Goal: Information Seeking & Learning: Check status

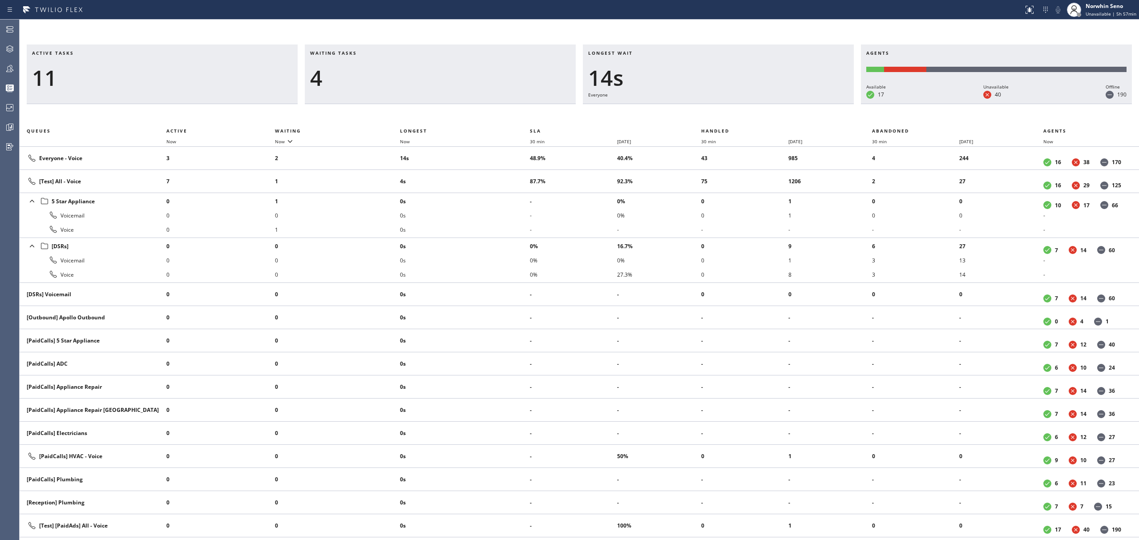
click at [390, 102] on div "Waiting tasks 4" at bounding box center [440, 75] width 271 height 60
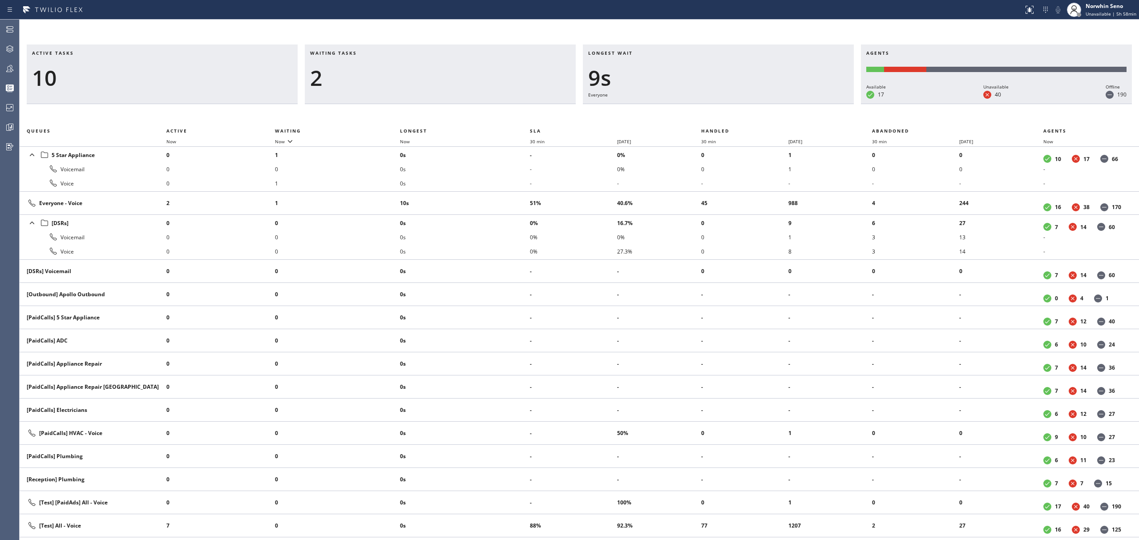
click at [745, 114] on div "Active tasks 10 Waiting tasks 2 Longest wait 9s Everyone Agents Available 17 Un…" at bounding box center [580, 293] width 1120 height 496
click at [421, 93] on div "Waiting tasks 2" at bounding box center [440, 75] width 271 height 60
click at [729, 116] on div "Active tasks 10 Waiting tasks 2 Longest wait 14s Everyone Agents Available 17 U…" at bounding box center [580, 293] width 1120 height 496
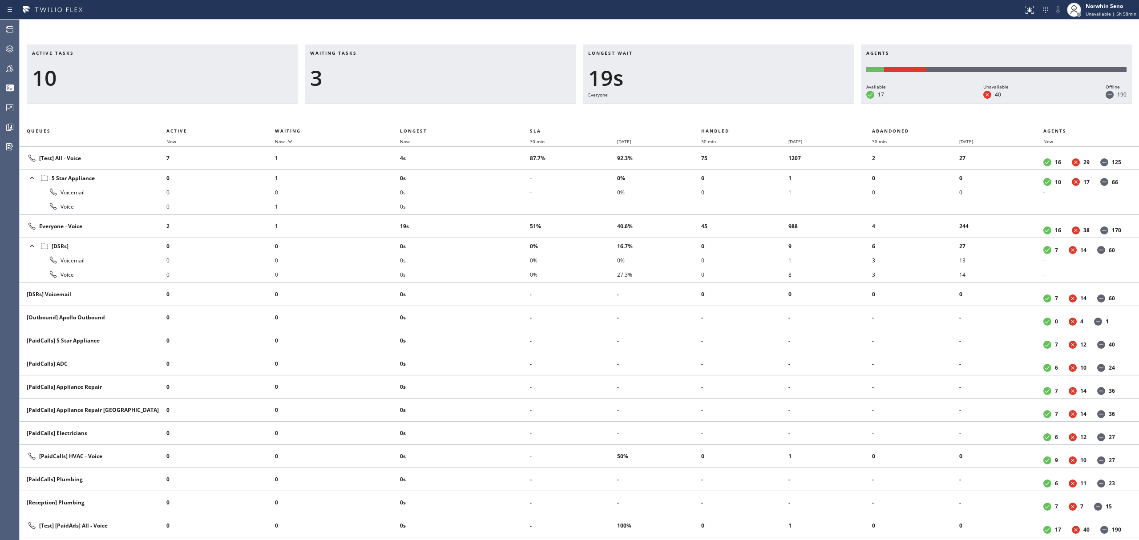
click at [729, 116] on div "Active tasks 10 Waiting tasks 3 Longest wait 19s Everyone Agents Available 17 U…" at bounding box center [580, 293] width 1120 height 496
click at [729, 115] on div "Active tasks 10 Waiting tasks 3 Longest wait 20s Everyone Agents Available 17 U…" at bounding box center [580, 293] width 1120 height 496
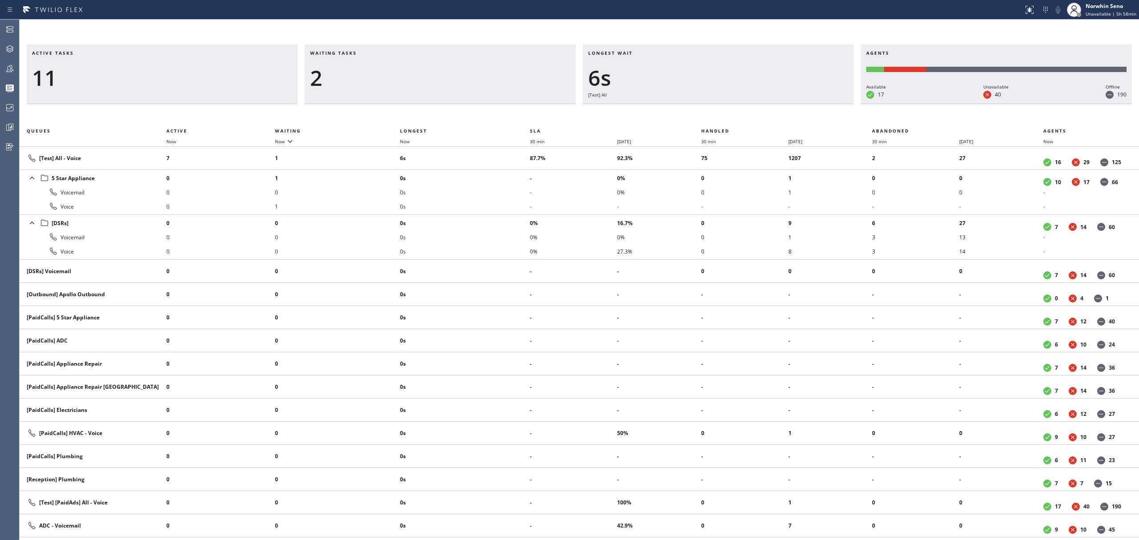
click at [603, 53] on span "Longest wait" at bounding box center [610, 53] width 45 height 6
click at [624, 49] on div "Longest wait 7s [Test] All" at bounding box center [718, 75] width 271 height 60
click at [672, 72] on div "8s" at bounding box center [718, 78] width 260 height 26
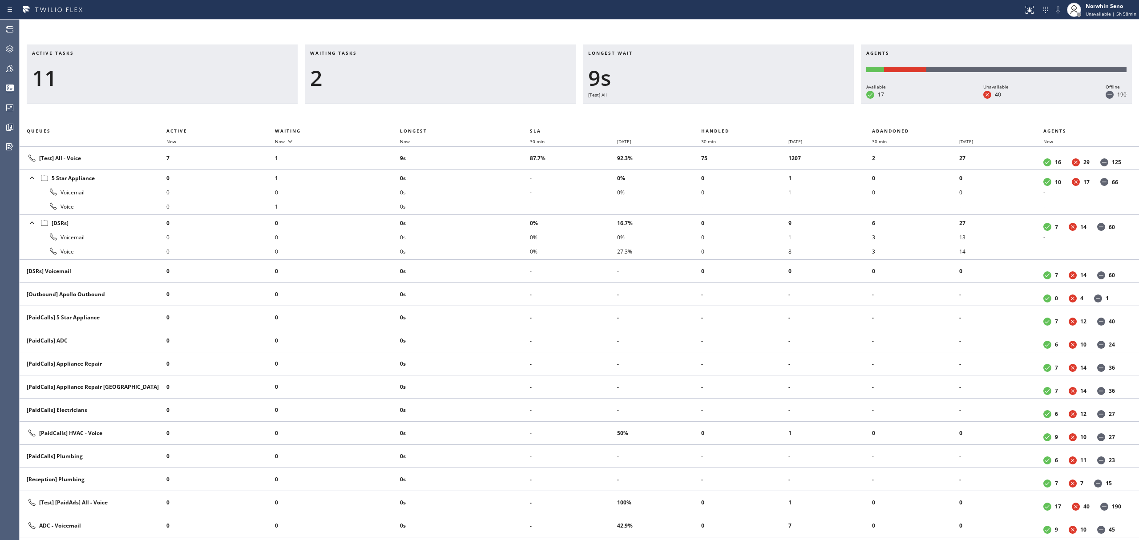
click at [729, 116] on div "Active tasks 11 Waiting tasks 2 Longest wait 9s [Test] All Agents Available 17 …" at bounding box center [580, 293] width 1120 height 496
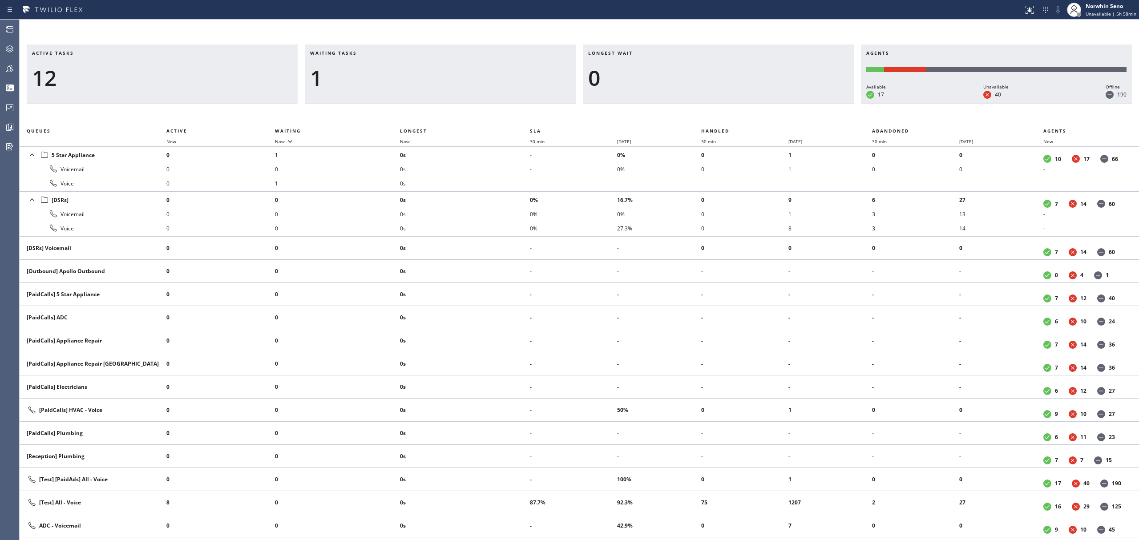
click at [729, 116] on div "Active tasks 12 Waiting tasks 1 Longest wait 0 Agents Available 17 Unavailable …" at bounding box center [580, 293] width 1120 height 496
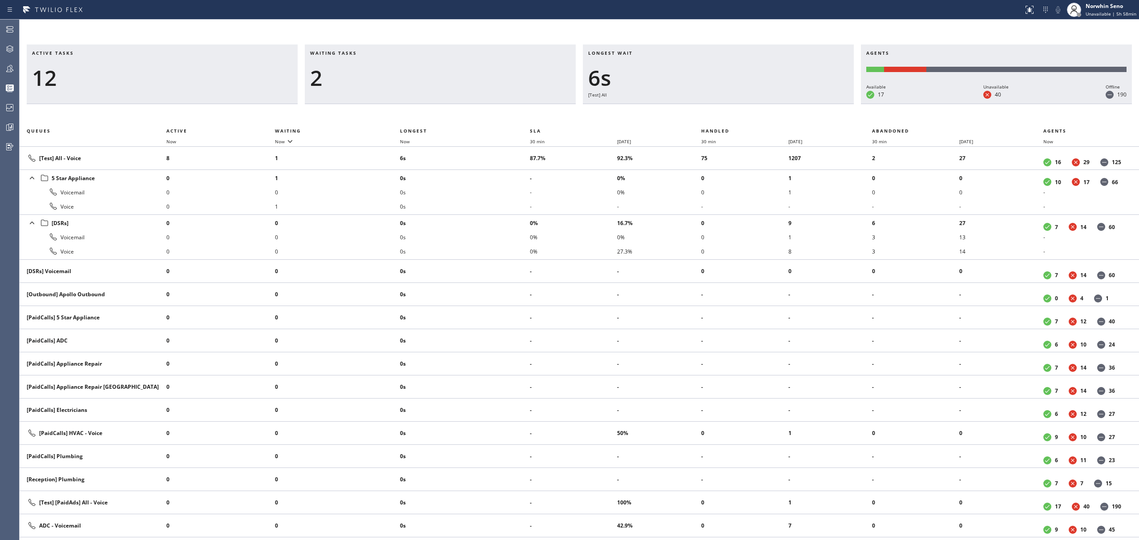
click at [729, 116] on div "Active tasks 12 Waiting tasks 2 Longest wait 6s [Test] All Agents Available 17 …" at bounding box center [580, 293] width 1120 height 496
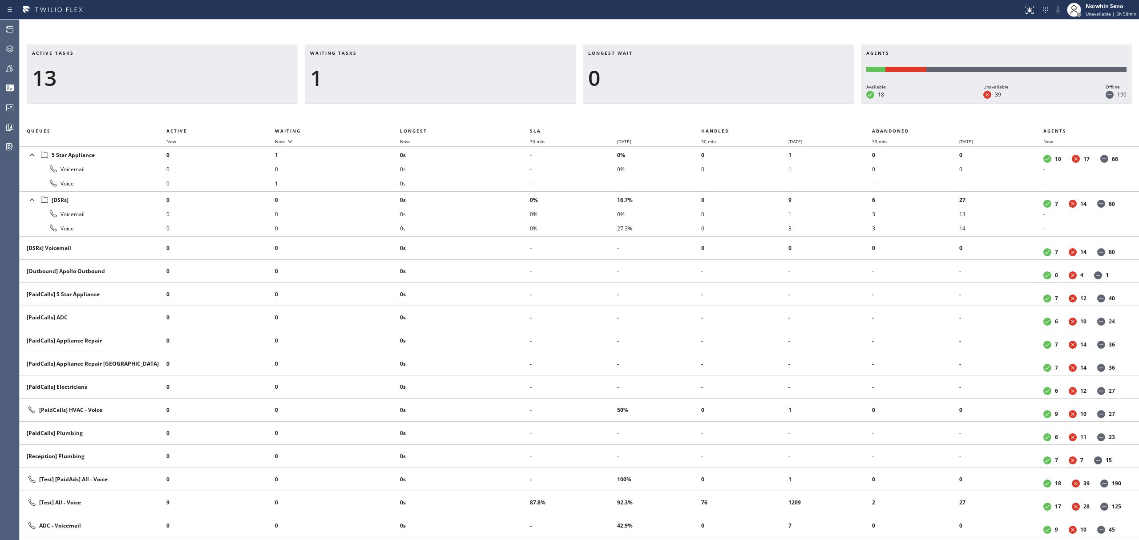
click at [729, 116] on div "Active tasks 13 Waiting tasks 1 Longest wait 0 Agents Available 18 Unavailable …" at bounding box center [580, 293] width 1120 height 496
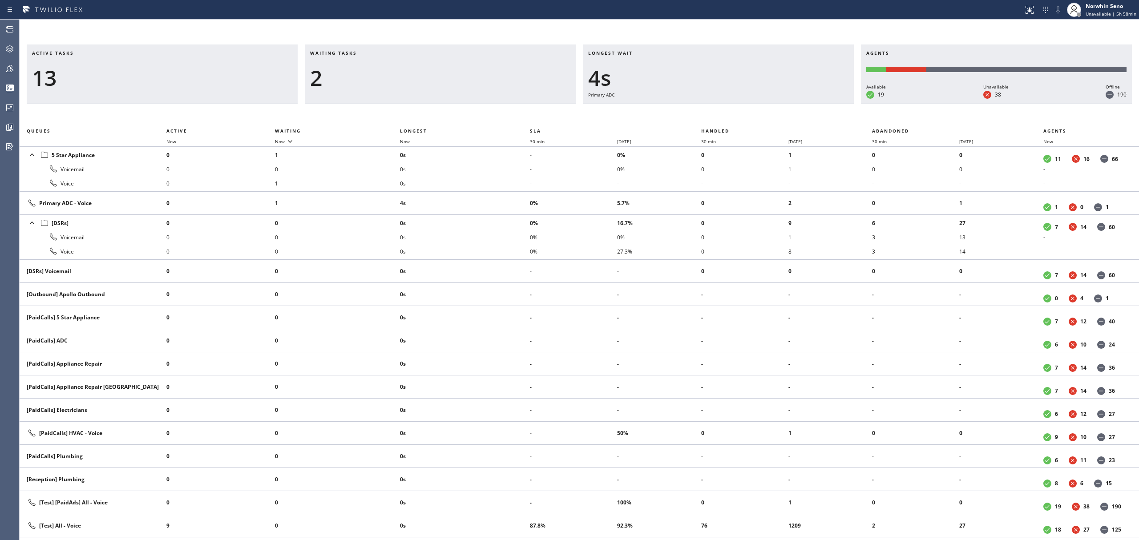
click at [729, 116] on div "Active tasks 13 Waiting tasks 2 Longest wait 4s Primary ADC Agents Available 19…" at bounding box center [580, 293] width 1120 height 496
click at [729, 116] on div "Active tasks 13 Waiting tasks 2 Longest wait 9s Primary ADC Agents Available 19…" at bounding box center [580, 293] width 1120 height 496
click at [729, 116] on div "Active tasks 13 Waiting tasks 2 Longest wait 3s [Test] All Agents Available 19 …" at bounding box center [580, 293] width 1120 height 496
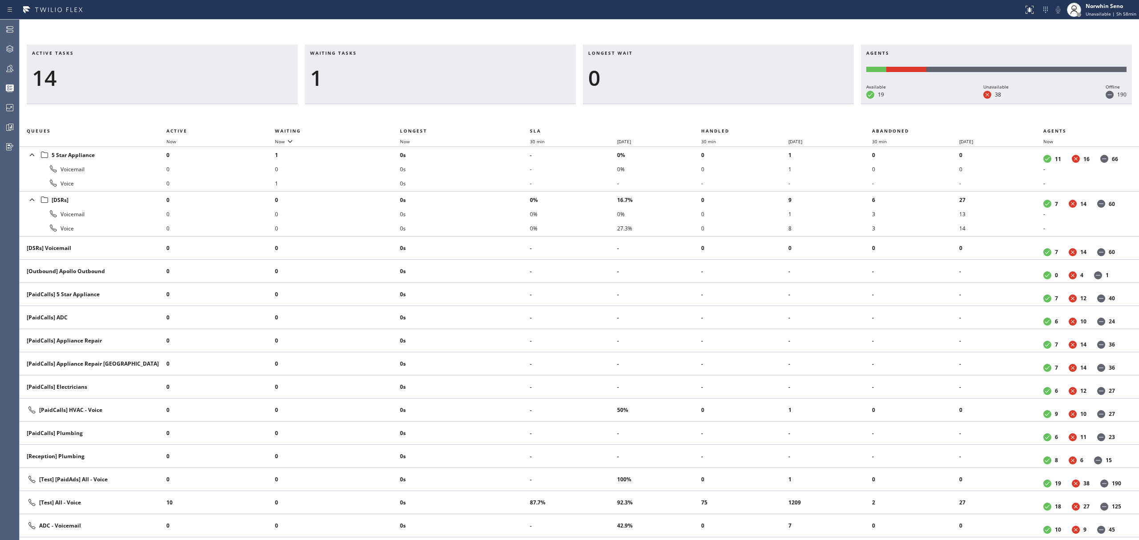
click at [729, 116] on div "Active tasks 14 Waiting tasks 1 Longest wait 0 Agents Available 19 Unavailable …" at bounding box center [580, 293] width 1120 height 496
click at [729, 116] on div "Active tasks 12 Waiting tasks 1 Longest wait 0 Agents Available 18 Unavailable …" at bounding box center [580, 293] width 1120 height 496
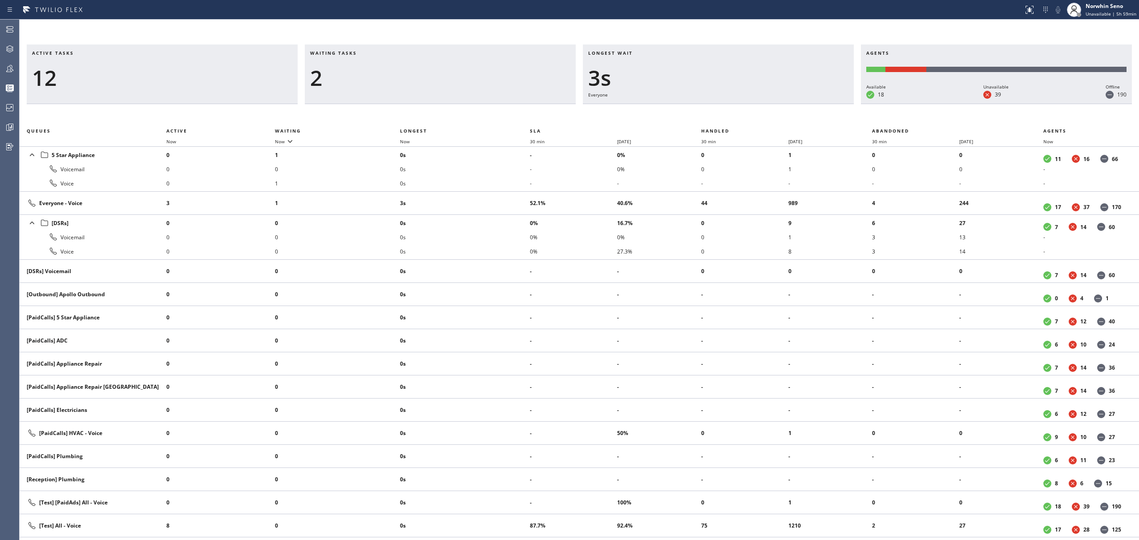
click at [729, 116] on div "Active tasks 12 Waiting tasks 2 Longest wait 3s Everyone Agents Available 18 Un…" at bounding box center [580, 293] width 1120 height 496
click at [729, 116] on div "Active tasks 11 Waiting tasks 3 Longest wait 8s Everyone Agents Available 18 Un…" at bounding box center [580, 293] width 1120 height 496
click at [729, 116] on div "Active tasks 11 Waiting tasks 3 Longest wait 13s Everyone Agents Available 18 U…" at bounding box center [580, 293] width 1120 height 496
click at [729, 116] on div "Active tasks 12 Waiting tasks 2 Longest wait 12s Everyone Agents Available 18 U…" at bounding box center [580, 293] width 1120 height 496
click at [729, 116] on div "Active tasks 11 Waiting tasks 2 Longest wait 17s Everyone Agents Available 18 U…" at bounding box center [580, 293] width 1120 height 496
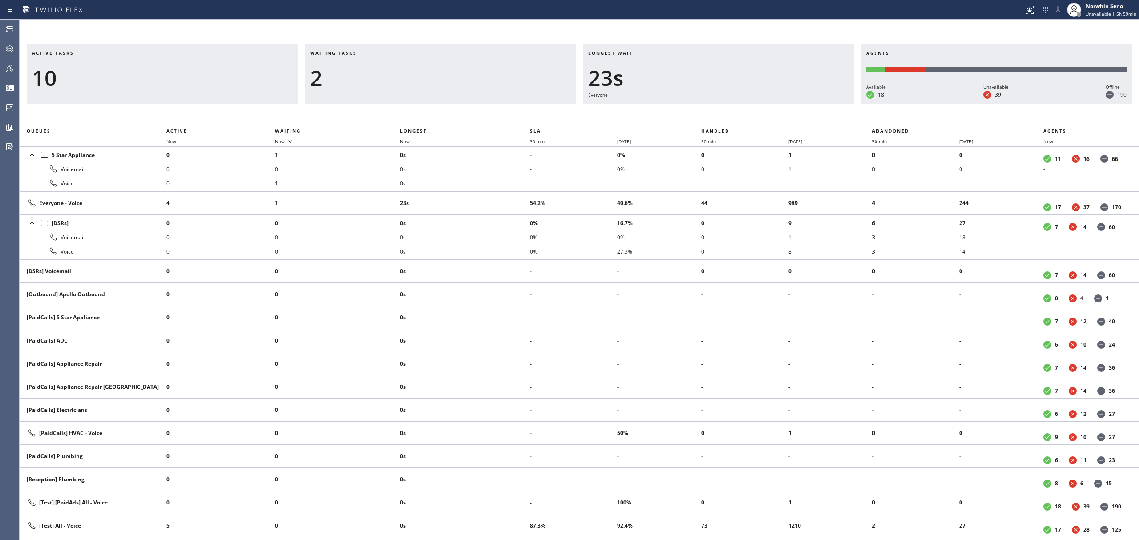
click at [729, 116] on div "Active tasks 10 Waiting tasks 2 Longest wait 23s Everyone Agents Available 18 U…" at bounding box center [580, 293] width 1120 height 496
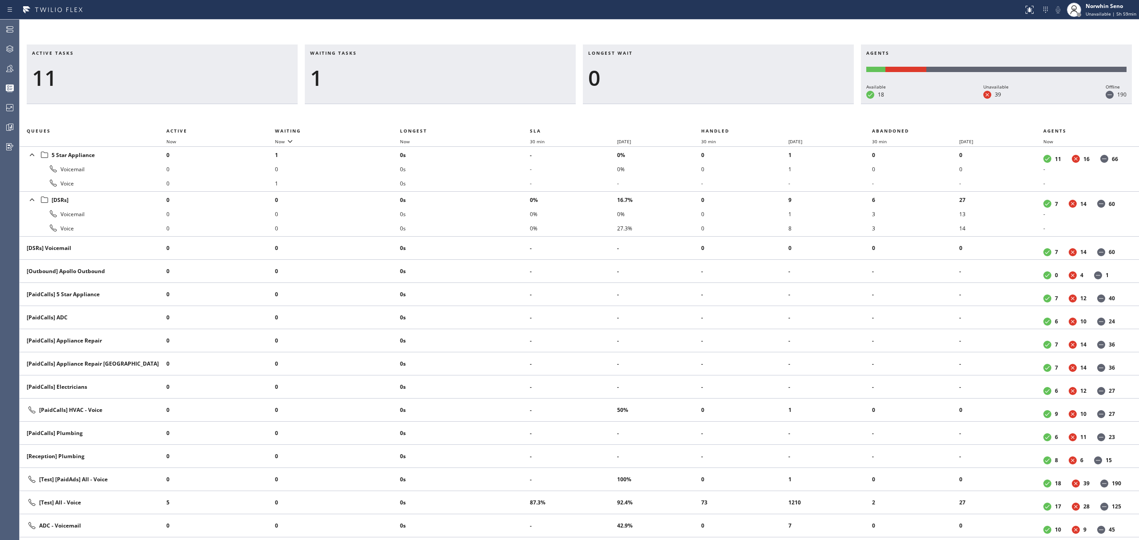
click at [729, 116] on div "Active tasks 11 Waiting tasks 1 Longest wait 0 Agents Available 18 Unavailable …" at bounding box center [580, 293] width 1120 height 496
click at [729, 116] on div "Active tasks 10 Waiting tasks 1 Longest wait 0 Agents Available 18 Unavailable …" at bounding box center [580, 293] width 1120 height 496
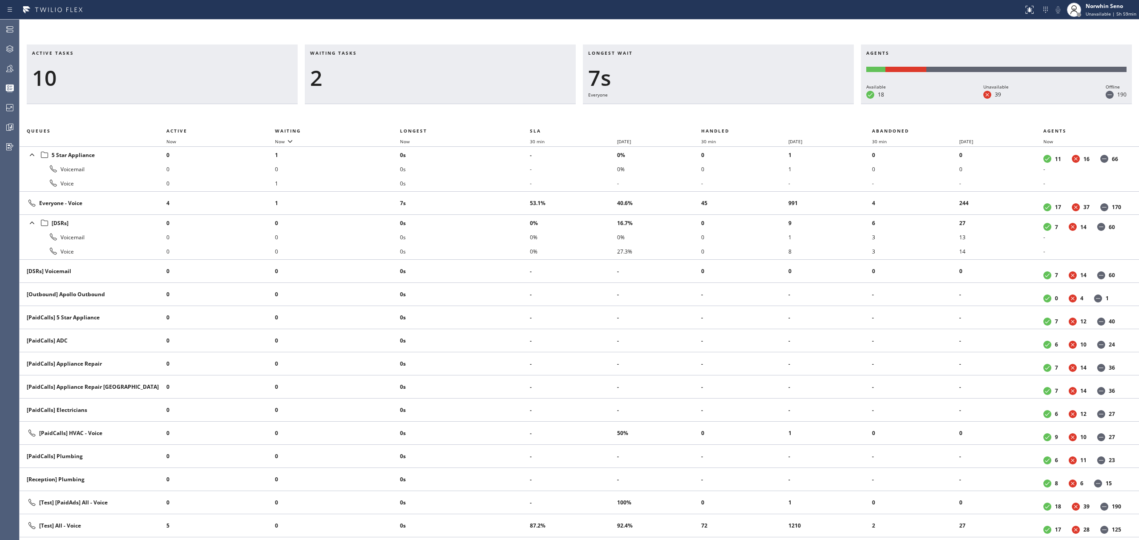
click at [729, 116] on div "Active tasks 10 Waiting tasks 2 Longest wait 7s Everyone Agents Available 18 Un…" at bounding box center [580, 293] width 1120 height 496
click at [729, 116] on div "Active tasks 10 Waiting tasks 2 Longest wait 12s Everyone Agents Available 18 U…" at bounding box center [580, 293] width 1120 height 496
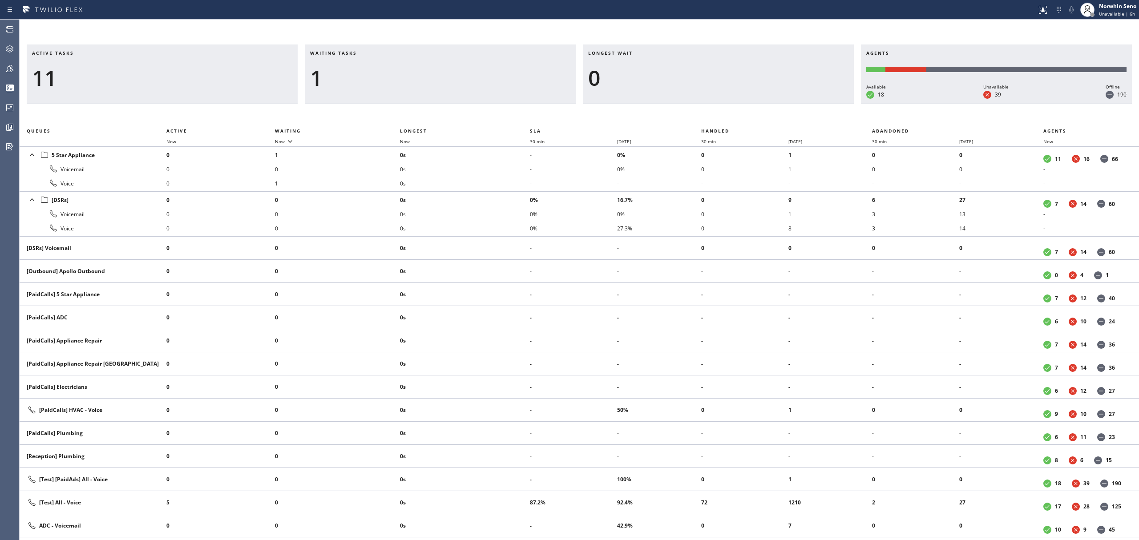
click at [729, 116] on div "Active tasks 11 Waiting tasks 1 Longest wait 0 Agents Available 18 Unavailable …" at bounding box center [580, 293] width 1120 height 496
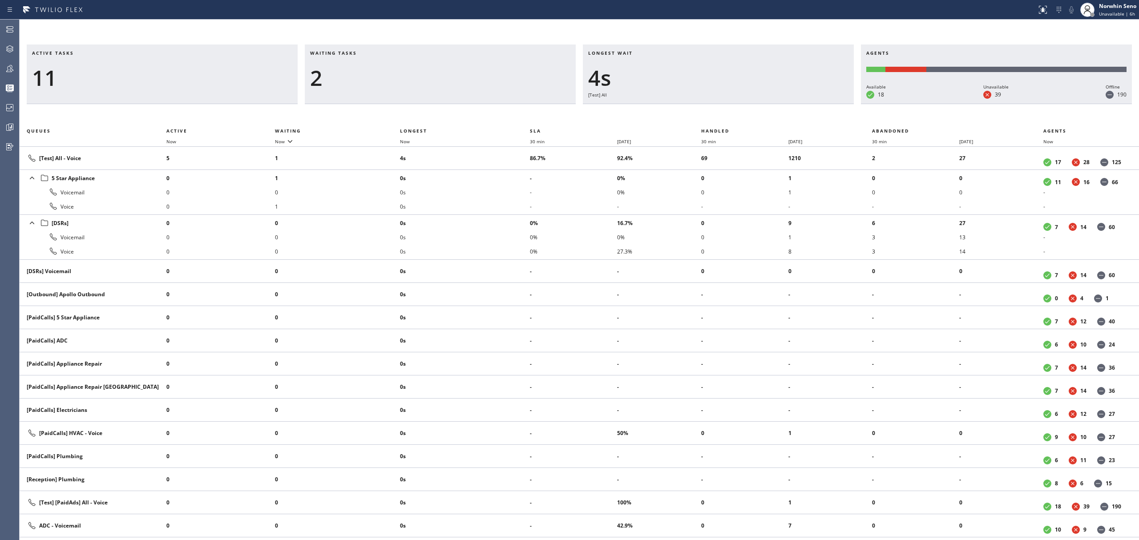
click at [729, 116] on div "Active tasks 11 Waiting tasks 2 Longest wait 4s [Test] All Agents Available 18 …" at bounding box center [580, 293] width 1120 height 496
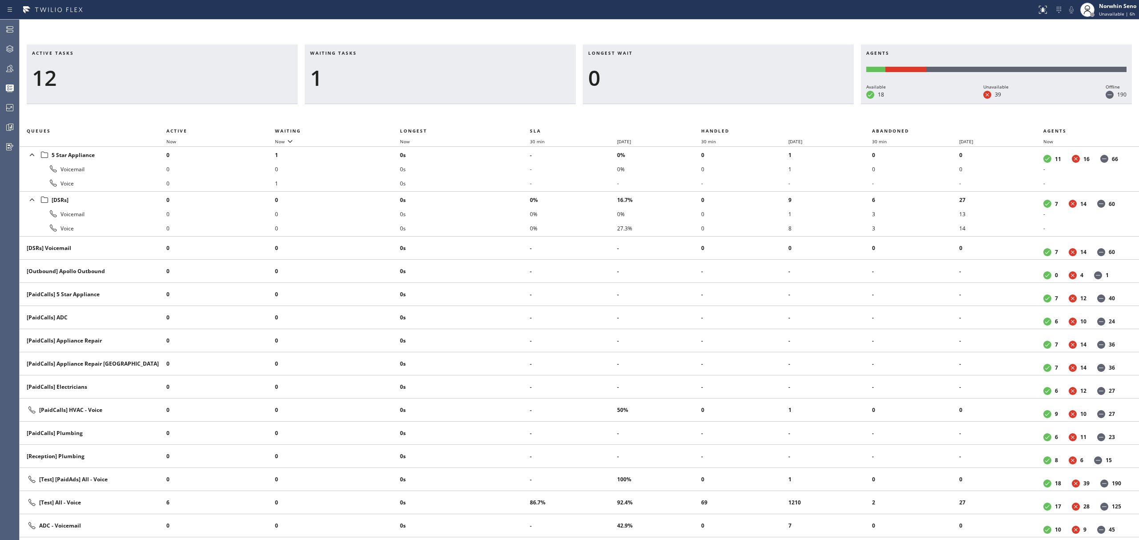
click at [729, 116] on div "Active tasks 12 Waiting tasks 1 Longest wait 0 Agents Available 18 Unavailable …" at bounding box center [580, 293] width 1120 height 496
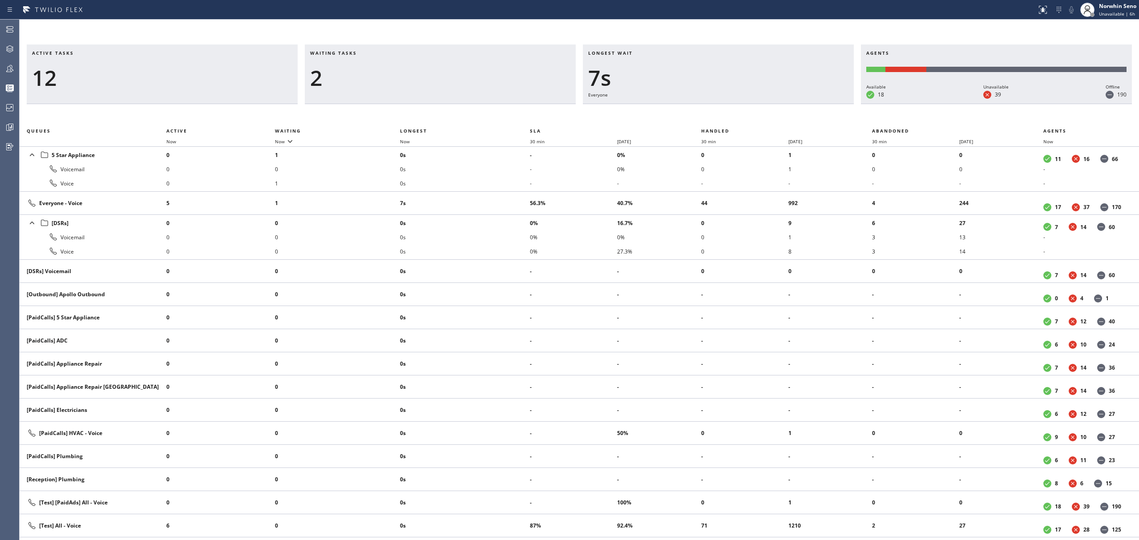
click at [729, 116] on div "Active tasks 12 Waiting tasks 2 Longest wait 7s Everyone Agents Available 18 Un…" at bounding box center [580, 293] width 1120 height 496
click at [729, 116] on div "Active tasks 11 Waiting tasks 2 Longest wait 12s Everyone Agents Available 18 U…" at bounding box center [580, 293] width 1120 height 496
click at [729, 116] on div "Active tasks 11 Waiting tasks 2 Longest wait 17s Everyone Agents Available 18 U…" at bounding box center [580, 293] width 1120 height 496
click at [729, 116] on div "Active tasks 11 Waiting tasks 2 Longest wait 22s Everyone Agents Available 18 U…" at bounding box center [580, 293] width 1120 height 496
click at [729, 116] on div "Active tasks 11 Waiting tasks 2 Longest wait 6s Everyone Agents Available 18 Un…" at bounding box center [580, 293] width 1120 height 496
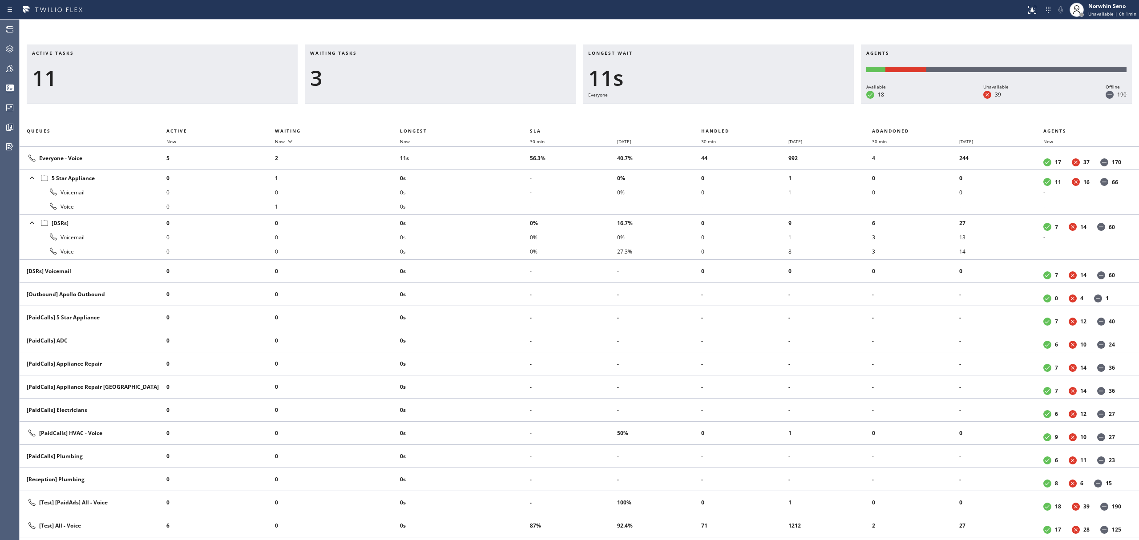
click at [729, 116] on div "Active tasks 11 Waiting tasks 3 Longest wait 11s Everyone Agents Available 18 U…" at bounding box center [580, 293] width 1120 height 496
click at [729, 116] on div "Active tasks 11 Waiting tasks 3 Longest wait 16s Everyone Agents Available 18 U…" at bounding box center [580, 293] width 1120 height 496
click at [729, 116] on div "Active tasks 12 Waiting tasks 2 Longest wait 21s Everyone Agents Available 18 U…" at bounding box center [580, 293] width 1120 height 496
click at [729, 116] on div "Active tasks 12 Waiting tasks 2 Longest wait 26s Everyone Agents Available 18 U…" at bounding box center [580, 293] width 1120 height 496
click at [729, 116] on div "Active tasks 11 Waiting tasks 2 Longest wait 31s Everyone Agents Available 18 U…" at bounding box center [580, 293] width 1120 height 496
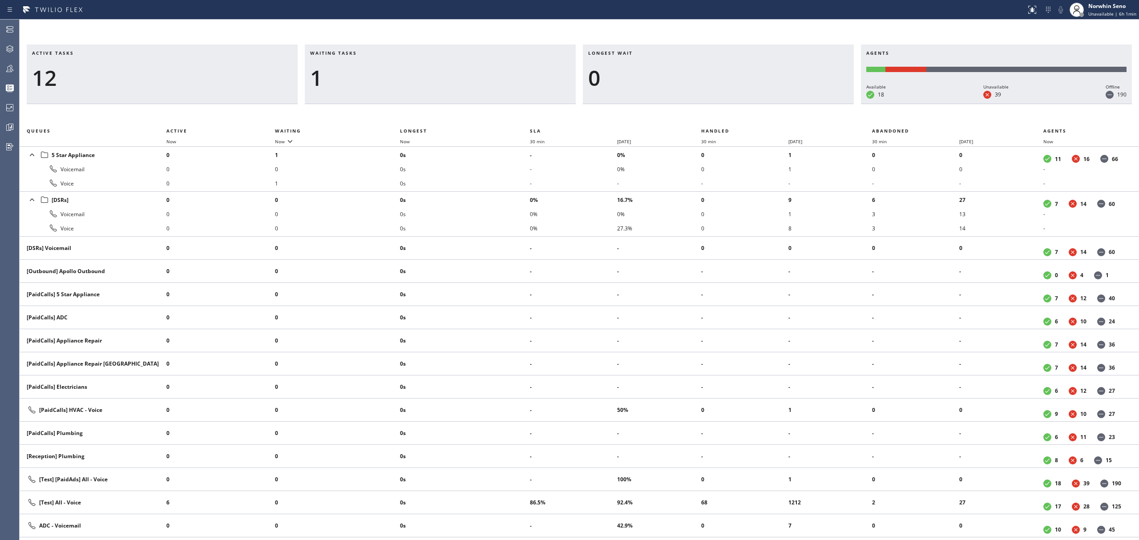
click at [729, 116] on div "Active tasks 12 Waiting tasks 1 Longest wait 0 Agents Available 18 Unavailable …" at bounding box center [580, 293] width 1120 height 496
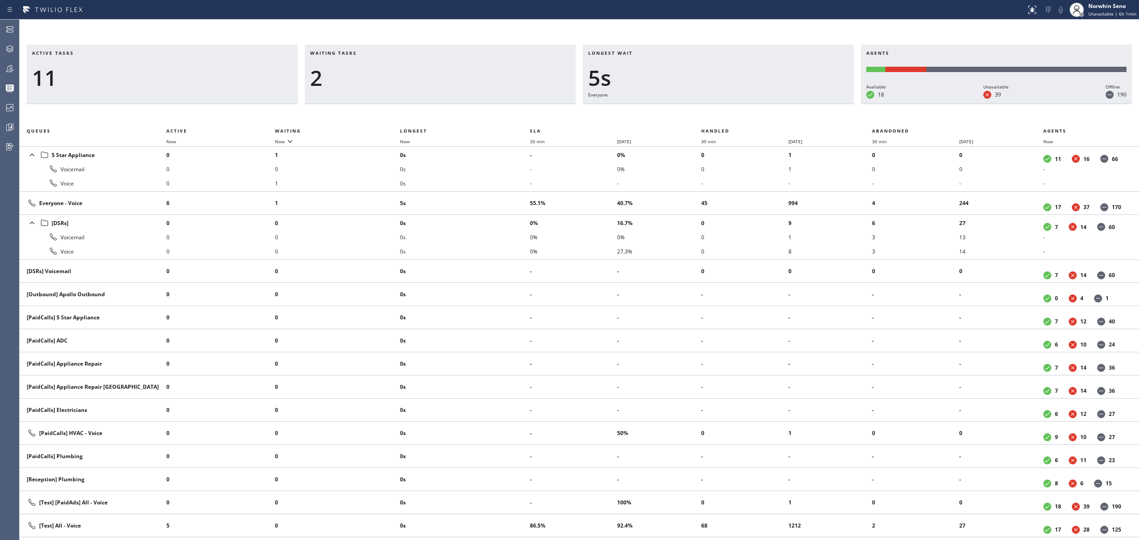
click at [729, 116] on div "Active tasks 11 Waiting tasks 2 Longest wait 5s Everyone Agents Available 18 Un…" at bounding box center [580, 293] width 1120 height 496
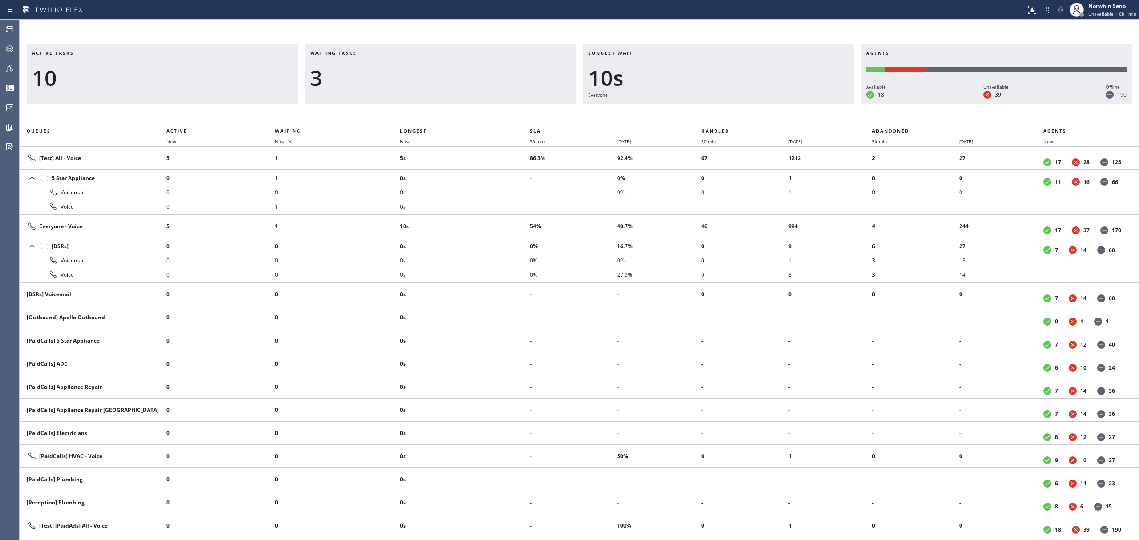
click at [729, 116] on div "Active tasks 10 Waiting tasks 3 Longest wait 10s Everyone Agents Available 18 U…" at bounding box center [580, 293] width 1120 height 496
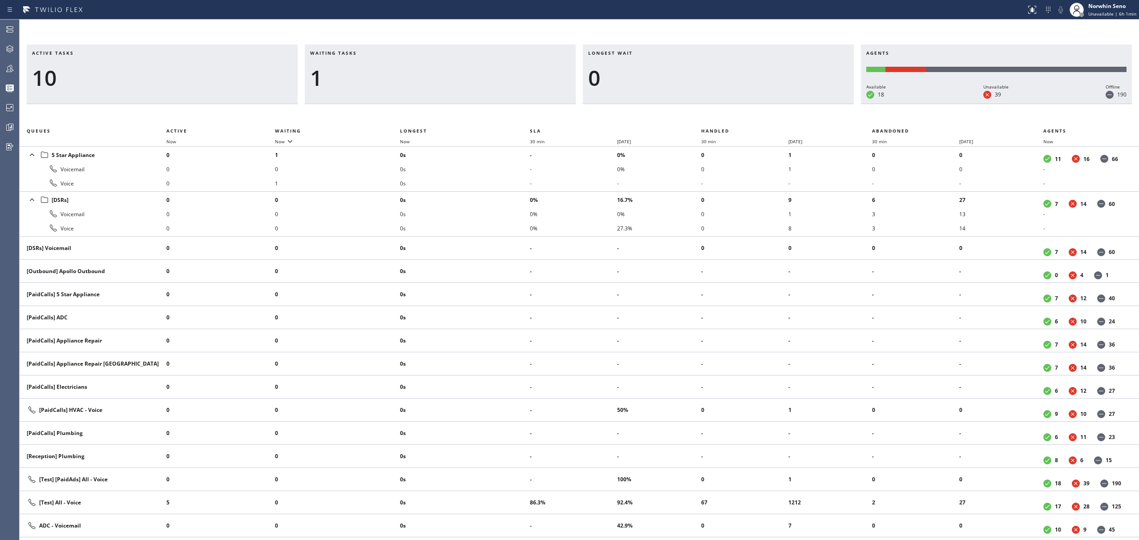
click at [729, 116] on div "Active tasks 10 Waiting tasks 1 Longest wait 0 Agents Available 18 Unavailable …" at bounding box center [580, 293] width 1120 height 496
click at [729, 116] on div "Active tasks 11 Waiting tasks 1 Longest wait 0 Agents Available 18 Unavailable …" at bounding box center [580, 293] width 1120 height 496
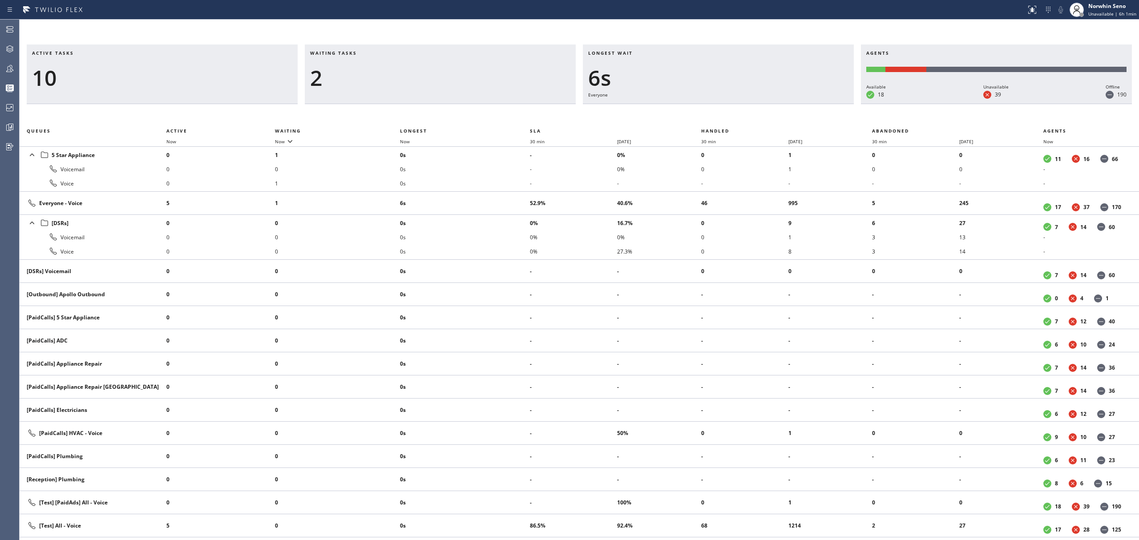
click at [729, 116] on div "Active tasks 10 Waiting tasks 2 Longest wait 6s Everyone Agents Available 18 Un…" at bounding box center [580, 293] width 1120 height 496
click at [729, 116] on div "Active tasks 10 Waiting tasks 2 Longest wait 11s Everyone Agents Available 18 U…" at bounding box center [580, 293] width 1120 height 496
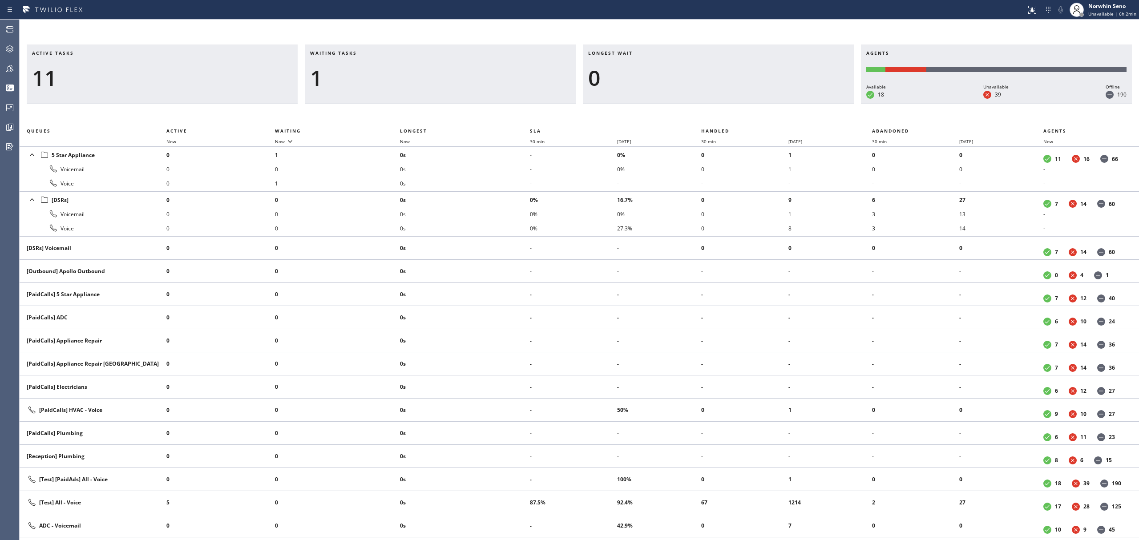
click at [729, 116] on div "Active tasks 11 Waiting tasks 1 Longest wait 0 Agents Available 18 Unavailable …" at bounding box center [580, 293] width 1120 height 496
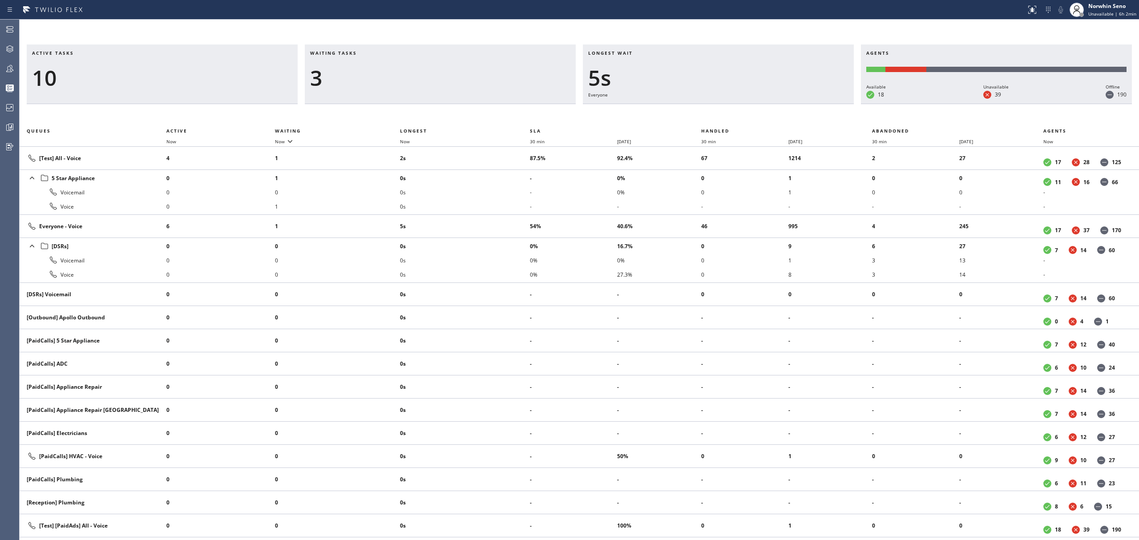
click at [729, 116] on div "Active tasks 10 Waiting tasks 3 Longest wait 5s Everyone Agents Available 18 Un…" at bounding box center [580, 293] width 1120 height 496
click at [729, 116] on div "Active tasks 11 Waiting tasks 3 Longest wait 10s Everyone Agents Available 18 U…" at bounding box center [580, 293] width 1120 height 496
click at [729, 116] on div "Active tasks 11 Waiting tasks 4 Longest wait 15s Everyone Agents Available 18 U…" at bounding box center [580, 293] width 1120 height 496
click at [729, 116] on div "Active tasks 12 Waiting tasks 4 Longest wait 20s Everyone Agents Available 18 U…" at bounding box center [580, 293] width 1120 height 496
click at [729, 116] on div "Active tasks 10 Waiting tasks 3 Longest wait 13s Everyone Agents Available 18 U…" at bounding box center [580, 293] width 1120 height 496
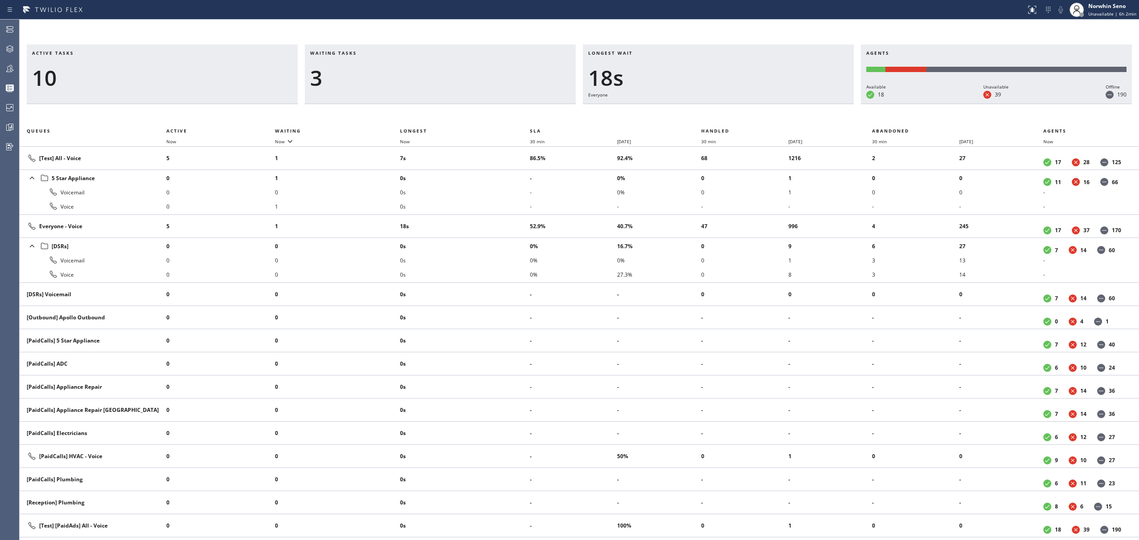
click at [729, 116] on div "Active tasks 10 Waiting tasks 3 Longest wait 18s Everyone Agents Available 18 U…" at bounding box center [580, 293] width 1120 height 496
click at [729, 116] on div "Active tasks 9 Waiting tasks 3 Longest wait 23s Everyone Agents Available 18 Un…" at bounding box center [580, 293] width 1120 height 496
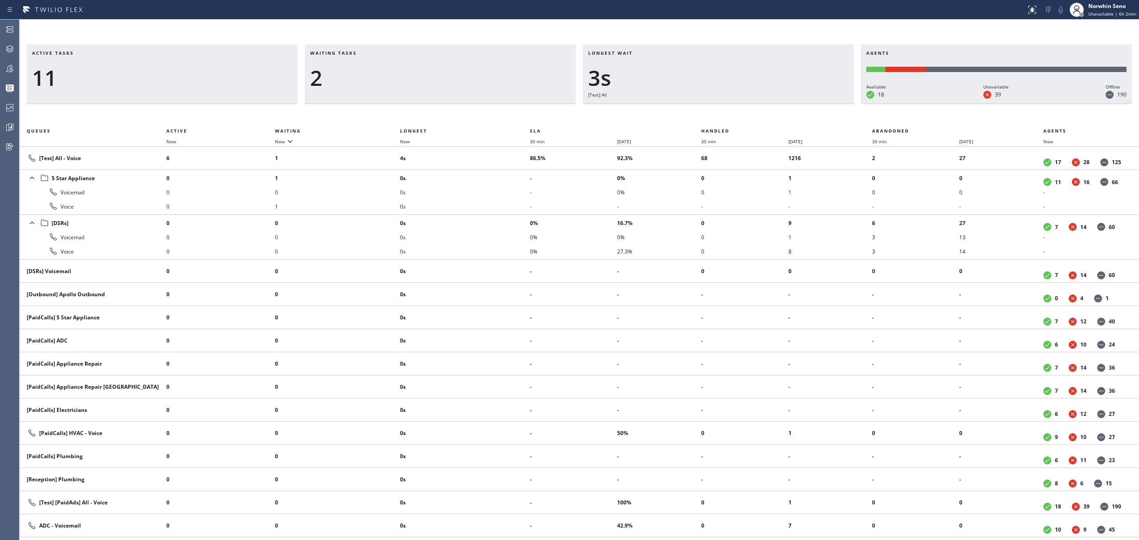
click at [729, 116] on div "Active tasks 11 Waiting tasks 2 Longest wait 3s [Test] All Agents Available 18 …" at bounding box center [580, 293] width 1120 height 496
click at [729, 116] on div "Active tasks 11 Waiting tasks 2 Longest wait 8s [Test] All Agents Available 18 …" at bounding box center [580, 293] width 1120 height 496
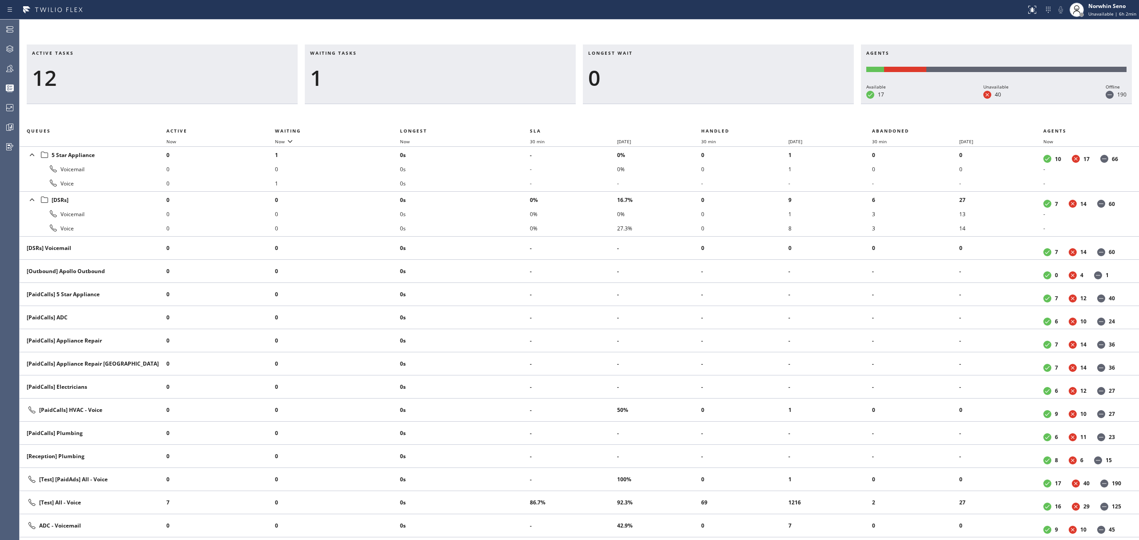
click at [729, 116] on div "Active tasks 12 Waiting tasks 1 Longest wait 0 Agents Available 17 Unavailable …" at bounding box center [580, 293] width 1120 height 496
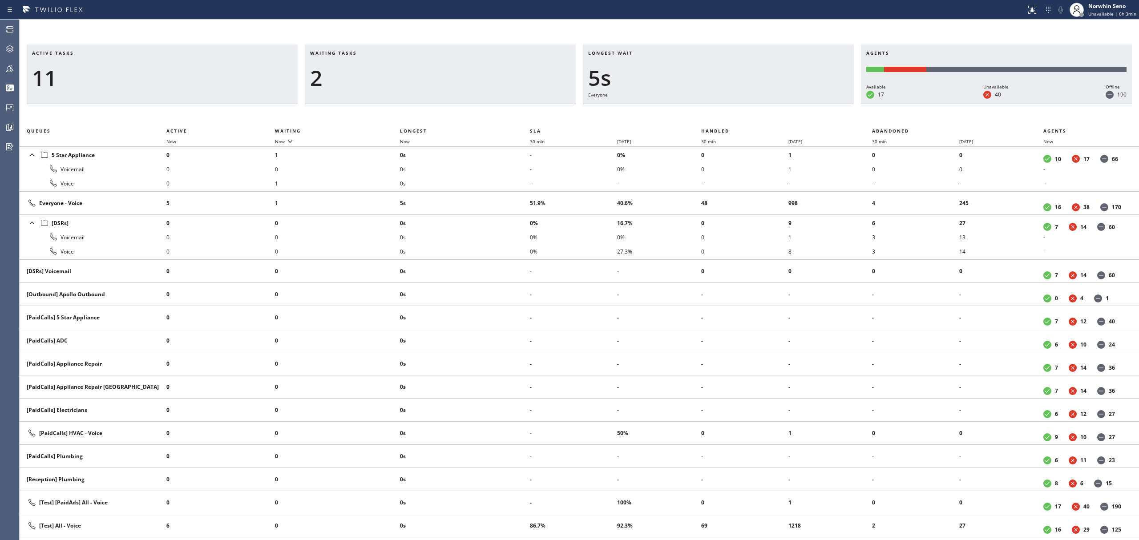
click at [729, 116] on div "Active tasks 11 Waiting tasks 2 Longest wait 5s Everyone Agents Available 17 Un…" at bounding box center [580, 293] width 1120 height 496
click at [729, 116] on div "Active tasks 11 Waiting tasks 2 Longest wait 3s Everyone Agents Available 17 Un…" at bounding box center [580, 293] width 1120 height 496
click at [729, 116] on div "Active tasks 10 Waiting tasks 2 Longest wait 8s Everyone Agents Available 17 Un…" at bounding box center [580, 293] width 1120 height 496
click at [729, 116] on div "Active tasks 11 Waiting tasks 2 Longest wait 5s [Test] All Agents Available 17 …" at bounding box center [580, 293] width 1120 height 496
click at [729, 116] on div "Active tasks 10 Waiting tasks 2 Longest wait 11s [Test] All Agents Available 17…" at bounding box center [580, 293] width 1120 height 496
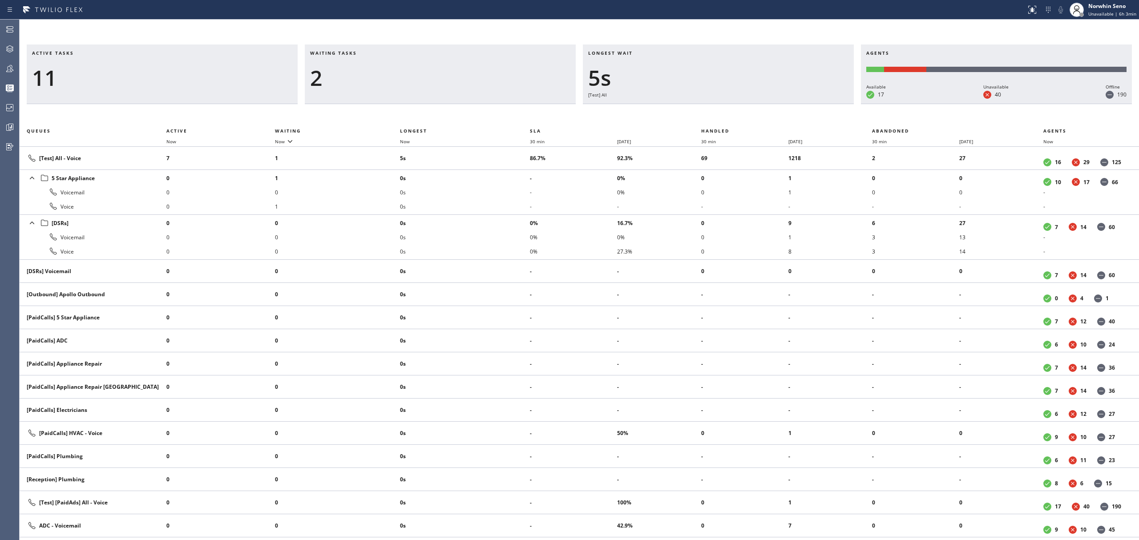
click at [729, 116] on div "Active tasks 11 Waiting tasks 2 Longest wait 5s [Test] All Agents Available 17 …" at bounding box center [580, 293] width 1120 height 496
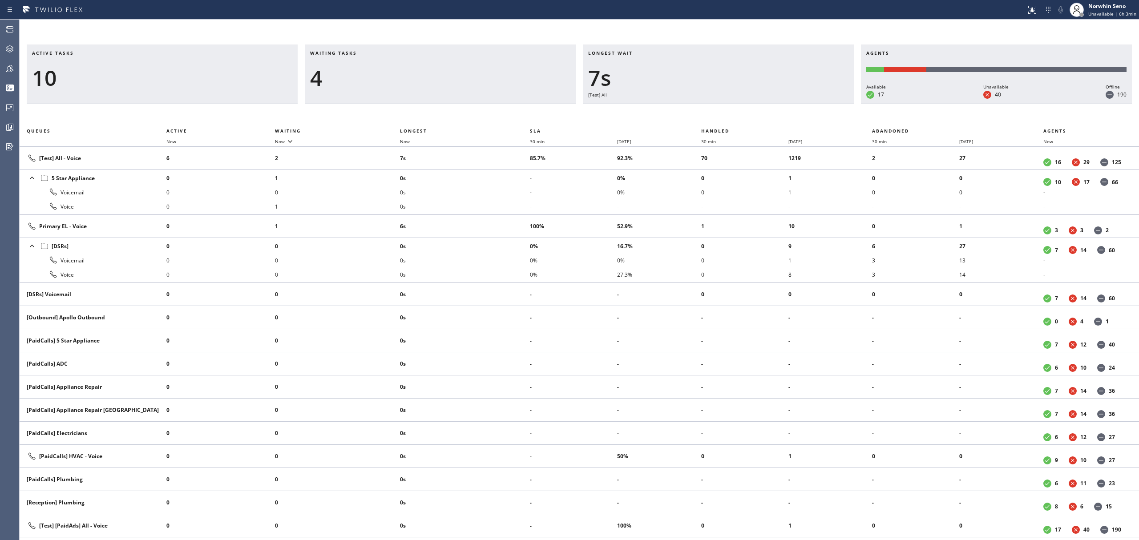
click at [729, 116] on div "Active tasks 10 Waiting tasks 4 Longest wait 7s [Test] All Agents Available 17 …" at bounding box center [580, 293] width 1120 height 496
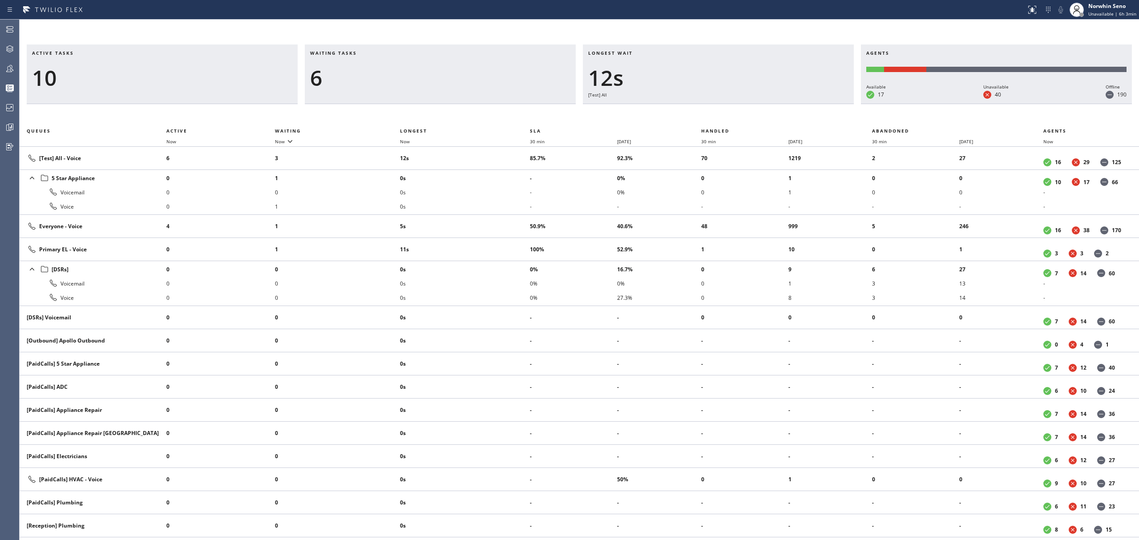
click at [729, 116] on div "Active tasks 10 Waiting tasks 6 Longest wait 12s [Test] All Agents Available 17…" at bounding box center [580, 293] width 1120 height 496
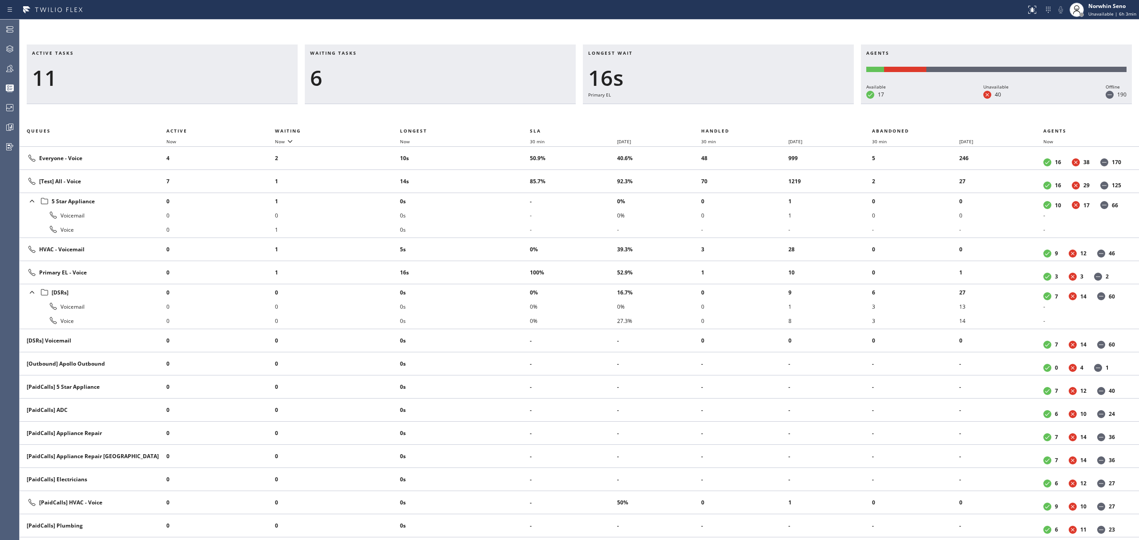
click at [729, 116] on div "Active tasks 11 Waiting tasks 6 Longest wait 16s Primary EL Agents Available 17…" at bounding box center [580, 293] width 1120 height 496
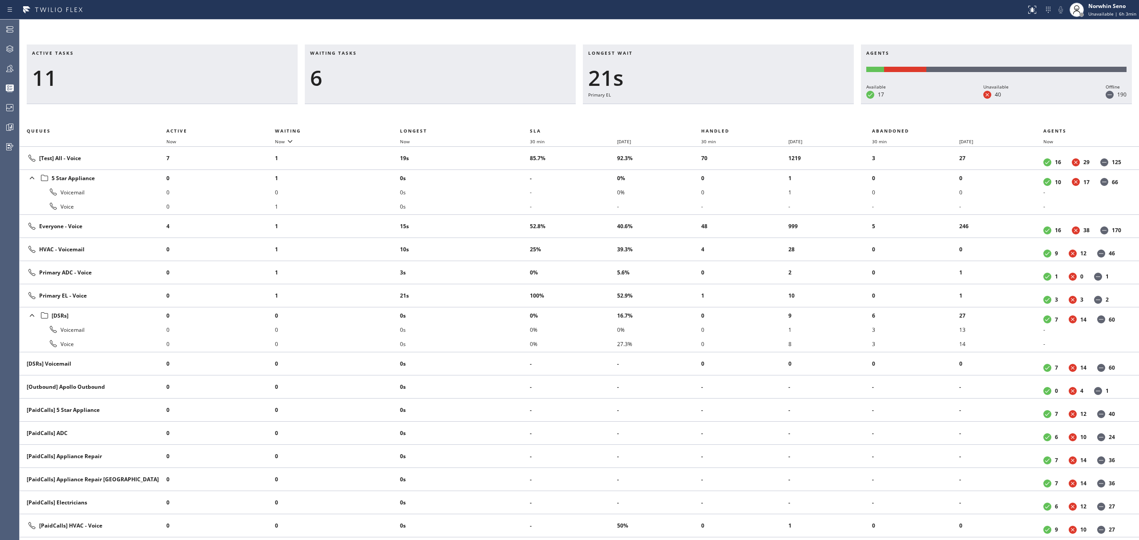
click at [729, 116] on div "Active tasks 11 Waiting tasks 6 Longest wait 21s Primary EL Agents Available 17…" at bounding box center [580, 293] width 1120 height 496
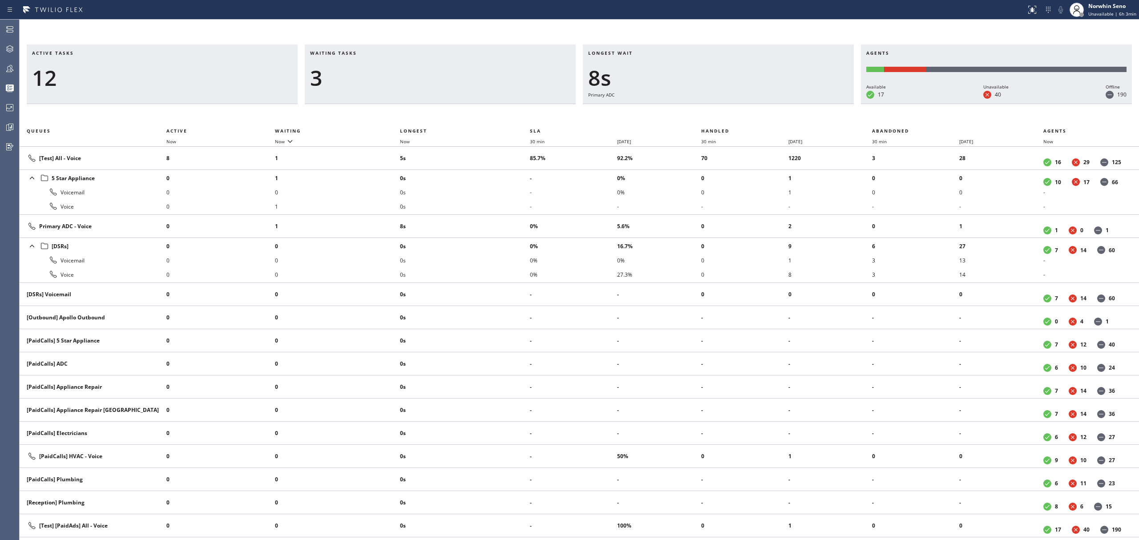
click at [729, 116] on div "Active tasks 12 Waiting tasks 3 Longest wait 8s Primary ADC Agents Available 17…" at bounding box center [580, 293] width 1120 height 496
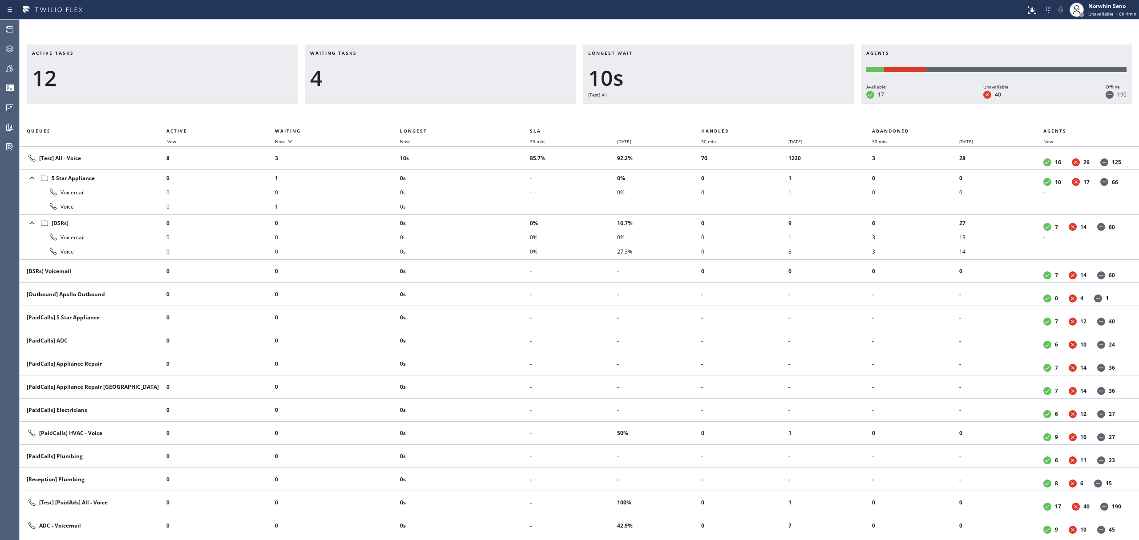
click at [729, 116] on div "Active tasks 12 Waiting tasks 4 Longest wait 10s [Test] All Agents Available 17…" at bounding box center [580, 293] width 1120 height 496
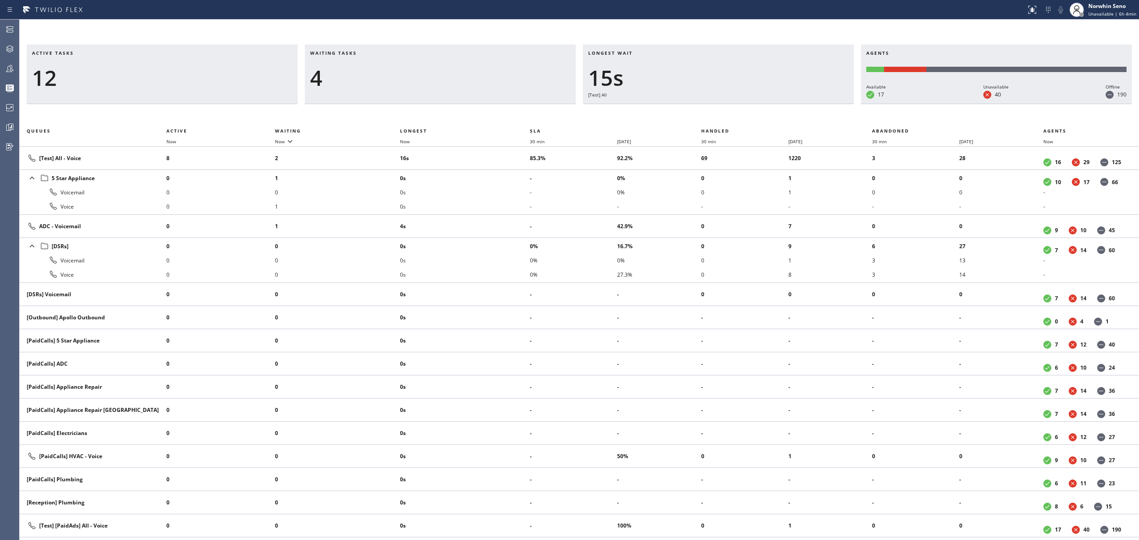
click at [729, 116] on div "Active tasks 12 Waiting tasks 4 Longest wait 15s [Test] All Agents Available 17…" at bounding box center [580, 293] width 1120 height 496
click at [729, 116] on div "Active tasks 12 Waiting tasks 4 Longest wait 20s [Test] All Agents Available 17…" at bounding box center [580, 293] width 1120 height 496
click at [729, 116] on div "Active tasks 11 Waiting tasks 3 Longest wait 25s [Test] All Agents Available 17…" at bounding box center [580, 293] width 1120 height 496
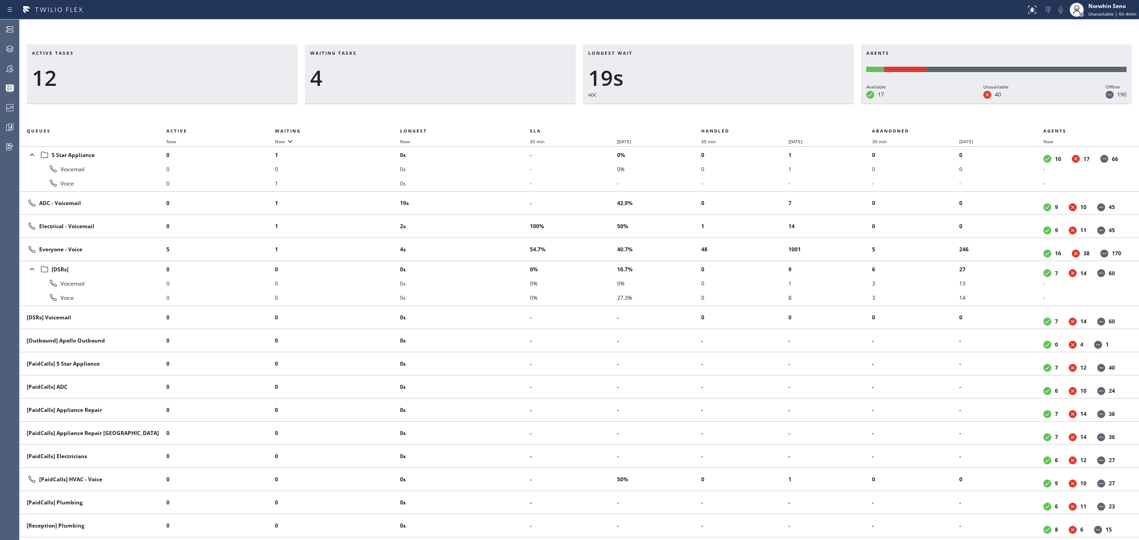
click at [729, 116] on div "Active tasks 12 Waiting tasks 4 Longest wait 19s ADC Agents Available 17 Unavai…" at bounding box center [580, 293] width 1120 height 496
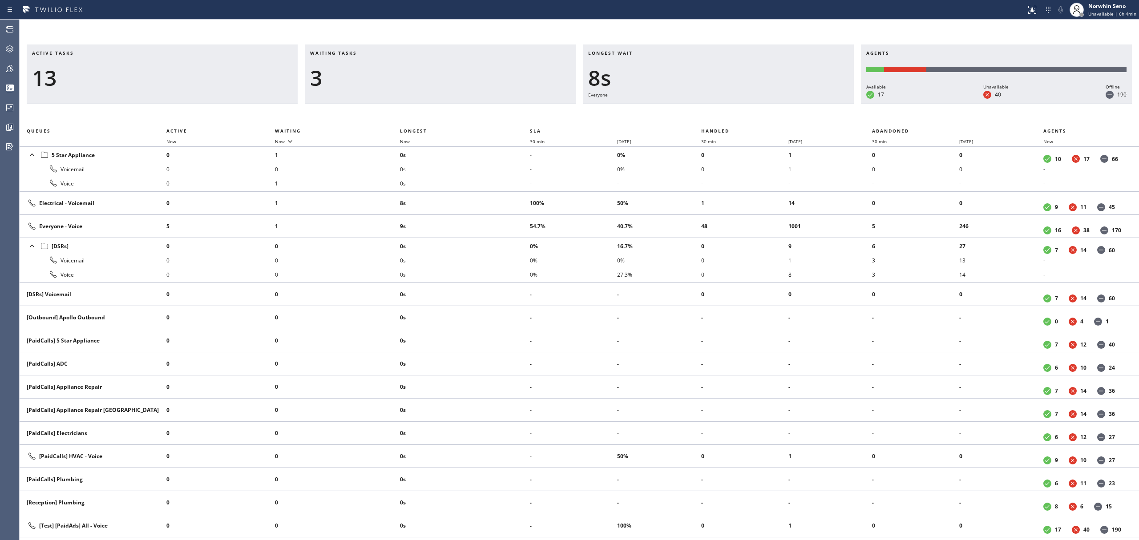
click at [729, 116] on div "Active tasks 13 Waiting tasks 3 Longest wait 8s Everyone Agents Available 17 Un…" at bounding box center [580, 293] width 1120 height 496
click at [729, 116] on div "Active tasks 13 Waiting tasks 3 Longest wait 14s Everyone Agents Available 17 U…" at bounding box center [580, 293] width 1120 height 496
click at [729, 116] on div "Active tasks 13 Waiting tasks 3 Longest wait 19s Everyone Agents Available 17 U…" at bounding box center [580, 293] width 1120 height 496
click at [729, 116] on div "Active tasks 13 Waiting tasks 3 Longest wait 24s Everyone Agents Available 17 U…" at bounding box center [580, 293] width 1120 height 496
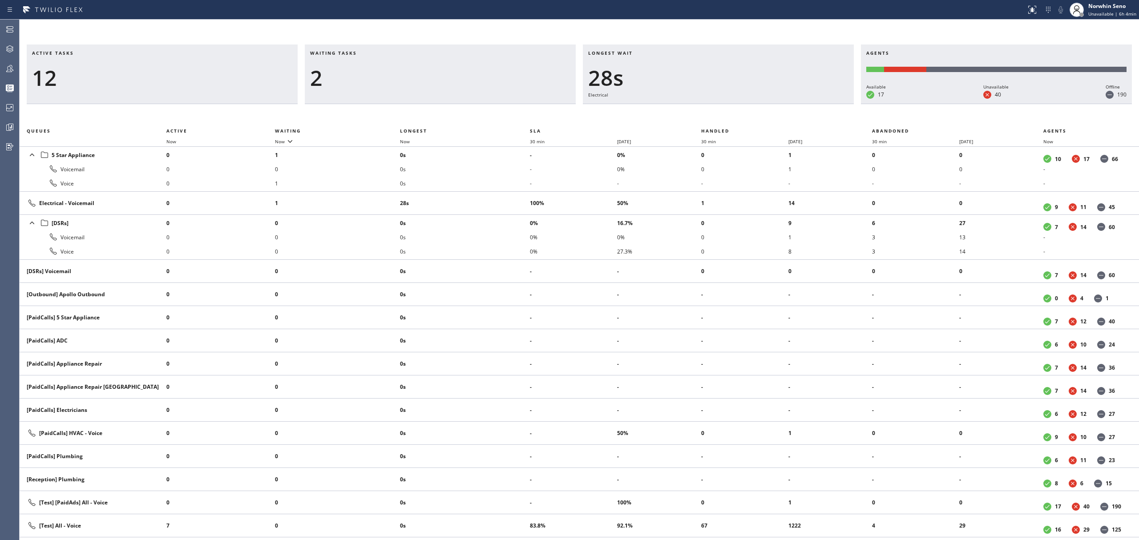
click at [729, 116] on div "Active tasks 12 Waiting tasks 2 Longest wait 28s Electrical Agents Available 17…" at bounding box center [580, 293] width 1120 height 496
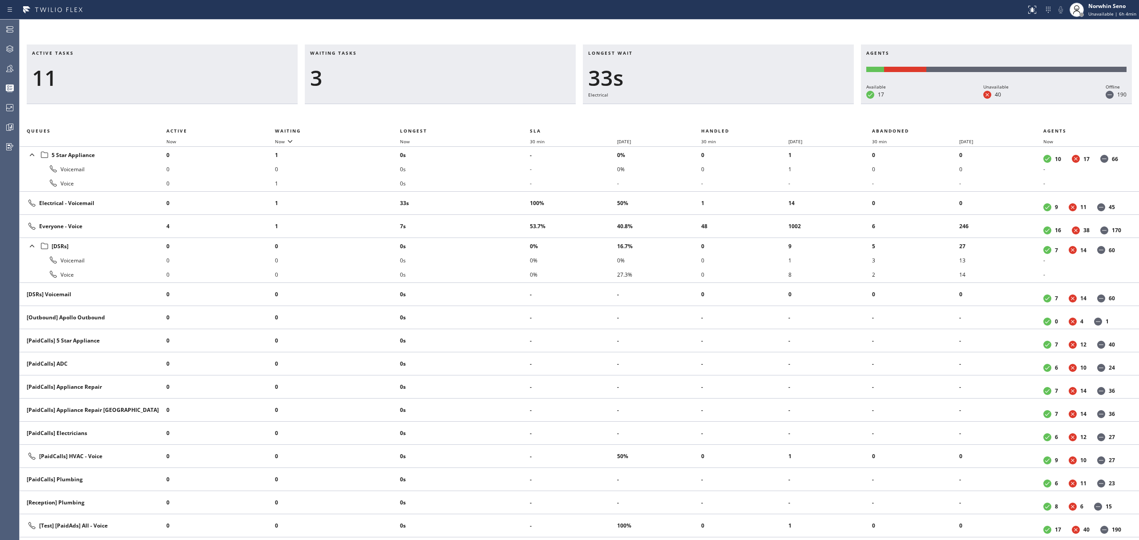
click at [729, 116] on div "Active tasks 11 Waiting tasks 3 Longest wait 33s Electrical Agents Available 17…" at bounding box center [580, 293] width 1120 height 496
click at [729, 116] on div "Active tasks 11 Waiting tasks 3 Longest wait 38s Electrical Agents Available 17…" at bounding box center [580, 293] width 1120 height 496
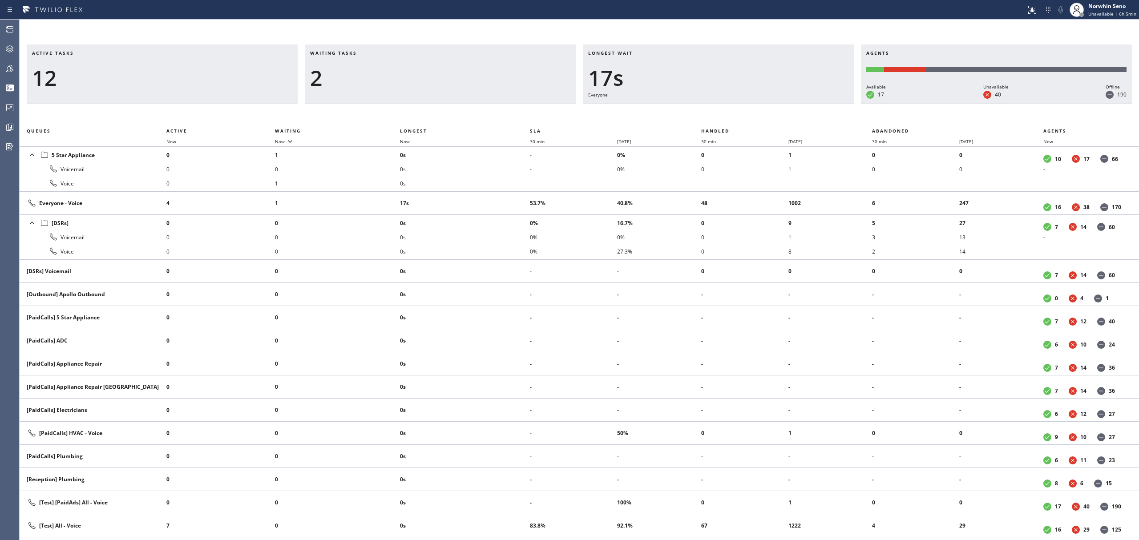
click at [729, 116] on div "Active tasks 12 Waiting tasks 2 Longest wait 17s Everyone Agents Available 17 U…" at bounding box center [580, 293] width 1120 height 496
click at [729, 116] on div "Active tasks 13 Waiting tasks 2 Longest wait 4s Everyone Agents Available 17 Un…" at bounding box center [580, 293] width 1120 height 496
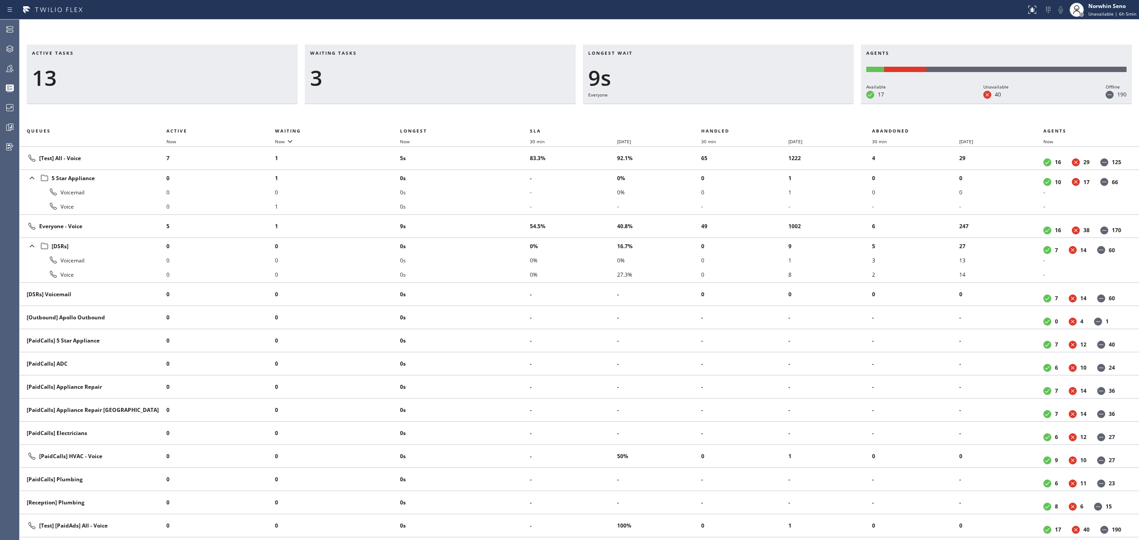
click at [729, 116] on div "Active tasks 13 Waiting tasks 3 Longest wait 9s Everyone Agents Available 17 Un…" at bounding box center [580, 293] width 1120 height 496
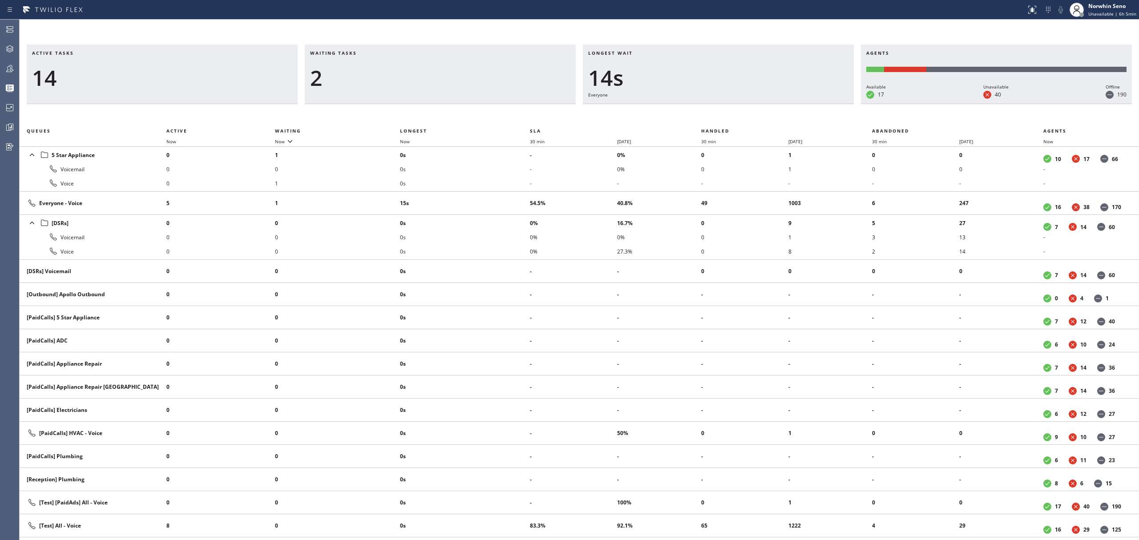
click at [729, 116] on div "Active tasks 14 Waiting tasks 2 Longest wait 14s Everyone Agents Available 17 U…" at bounding box center [580, 293] width 1120 height 496
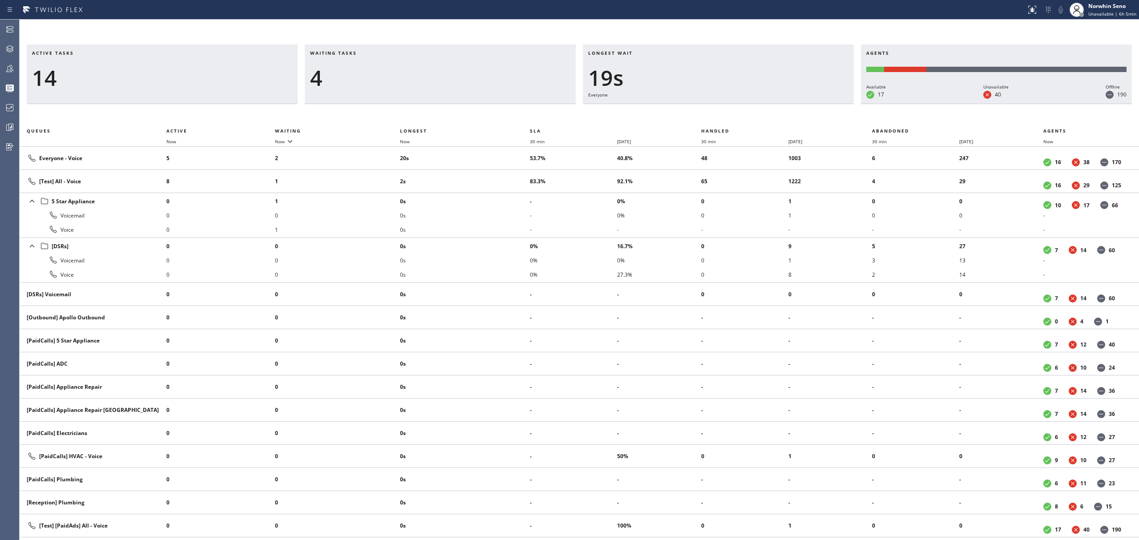
click at [729, 116] on div "Active tasks 14 Waiting tasks 4 Longest wait 19s Everyone Agents Available 17 U…" at bounding box center [580, 293] width 1120 height 496
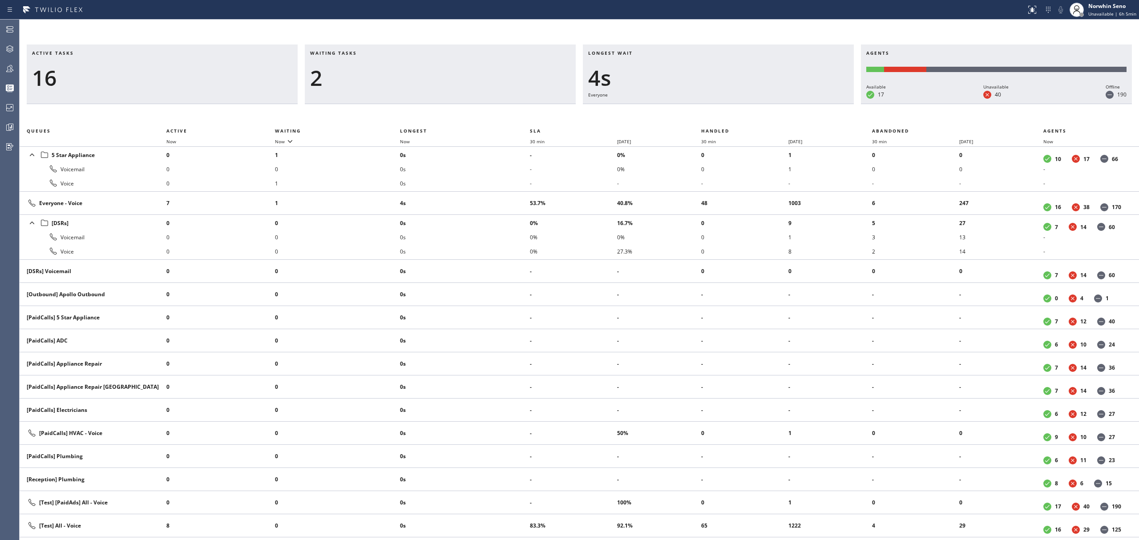
click at [729, 116] on div "Active tasks 16 Waiting tasks 2 Longest wait 4s Everyone Agents Available 17 Un…" at bounding box center [580, 293] width 1120 height 496
click at [729, 116] on div "Active tasks 15 Waiting tasks 2 Longest wait 10s Everyone Agents Available 17 U…" at bounding box center [580, 293] width 1120 height 496
click at [729, 116] on div "Active tasks 15 Waiting tasks 2 Longest wait 5s [Test] All Agents Available 17 …" at bounding box center [580, 293] width 1120 height 496
click at [729, 116] on div "Active tasks 16 Waiting tasks 2 Longest wait 3s Everyone Agents Available 17 Un…" at bounding box center [580, 293] width 1120 height 496
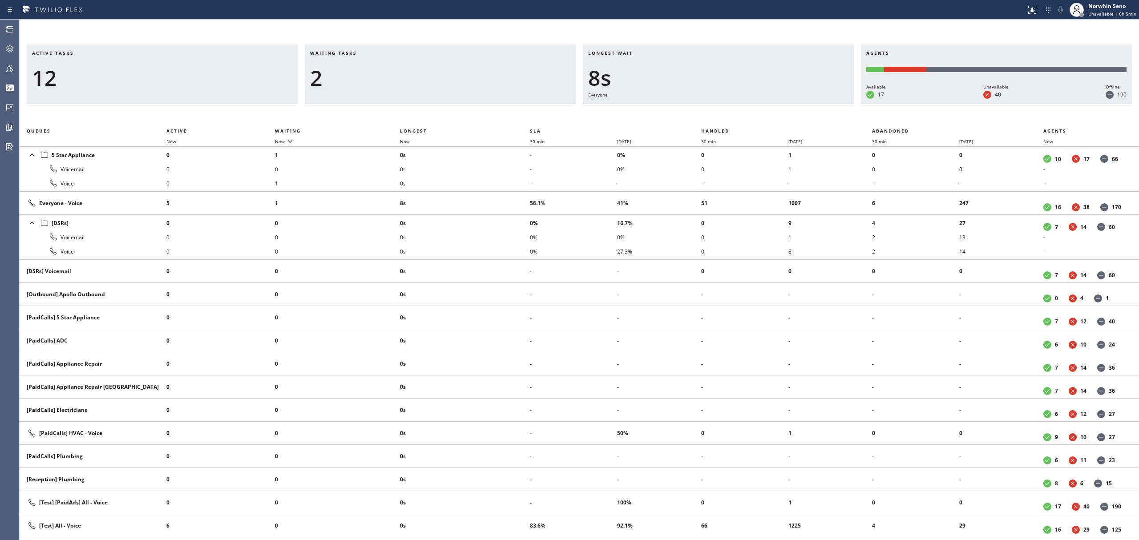
click at [729, 116] on div "Active tasks 12 Waiting tasks 2 Longest wait 8s Everyone Agents Available 17 Un…" at bounding box center [580, 293] width 1120 height 496
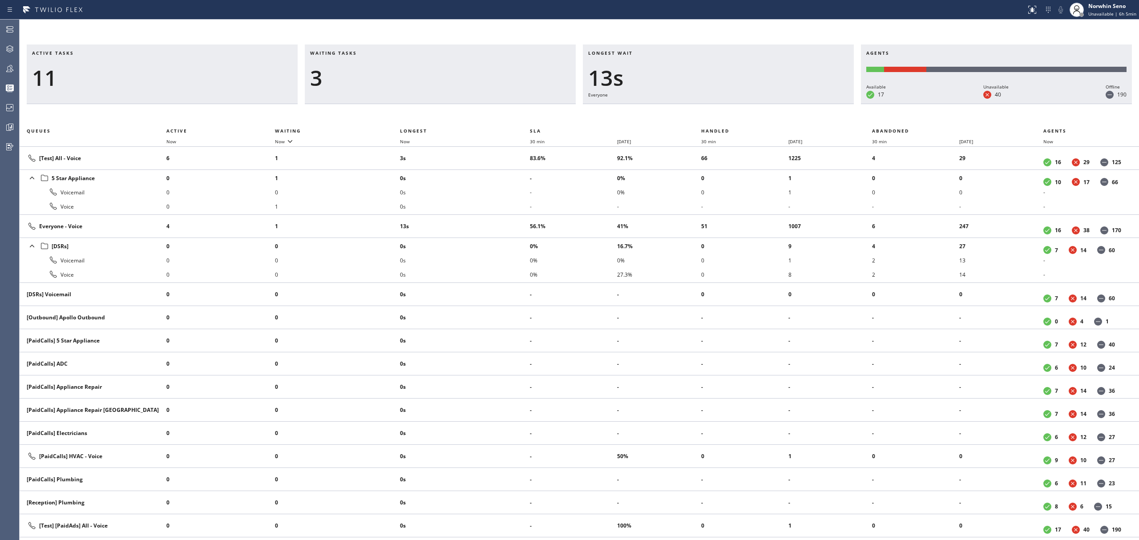
click at [729, 116] on div "Active tasks 11 Waiting tasks 3 Longest wait 13s Everyone Agents Available 17 U…" at bounding box center [580, 293] width 1120 height 496
click at [729, 116] on div "Active tasks 11 Waiting tasks 4 Longest wait 18s Everyone Agents Available 17 U…" at bounding box center [580, 293] width 1120 height 496
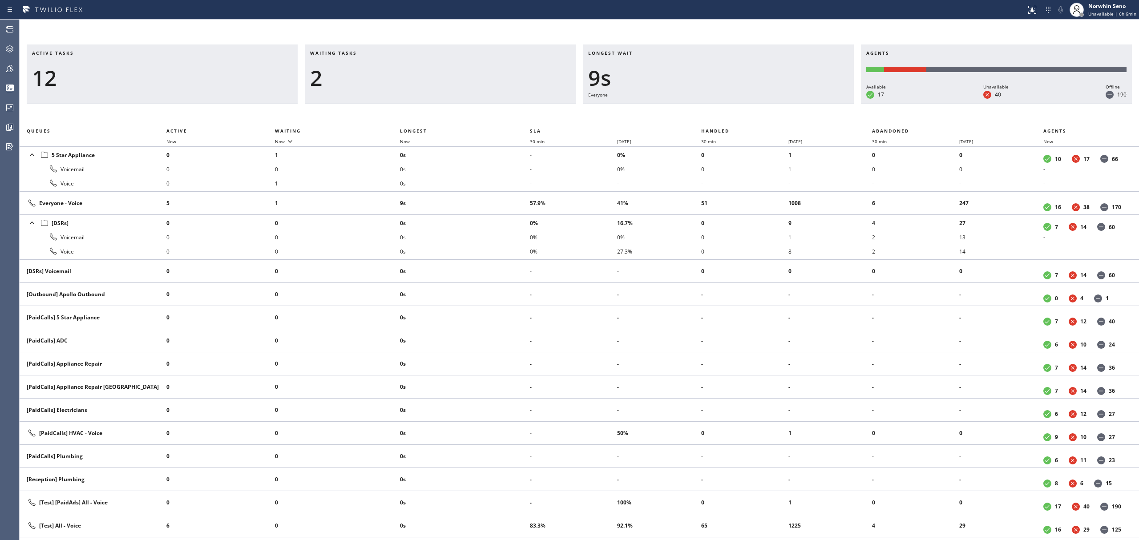
click at [729, 116] on div "Active tasks 12 Waiting tasks 2 Longest wait 9s Everyone Agents Available 17 Un…" at bounding box center [580, 293] width 1120 height 496
click at [729, 116] on div "Active tasks 13 Waiting tasks 2 Longest wait 3s Everyone Agents Available 17 Un…" at bounding box center [580, 293] width 1120 height 496
click at [729, 116] on div "Active tasks 13 Waiting tasks 2 Longest wait 8s Everyone Agents Available 17 Un…" at bounding box center [580, 293] width 1120 height 496
click at [729, 116] on div "Active tasks 12 Waiting tasks 2 Longest wait 13s Everyone Agents Available 17 U…" at bounding box center [580, 293] width 1120 height 496
click at [729, 116] on div "Active tasks 11 Waiting tasks 2 Longest wait 18s Everyone Agents Available 17 U…" at bounding box center [580, 293] width 1120 height 496
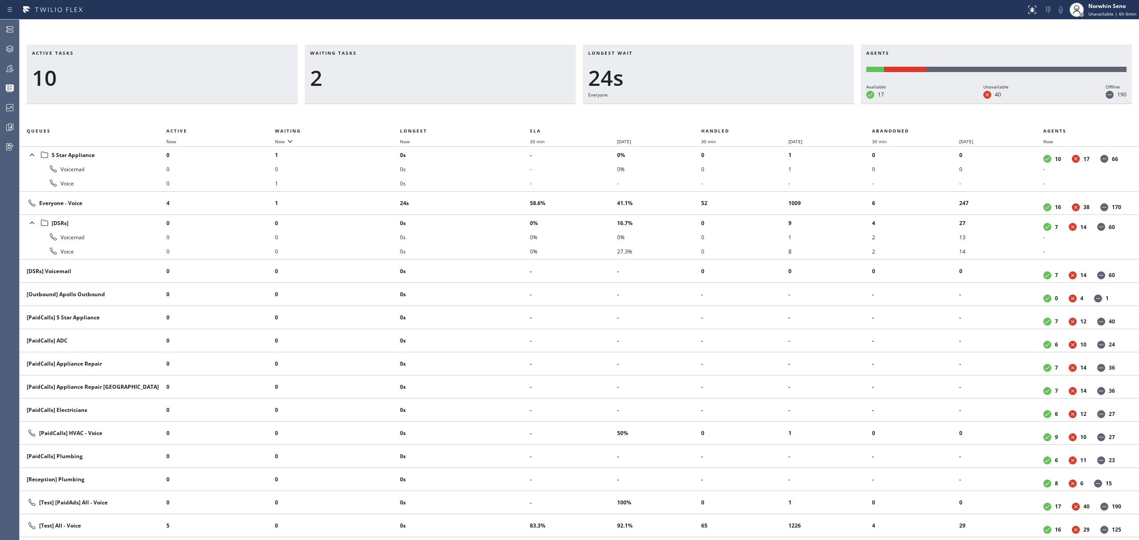
click at [729, 116] on div "Active tasks 10 Waiting tasks 2 Longest wait 24s Everyone Agents Available 17 U…" at bounding box center [580, 293] width 1120 height 496
click at [729, 116] on div "Active tasks 10 Waiting tasks 2 Longest wait 29s Everyone Agents Available 17 U…" at bounding box center [580, 293] width 1120 height 496
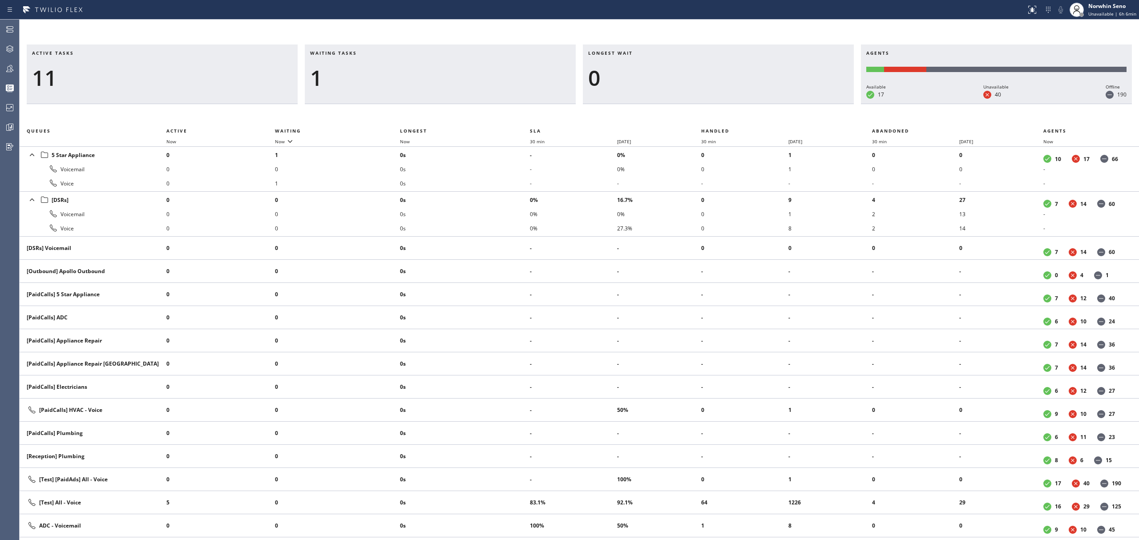
click at [729, 116] on div "Active tasks 11 Waiting tasks 1 Longest wait 0 Agents Available 17 Unavailable …" at bounding box center [580, 293] width 1120 height 496
click at [729, 116] on div "Active tasks 10 Waiting tasks 1 Longest wait 0 Agents Available 17 Unavailable …" at bounding box center [580, 293] width 1120 height 496
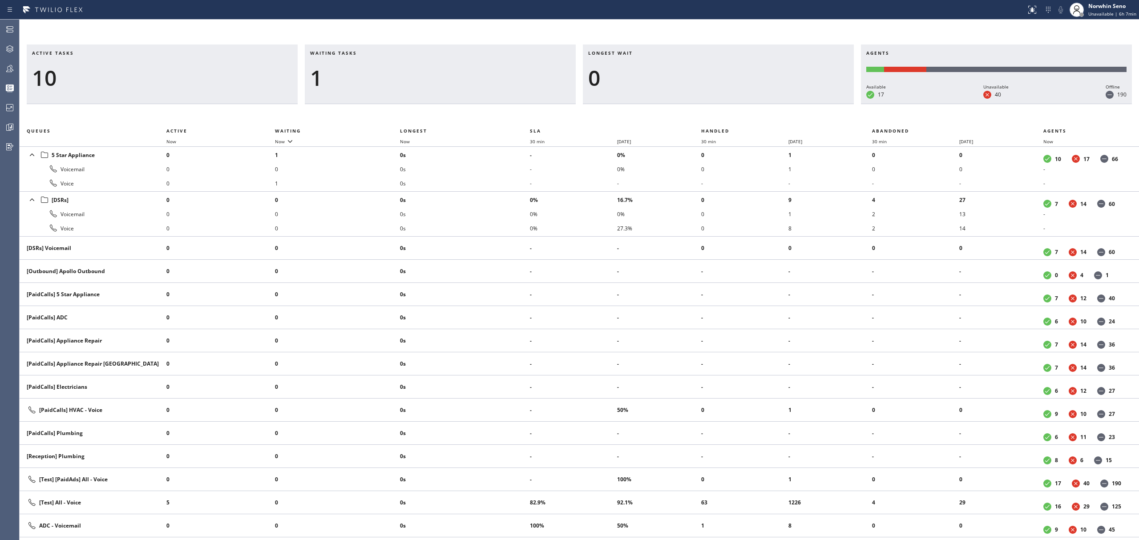
click at [729, 116] on div "Active tasks 10 Waiting tasks 1 Longest wait 0 Agents Available 17 Unavailable …" at bounding box center [580, 293] width 1120 height 496
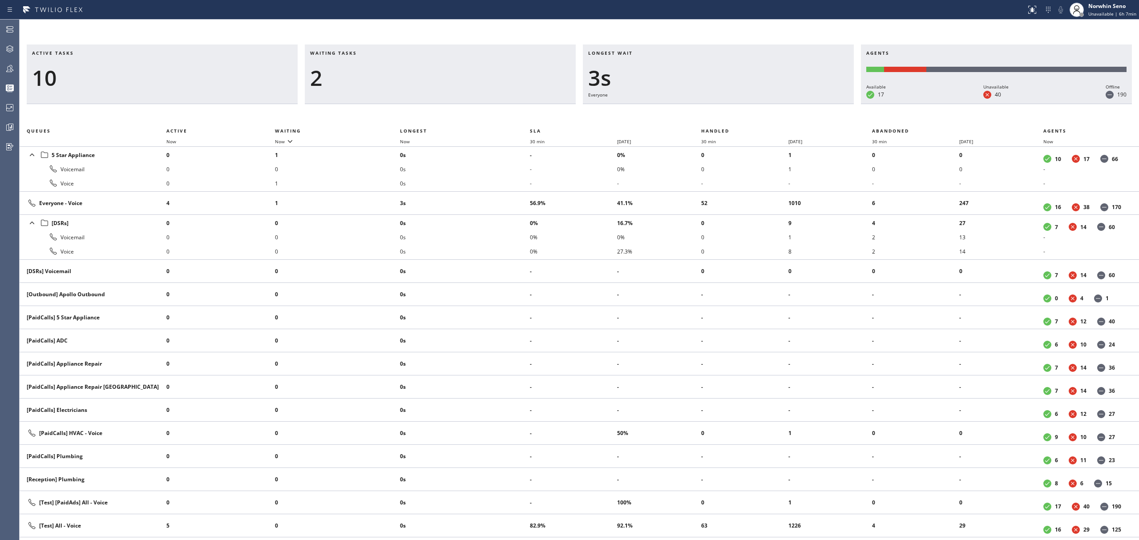
click at [729, 116] on div "Active tasks 10 Waiting tasks 2 Longest wait 3s Everyone Agents Available 17 Un…" at bounding box center [580, 293] width 1120 height 496
click at [729, 116] on div "Active tasks 10 Waiting tasks 2 Longest wait 8s Everyone Agents Available 17 Un…" at bounding box center [580, 293] width 1120 height 496
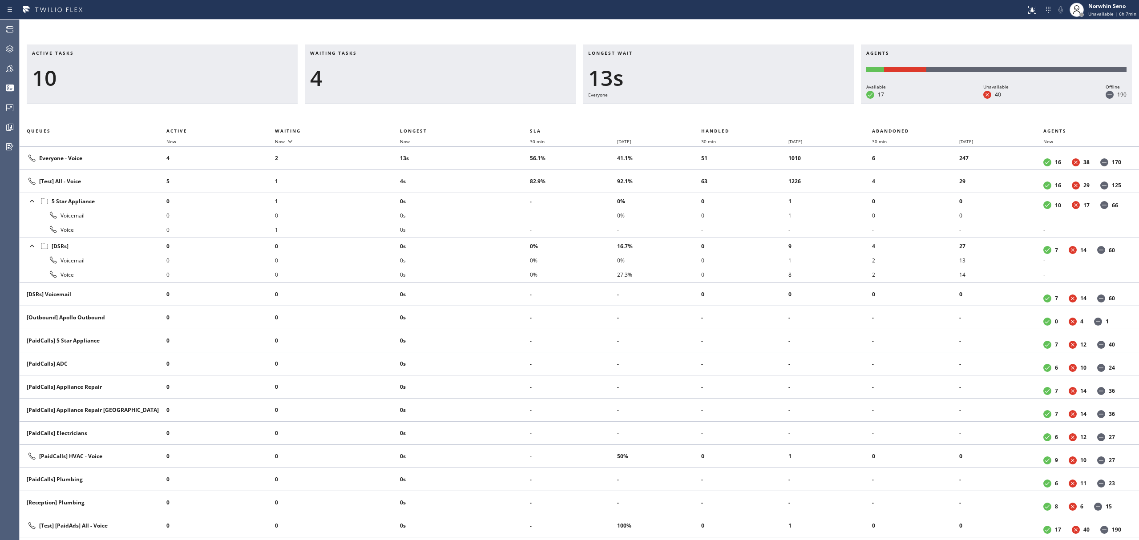
click at [729, 116] on div "Active tasks 10 Waiting tasks 4 Longest wait 13s Everyone Agents Available 17 U…" at bounding box center [580, 293] width 1120 height 496
click at [729, 116] on div "Active tasks 9 Waiting tasks 4 Longest wait 18s Everyone Agents Available 17 Un…" at bounding box center [580, 293] width 1120 height 496
click at [729, 116] on div "Active tasks 9 Waiting tasks 4 Longest wait 23s Everyone Agents Available 17 Un…" at bounding box center [580, 293] width 1120 height 496
click at [729, 116] on div "Active tasks 9 Waiting tasks 5 Longest wait 28s Everyone Agents Available 17 Un…" at bounding box center [580, 293] width 1120 height 496
click at [729, 116] on div "Active tasks 9 Waiting tasks 5 Longest wait 34s Everyone Agents Available 17 Un…" at bounding box center [580, 293] width 1120 height 496
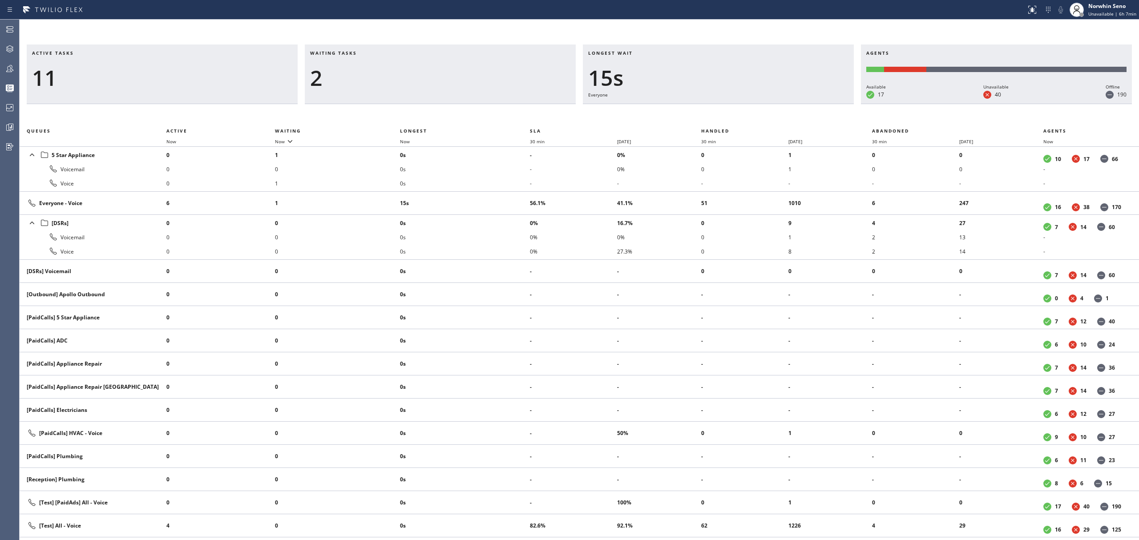
click at [729, 116] on div "Active tasks 11 Waiting tasks 2 Longest wait 15s Everyone Agents Available 17 U…" at bounding box center [580, 293] width 1120 height 496
click at [729, 116] on div "Active tasks 10 Waiting tasks 2 Longest wait 20s Everyone Agents Available 17 U…" at bounding box center [580, 293] width 1120 height 496
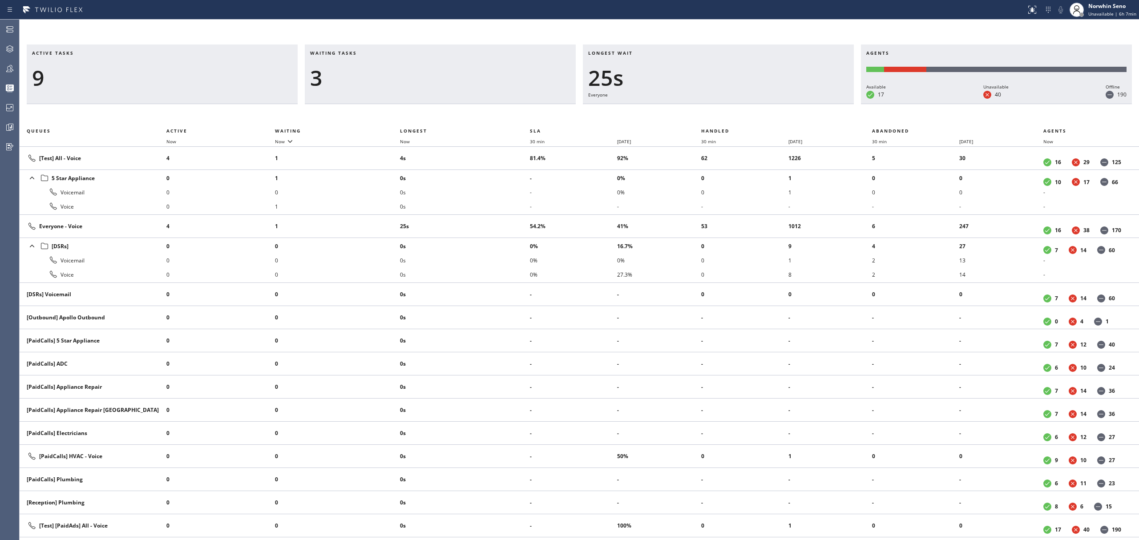
click at [729, 116] on div "Active tasks 9 Waiting tasks 3 Longest wait 25s Everyone Agents Available 17 Un…" at bounding box center [580, 293] width 1120 height 496
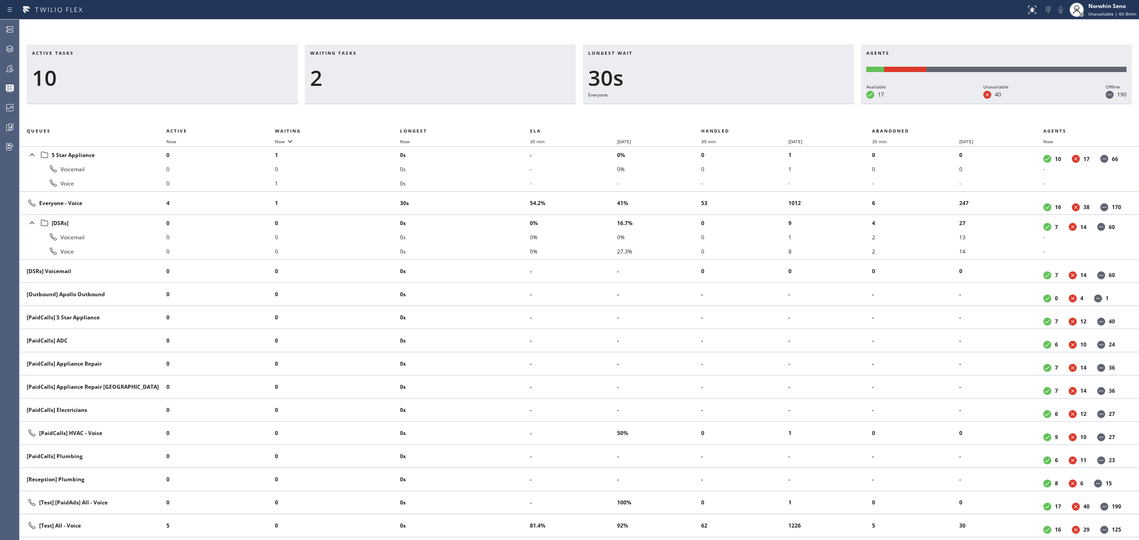
click at [729, 116] on div "Active tasks 10 Waiting tasks 2 Longest wait 30s Everyone Agents Available 17 U…" at bounding box center [580, 293] width 1120 height 496
click at [729, 116] on div "Active tasks 9 Waiting tasks 2 Longest wait 35s Everyone Agents Available 17 Un…" at bounding box center [580, 293] width 1120 height 496
click at [729, 116] on div "Active tasks 9 Waiting tasks 2 Longest wait 40s Everyone Agents Available 17 Un…" at bounding box center [580, 293] width 1120 height 496
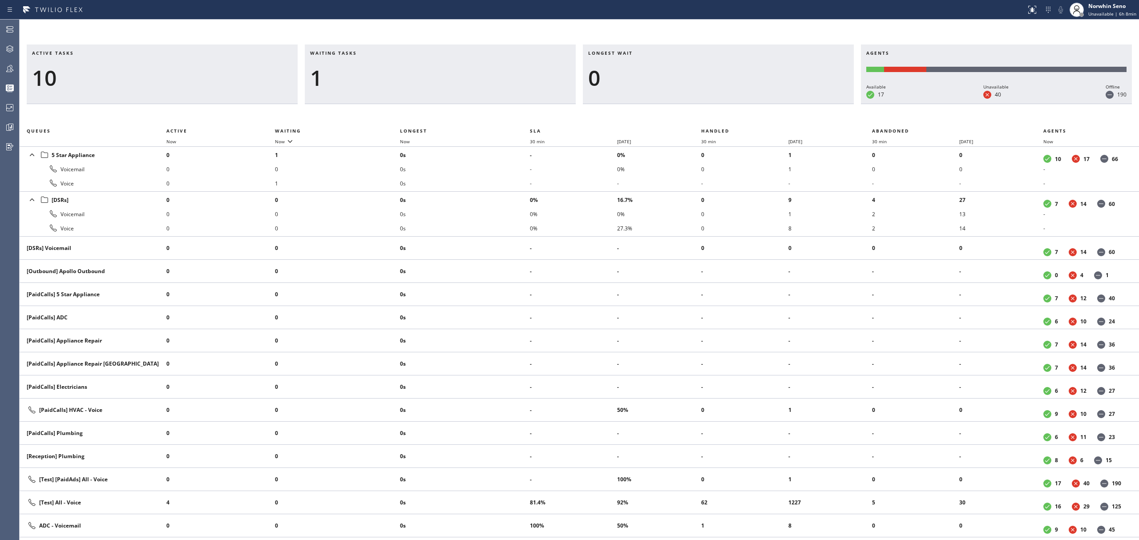
click at [729, 116] on div "Active tasks 10 Waiting tasks 1 Longest wait 0 Agents Available 17 Unavailable …" at bounding box center [580, 293] width 1120 height 496
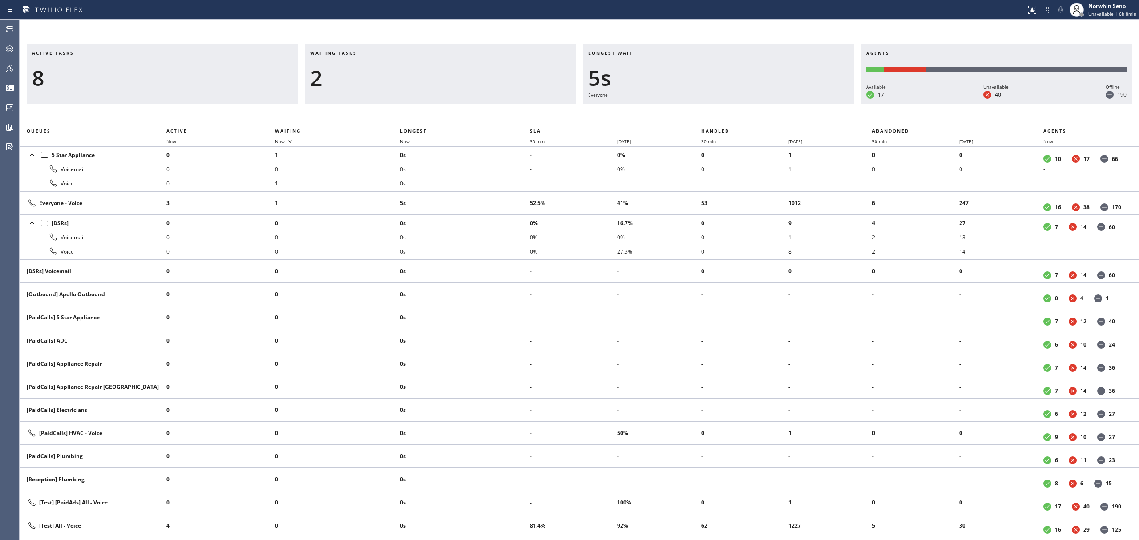
click at [729, 116] on div "Active tasks 8 Waiting tasks 2 Longest wait 5s Everyone Agents Available 17 Una…" at bounding box center [580, 293] width 1120 height 496
click at [729, 116] on div "Active tasks 8 Waiting tasks 2 Longest wait 10s Everyone Agents Available 18 Un…" at bounding box center [580, 293] width 1120 height 496
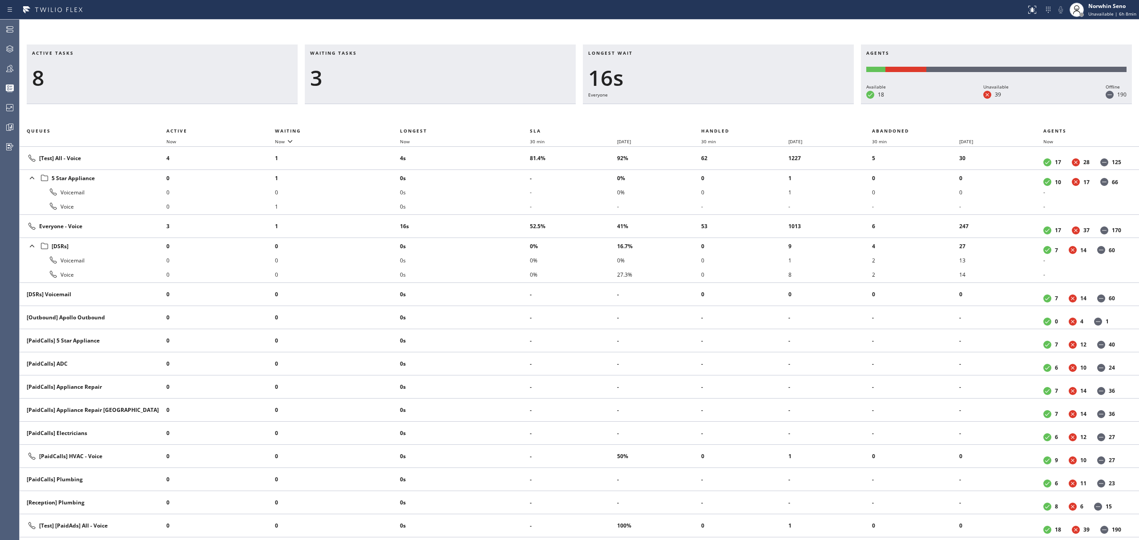
click at [729, 116] on div "Active tasks 8 Waiting tasks 3 Longest wait 16s Everyone Agents Available 18 Un…" at bounding box center [580, 293] width 1120 height 496
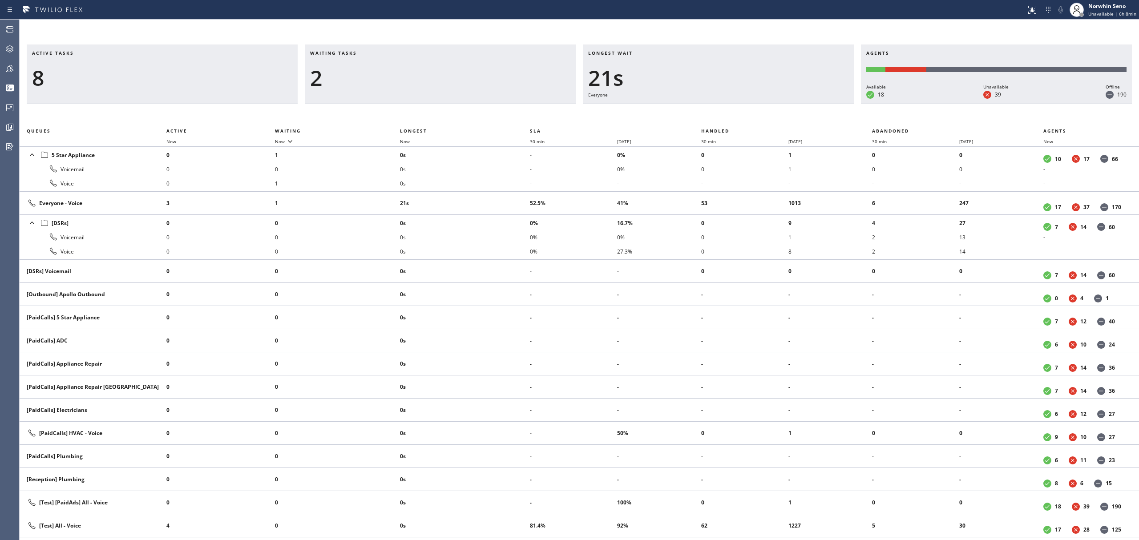
click at [729, 116] on div "Active tasks 8 Waiting tasks 2 Longest wait 21s Everyone Agents Available 18 Un…" at bounding box center [580, 293] width 1120 height 496
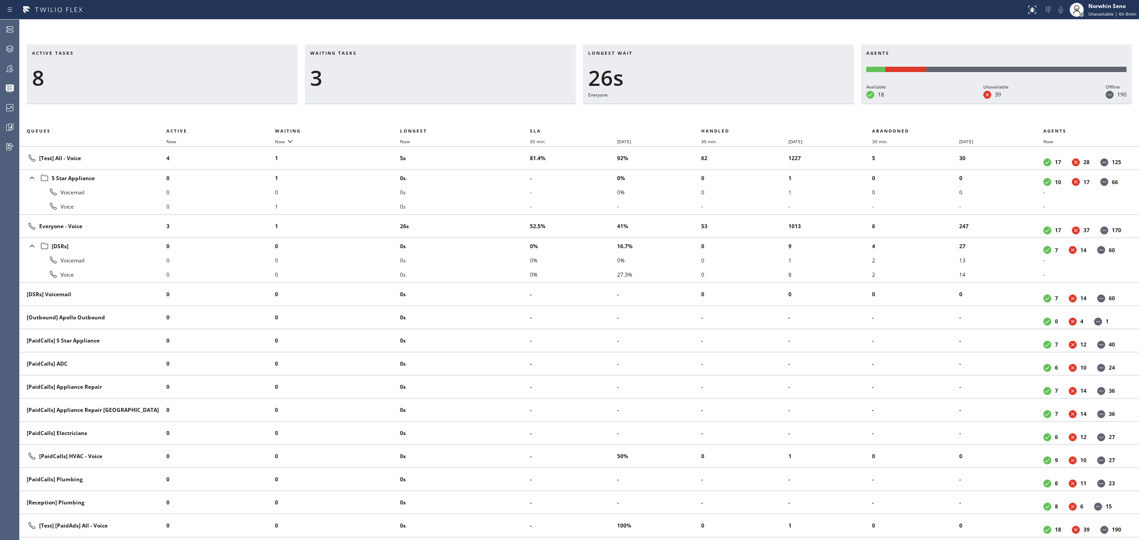
click at [729, 116] on div "Active tasks 8 Waiting tasks 3 Longest wait 26s Everyone Agents Available 18 Un…" at bounding box center [580, 293] width 1120 height 496
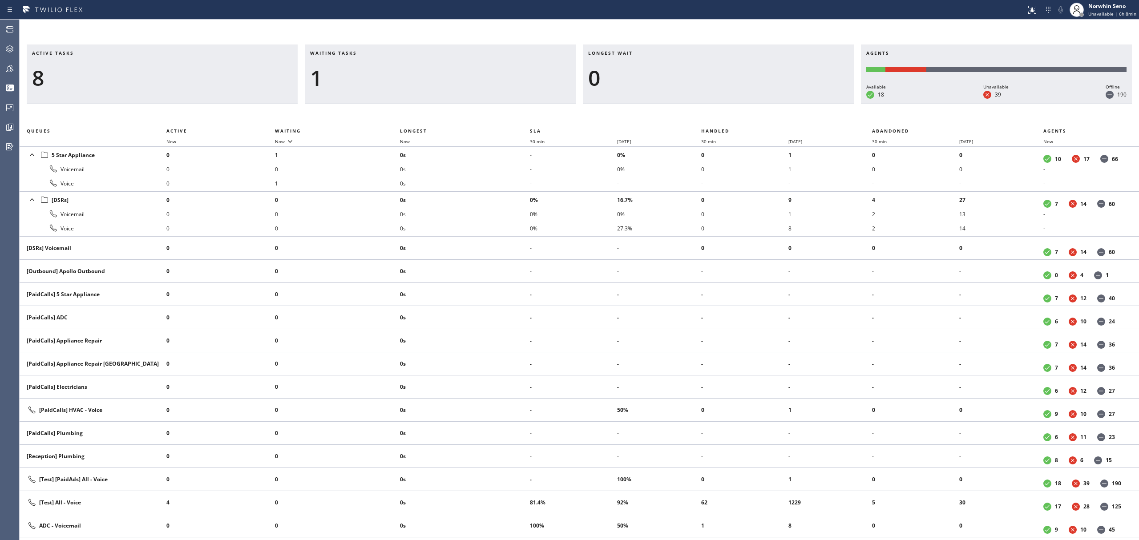
click at [729, 116] on div "Active tasks 8 Waiting tasks 1 Longest wait 0 Agents Available 18 Unavailable 3…" at bounding box center [580, 293] width 1120 height 496
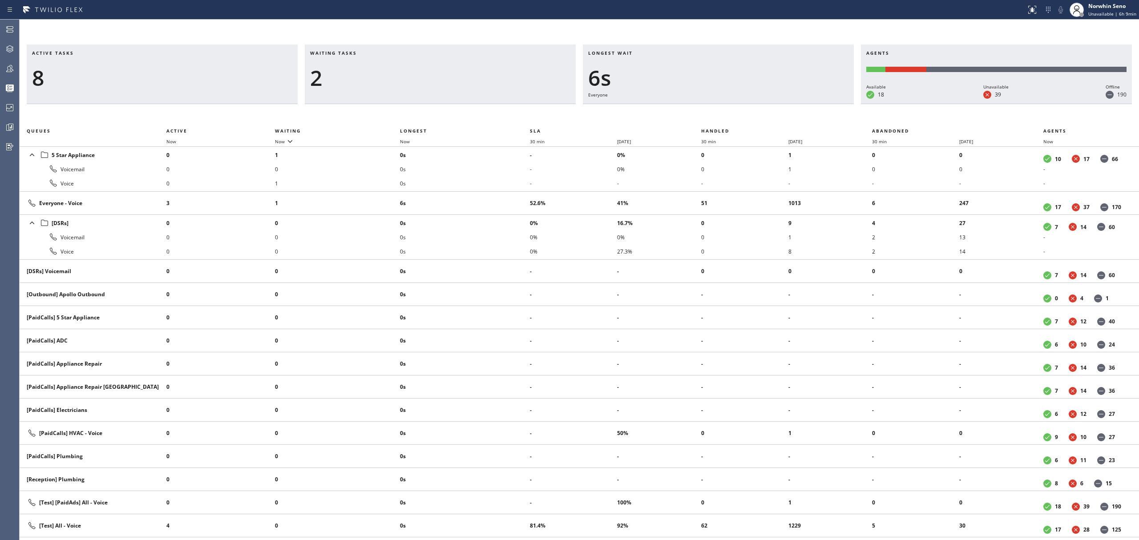
click at [729, 116] on div "Active tasks 8 Waiting tasks 2 Longest wait 6s Everyone Agents Available 18 Una…" at bounding box center [580, 293] width 1120 height 496
click at [729, 116] on div "Active tasks 8 Waiting tasks 3 Longest wait 11s Everyone Agents Available 18 Un…" at bounding box center [580, 293] width 1120 height 496
click at [729, 116] on div "Active tasks 8 Waiting tasks 3 Longest wait 16s Everyone Agents Available 18 Un…" at bounding box center [580, 293] width 1120 height 496
click at [729, 116] on div "Active tasks 9 Waiting tasks 2 Longest wait 16s Everyone Agents Available 18 Un…" at bounding box center [580, 293] width 1120 height 496
click at [729, 116] on div "Active tasks 9 Waiting tasks 2 Longest wait 21s Everyone Agents Available 18 Un…" at bounding box center [580, 293] width 1120 height 496
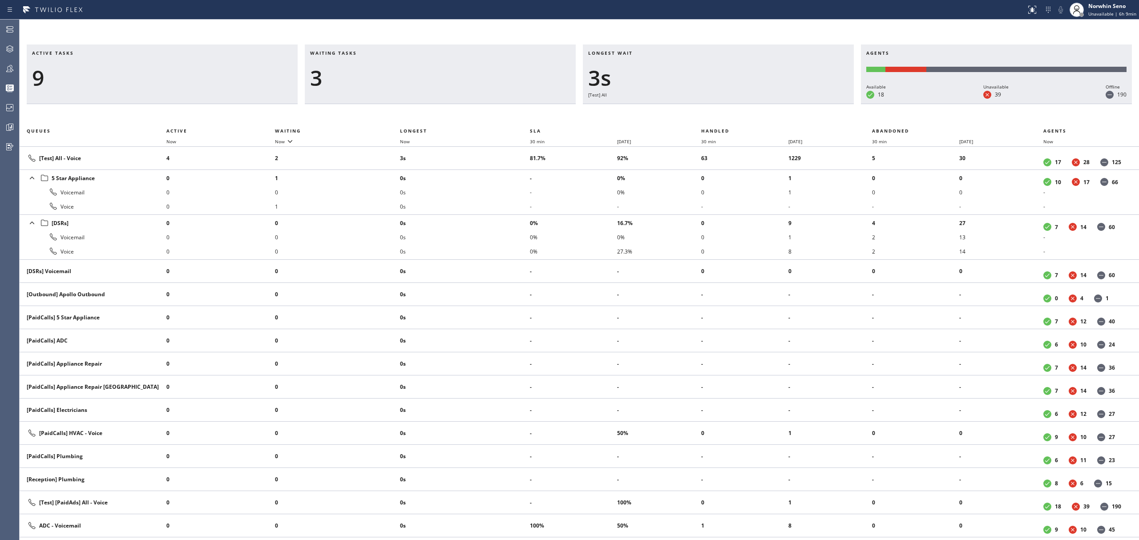
click at [729, 116] on div "Active tasks 9 Waiting tasks 3 Longest wait 3s [Test] All Agents Available 18 U…" at bounding box center [580, 293] width 1120 height 496
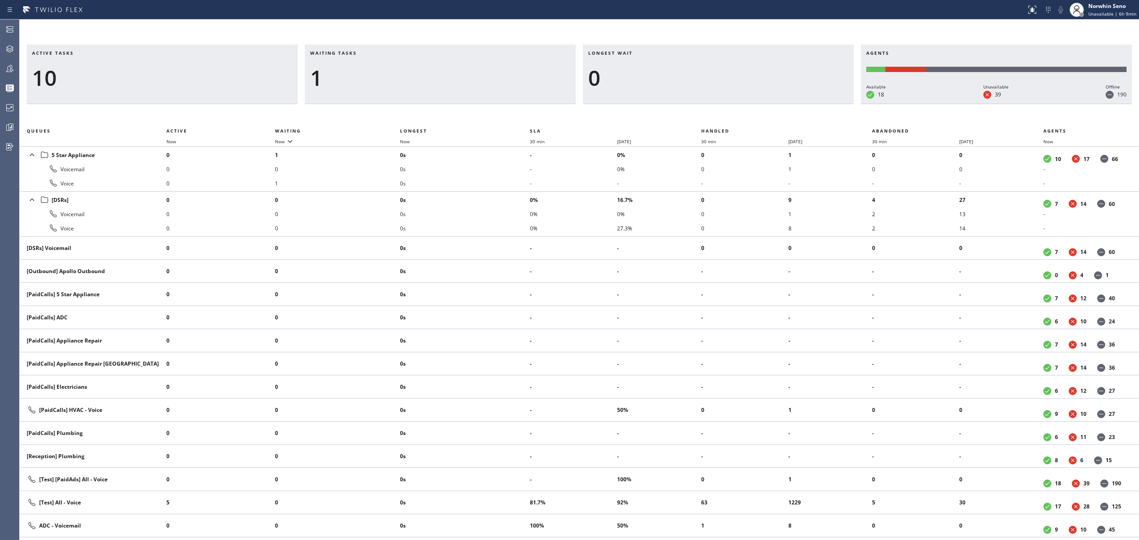
click at [729, 116] on div "Active tasks 10 Waiting tasks 1 Longest wait 0 Agents Available 18 Unavailable …" at bounding box center [580, 293] width 1120 height 496
click at [729, 116] on div "Active tasks 9 Waiting tasks 1 Longest wait 0 Agents Available 18 Unavailable 3…" at bounding box center [580, 293] width 1120 height 496
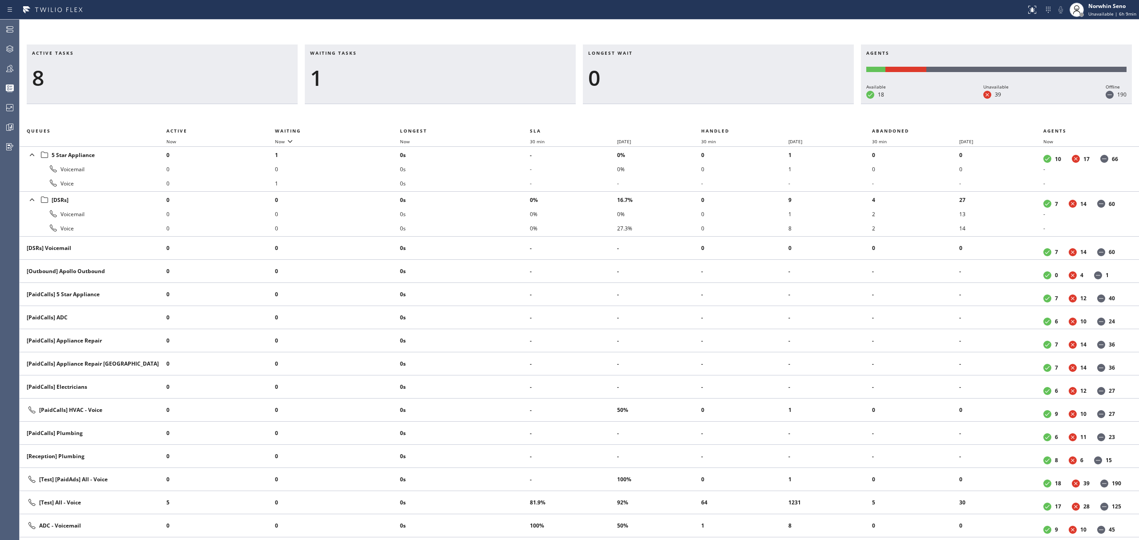
click at [729, 116] on div "Active tasks 8 Waiting tasks 1 Longest wait 0 Agents Available 18 Unavailable 3…" at bounding box center [580, 293] width 1120 height 496
click at [729, 116] on div "Active tasks 7 Waiting tasks 1 Longest wait 0 Agents Available 18 Unavailable 3…" at bounding box center [580, 293] width 1120 height 496
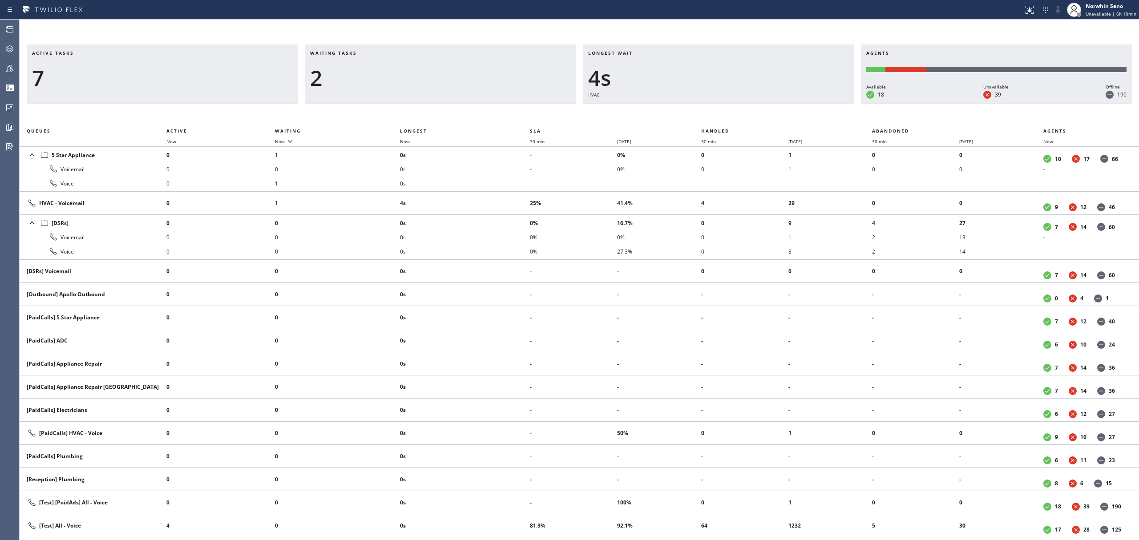
click at [729, 116] on div "Active tasks 7 Waiting tasks 2 Longest wait 4s HVAC Agents Available 18 Unavail…" at bounding box center [580, 293] width 1120 height 496
click at [729, 116] on div "Active tasks 7 Waiting tasks 2 Longest wait 9s HVAC Agents Available 18 Unavail…" at bounding box center [580, 293] width 1120 height 496
click at [729, 116] on div "Active tasks 7 Waiting tasks 2 Longest wait 14s HVAC Agents Available 18 Unavai…" at bounding box center [580, 293] width 1120 height 496
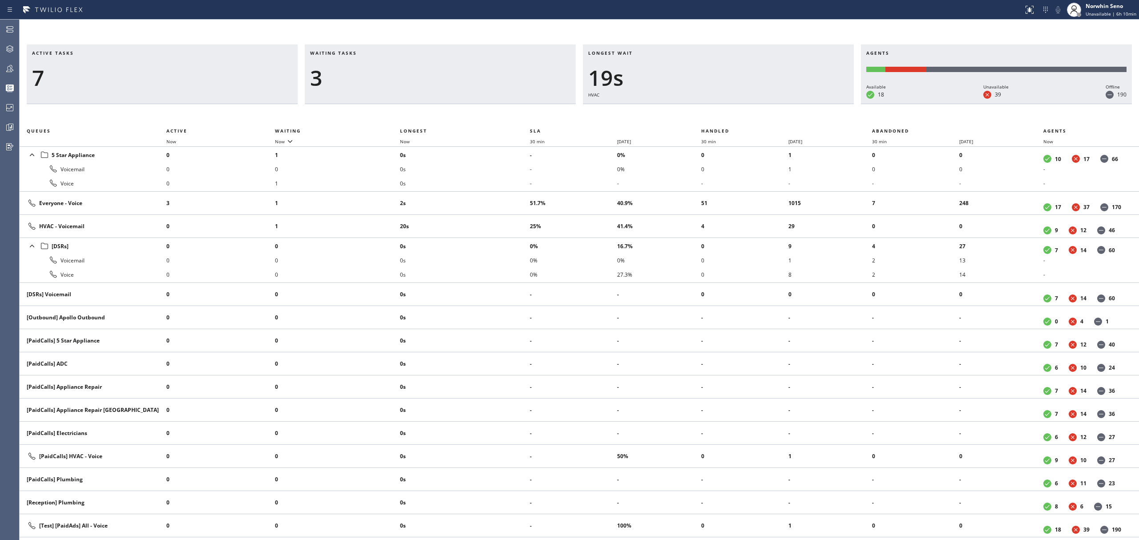
click at [729, 116] on div "Active tasks 7 Waiting tasks 3 Longest wait 19s HVAC Agents Available 18 Unavai…" at bounding box center [580, 293] width 1120 height 496
click at [729, 116] on div "Active tasks 7 Waiting tasks 3 Longest wait 24s HVAC Agents Available 18 Unavai…" at bounding box center [580, 293] width 1120 height 496
click at [729, 116] on div "Active tasks 7 Waiting tasks 3 Longest wait 29s HVAC Agents Available 18 Unavai…" at bounding box center [580, 293] width 1120 height 496
click at [729, 116] on div "Active tasks 7 Waiting tasks 3 Longest wait 34s HVAC Agents Available 18 Unavai…" at bounding box center [580, 293] width 1120 height 496
click at [729, 116] on div "Active tasks 8 Waiting tasks 3 Longest wait 39s HVAC Agents Available 18 Unavai…" at bounding box center [580, 293] width 1120 height 496
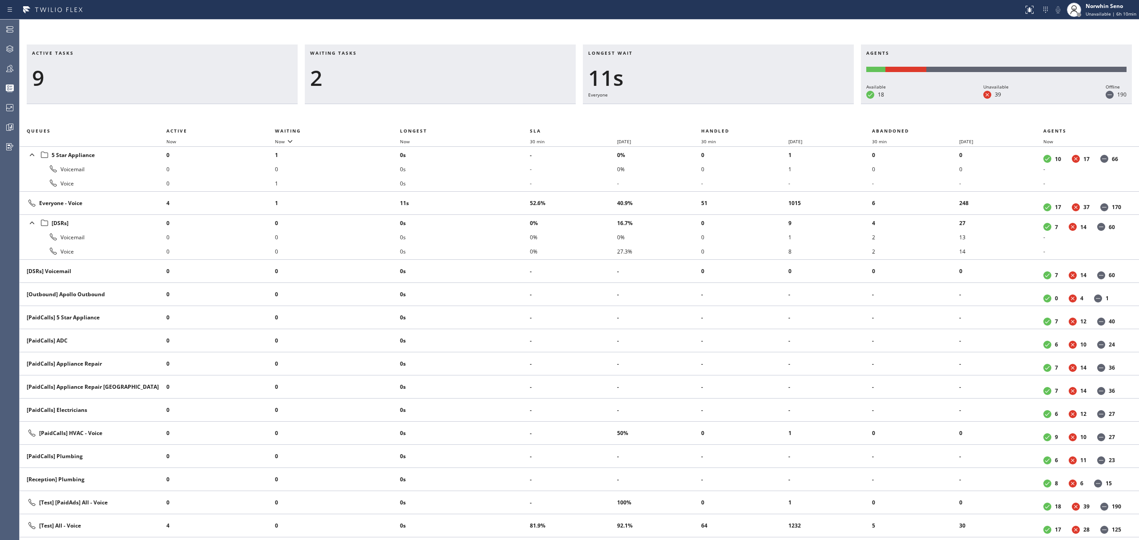
click at [729, 116] on div "Active tasks 9 Waiting tasks 2 Longest wait 11s Everyone Agents Available 18 Un…" at bounding box center [580, 293] width 1120 height 496
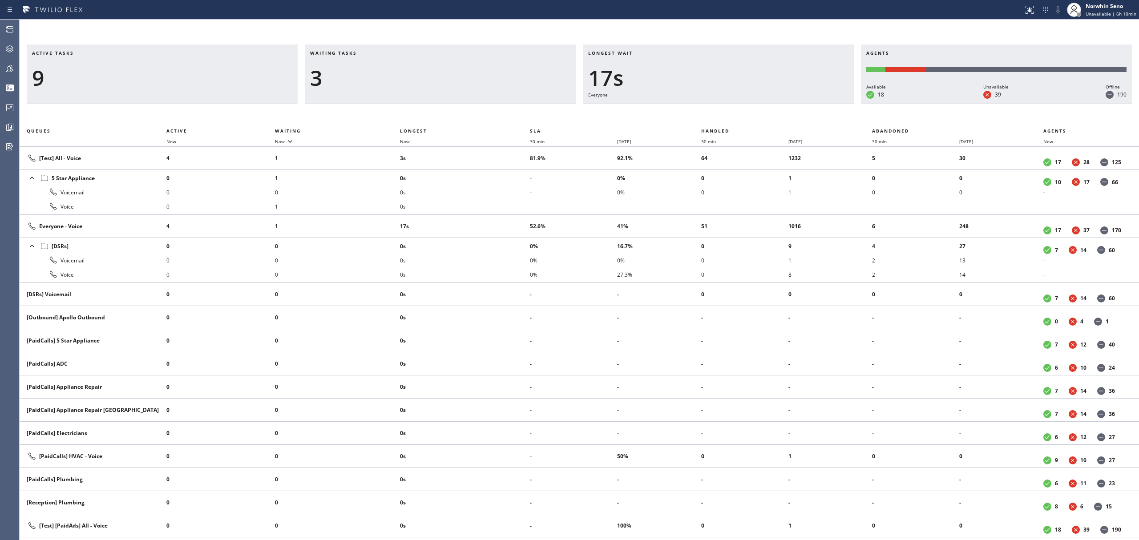
click at [729, 116] on div "Active tasks 9 Waiting tasks 3 Longest wait 17s Everyone Agents Available 18 Un…" at bounding box center [580, 293] width 1120 height 496
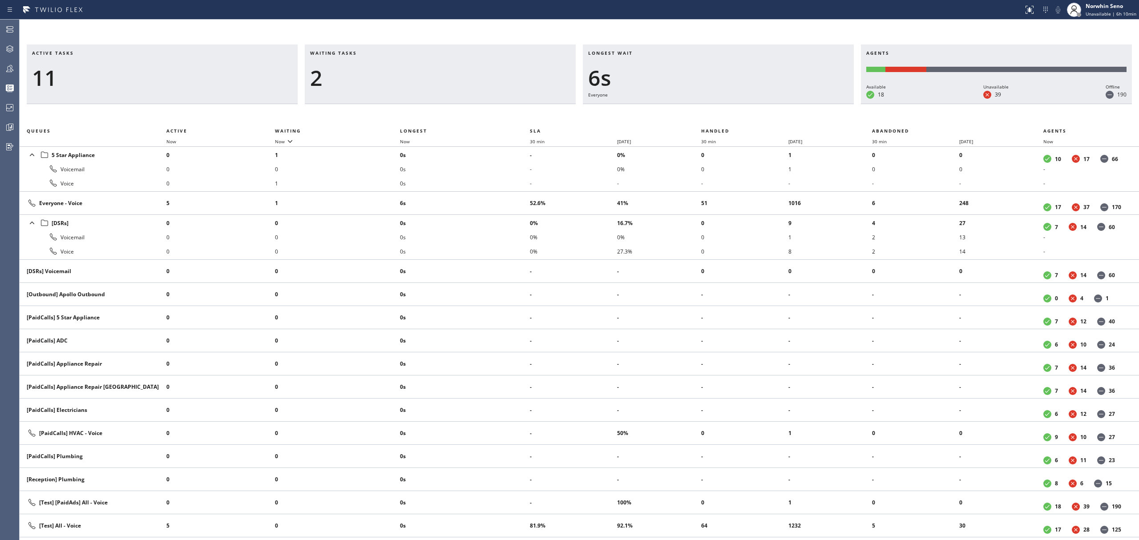
click at [729, 116] on div "Active tasks 11 Waiting tasks 2 Longest wait 6s Everyone Agents Available 18 Un…" at bounding box center [580, 293] width 1120 height 496
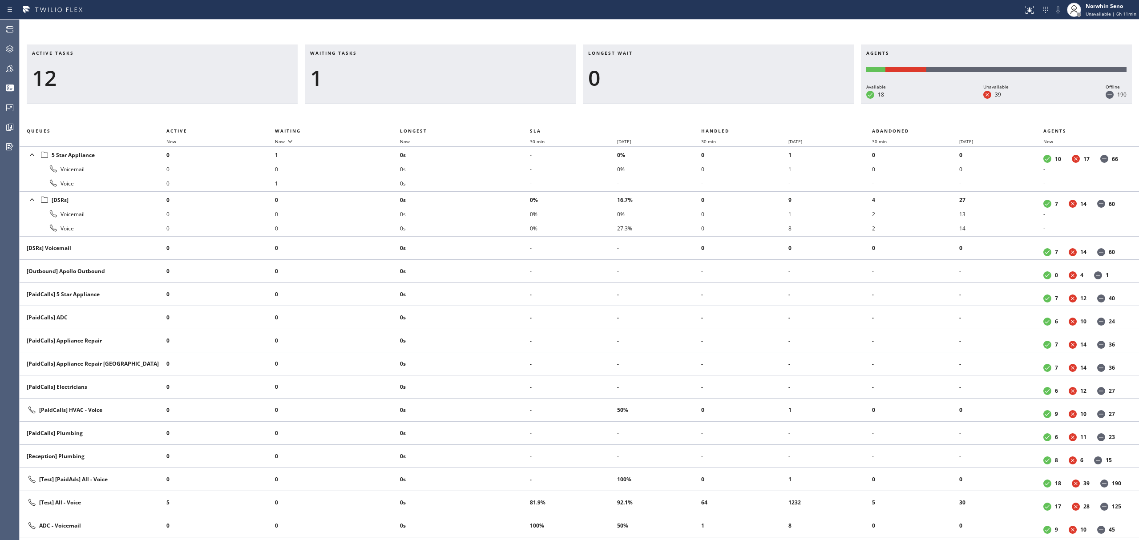
click at [729, 116] on div "Active tasks 12 Waiting tasks 1 Longest wait 0 Agents Available 18 Unavailable …" at bounding box center [580, 293] width 1120 height 496
click at [729, 116] on div "Active tasks 11 Waiting tasks 1 Longest wait 0 Agents Available 18 Unavailable …" at bounding box center [580, 293] width 1120 height 496
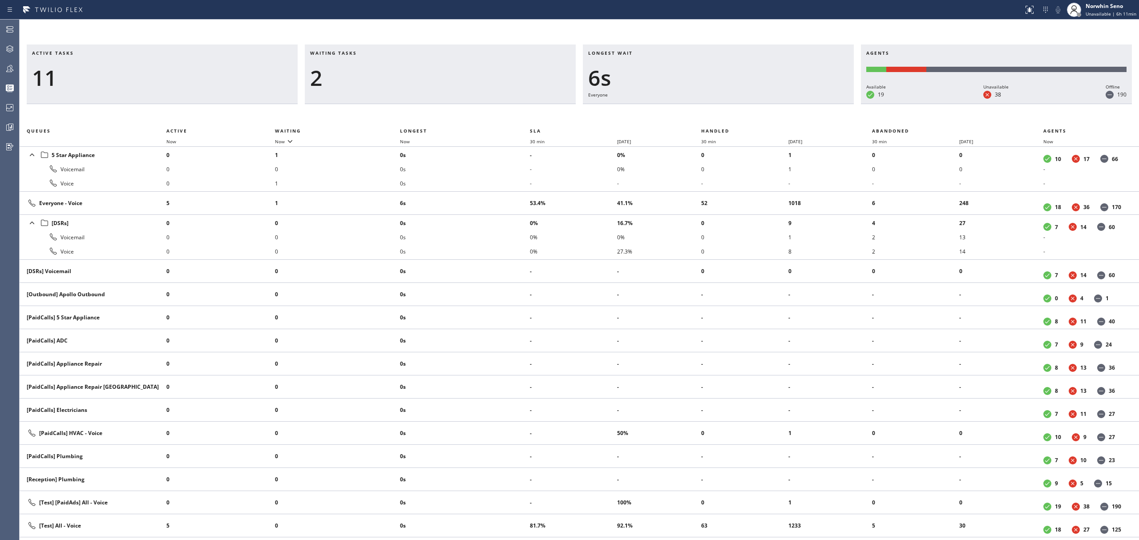
click at [729, 116] on div "Active tasks 11 Waiting tasks 2 Longest wait 6s Everyone Agents Available 19 Un…" at bounding box center [580, 293] width 1120 height 496
click at [729, 116] on div "Active tasks 11 Waiting tasks 2 Longest wait 11s Everyone Agents Available 19 U…" at bounding box center [580, 293] width 1120 height 496
click at [729, 116] on div "Active tasks 11 Waiting tasks 2 Longest wait 16s Everyone Agents Available 19 U…" at bounding box center [580, 293] width 1120 height 496
click at [729, 116] on div "Active tasks 10 Waiting tasks 2 Longest wait 21s Everyone Agents Available 19 U…" at bounding box center [580, 293] width 1120 height 496
click at [729, 116] on div "Active tasks 10 Waiting tasks 4 Longest wait 26s Everyone Agents Available 19 U…" at bounding box center [580, 293] width 1120 height 496
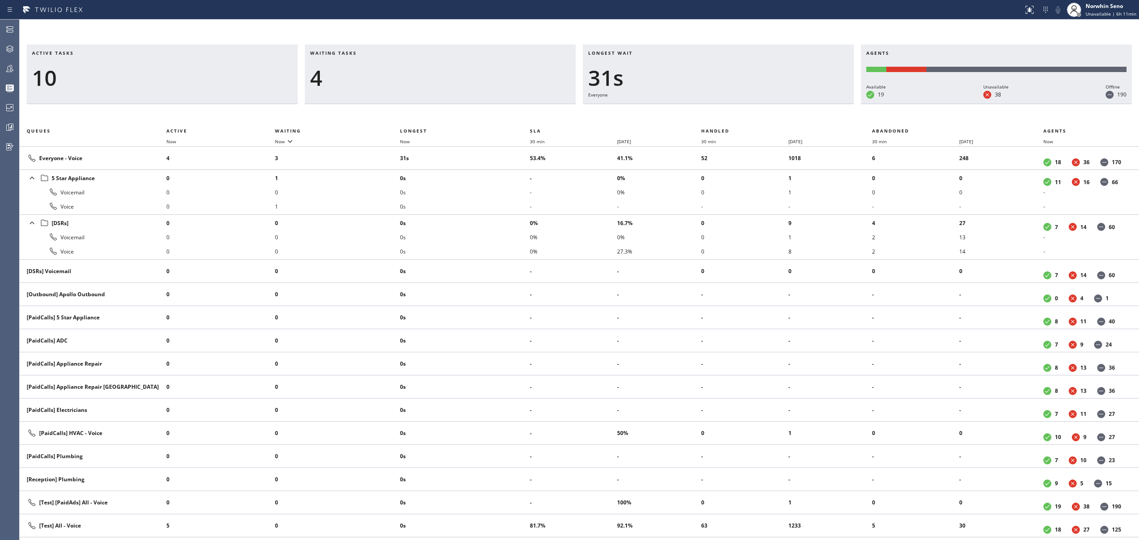
click at [729, 116] on div "Active tasks 10 Waiting tasks 4 Longest wait 31s Everyone Agents Available 19 U…" at bounding box center [580, 293] width 1120 height 496
click at [729, 116] on div "Active tasks 11 Waiting tasks 3 Longest wait 36s Everyone Agents Available 19 U…" at bounding box center [580, 293] width 1120 height 496
click at [729, 116] on div "Active tasks 11 Waiting tasks 3 Longest wait 42s Everyone Agents Available 19 U…" at bounding box center [580, 293] width 1120 height 496
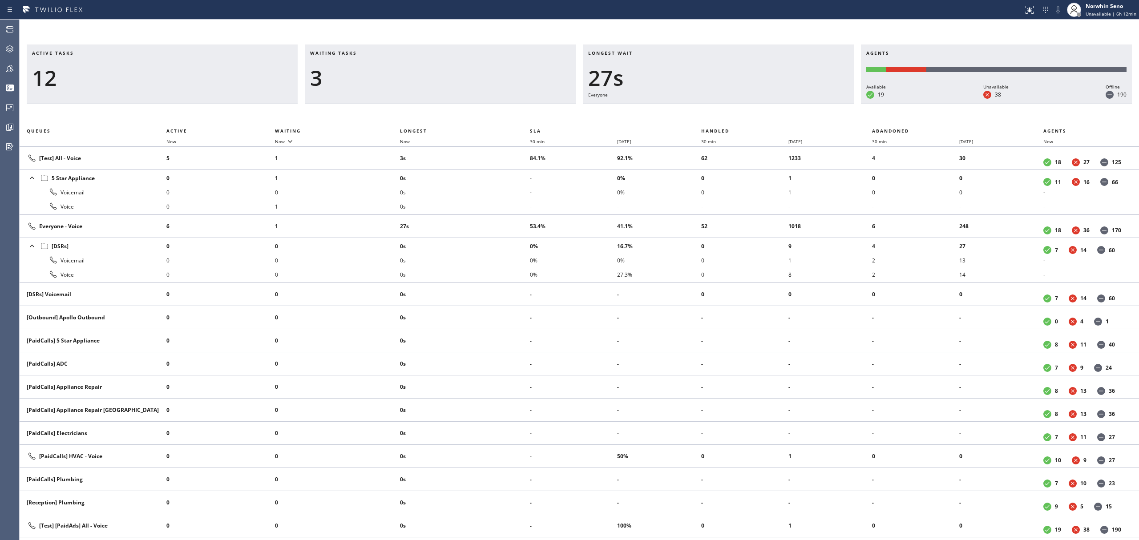
click at [729, 116] on div "Active tasks 12 Waiting tasks 3 Longest wait 27s Everyone Agents Available 19 U…" at bounding box center [580, 293] width 1120 height 496
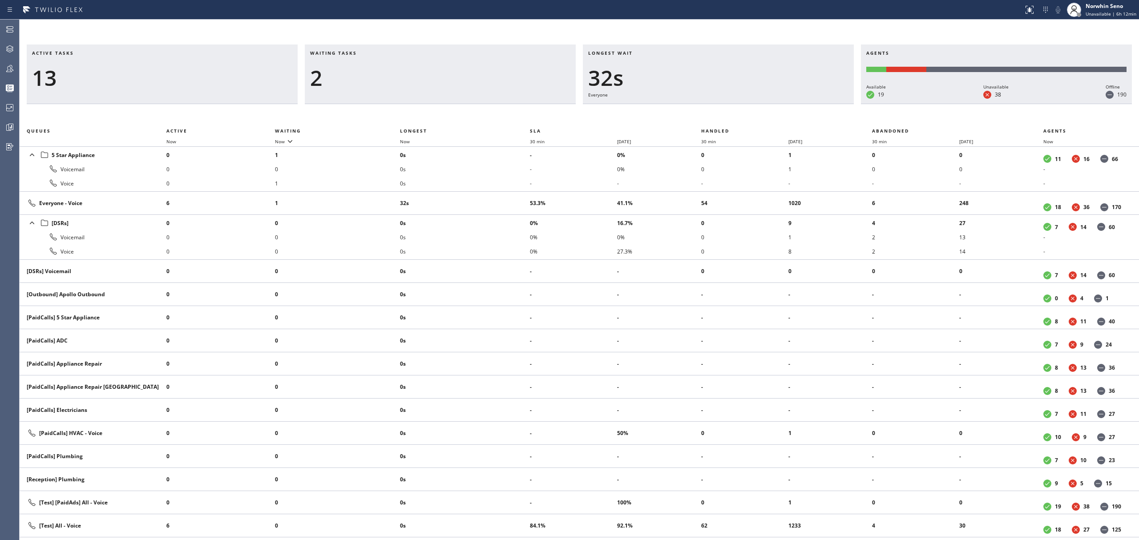
click at [729, 116] on div "Active tasks 13 Waiting tasks 2 Longest wait 32s Everyone Agents Available 19 U…" at bounding box center [580, 293] width 1120 height 496
click at [729, 116] on div "Active tasks 11 Waiting tasks 3 Longest wait 37s Everyone Agents Available 19 U…" at bounding box center [580, 293] width 1120 height 496
click at [729, 116] on div "Active tasks 12 Waiting tasks 3 Longest wait 11s Everyone Agents Available 19 U…" at bounding box center [580, 293] width 1120 height 496
click at [729, 116] on div "Active tasks 11 Waiting tasks 3 Longest wait 16s Everyone Agents Available 19 U…" at bounding box center [580, 293] width 1120 height 496
click at [729, 116] on div "Active tasks 11 Waiting tasks 3 Longest wait 21s Everyone Agents Available 19 U…" at bounding box center [580, 293] width 1120 height 496
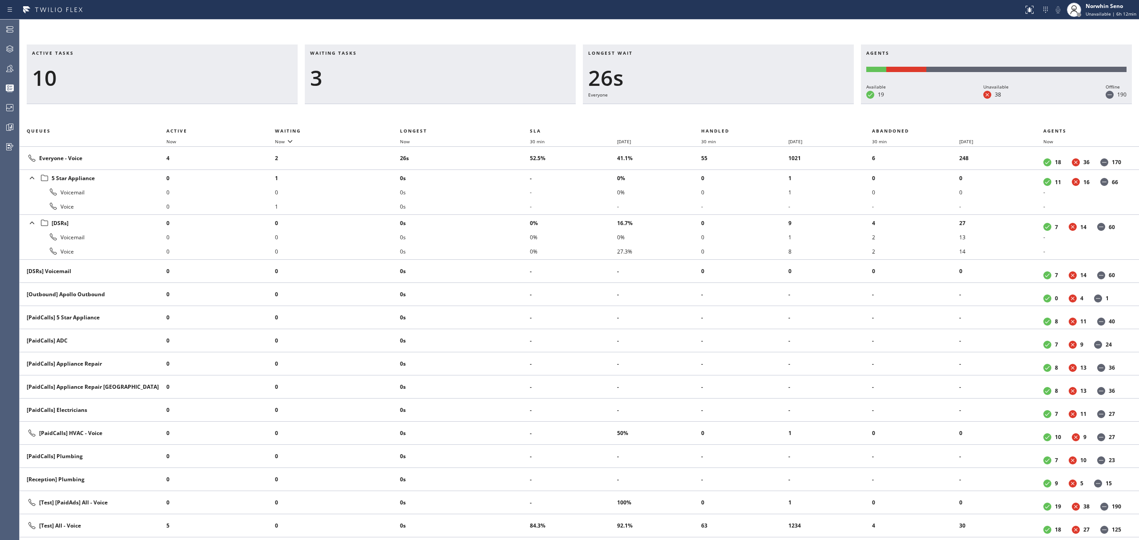
click at [729, 116] on div "Active tasks 10 Waiting tasks 3 Longest wait 26s Everyone Agents Available 19 U…" at bounding box center [580, 293] width 1120 height 496
click at [729, 116] on div "Active tasks 12 Waiting tasks 2 Longest wait 6s Everyone Agents Available 19 Un…" at bounding box center [580, 293] width 1120 height 496
click at [729, 116] on div "Active tasks 12 Waiting tasks 2 Longest wait 11s Everyone Agents Available 19 U…" at bounding box center [580, 293] width 1120 height 496
click at [729, 116] on div "Active tasks 12 Waiting tasks 2 Longest wait 17s Everyone Agents Available 19 U…" at bounding box center [580, 293] width 1120 height 496
click at [729, 116] on div "Active tasks 11 Waiting tasks 2 Longest wait 22s Everyone Agents Available 19 U…" at bounding box center [580, 293] width 1120 height 496
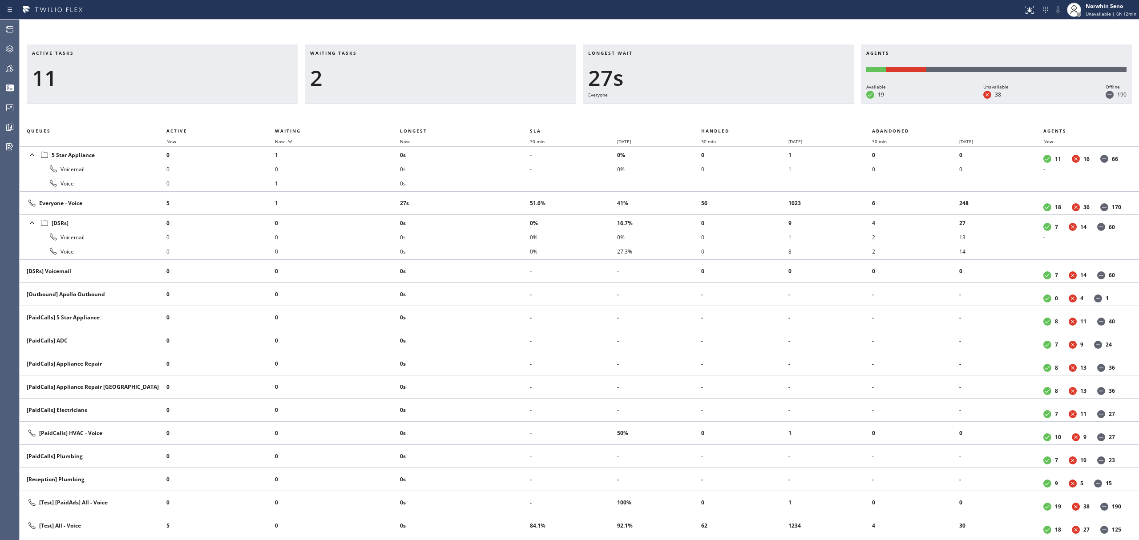
click at [729, 116] on div "Active tasks 11 Waiting tasks 2 Longest wait 27s Everyone Agents Available 19 U…" at bounding box center [580, 293] width 1120 height 496
click at [729, 116] on div "Active tasks 10 Waiting tasks 2 Longest wait 32s Everyone Agents Available 19 U…" at bounding box center [580, 293] width 1120 height 496
click at [729, 116] on div "Active tasks 9 Waiting tasks 2 Longest wait 37s Everyone Agents Available 19 Un…" at bounding box center [580, 293] width 1120 height 496
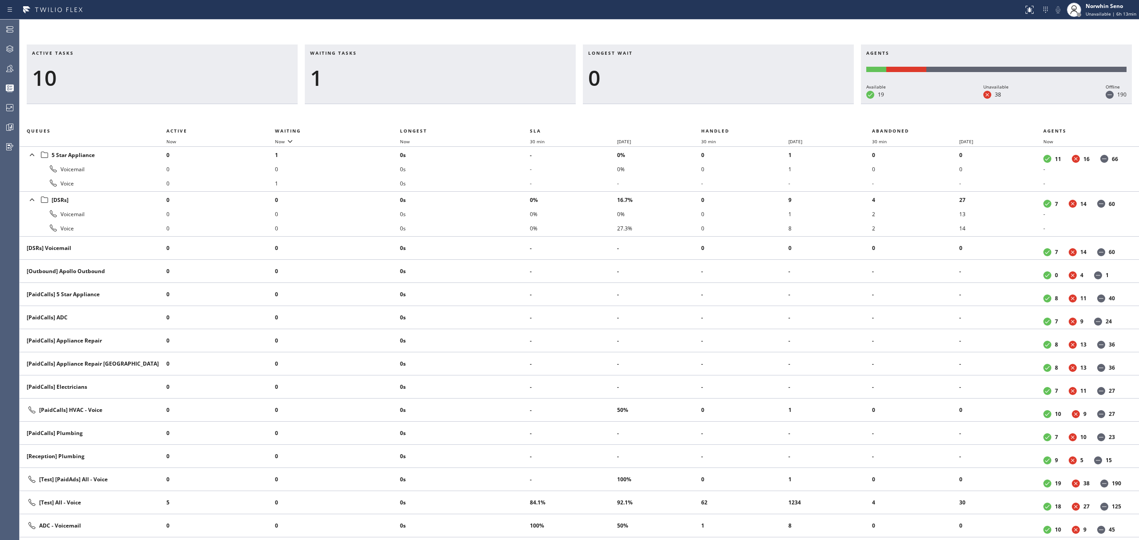
click at [729, 116] on div "Active tasks 10 Waiting tasks 1 Longest wait 0 Agents Available 19 Unavailable …" at bounding box center [580, 293] width 1120 height 496
click at [729, 116] on div "Active tasks 9 Waiting tasks 1 Longest wait 0 Agents Available 19 Unavailable 3…" at bounding box center [580, 293] width 1120 height 496
click at [729, 116] on div "Active tasks 9 Waiting tasks 1 Longest wait 0 Agents Available 18 Unavailable 3…" at bounding box center [580, 293] width 1120 height 496
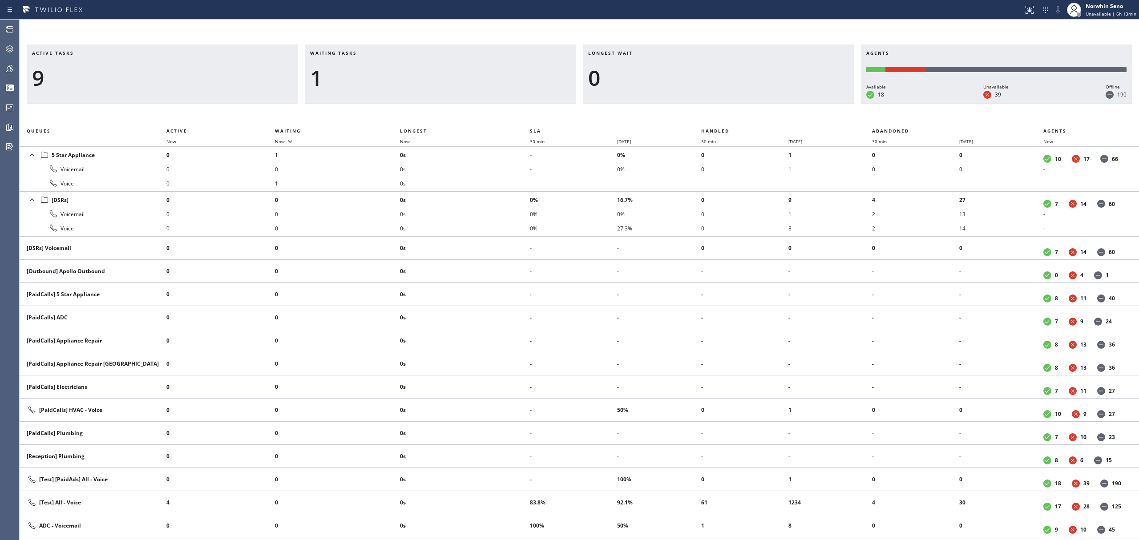
click at [729, 116] on div "Active tasks 9 Waiting tasks 1 Longest wait 0 Agents Available 18 Unavailable 3…" at bounding box center [580, 293] width 1120 height 496
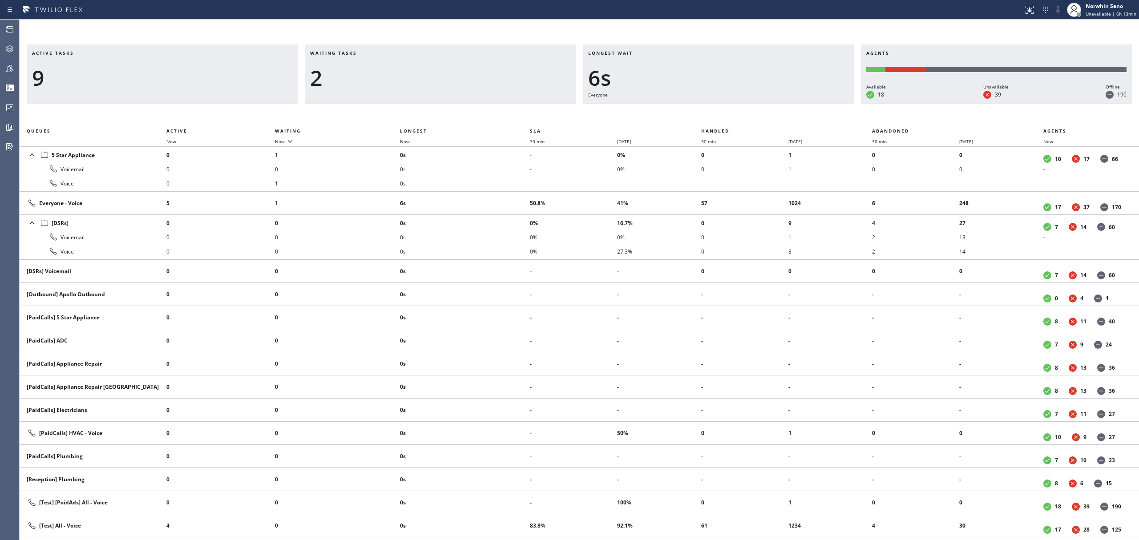
click at [729, 116] on div "Active tasks 9 Waiting tasks 2 Longest wait 6s Everyone Agents Available 18 Una…" at bounding box center [580, 293] width 1120 height 496
click at [729, 116] on div "Active tasks 9 Waiting tasks 2 Longest wait 11s Everyone Agents Available 18 Un…" at bounding box center [580, 293] width 1120 height 496
click at [729, 116] on div "Active tasks 9 Waiting tasks 2 Longest wait 16s Everyone Agents Available 18 Un…" at bounding box center [580, 293] width 1120 height 496
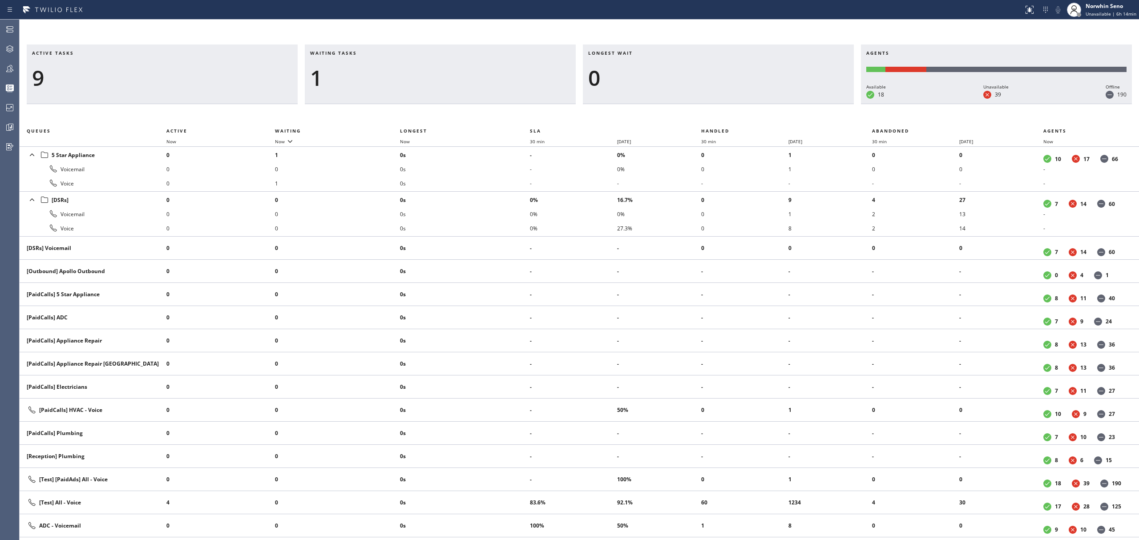
click at [729, 116] on div "Active tasks 9 Waiting tasks 1 Longest wait 0 Agents Available 18 Unavailable 3…" at bounding box center [580, 293] width 1120 height 496
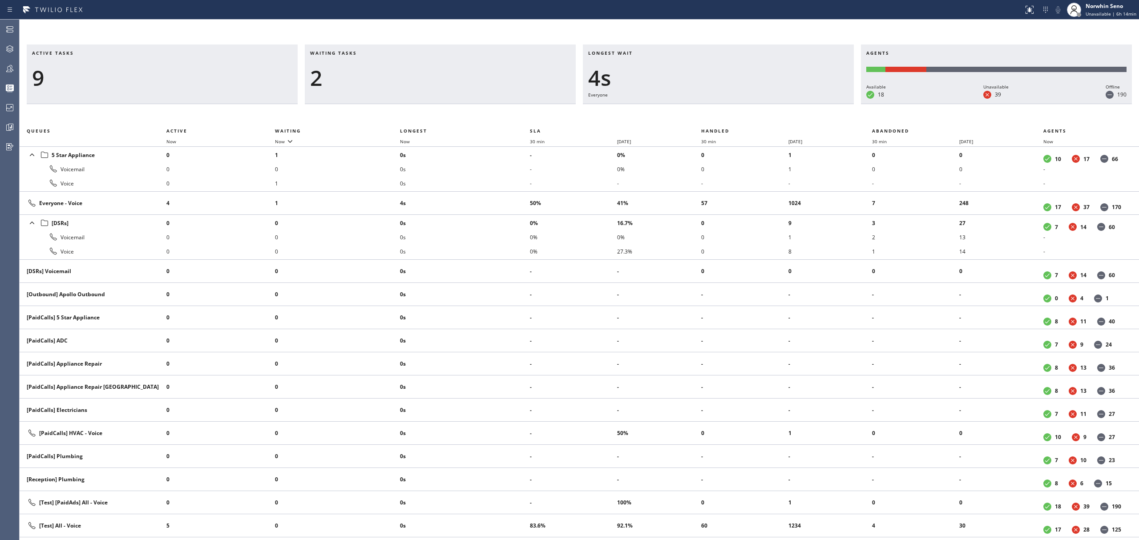
click at [729, 116] on div "Active tasks 9 Waiting tasks 2 Longest wait 4s Everyone Agents Available 18 Una…" at bounding box center [580, 293] width 1120 height 496
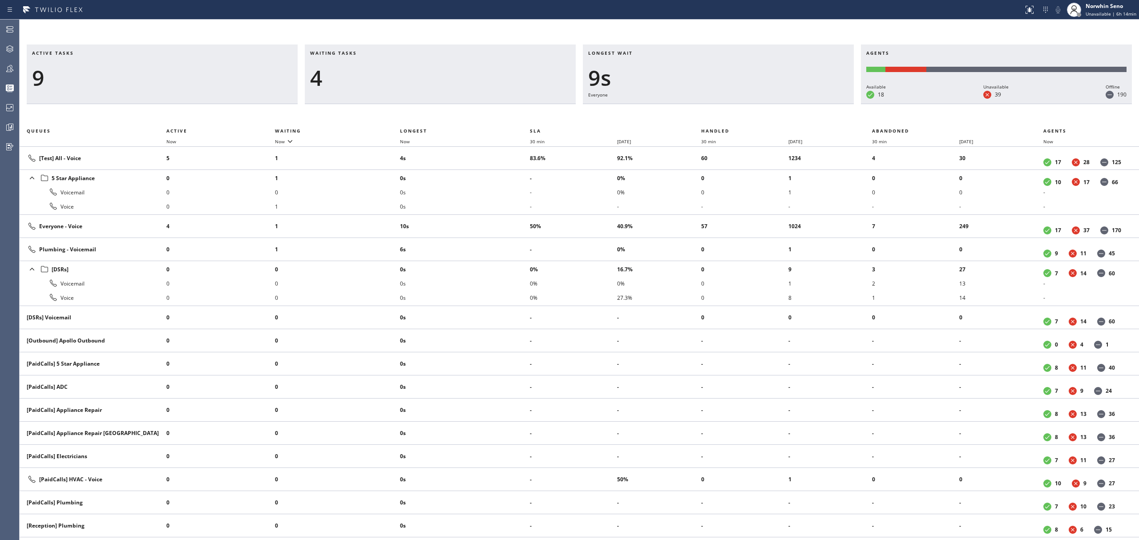
click at [729, 116] on div "Active tasks 9 Waiting tasks 4 Longest wait 9s Everyone Agents Available 18 Una…" at bounding box center [580, 293] width 1120 height 496
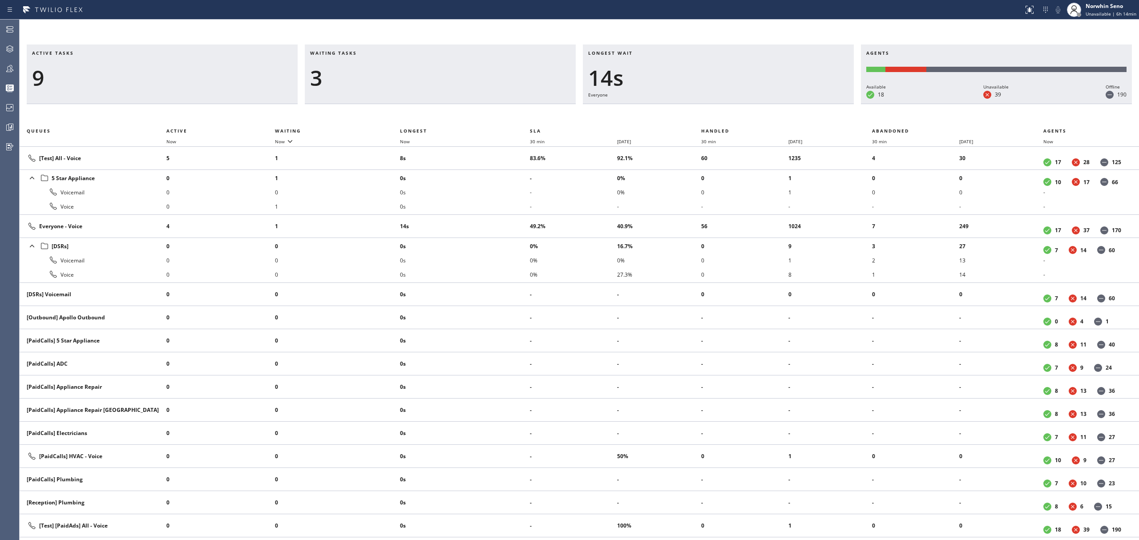
click at [729, 116] on div "Active tasks 9 Waiting tasks 3 Longest wait 14s Everyone Agents Available 18 Un…" at bounding box center [580, 293] width 1120 height 496
click at [729, 116] on div "Active tasks 9 Waiting tasks 3 Longest wait 19s Everyone Agents Available 18 Un…" at bounding box center [580, 293] width 1120 height 496
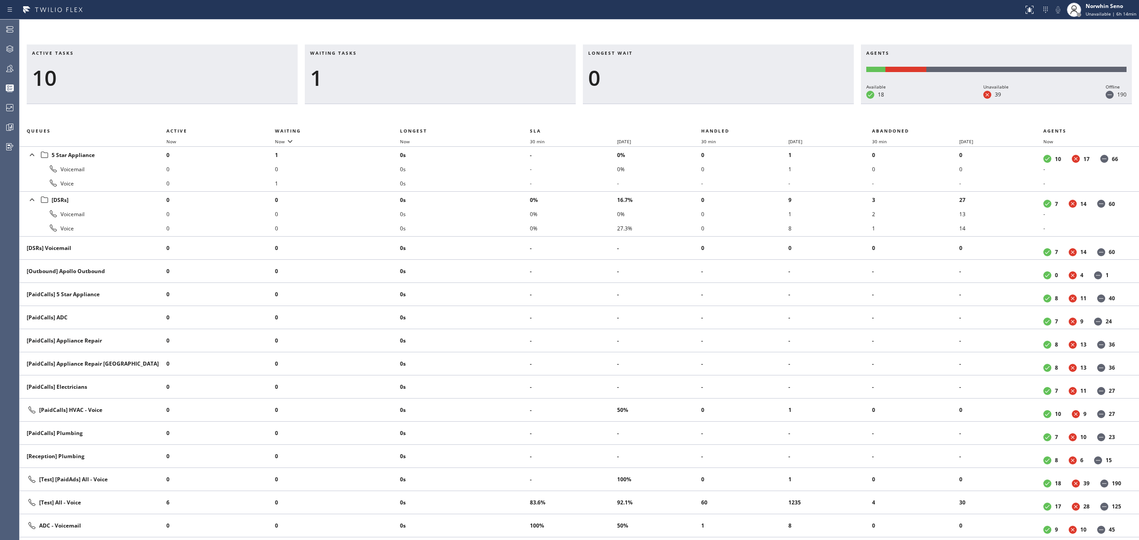
click at [729, 116] on div "Active tasks 10 Waiting tasks 1 Longest wait 0 Agents Available 18 Unavailable …" at bounding box center [580, 293] width 1120 height 496
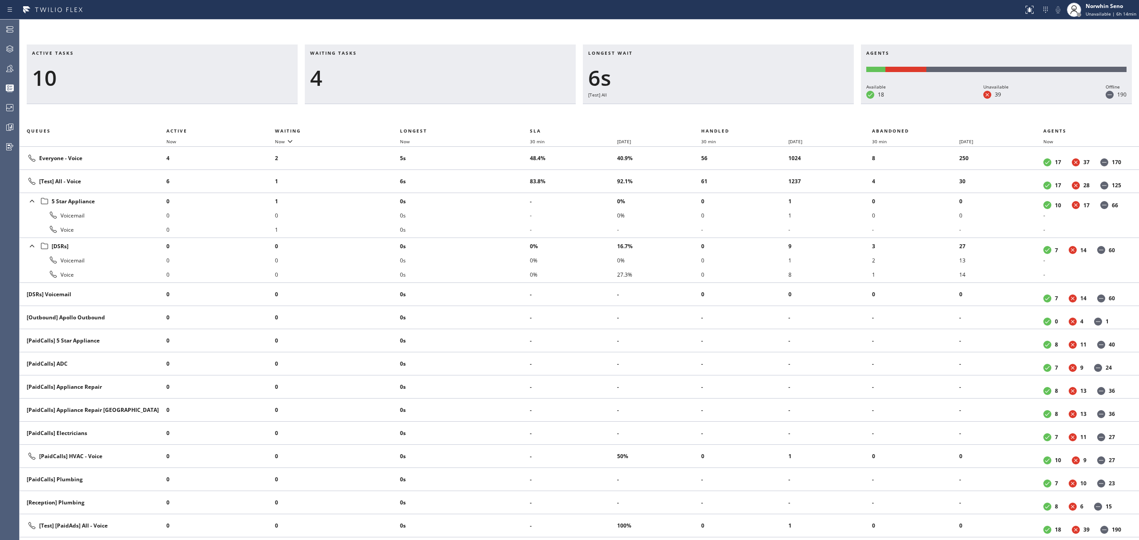
click at [729, 116] on div "Active tasks 10 Waiting tasks 4 Longest wait 6s [Test] All Agents Available 18 …" at bounding box center [580, 293] width 1120 height 496
click at [729, 116] on div "Active tasks 11 Waiting tasks 3 Longest wait 11s [Test] All Agents Available 18…" at bounding box center [580, 293] width 1120 height 496
click at [729, 116] on div "Active tasks 12 Waiting tasks 3 Longest wait 14s Everyone Agents Available 18 U…" at bounding box center [580, 293] width 1120 height 496
click at [729, 116] on div "Active tasks 11 Waiting tasks 3 Longest wait 19s Everyone Agents Available 18 U…" at bounding box center [580, 293] width 1120 height 496
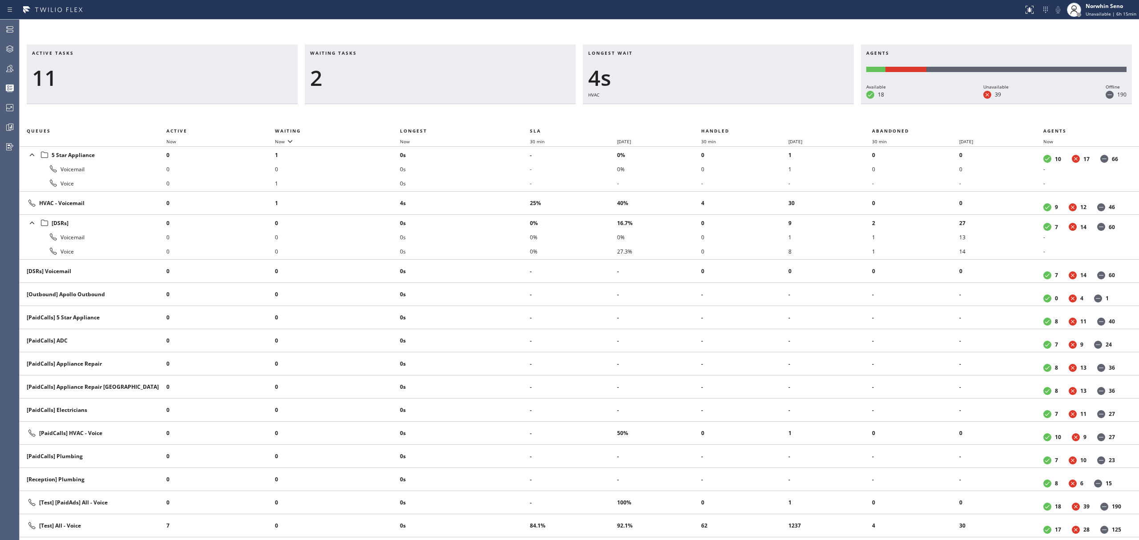
click at [729, 116] on div "Active tasks 11 Waiting tasks 2 Longest wait 4s HVAC Agents Available 18 Unavai…" at bounding box center [580, 293] width 1120 height 496
click at [729, 116] on div "Active tasks 11 Waiting tasks 2 Longest wait 9s HVAC Agents Available 18 Unavai…" at bounding box center [580, 293] width 1120 height 496
click at [729, 116] on div "Active tasks 11 Waiting tasks 2 Longest wait 14s HVAC Agents Available 18 Unava…" at bounding box center [580, 293] width 1120 height 496
click at [729, 116] on div "Active tasks 10 Waiting tasks 2 Longest wait 19s HVAC Agents Available 18 Unava…" at bounding box center [580, 293] width 1120 height 496
click at [729, 116] on div "Active tasks 10 Waiting tasks 2 Longest wait 24s HVAC Agents Available 18 Unava…" at bounding box center [580, 293] width 1120 height 496
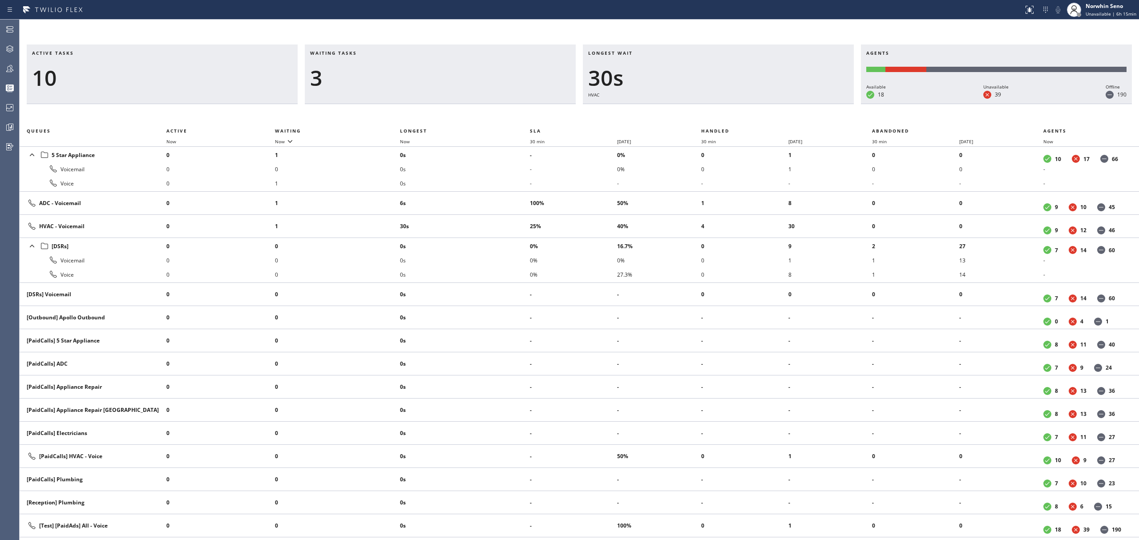
click at [729, 116] on div "Active tasks 10 Waiting tasks 3 Longest wait 30s HVAC Agents Available 18 Unava…" at bounding box center [580, 293] width 1120 height 496
click at [729, 116] on div "Active tasks 10 Waiting tasks 3 Longest wait 35s HVAC Agents Available 18 Unava…" at bounding box center [580, 293] width 1120 height 496
click at [729, 116] on div "Active tasks 10 Waiting tasks 3 Longest wait 40s HVAC Agents Available 18 Unava…" at bounding box center [580, 293] width 1120 height 496
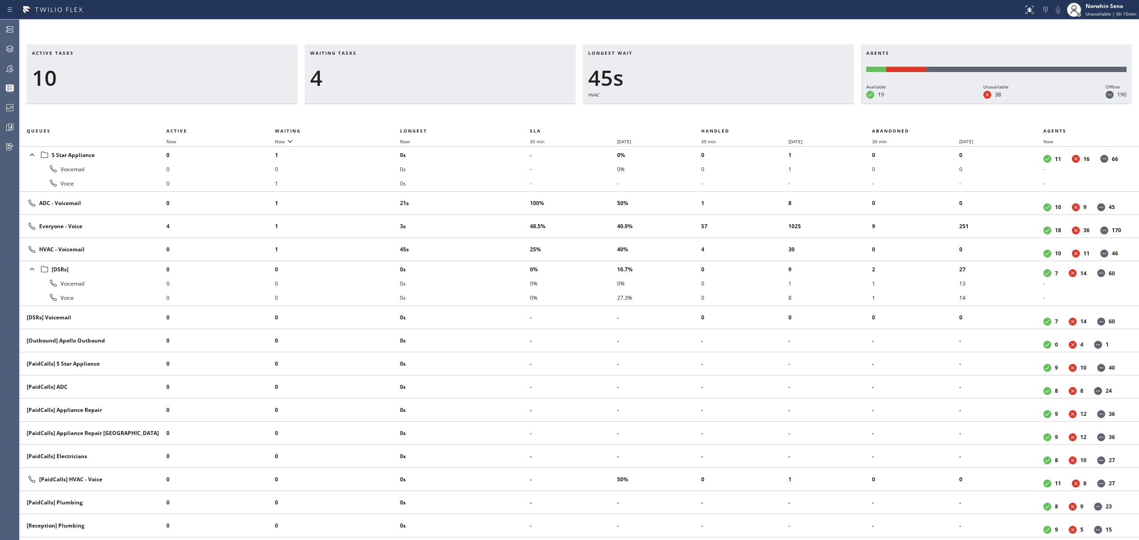
click at [729, 116] on div "Active tasks 10 Waiting tasks 4 Longest wait 45s HVAC Agents Available 19 Unava…" at bounding box center [580, 293] width 1120 height 496
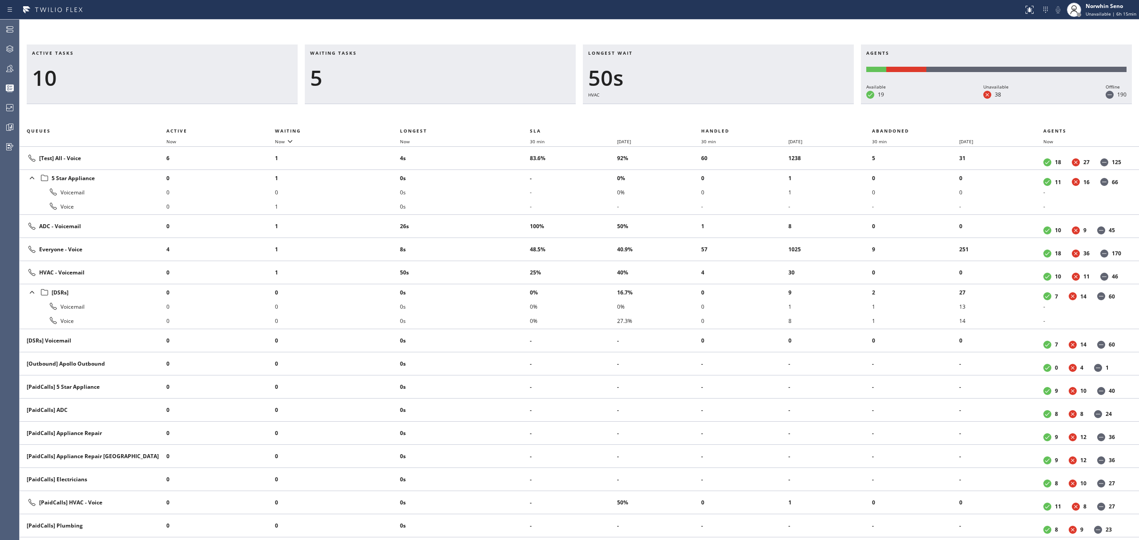
click at [729, 116] on div "Active tasks 10 Waiting tasks 5 Longest wait 50s HVAC Agents Available 19 Unava…" at bounding box center [580, 293] width 1120 height 496
click at [729, 116] on div "Active tasks 10 Waiting tasks 5 Longest wait 55s HVAC Agents Available 19 Unava…" at bounding box center [580, 293] width 1120 height 496
click at [729, 116] on div "Active tasks 10 Waiting tasks 5 Longest wait 1:00 HVAC Agents Available 19 Unav…" at bounding box center [580, 293] width 1120 height 496
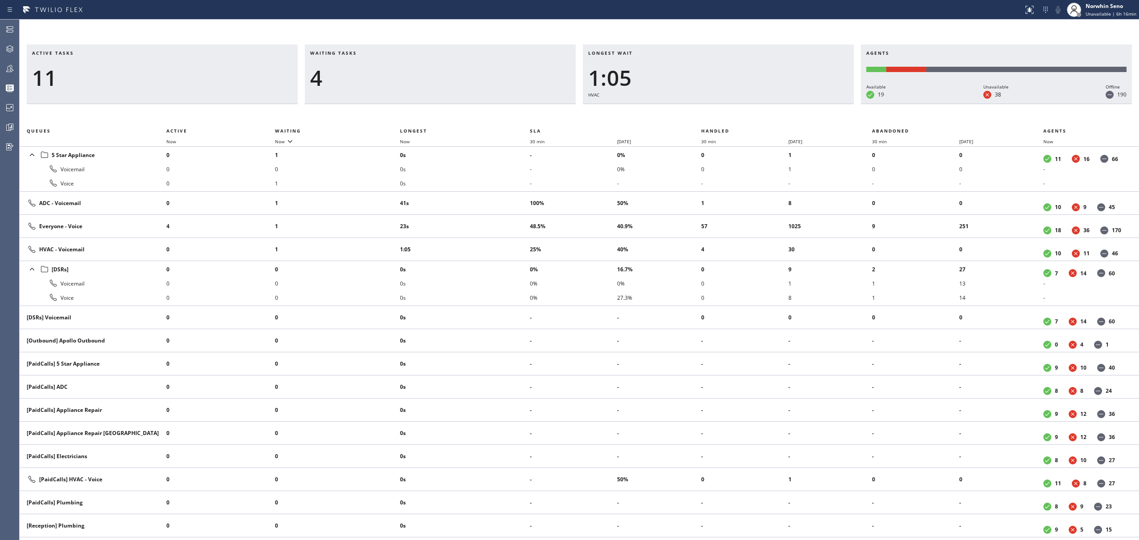
click at [729, 116] on div "Active tasks 11 Waiting tasks 4 Longest wait 1:05 HVAC Agents Available 19 Unav…" at bounding box center [580, 293] width 1120 height 496
click at [729, 116] on div "Active tasks 10 Waiting tasks 4 Longest wait 1:10 HVAC Agents Available 19 Unav…" at bounding box center [580, 293] width 1120 height 496
click at [729, 116] on div "Active tasks 9 Waiting tasks 4 Longest wait 1:15 HVAC Agents Available 19 Unava…" at bounding box center [580, 293] width 1120 height 496
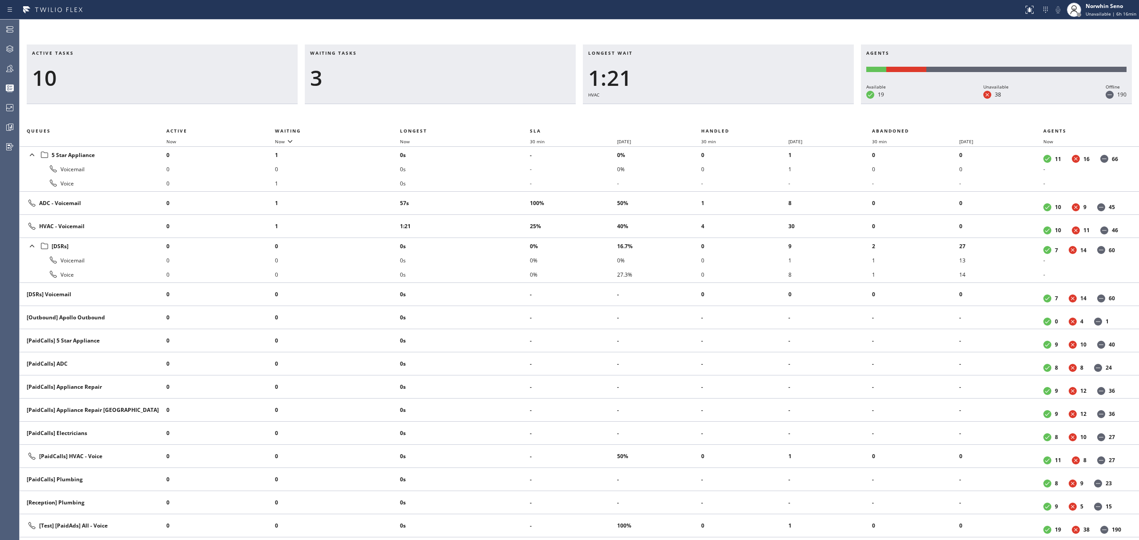
click at [729, 116] on div "Active tasks 10 Waiting tasks 3 Longest wait 1:21 HVAC Agents Available 19 Unav…" at bounding box center [580, 293] width 1120 height 496
click at [729, 116] on div "Active tasks 10 Waiting tasks 3 Longest wait 1:26 HVAC Agents Available 19 Unav…" at bounding box center [580, 293] width 1120 height 496
click at [729, 116] on div "Active tasks 10 Waiting tasks 3 Longest wait 1:31 HVAC Agents Available 19 Unav…" at bounding box center [580, 293] width 1120 height 496
click at [729, 116] on div "Active tasks 9 Waiting tasks 3 Longest wait 1:36 HVAC Agents Available 19 Unava…" at bounding box center [580, 293] width 1120 height 496
click at [729, 116] on div "Active tasks 9 Waiting tasks 3 Longest wait 1:41 HVAC Agents Available 19 Unava…" at bounding box center [580, 293] width 1120 height 496
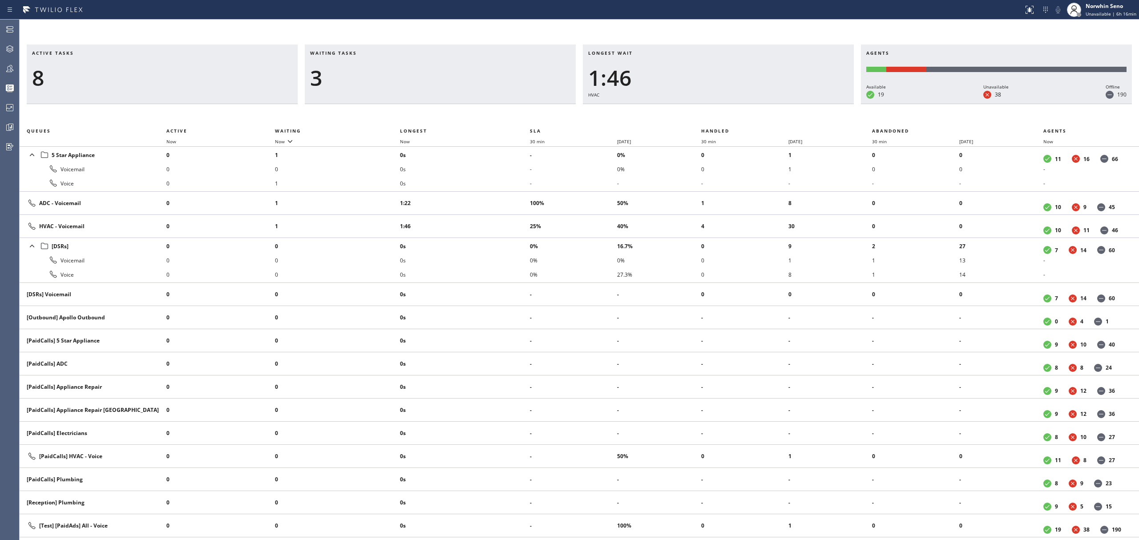
click at [729, 116] on div "Active tasks 8 Waiting tasks 3 Longest wait 1:46 HVAC Agents Available 19 Unava…" at bounding box center [580, 293] width 1120 height 496
click at [729, 116] on div "Active tasks 7 Waiting tasks 3 Longest wait 1:51 HVAC Agents Available 19 Unava…" at bounding box center [580, 293] width 1120 height 496
click at [729, 116] on div "Active tasks 7 Waiting tasks 3 Longest wait 1:56 HVAC Agents Available 19 Unava…" at bounding box center [580, 293] width 1120 height 496
click at [729, 116] on div "Active tasks 6 Waiting tasks 3 Longest wait 2:01 HVAC Agents Available 19 Unava…" at bounding box center [580, 293] width 1120 height 496
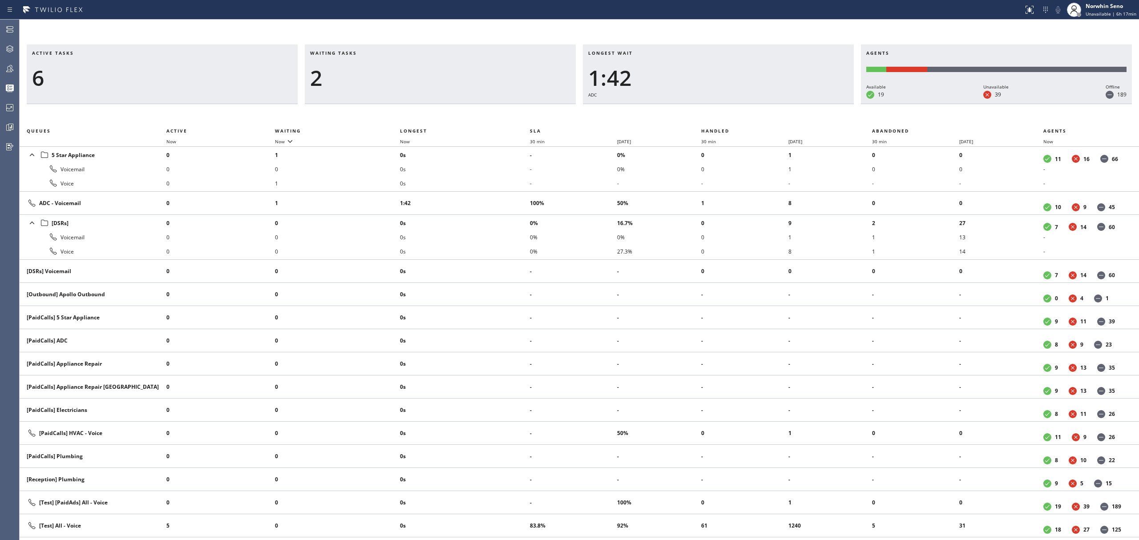
click at [729, 116] on div "Active tasks 6 Waiting tasks 2 Longest wait 1:42 ADC Agents Available 19 Unavai…" at bounding box center [580, 293] width 1120 height 496
click at [729, 116] on div "Active tasks 6 Waiting tasks 2 Longest wait 1:47 ADC Agents Available 19 Unavai…" at bounding box center [580, 293] width 1120 height 496
click at [729, 116] on div "Active tasks 6 Waiting tasks 2 Longest wait 1:53 ADC Agents Available 19 Unavai…" at bounding box center [580, 293] width 1120 height 496
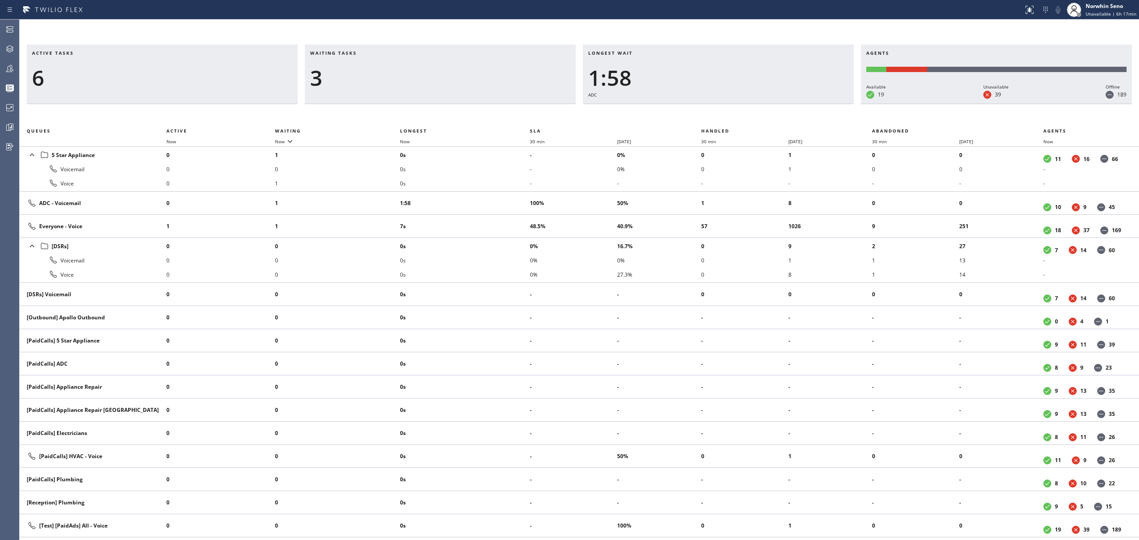
click at [729, 116] on div "Active tasks 6 Waiting tasks 3 Longest wait 1:58 ADC Agents Available 19 Unavai…" at bounding box center [580, 293] width 1120 height 496
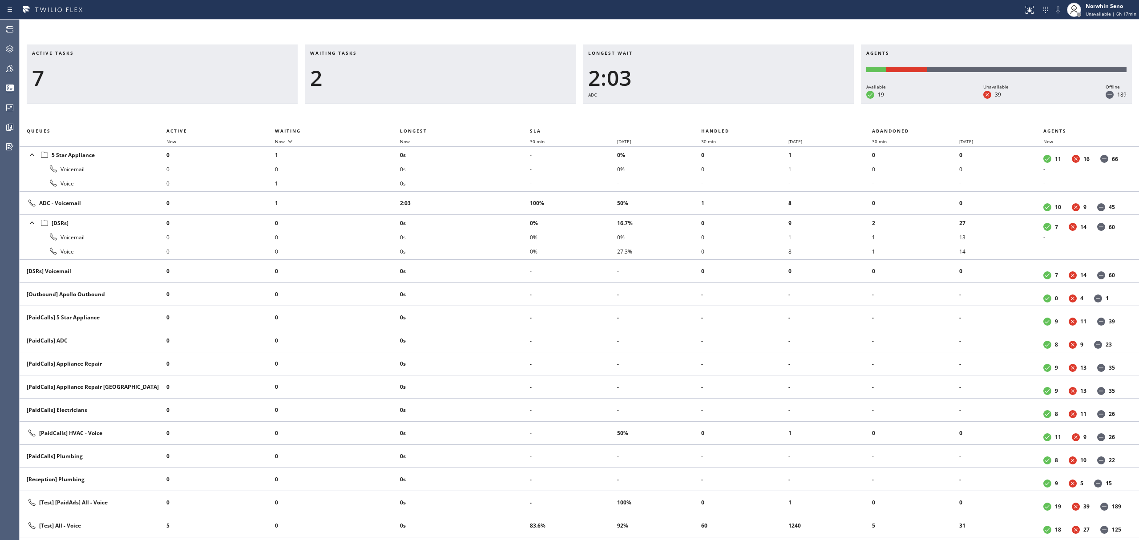
click at [729, 116] on div "Active tasks 7 Waiting tasks 2 Longest wait 2:03 ADC Agents Available 19 Unavai…" at bounding box center [580, 293] width 1120 height 496
click at [729, 116] on div "Active tasks 6 Waiting tasks 2 Longest wait 2:08 ADC Agents Available 19 Unavai…" at bounding box center [580, 293] width 1120 height 496
click at [729, 116] on div "Active tasks 6 Waiting tasks 2 Longest wait 2:13 ADC Agents Available 19 Unavai…" at bounding box center [580, 293] width 1120 height 496
click at [729, 116] on div "Active tasks 5 Waiting tasks 2 Longest wait 2:18 ADC Agents Available 19 Unavai…" at bounding box center [580, 293] width 1120 height 496
click at [729, 116] on div "Active tasks 5 Waiting tasks 2 Longest wait 2:23 ADC Agents Available 19 Unavai…" at bounding box center [580, 293] width 1120 height 496
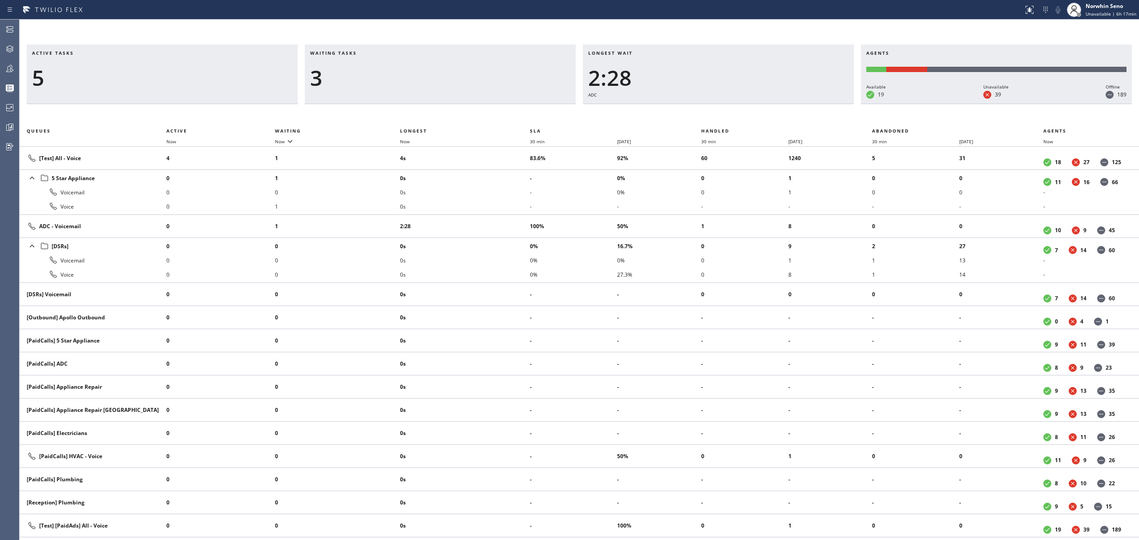
click at [729, 116] on div "Active tasks 5 Waiting tasks 3 Longest wait 2:28 ADC Agents Available 19 Unavai…" at bounding box center [580, 293] width 1120 height 496
click at [729, 116] on div "Active tasks 5 Waiting tasks 3 Longest wait 2:33 ADC Agents Available 19 Unavai…" at bounding box center [580, 293] width 1120 height 496
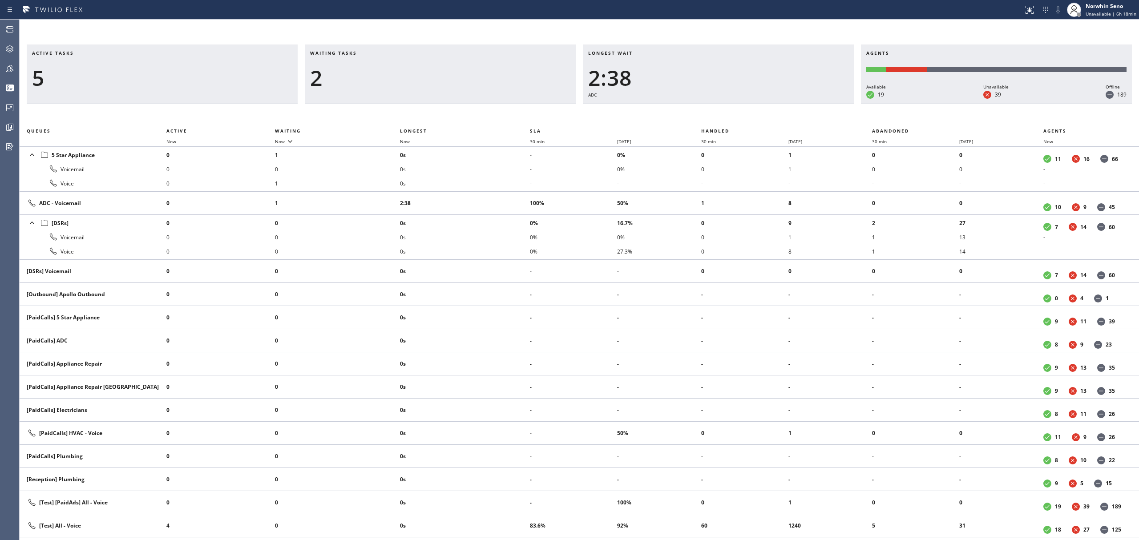
click at [729, 116] on div "Active tasks 5 Waiting tasks 2 Longest wait 2:38 ADC Agents Available 19 Unavai…" at bounding box center [580, 293] width 1120 height 496
click at [729, 116] on div "Active tasks 5 Waiting tasks 2 Longest wait 2:43 ADC Agents Available 19 Unavai…" at bounding box center [580, 293] width 1120 height 496
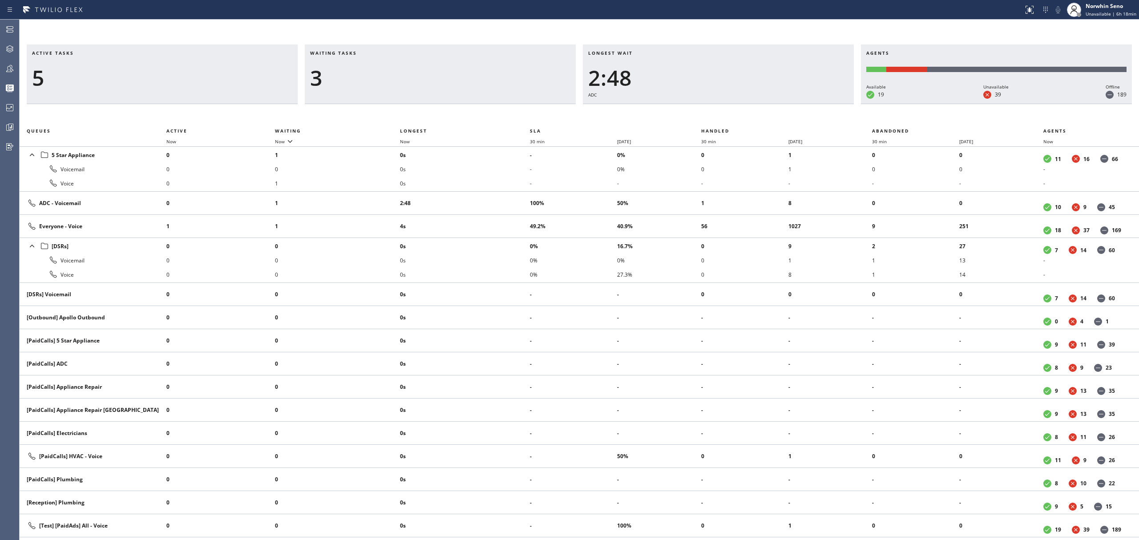
click at [729, 116] on div "Active tasks 5 Waiting tasks 3 Longest wait 2:48 ADC Agents Available 19 Unavai…" at bounding box center [580, 293] width 1120 height 496
click at [729, 116] on div "Active tasks 5 Waiting tasks 3 Longest wait 2:54 ADC Agents Available 19 Unavai…" at bounding box center [580, 293] width 1120 height 496
click at [729, 116] on div "Active tasks 5 Waiting tasks 3 Longest wait 2:59 ADC Agents Available 18 Unavai…" at bounding box center [580, 293] width 1120 height 496
click at [729, 116] on div "Active tasks 5 Waiting tasks 3 Longest wait 3:04 ADC Agents Available 18 Unavai…" at bounding box center [580, 293] width 1120 height 496
click at [729, 116] on div "Active tasks 4 Waiting tasks 4 Longest wait 3:09 ADC Agents Available 18 Unavai…" at bounding box center [580, 293] width 1120 height 496
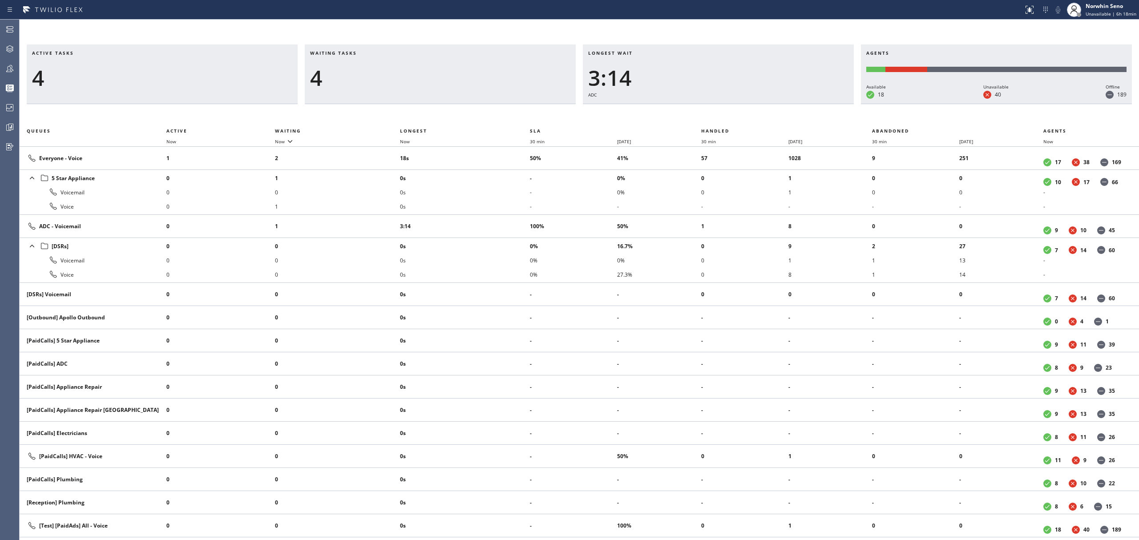
click at [729, 116] on div "Active tasks 4 Waiting tasks 4 Longest wait 3:14 ADC Agents Available 18 Unavai…" at bounding box center [580, 293] width 1120 height 496
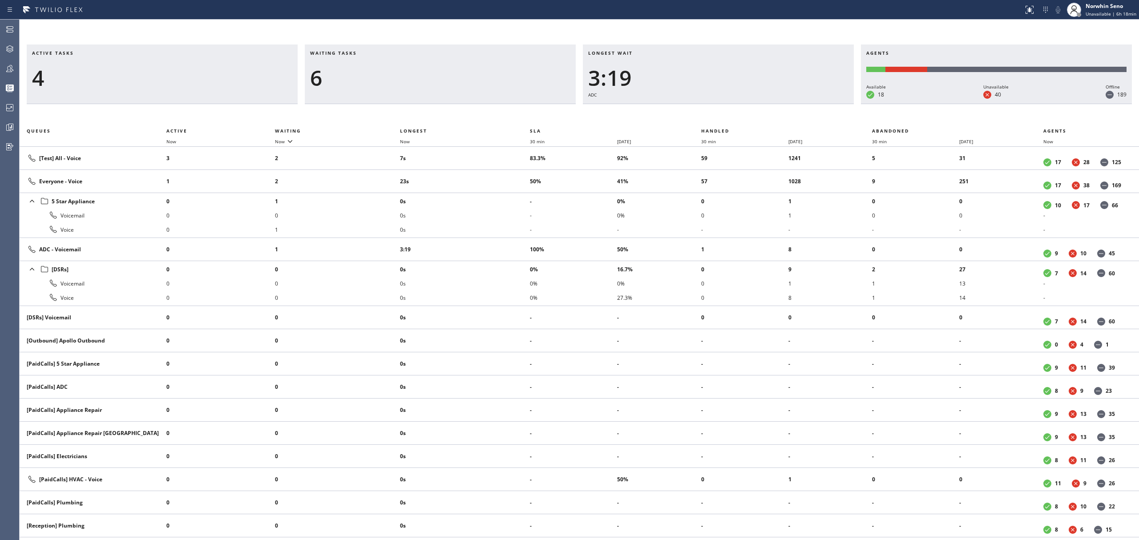
click at [729, 116] on div "Active tasks 4 Waiting tasks 6 Longest wait 3:19 ADC Agents Available 18 Unavai…" at bounding box center [580, 293] width 1120 height 496
click at [729, 116] on div "Active tasks 5 Waiting tasks 5 Longest wait 3:24 ADC Agents Available 18 Unavai…" at bounding box center [580, 293] width 1120 height 496
click at [729, 116] on div "Active tasks 5 Waiting tasks 5 Longest wait 3:29 ADC Agents Available 18 Unavai…" at bounding box center [580, 293] width 1120 height 496
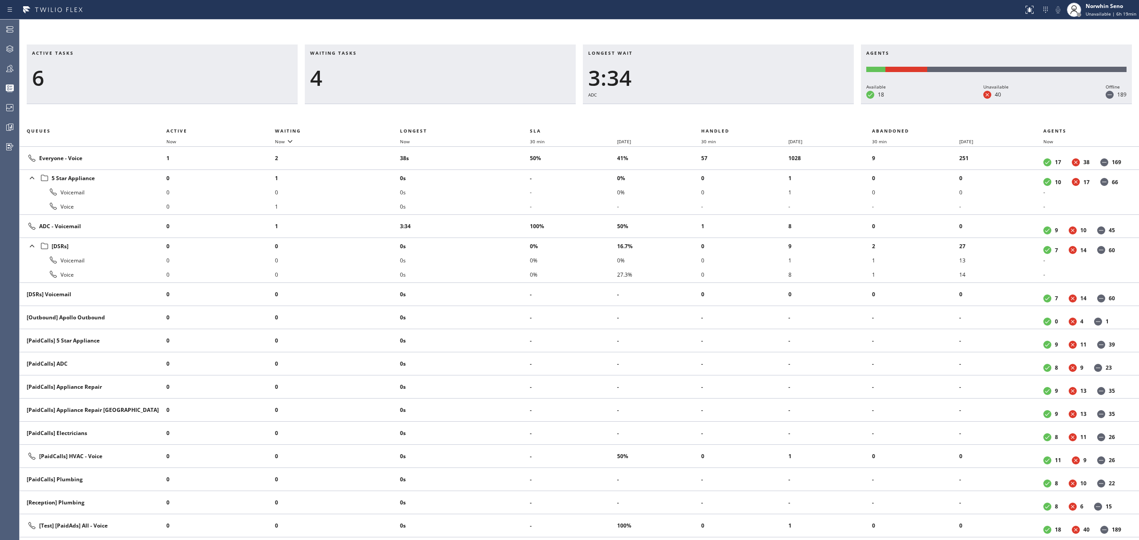
click at [729, 116] on div "Active tasks 6 Waiting tasks 4 Longest wait 3:34 ADC Agents Available 18 Unavai…" at bounding box center [580, 293] width 1120 height 496
click at [729, 116] on div "Active tasks 8 Waiting tasks 3 Longest wait 3:39 ADC Agents Available 18 Unavai…" at bounding box center [580, 293] width 1120 height 496
click at [729, 116] on div "Active tasks 8 Waiting tasks 4 Longest wait 3:44 ADC Agents Available 19 Unavai…" at bounding box center [580, 293] width 1120 height 496
click at [729, 116] on div "Active tasks 7 Waiting tasks 3 Longest wait 3:49 ADC Agents Available 19 Unavai…" at bounding box center [580, 293] width 1120 height 496
click at [729, 116] on div "Active tasks 7 Waiting tasks 3 Longest wait 3:54 ADC Agents Available 19 Unavai…" at bounding box center [580, 293] width 1120 height 496
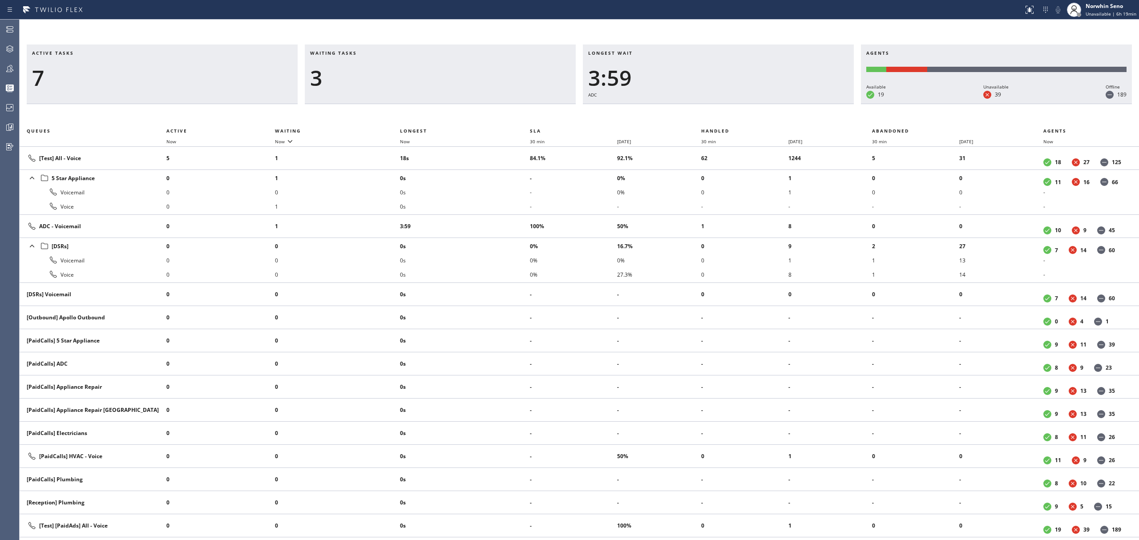
click at [729, 116] on div "Active tasks 7 Waiting tasks 3 Longest wait 3:59 ADC Agents Available 19 Unavai…" at bounding box center [580, 293] width 1120 height 496
click at [729, 116] on div "Active tasks 7 Waiting tasks 3 Longest wait 4:04 ADC Agents Available 19 Unavai…" at bounding box center [580, 293] width 1120 height 496
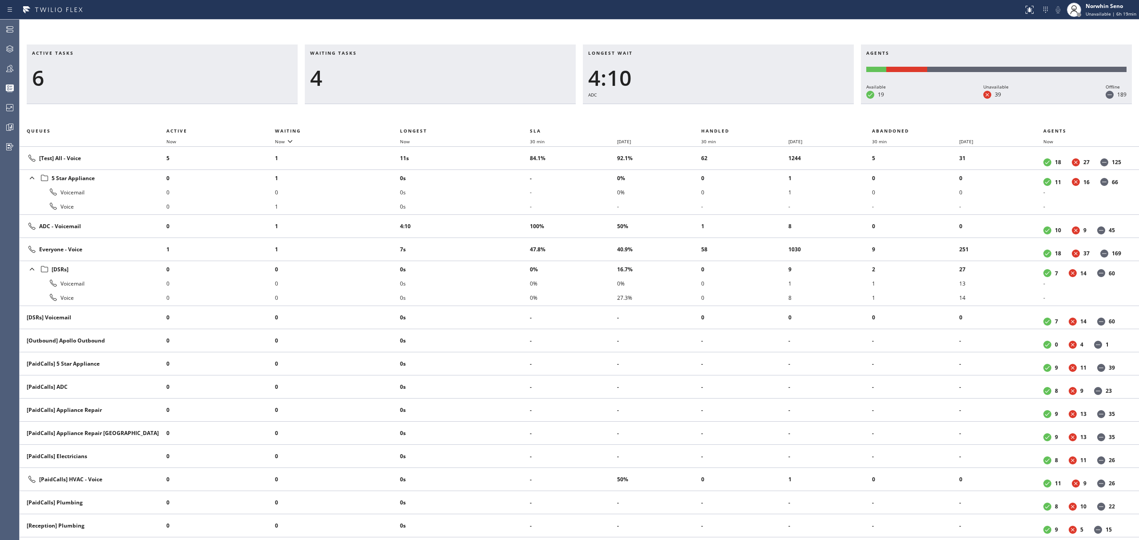
click at [729, 116] on div "Active tasks 6 Waiting tasks 4 Longest wait 4:10 ADC Agents Available 19 Unavai…" at bounding box center [580, 293] width 1120 height 496
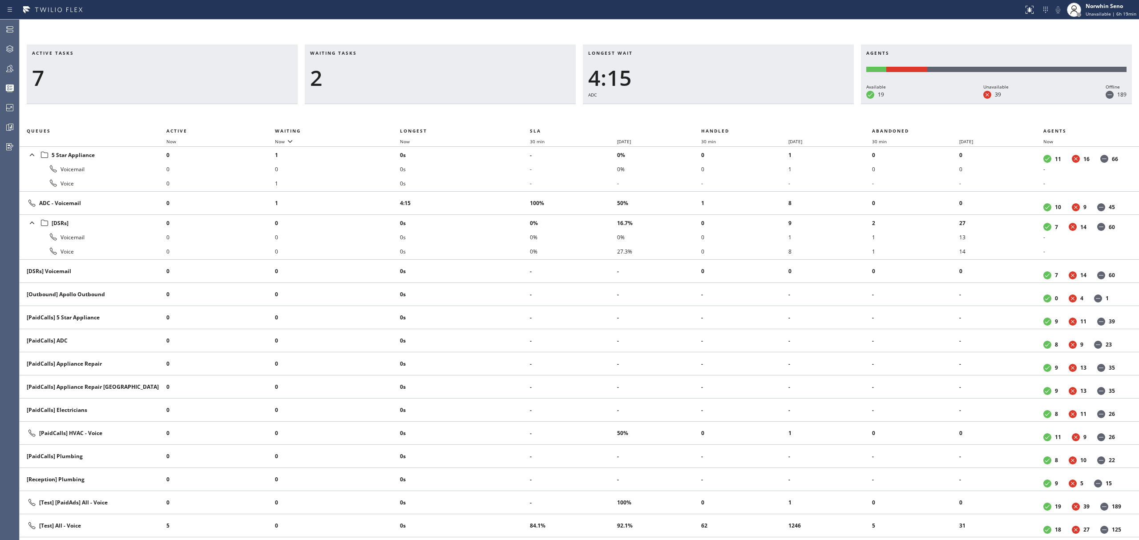
click at [729, 116] on div "Active tasks 7 Waiting tasks 2 Longest wait 4:15 ADC Agents Available 19 Unavai…" at bounding box center [580, 293] width 1120 height 496
click at [729, 116] on div "Active tasks 7 Waiting tasks 2 Longest wait 4:20 ADC Agents Available 19 Unavai…" at bounding box center [580, 293] width 1120 height 496
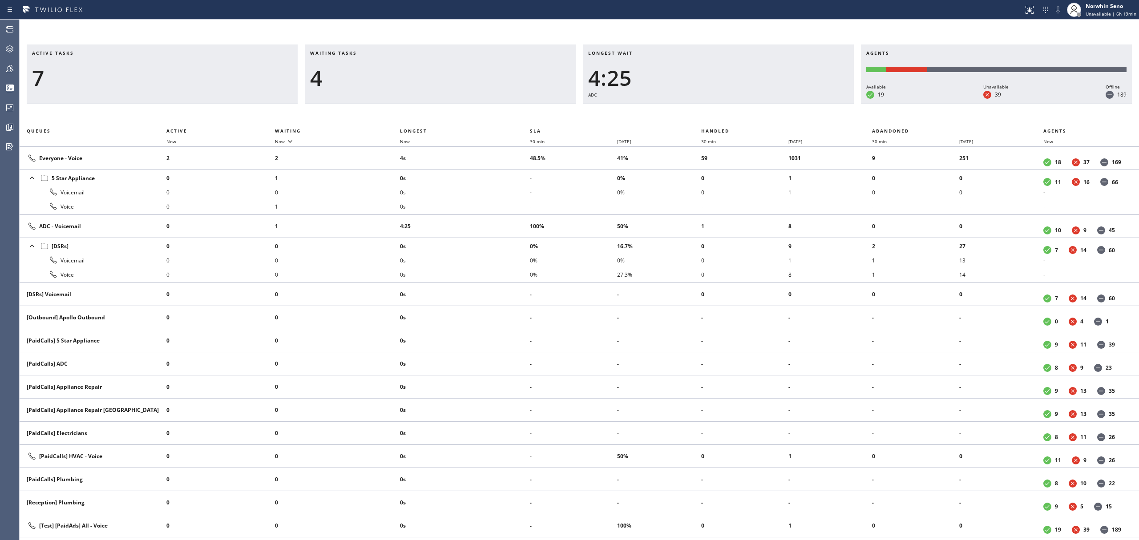
click at [729, 116] on div "Active tasks 7 Waiting tasks 4 Longest wait 4:25 ADC Agents Available 19 Unavai…" at bounding box center [580, 293] width 1120 height 496
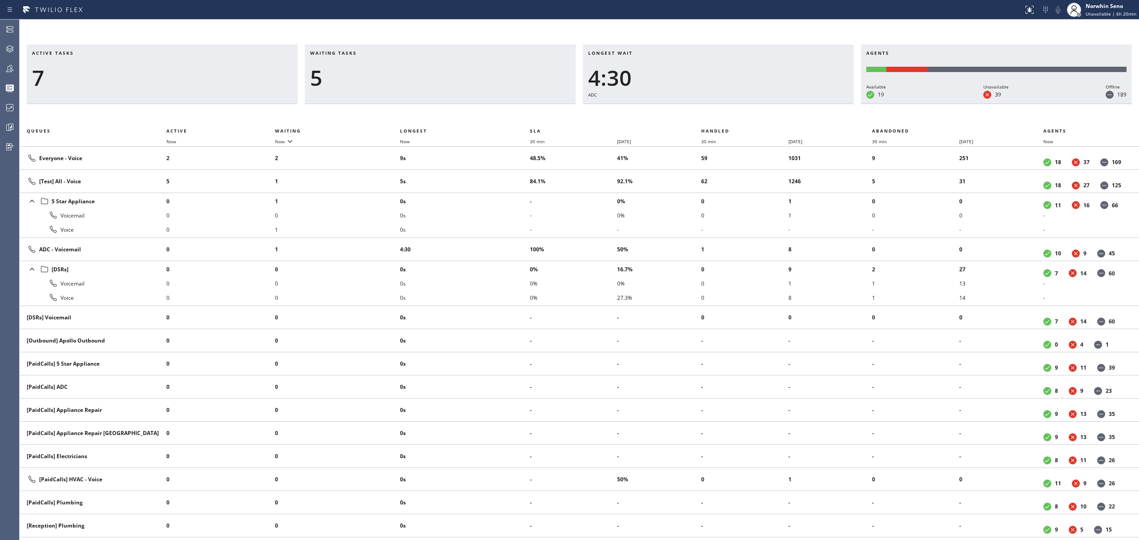
click at [729, 116] on div "Active tasks 7 Waiting tasks 5 Longest wait 4:30 ADC Agents Available 19 Unavai…" at bounding box center [580, 293] width 1120 height 496
click at [729, 116] on div "Active tasks 7 Waiting tasks 5 Longest wait 4:35 ADC Agents Available 19 Unavai…" at bounding box center [580, 293] width 1120 height 496
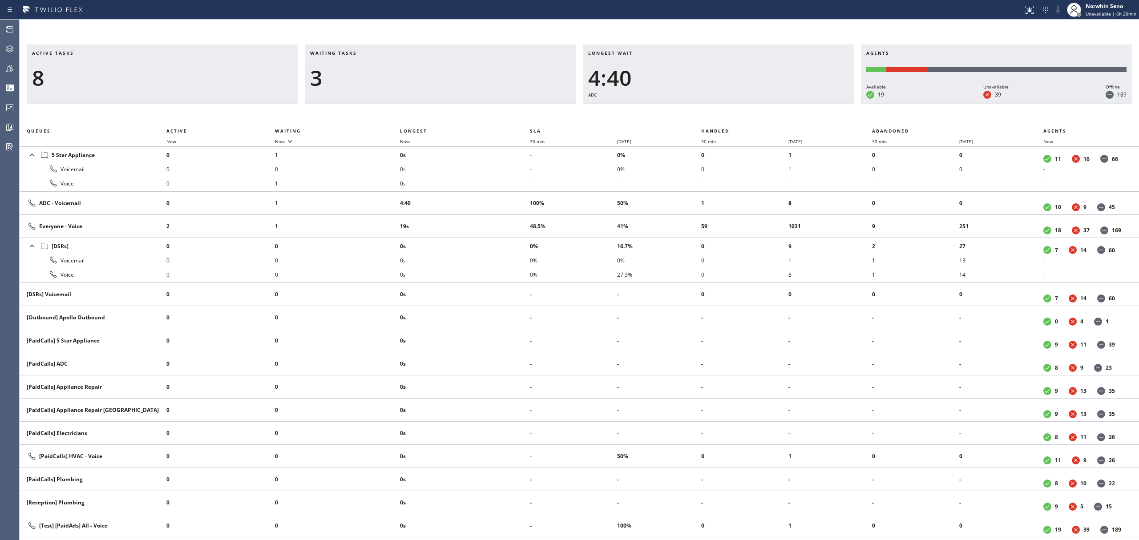
click at [729, 116] on div "Active tasks 8 Waiting tasks 3 Longest wait 4:40 ADC Agents Available 19 Unavai…" at bounding box center [580, 293] width 1120 height 496
click at [729, 116] on div "Active tasks 8 Waiting tasks 6 Longest wait 4:45 ADC Agents Available 19 Unavai…" at bounding box center [580, 293] width 1120 height 496
click at [729, 116] on div "Active tasks 7 Waiting tasks 6 Longest wait 4:50 ADC Agents Available 19 Unavai…" at bounding box center [580, 293] width 1120 height 496
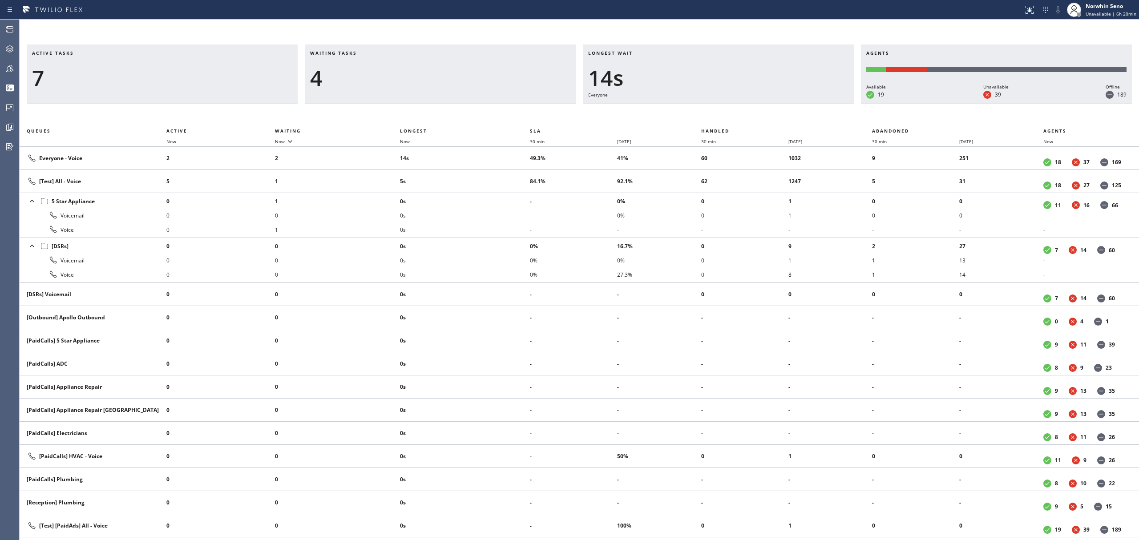
click at [729, 116] on div "Active tasks 7 Waiting tasks 4 Longest wait 14s Everyone Agents Available 19 Un…" at bounding box center [580, 293] width 1120 height 496
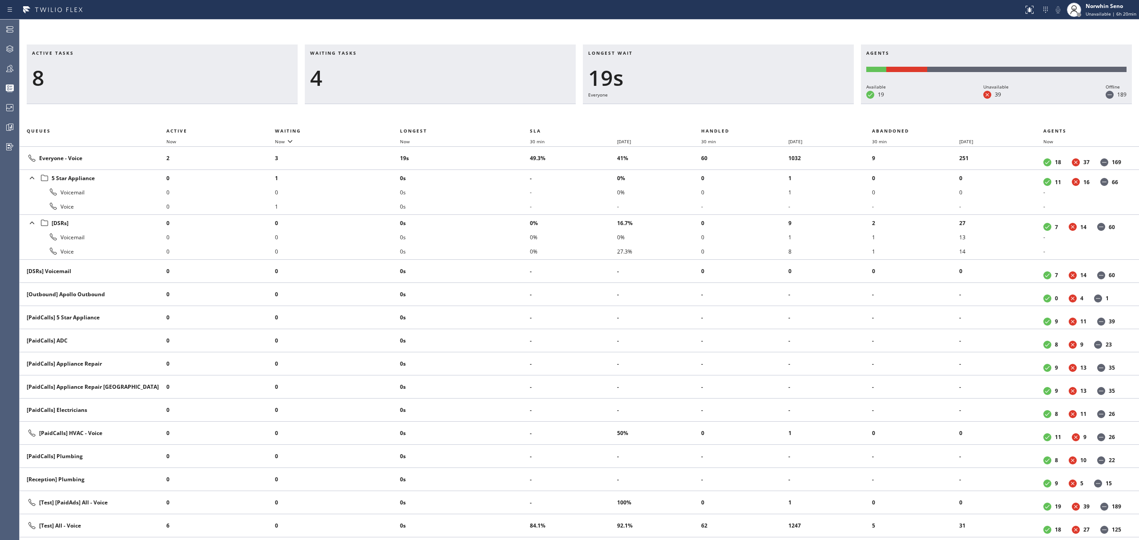
click at [729, 116] on div "Active tasks 8 Waiting tasks 4 Longest wait 19s Everyone Agents Available 19 Un…" at bounding box center [580, 293] width 1120 height 496
click at [729, 116] on div "Active tasks 8 Waiting tasks 5 Longest wait 24s Everyone Agents Available 18 Un…" at bounding box center [580, 293] width 1120 height 496
click at [729, 116] on div "Active tasks 8 Waiting tasks 5 Longest wait 30s Everyone Agents Available 18 Un…" at bounding box center [580, 293] width 1120 height 496
click at [729, 116] on div "Active tasks 10 Waiting tasks 4 Longest wait 19s Everyone Agents Available 18 U…" at bounding box center [580, 293] width 1120 height 496
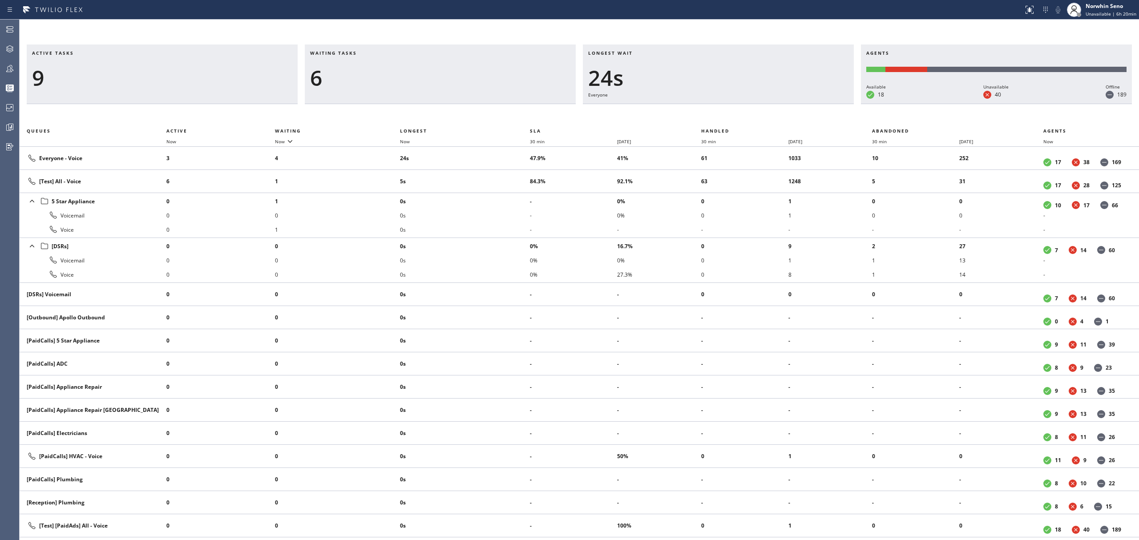
click at [729, 116] on div "Active tasks 9 Waiting tasks 6 Longest wait 24s Everyone Agents Available 18 Un…" at bounding box center [580, 293] width 1120 height 496
click at [729, 116] on div "Active tasks 8 Waiting tasks 6 Longest wait 29s Everyone Agents Available 18 Un…" at bounding box center [580, 293] width 1120 height 496
click at [729, 116] on div "Active tasks 8 Waiting tasks 6 Longest wait 34s Everyone Agents Available 18 Un…" at bounding box center [580, 293] width 1120 height 496
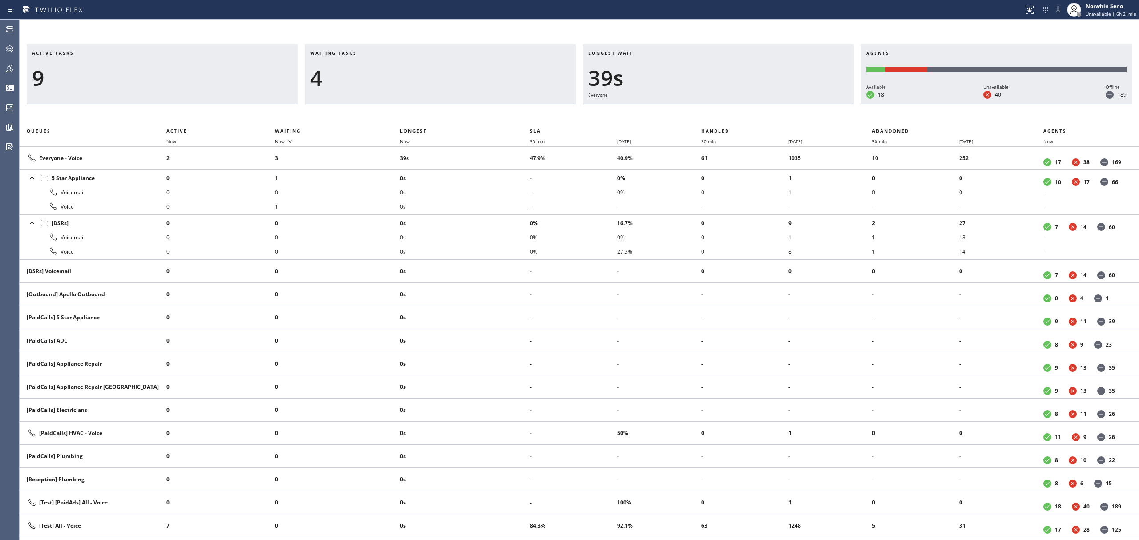
click at [729, 116] on div "Active tasks 9 Waiting tasks 4 Longest wait 39s Everyone Agents Available 18 Un…" at bounding box center [580, 293] width 1120 height 496
click at [729, 116] on div "Active tasks 11 Waiting tasks 3 Longest wait 38s Everyone Agents Available 18 U…" at bounding box center [580, 293] width 1120 height 496
click at [729, 116] on div "Active tasks 11 Waiting tasks 4 Longest wait 43s Everyone Agents Available 18 U…" at bounding box center [580, 293] width 1120 height 496
click at [729, 116] on div "Active tasks 11 Waiting tasks 3 Longest wait 14s Everyone Agents Available 18 U…" at bounding box center [580, 293] width 1120 height 496
click at [729, 116] on div "Active tasks 10 Waiting tasks 2 Longest wait 13s Everyone Agents Available 18 U…" at bounding box center [580, 293] width 1120 height 496
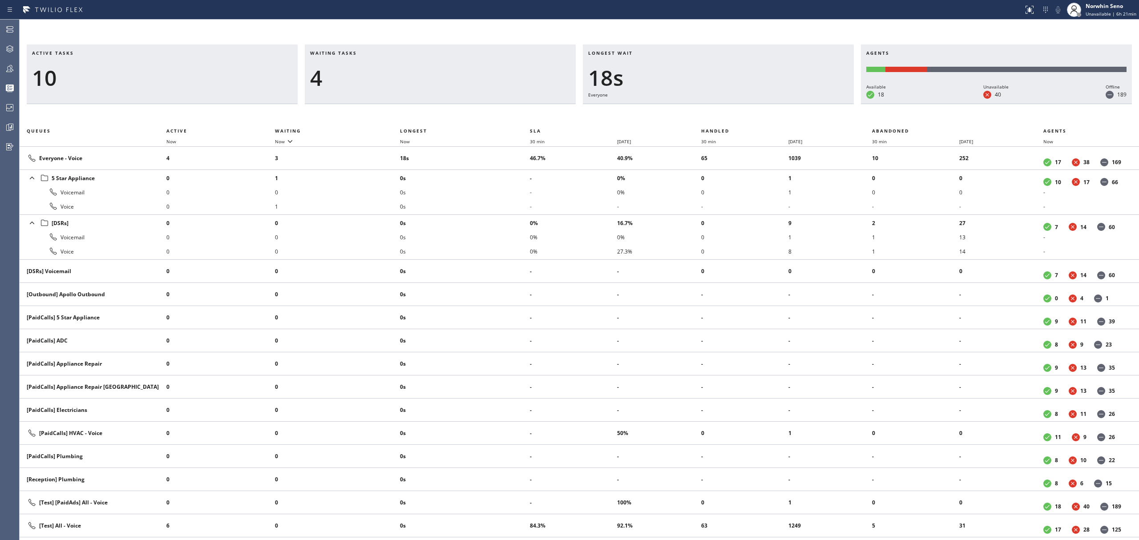
click at [729, 116] on div "Active tasks 10 Waiting tasks 4 Longest wait 18s Everyone Agents Available 18 U…" at bounding box center [580, 293] width 1120 height 496
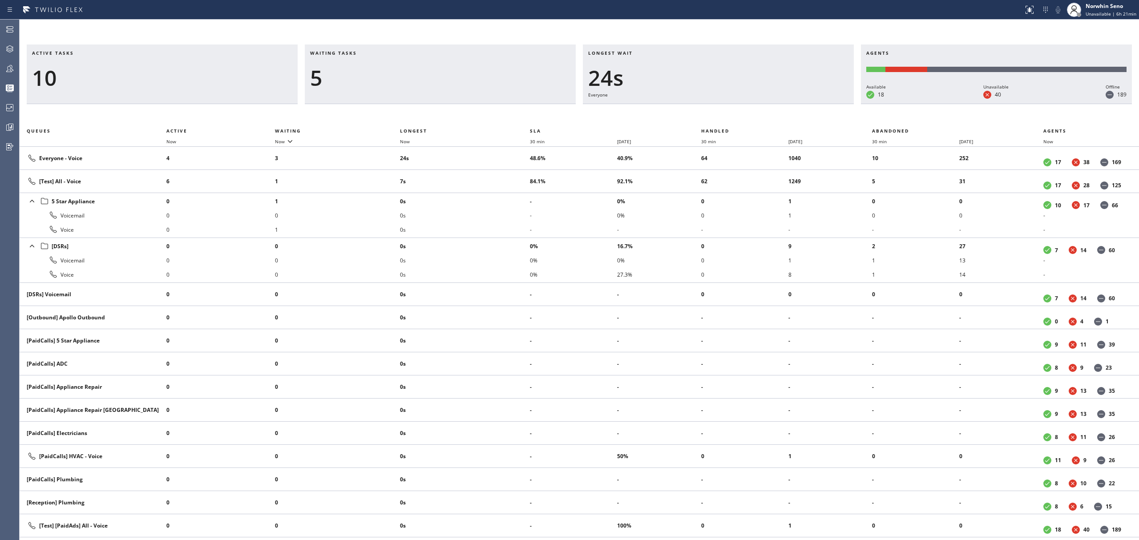
click at [729, 116] on div "Active tasks 10 Waiting tasks 5 Longest wait 24s Everyone Agents Available 18 U…" at bounding box center [580, 293] width 1120 height 496
click at [729, 116] on div "Active tasks 11 Waiting tasks 4 Longest wait 29s Everyone Agents Available 18 U…" at bounding box center [580, 293] width 1120 height 496
click at [729, 116] on div "Active tasks 12 Waiting tasks 3 Longest wait 21s Everyone Agents Available 18 U…" at bounding box center [580, 293] width 1120 height 496
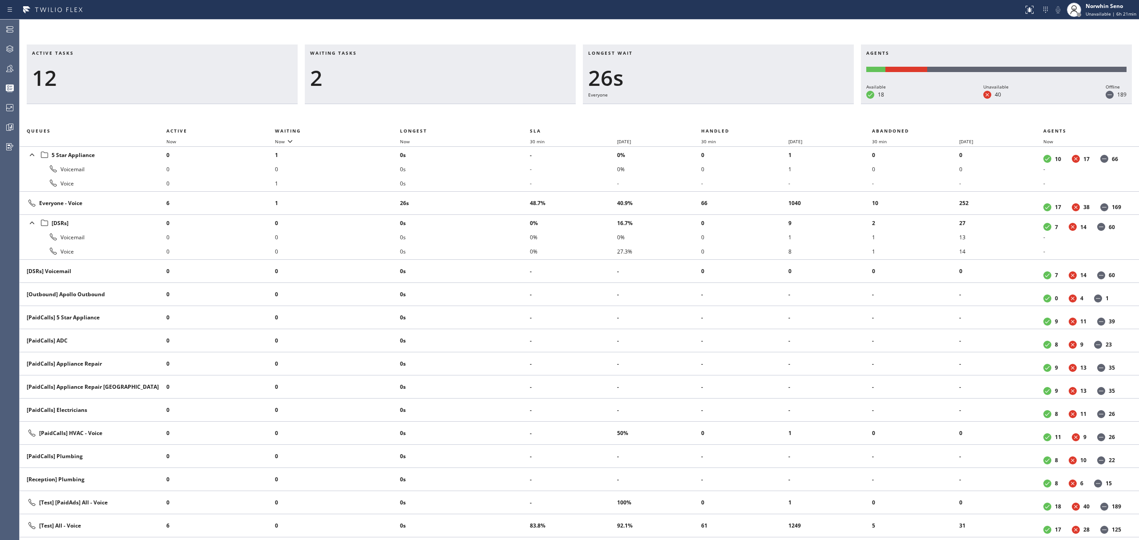
click at [729, 116] on div "Active tasks 12 Waiting tasks 2 Longest wait 26s Everyone Agents Available 18 U…" at bounding box center [580, 293] width 1120 height 496
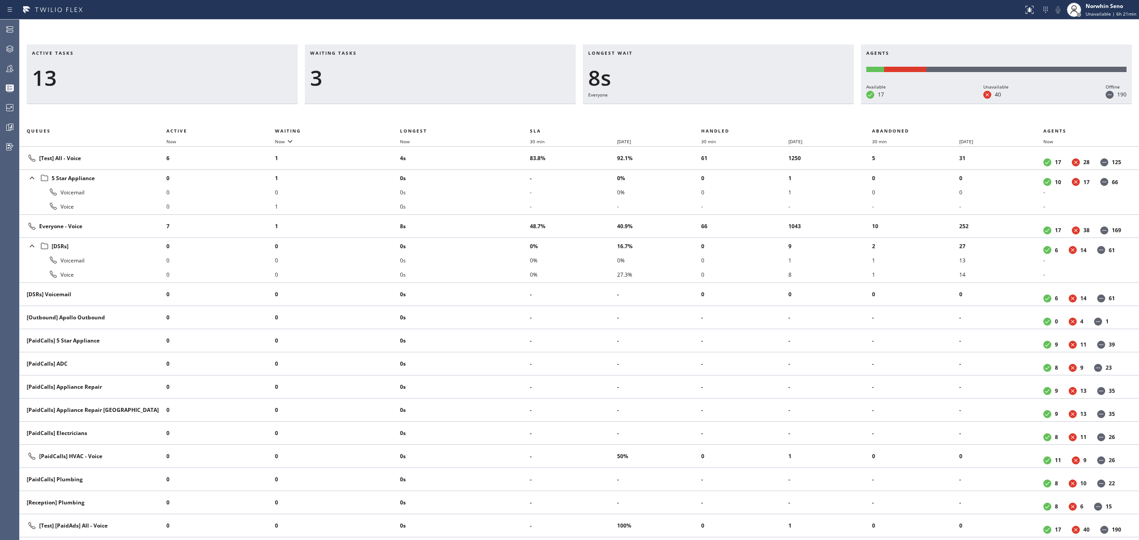
click at [729, 116] on div "Active tasks 13 Waiting tasks 3 Longest wait 8s Everyone Agents Available 17 Un…" at bounding box center [580, 293] width 1120 height 496
click at [729, 116] on div "Active tasks 10 Waiting tasks 4 Longest wait 13s Everyone Agents Available 17 U…" at bounding box center [580, 293] width 1120 height 496
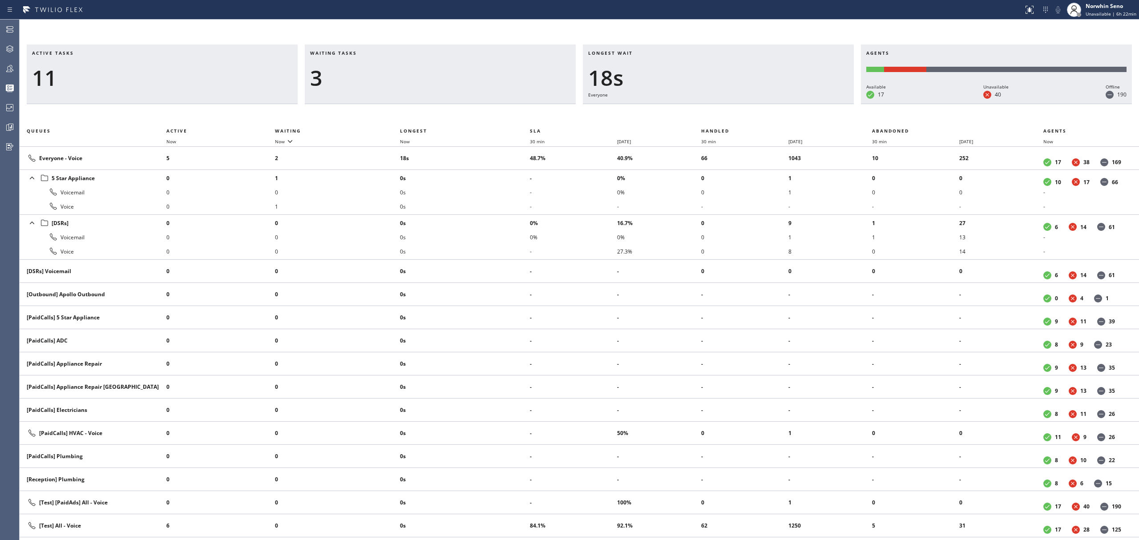
click at [729, 116] on div "Active tasks 11 Waiting tasks 3 Longest wait 18s Everyone Agents Available 17 U…" at bounding box center [580, 293] width 1120 height 496
click at [729, 116] on div "Active tasks 11 Waiting tasks 2 Longest wait 10s Everyone Agents Available 17 U…" at bounding box center [580, 293] width 1120 height 496
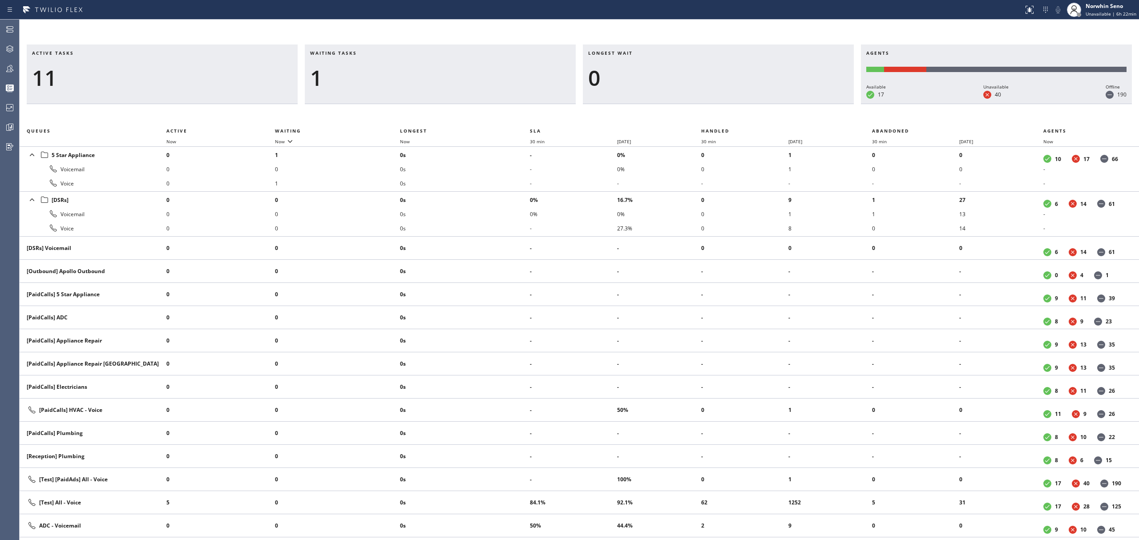
click at [729, 116] on div "Active tasks 11 Waiting tasks 1 Longest wait 0 Agents Available 17 Unavailable …" at bounding box center [580, 293] width 1120 height 496
click at [729, 116] on div "Active tasks 10 Waiting tasks 1 Longest wait 0 Agents Available 17 Unavailable …" at bounding box center [580, 293] width 1120 height 496
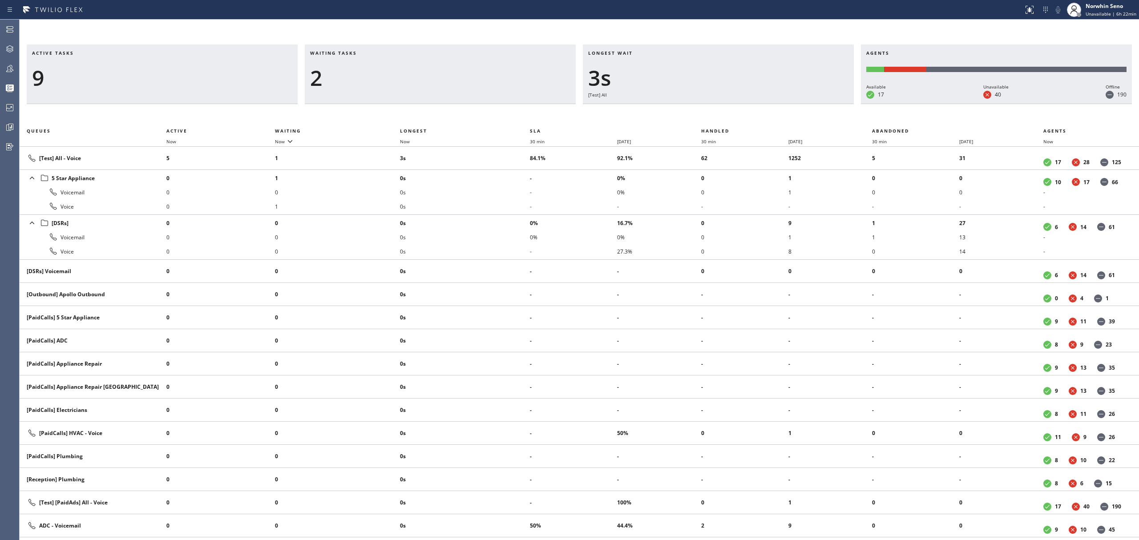
click at [729, 116] on div "Active tasks 9 Waiting tasks 2 Longest wait 3s [Test] All Agents Available 17 U…" at bounding box center [580, 293] width 1120 height 496
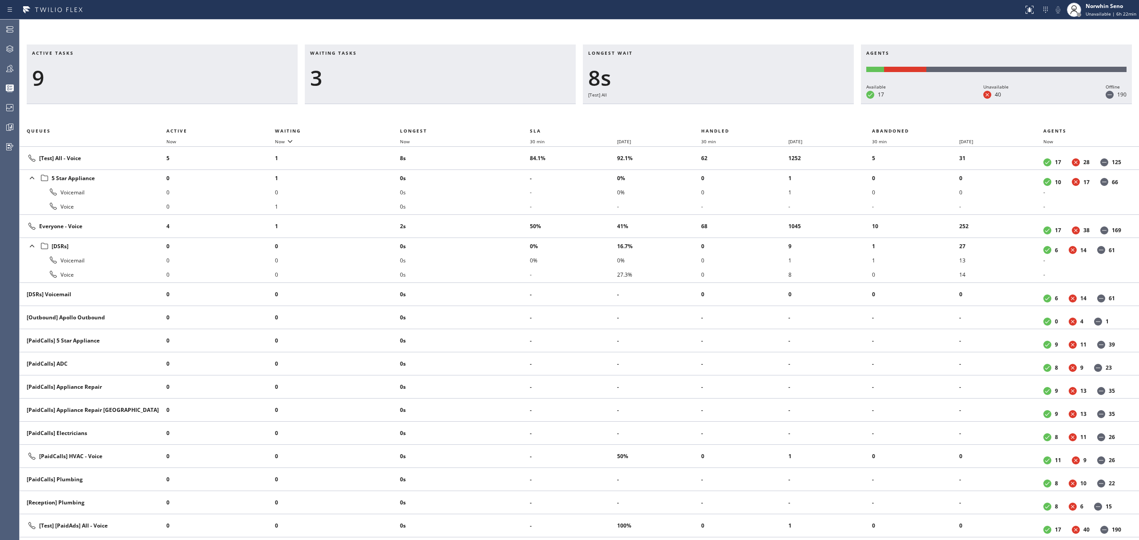
click at [729, 116] on div "Active tasks 9 Waiting tasks 3 Longest wait 8s [Test] All Agents Available 17 U…" at bounding box center [580, 293] width 1120 height 496
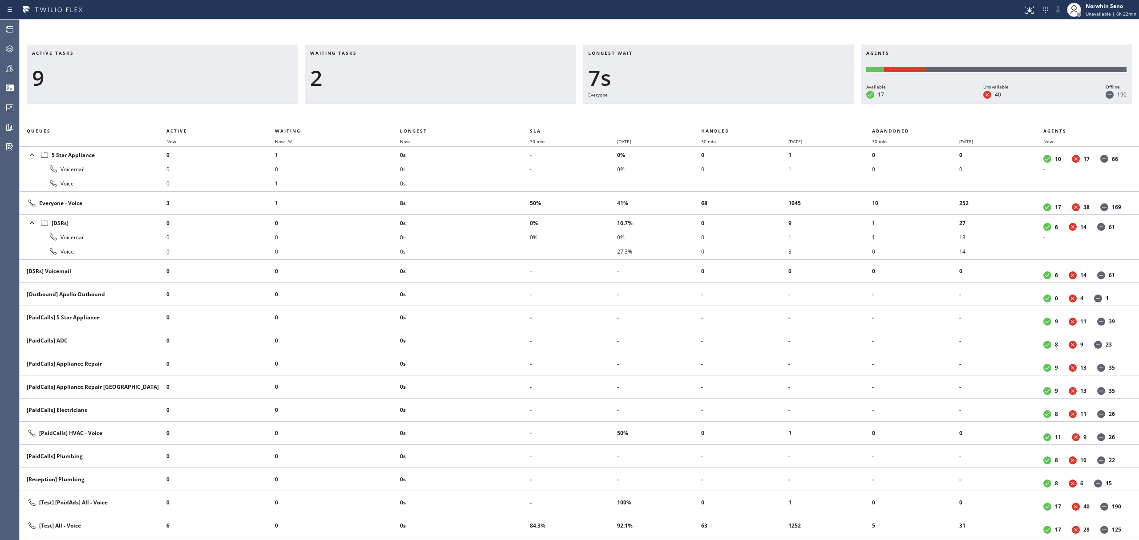
click at [729, 116] on div "Active tasks 9 Waiting tasks 2 Longest wait 7s Everyone Agents Available 17 Una…" at bounding box center [580, 293] width 1120 height 496
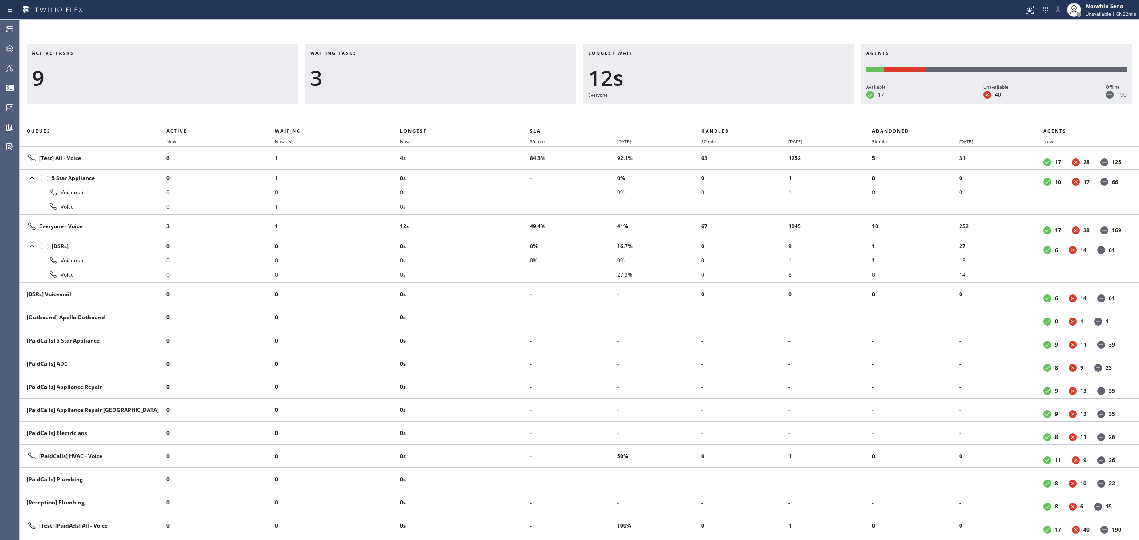
click at [729, 116] on div "Active tasks 9 Waiting tasks 3 Longest wait 12s Everyone Agents Available 17 Un…" at bounding box center [580, 293] width 1120 height 496
click at [729, 116] on div "Active tasks 8 Waiting tasks 4 Longest wait 17s Everyone Agents Available 17 Un…" at bounding box center [580, 293] width 1120 height 496
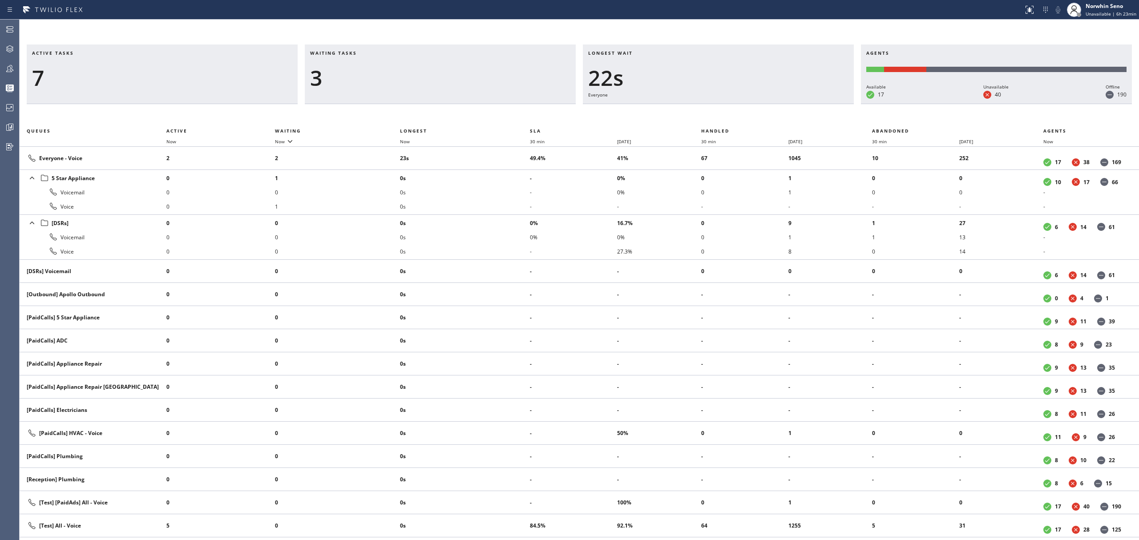
click at [729, 116] on div "Active tasks 7 Waiting tasks 3 Longest wait 22s Everyone Agents Available 17 Un…" at bounding box center [580, 293] width 1120 height 496
click at [729, 116] on div "Active tasks 7 Waiting tasks 2 Longest wait 14s Everyone Agents Available 17 Un…" at bounding box center [580, 293] width 1120 height 496
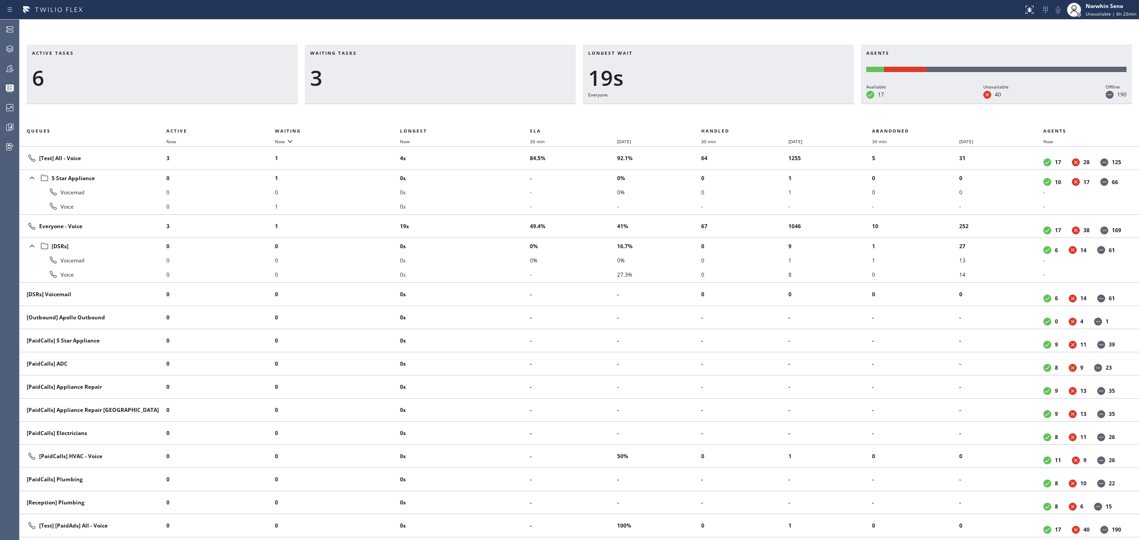
click at [729, 116] on div "Active tasks 6 Waiting tasks 3 Longest wait 19s Everyone Agents Available 17 Un…" at bounding box center [580, 293] width 1120 height 496
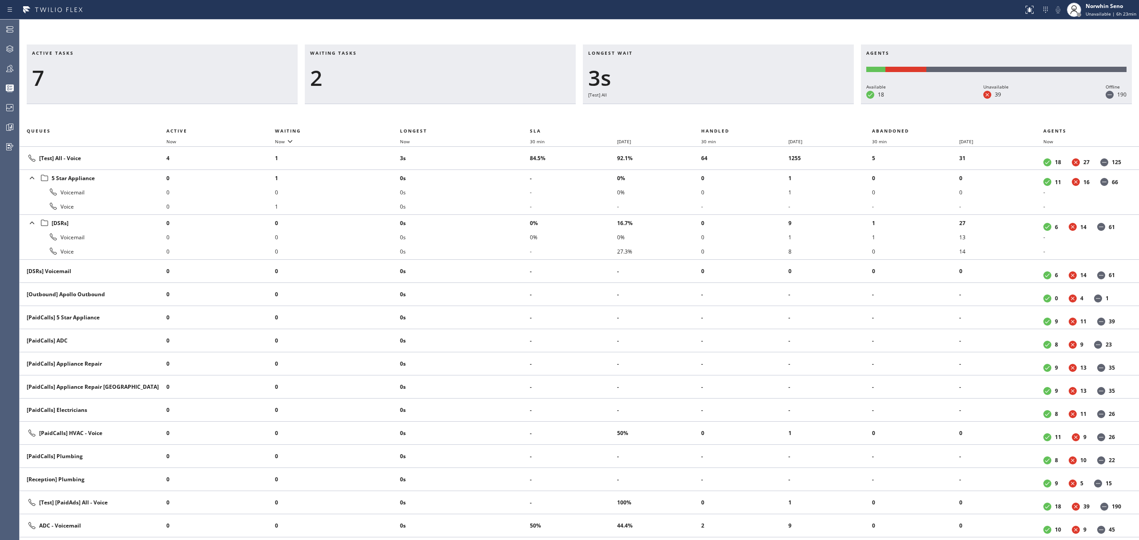
click at [729, 116] on div "Active tasks 7 Waiting tasks 2 Longest wait 3s [Test] All Agents Available 18 U…" at bounding box center [580, 293] width 1120 height 496
click at [729, 116] on div "Active tasks 7 Waiting tasks 2 Longest wait 2s Everyone Agents Available 19 Una…" at bounding box center [580, 293] width 1120 height 496
click at [729, 116] on div "Active tasks 6 Waiting tasks 3 Longest wait 7s Everyone Agents Available 19 Una…" at bounding box center [580, 293] width 1120 height 496
click at [729, 116] on div "Active tasks 8 Waiting tasks 2 Longest wait 8s Everyone Agents Available 19 Una…" at bounding box center [580, 293] width 1120 height 496
click at [729, 116] on div "Active tasks 7 Waiting tasks 2 Longest wait 13s Everyone Agents Available 19 Un…" at bounding box center [580, 293] width 1120 height 496
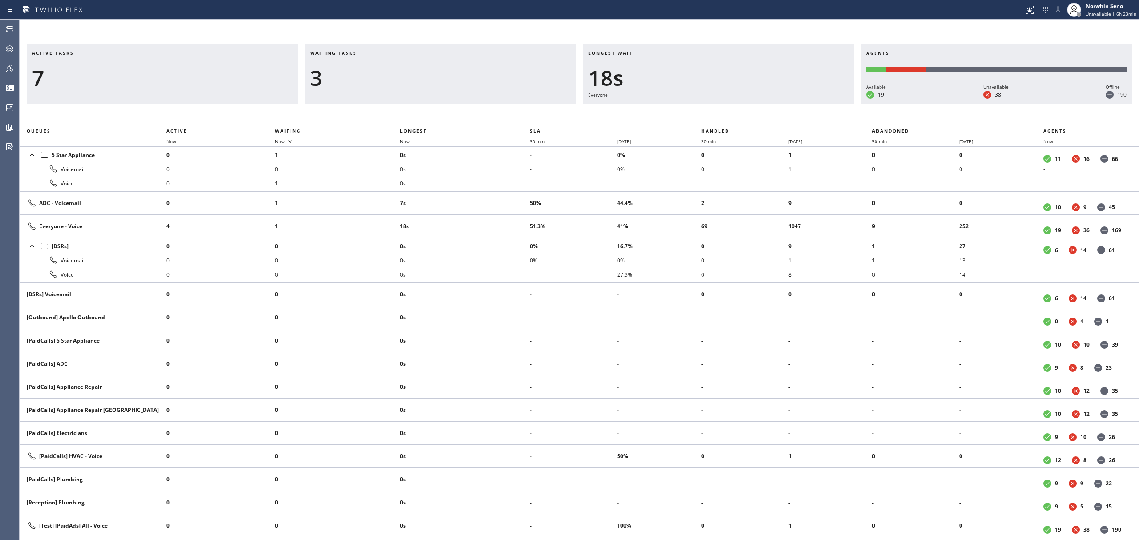
click at [729, 116] on div "Active tasks 7 Waiting tasks 3 Longest wait 18s Everyone Agents Available 19 Un…" at bounding box center [580, 293] width 1120 height 496
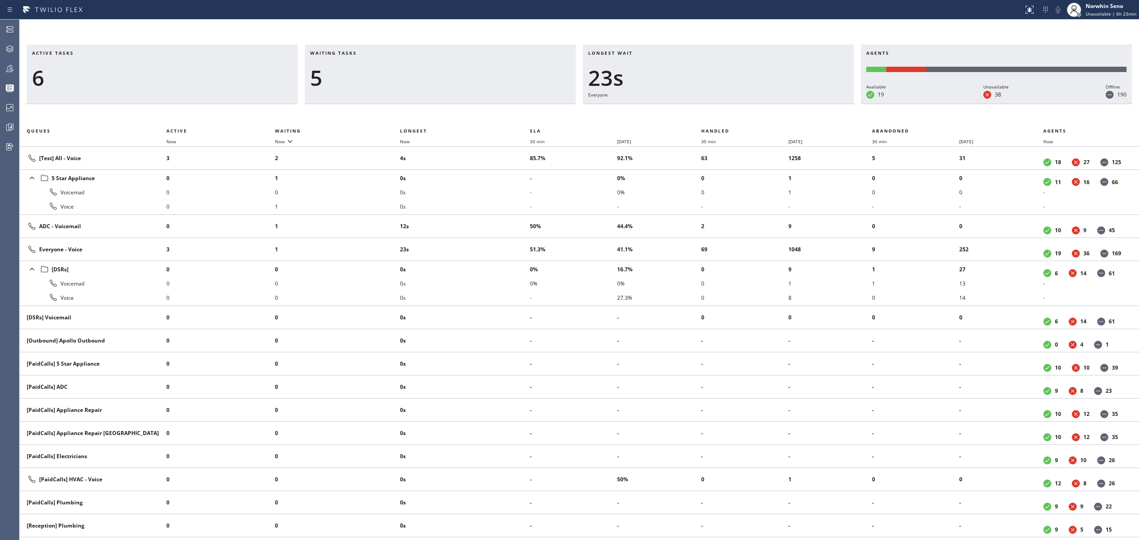
click at [729, 116] on div "Active tasks 6 Waiting tasks 5 Longest wait 23s Everyone Agents Available 19 Un…" at bounding box center [580, 293] width 1120 height 496
click at [729, 116] on div "Active tasks 6 Waiting tasks 5 Longest wait 28s Everyone Agents Available 19 Un…" at bounding box center [580, 293] width 1120 height 496
click at [729, 116] on div "Active tasks 7 Waiting tasks 4 Longest wait 33s Everyone Agents Available 19 Un…" at bounding box center [580, 293] width 1120 height 496
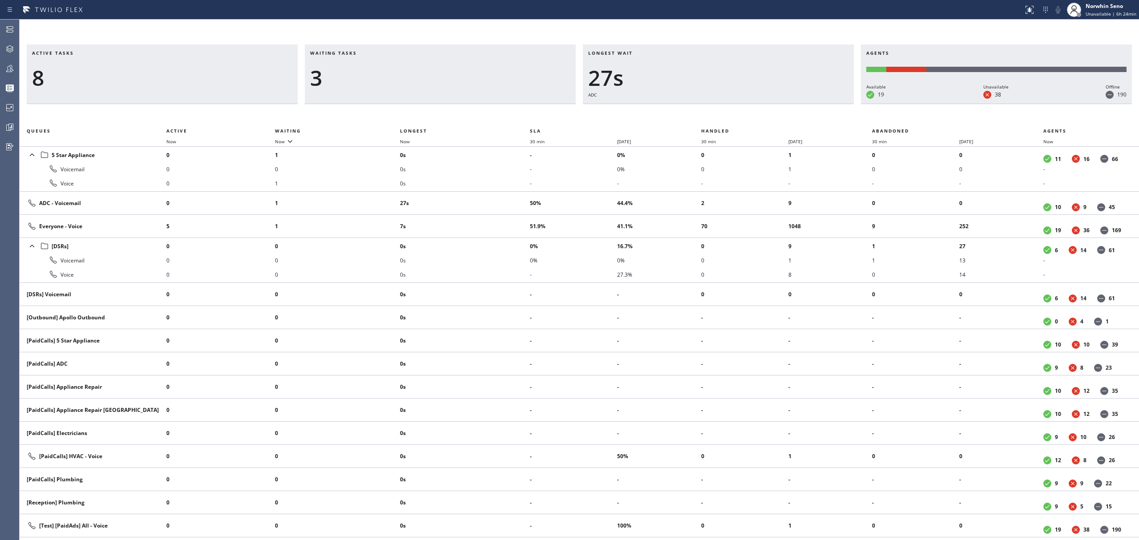
click at [729, 116] on div "Active tasks 8 Waiting tasks 3 Longest wait 27s ADC Agents Available 19 Unavail…" at bounding box center [580, 293] width 1120 height 496
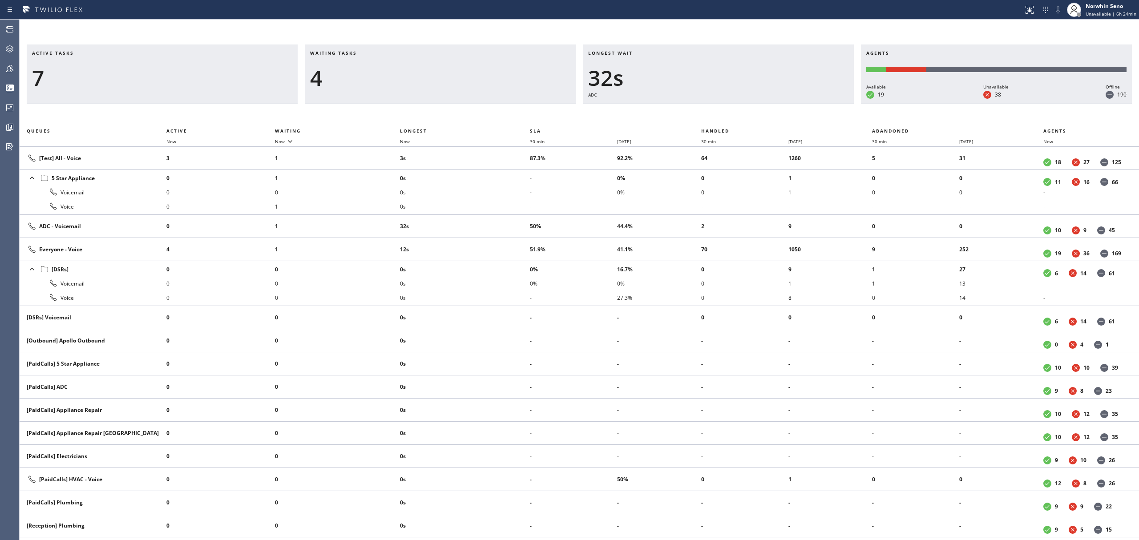
click at [729, 116] on div "Active tasks 7 Waiting tasks 4 Longest wait 32s ADC Agents Available 19 Unavail…" at bounding box center [580, 293] width 1120 height 496
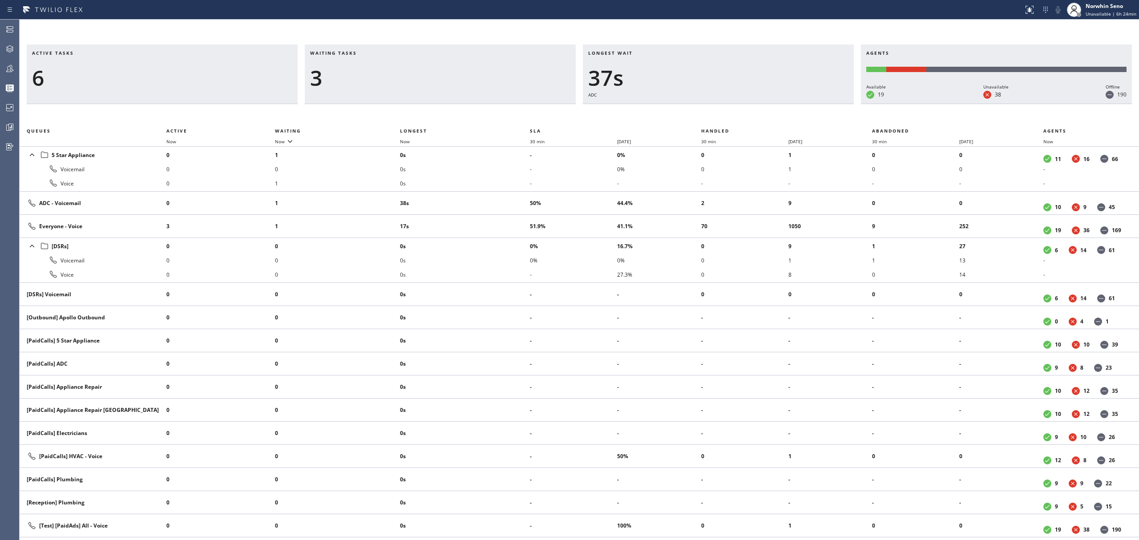
click at [729, 116] on div "Active tasks 6 Waiting tasks 3 Longest wait 37s ADC Agents Available 19 Unavail…" at bounding box center [580, 293] width 1120 height 496
click at [729, 116] on div "Active tasks 5 Waiting tasks 3 Longest wait 42s ADC Agents Available 19 Unavail…" at bounding box center [580, 293] width 1120 height 496
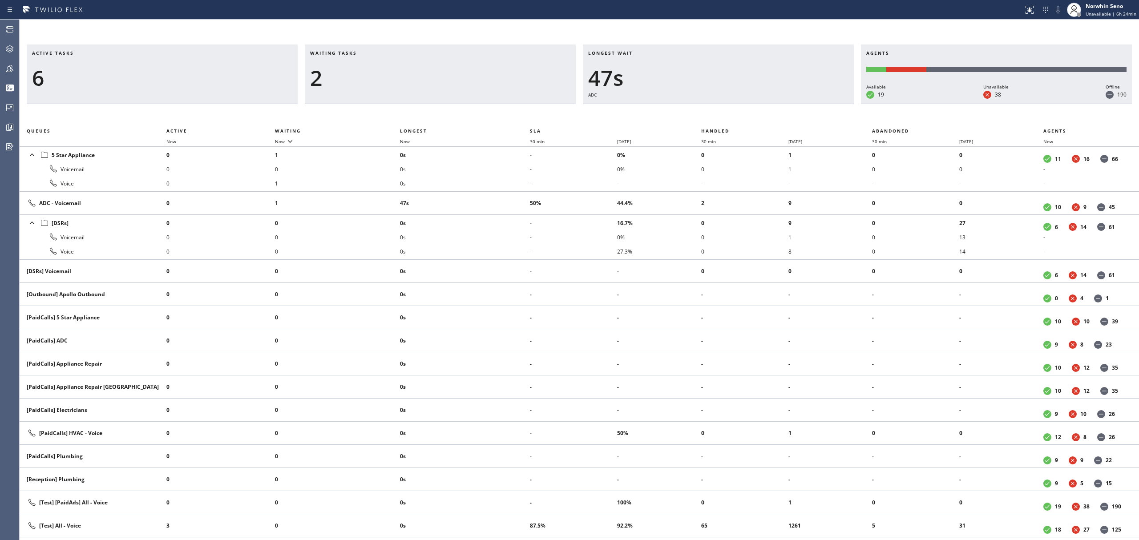
click at [729, 116] on div "Active tasks 6 Waiting tasks 2 Longest wait 47s ADC Agents Available 19 Unavail…" at bounding box center [580, 293] width 1120 height 496
click at [729, 116] on div "Active tasks 7 Waiting tasks 2 Longest wait 3s [Test] All Agents Available 19 U…" at bounding box center [580, 293] width 1120 height 496
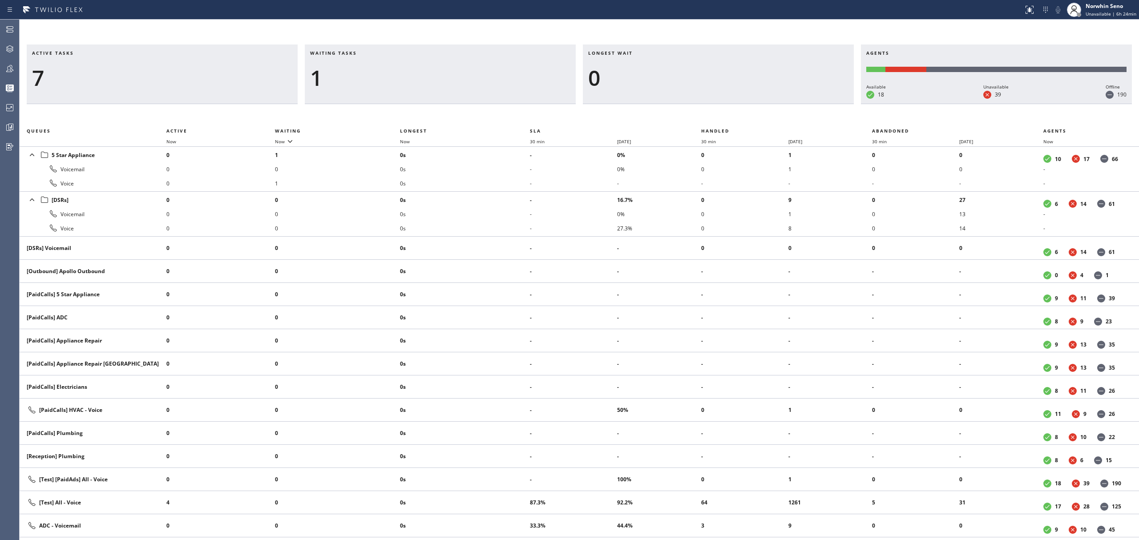
click at [729, 116] on div "Active tasks 7 Waiting tasks 1 Longest wait 0 Agents Available 18 Unavailable 3…" at bounding box center [580, 293] width 1120 height 496
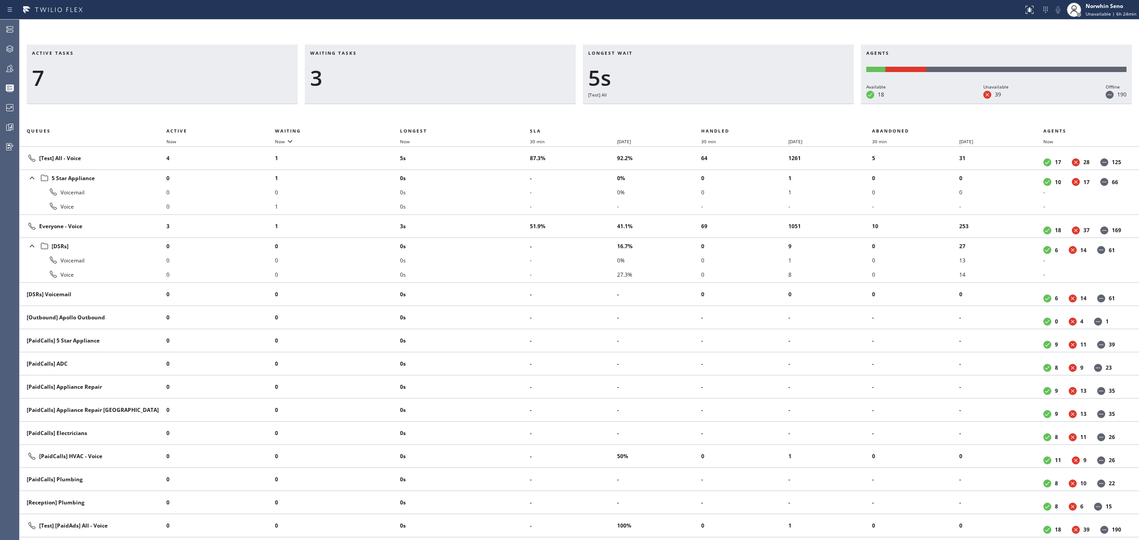
click at [729, 116] on div "Active tasks 7 Waiting tasks 3 Longest wait 5s [Test] All Agents Available 18 U…" at bounding box center [580, 293] width 1120 height 496
click at [729, 116] on div "Active tasks 7 Waiting tasks 3 Longest wait 8s Everyone Agents Available 18 Una…" at bounding box center [580, 293] width 1120 height 496
click at [729, 116] on div "Active tasks 7 Waiting tasks 3 Longest wait 13s Everyone Agents Available 18 Un…" at bounding box center [580, 293] width 1120 height 496
click at [729, 116] on div "Active tasks 6 Waiting tasks 3 Longest wait 18s Everyone Agents Available 18 Un…" at bounding box center [580, 293] width 1120 height 496
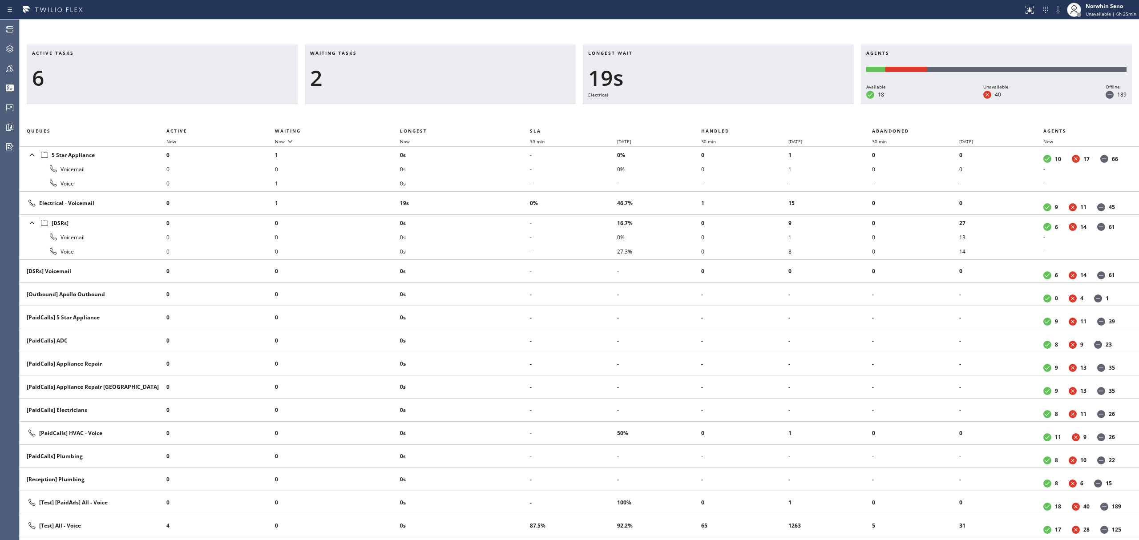
click at [729, 116] on div "Active tasks 6 Waiting tasks 2 Longest wait 19s Electrical Agents Available 18 …" at bounding box center [580, 293] width 1120 height 496
click at [729, 116] on div "Active tasks 5 Waiting tasks 2 Longest wait 24s Electrical Agents Available 18 …" at bounding box center [580, 293] width 1120 height 496
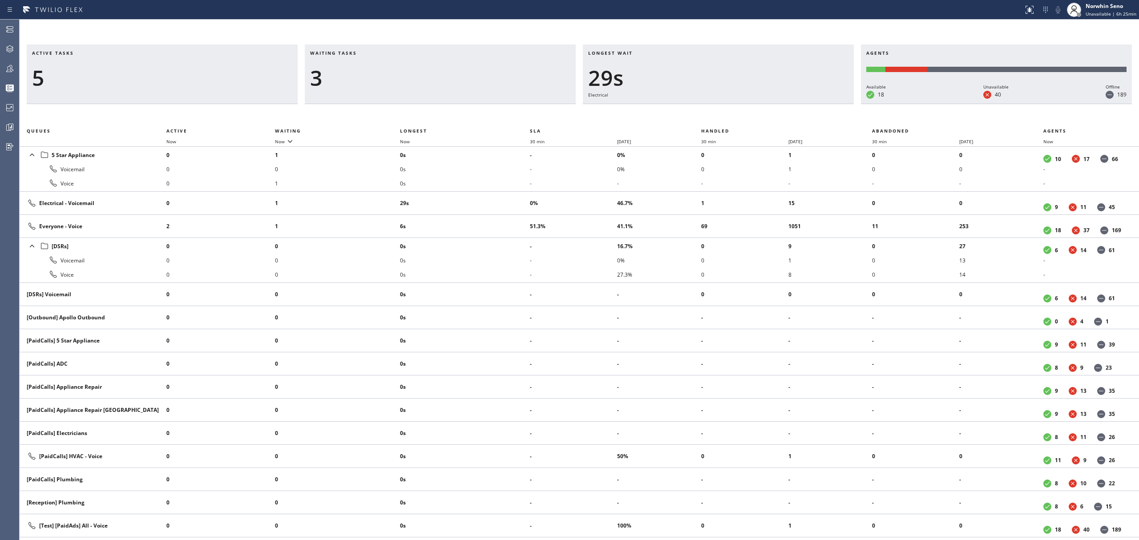
click at [729, 116] on div "Active tasks 5 Waiting tasks 3 Longest wait 29s Electrical Agents Available 18 …" at bounding box center [580, 293] width 1120 height 496
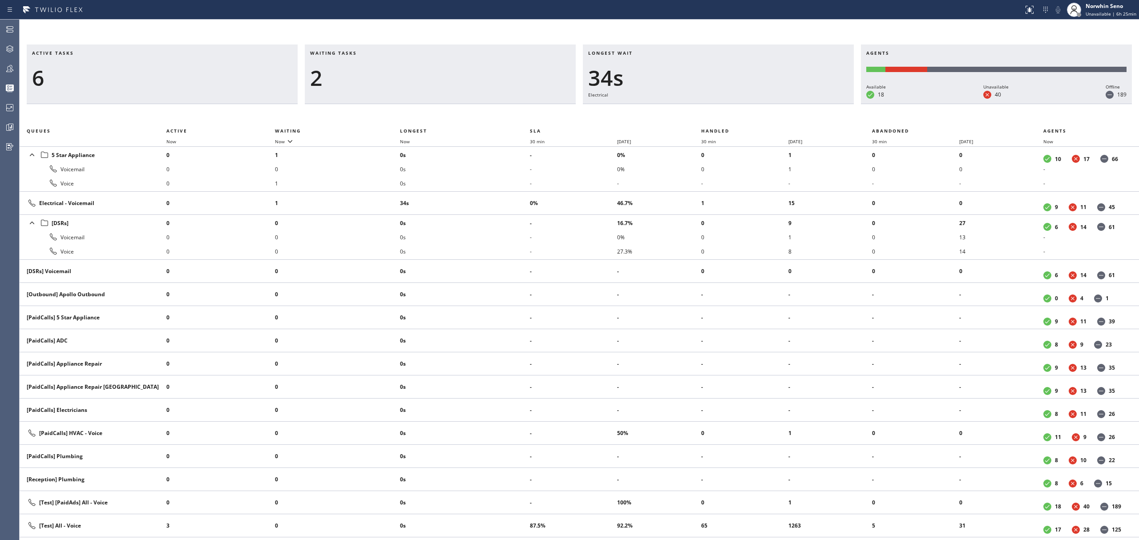
click at [729, 116] on div "Active tasks 6 Waiting tasks 2 Longest wait 34s Electrical Agents Available 18 …" at bounding box center [580, 293] width 1120 height 496
click at [729, 116] on div "Active tasks 6 Waiting tasks 2 Longest wait 39s Electrical Agents Available 18 …" at bounding box center [580, 293] width 1120 height 496
click at [729, 116] on div "Active tasks 6 Waiting tasks 2 Longest wait 44s Electrical Agents Available 18 …" at bounding box center [580, 293] width 1120 height 496
click at [729, 116] on div "Active tasks 5 Waiting tasks 2 Longest wait 49s Electrical Agents Available 18 …" at bounding box center [580, 293] width 1120 height 496
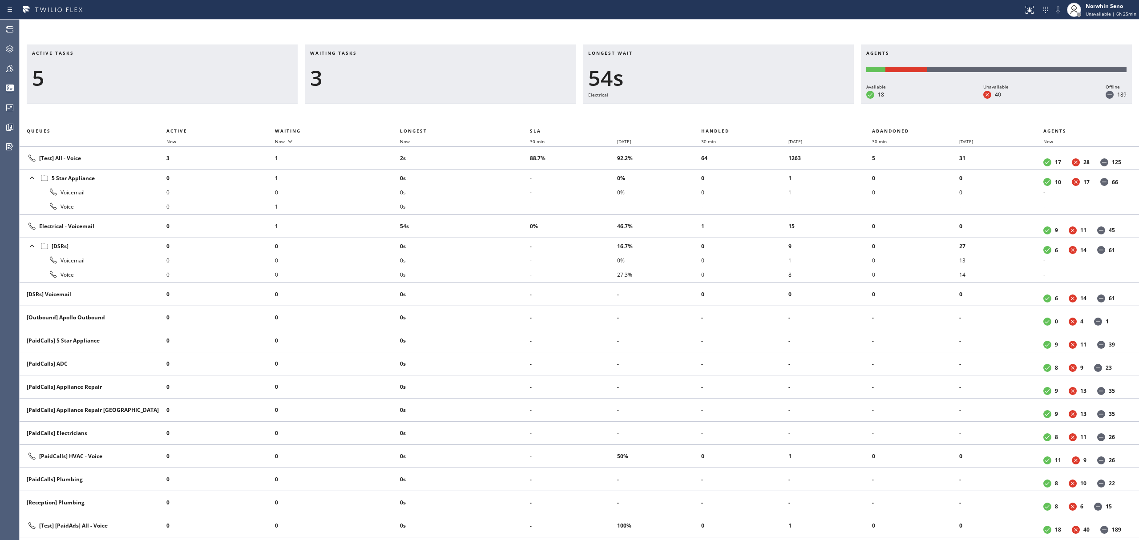
click at [729, 116] on div "Active tasks 5 Waiting tasks 3 Longest wait 54s Electrical Agents Available 18 …" at bounding box center [580, 293] width 1120 height 496
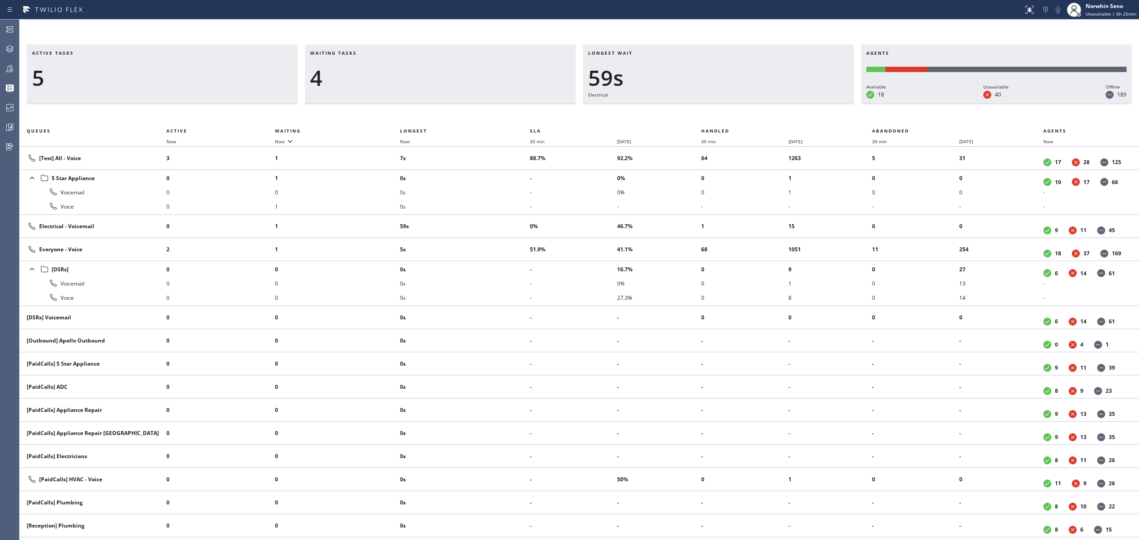
click at [729, 116] on div "Active tasks 5 Waiting tasks 4 Longest wait 59s Electrical Agents Available 18 …" at bounding box center [580, 293] width 1120 height 496
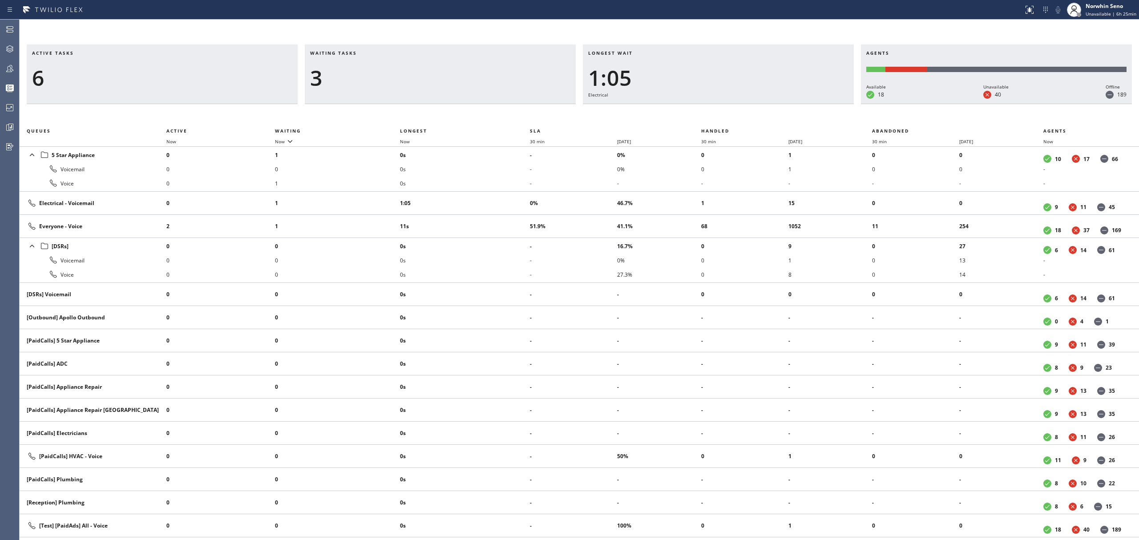
click at [729, 116] on div "Active tasks 6 Waiting tasks 3 Longest wait 1:05 Electrical Agents Available 18…" at bounding box center [580, 293] width 1120 height 496
click at [729, 116] on div "Active tasks 6 Waiting tasks 3 Longest wait 1:10 Electrical Agents Available 19…" at bounding box center [580, 293] width 1120 height 496
click at [729, 116] on div "Active tasks 6 Waiting tasks 3 Longest wait 1:15 Electrical Agents Available 19…" at bounding box center [580, 293] width 1120 height 496
click at [729, 116] on div "Active tasks 6 Waiting tasks 3 Longest wait 1:20 Electrical Agents Available 19…" at bounding box center [580, 293] width 1120 height 496
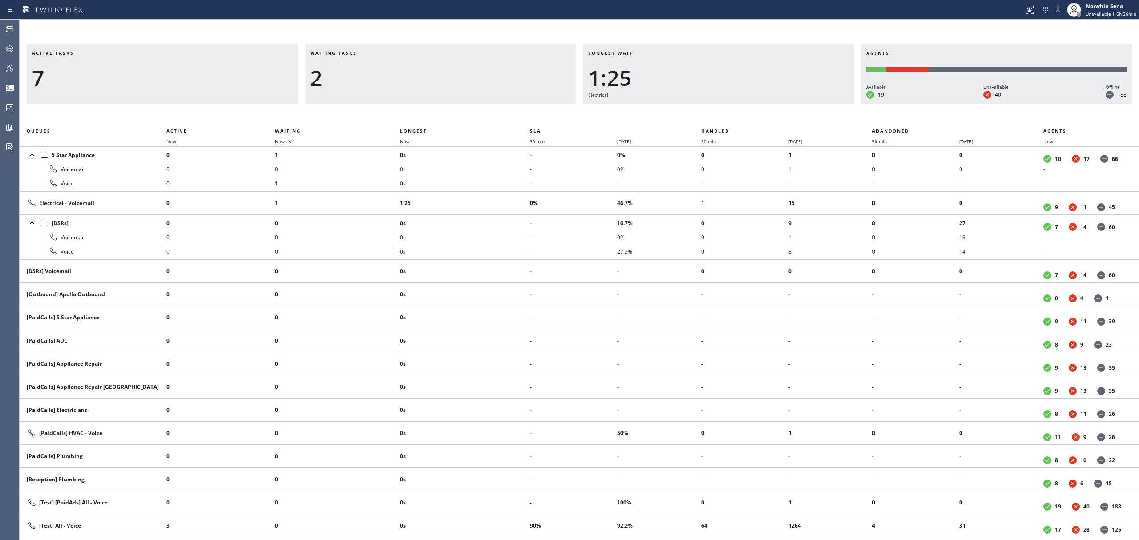
click at [729, 116] on div "Active tasks 7 Waiting tasks 2 Longest wait 1:25 Electrical Agents Available 19…" at bounding box center [580, 293] width 1120 height 496
click at [729, 116] on div "Active tasks 7 Waiting tasks 2 Longest wait 1:30 Electrical Agents Available 19…" at bounding box center [580, 293] width 1120 height 496
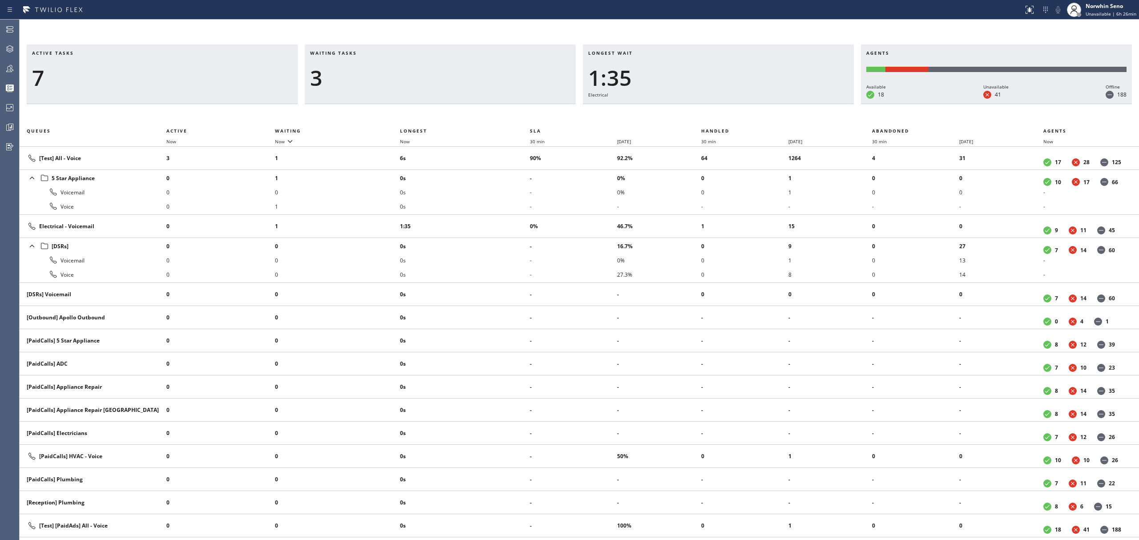
click at [729, 116] on div "Active tasks 7 Waiting tasks 3 Longest wait 1:35 Electrical Agents Available 18…" at bounding box center [580, 293] width 1120 height 496
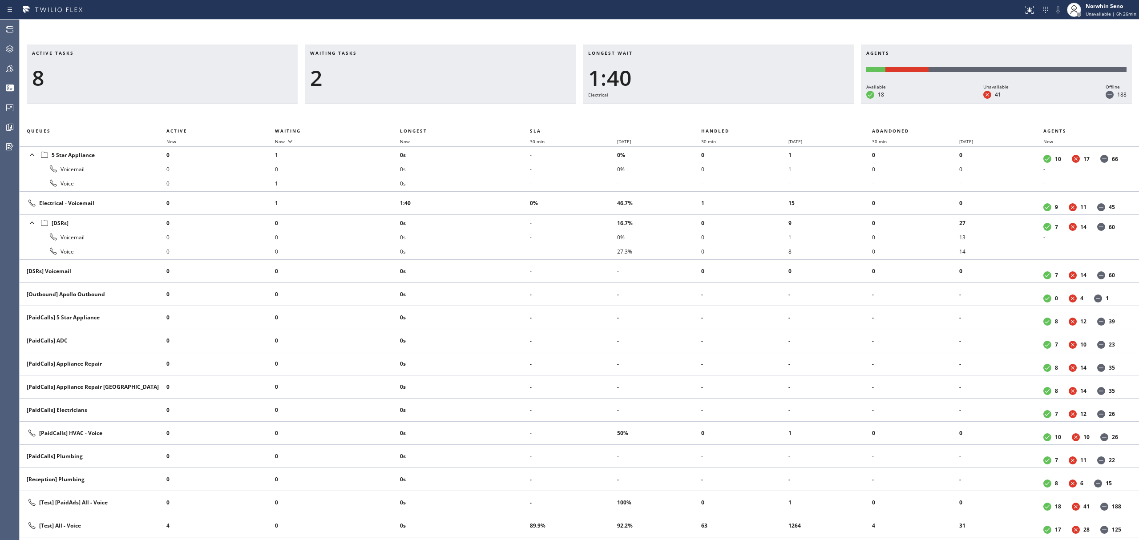
click at [729, 116] on div "Active tasks 8 Waiting tasks 2 Longest wait 1:40 Electrical Agents Available 18…" at bounding box center [580, 293] width 1120 height 496
click at [729, 116] on div "Active tasks 7 Waiting tasks 2 Longest wait 1:45 Electrical Agents Available 18…" at bounding box center [580, 293] width 1120 height 496
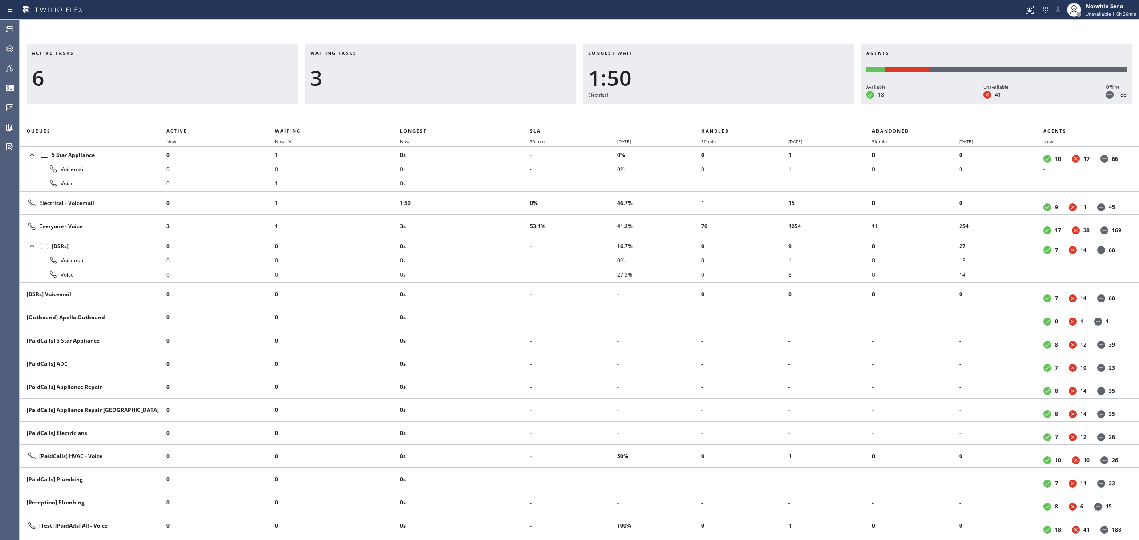
click at [729, 116] on div "Active tasks 6 Waiting tasks 3 Longest wait 1:50 Electrical Agents Available 18…" at bounding box center [580, 293] width 1120 height 496
click at [729, 116] on div "Active tasks 6 Waiting tasks 3 Longest wait 1:55 Electrical Agents Available 18…" at bounding box center [580, 293] width 1120 height 496
click at [729, 116] on div "Active tasks 7 Waiting tasks 3 Longest wait 2:00 Electrical Agents Available 18…" at bounding box center [580, 293] width 1120 height 496
click at [729, 116] on div "Active tasks 6 Waiting tasks 3 Longest wait 2:05 Electrical Agents Available 18…" at bounding box center [580, 293] width 1120 height 496
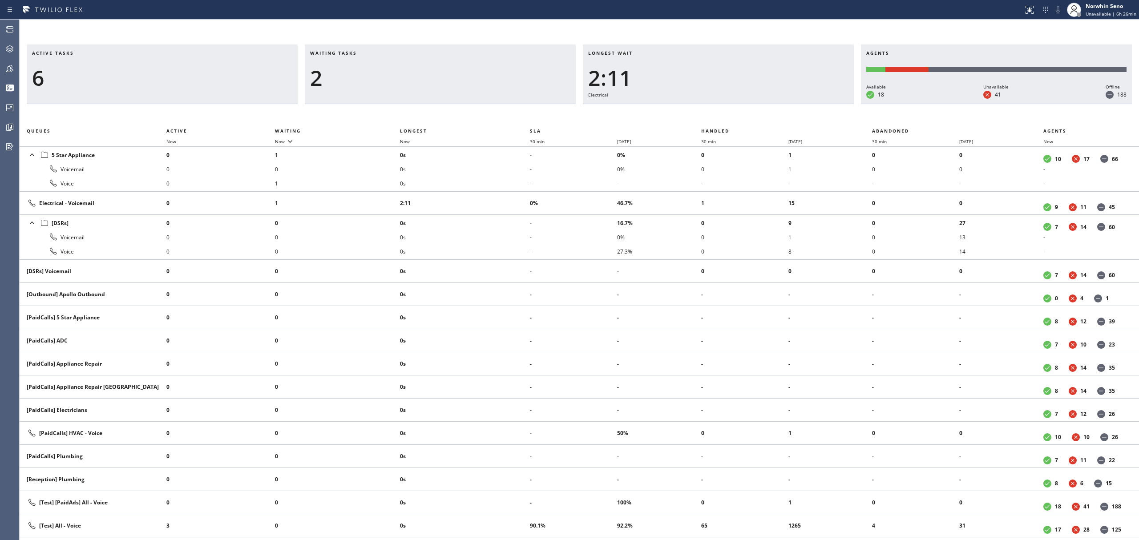
click at [729, 116] on div "Active tasks 6 Waiting tasks 2 Longest wait 2:11 Electrical Agents Available 18…" at bounding box center [580, 293] width 1120 height 496
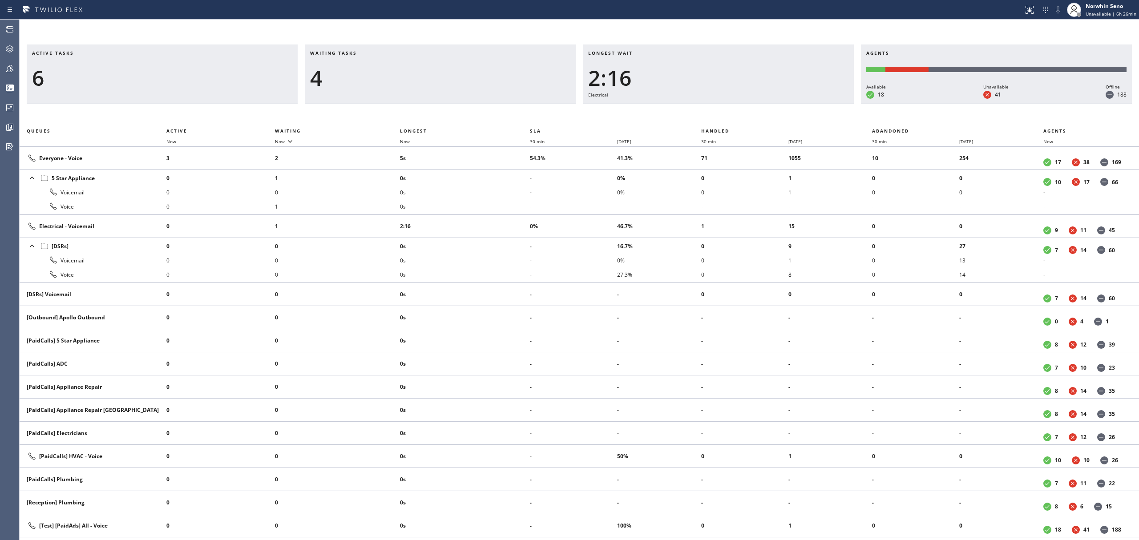
click at [729, 116] on div "Active tasks 6 Waiting tasks 4 Longest wait 2:16 Electrical Agents Available 18…" at bounding box center [580, 293] width 1120 height 496
click at [729, 116] on div "Active tasks 6 Waiting tasks 5 Longest wait 2:21 Electrical Agents Available 18…" at bounding box center [580, 293] width 1120 height 496
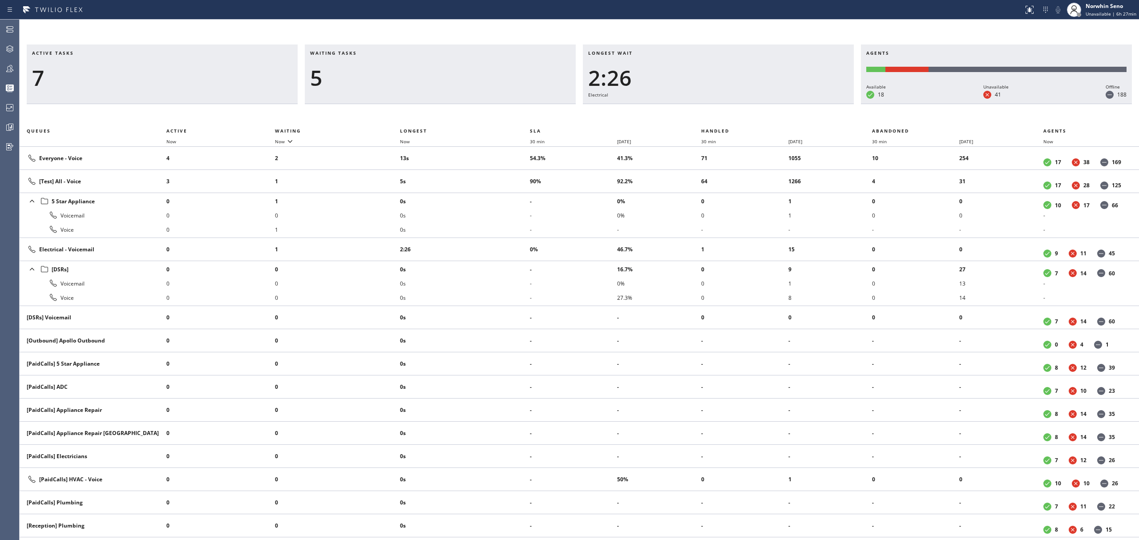
click at [729, 116] on div "Active tasks 7 Waiting tasks 5 Longest wait 2:26 Electrical Agents Available 18…" at bounding box center [580, 293] width 1120 height 496
click at [729, 116] on div "Active tasks 9 Waiting tasks 4 Longest wait 2:31 Electrical Agents Available 18…" at bounding box center [580, 293] width 1120 height 496
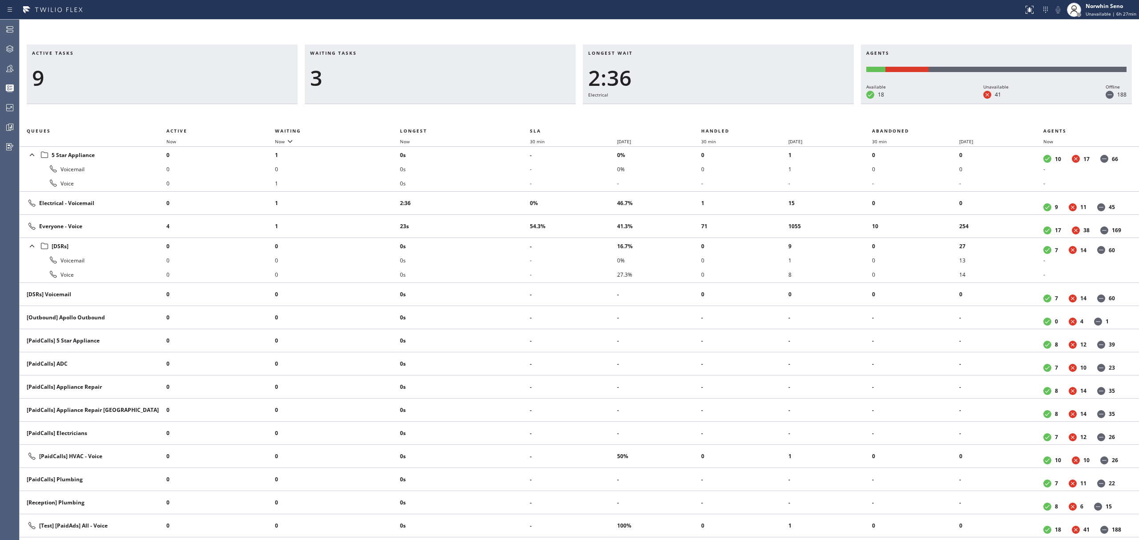
click at [729, 116] on div "Active tasks 9 Waiting tasks 3 Longest wait 2:36 Electrical Agents Available 18…" at bounding box center [580, 293] width 1120 height 496
click at [729, 116] on div "Active tasks 9 Waiting tasks 4 Longest wait 2:41 Electrical Agents Available 18…" at bounding box center [580, 293] width 1120 height 496
click at [729, 116] on div "Active tasks 8 Waiting tasks 4 Longest wait 2:46 Electrical Agents Available 18…" at bounding box center [580, 293] width 1120 height 496
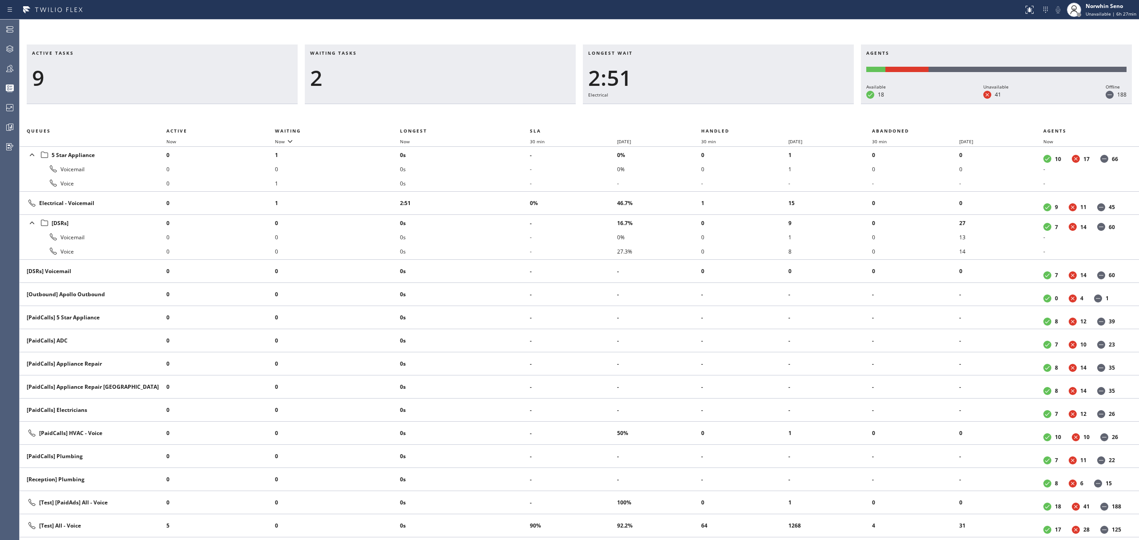
click at [729, 116] on div "Active tasks 9 Waiting tasks 2 Longest wait 2:51 Electrical Agents Available 18…" at bounding box center [580, 293] width 1120 height 496
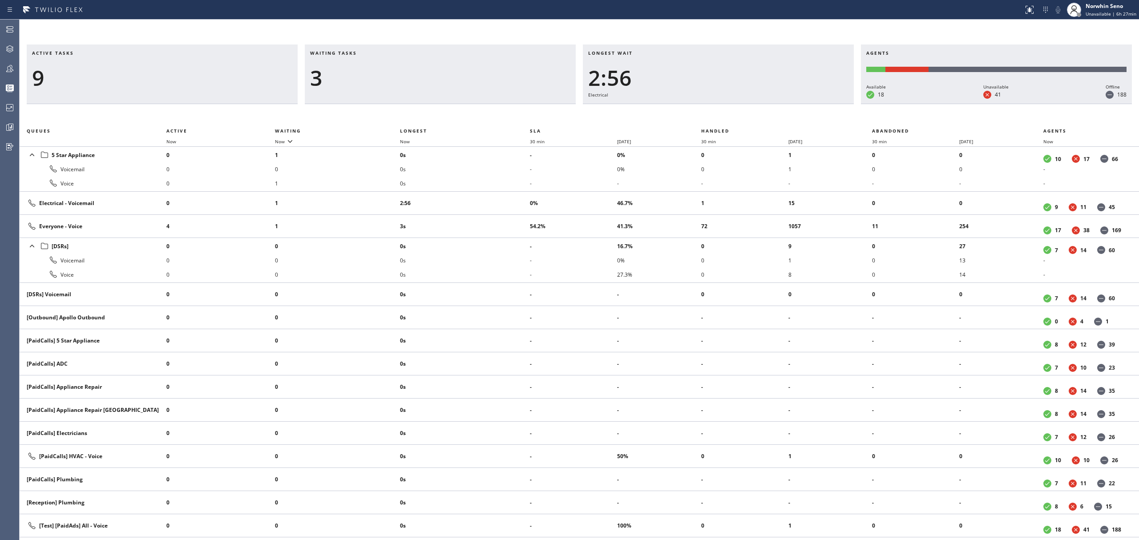
click at [729, 116] on div "Active tasks 9 Waiting tasks 3 Longest wait 2:56 Electrical Agents Available 18…" at bounding box center [580, 293] width 1120 height 496
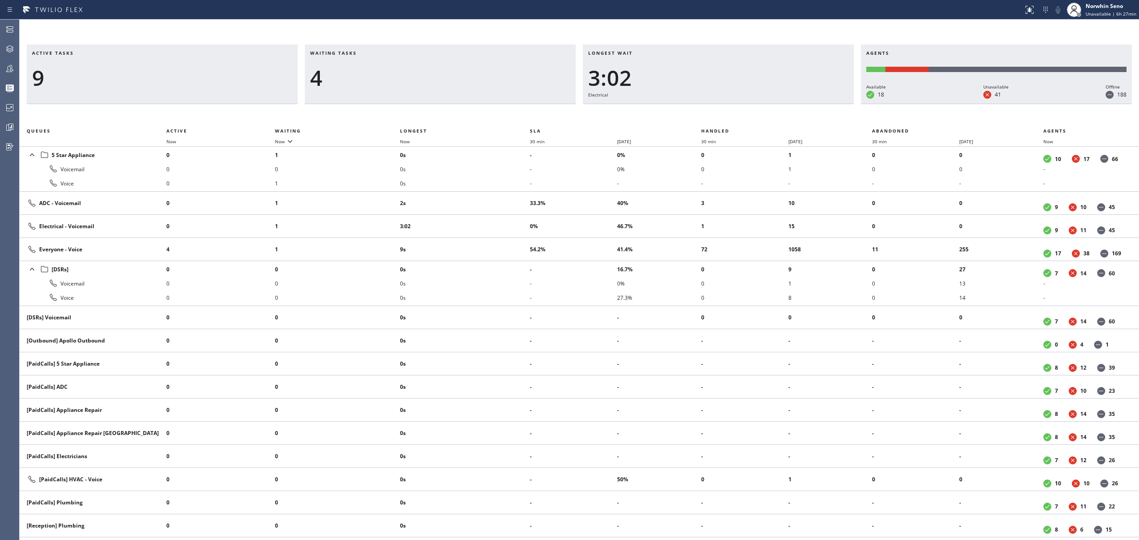
click at [729, 116] on div "Active tasks 9 Waiting tasks 4 Longest wait 3:02 Electrical Agents Available 18…" at bounding box center [580, 293] width 1120 height 496
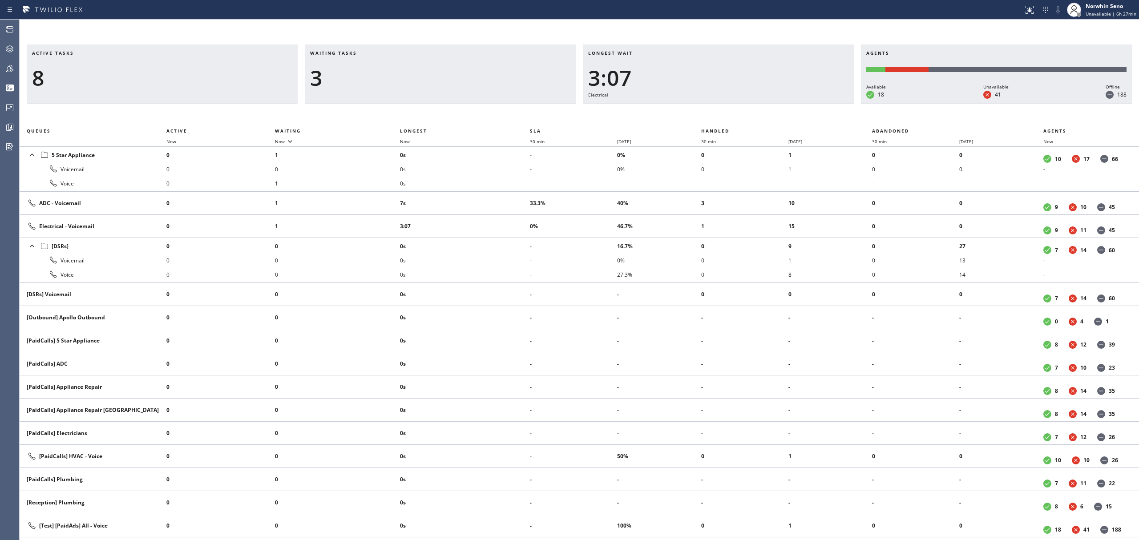
click at [729, 116] on div "Active tasks 8 Waiting tasks 3 Longest wait 3:07 Electrical Agents Available 18…" at bounding box center [580, 293] width 1120 height 496
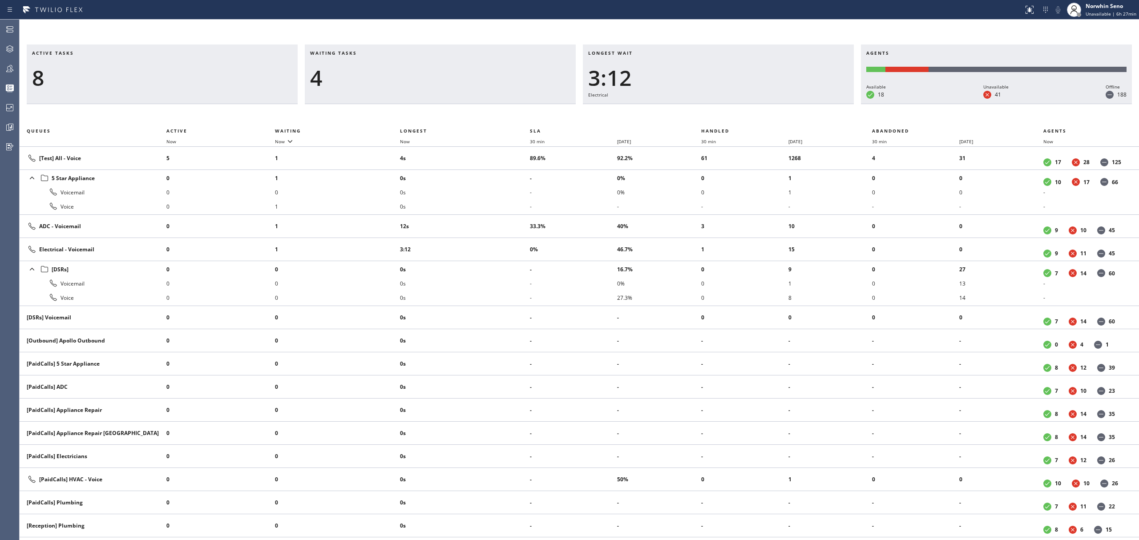
click at [729, 116] on div "Active tasks 8 Waiting tasks 4 Longest wait 3:12 Electrical Agents Available 18…" at bounding box center [580, 293] width 1120 height 496
click at [729, 116] on div "Active tasks 8 Waiting tasks 4 Longest wait 3:17 Electrical Agents Available 18…" at bounding box center [580, 293] width 1120 height 496
click at [729, 116] on div "Active tasks 8 Waiting tasks 5 Longest wait 3:22 Electrical Agents Available 18…" at bounding box center [580, 293] width 1120 height 496
click at [729, 116] on div "Active tasks 7 Waiting tasks 5 Longest wait 3:27 Electrical Agents Available 18…" at bounding box center [580, 293] width 1120 height 496
click at [729, 116] on div "Active tasks 8 Waiting tasks 4 Longest wait 3:32 Electrical Agents Available 18…" at bounding box center [580, 293] width 1120 height 496
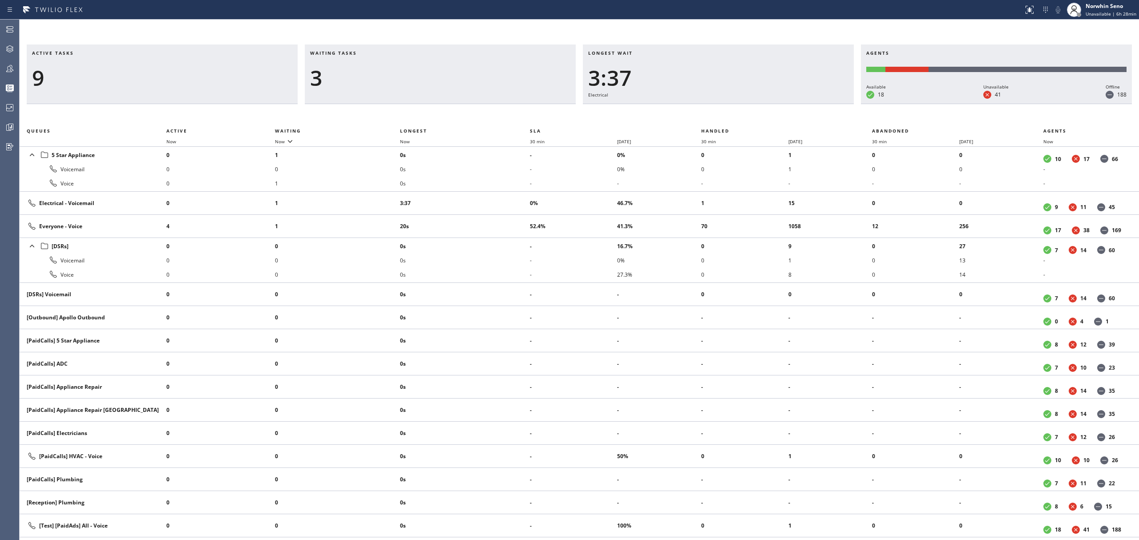
click at [729, 116] on div "Active tasks 9 Waiting tasks 3 Longest wait 3:37 Electrical Agents Available 18…" at bounding box center [580, 293] width 1120 height 496
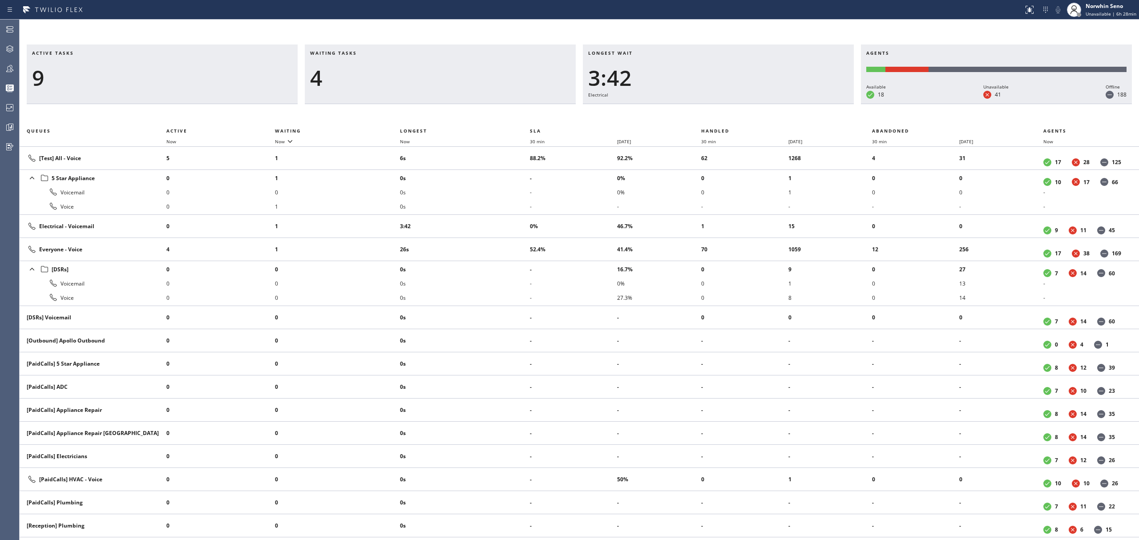
click at [729, 116] on div "Active tasks 9 Waiting tasks 4 Longest wait 3:42 Electrical Agents Available 18…" at bounding box center [580, 293] width 1120 height 496
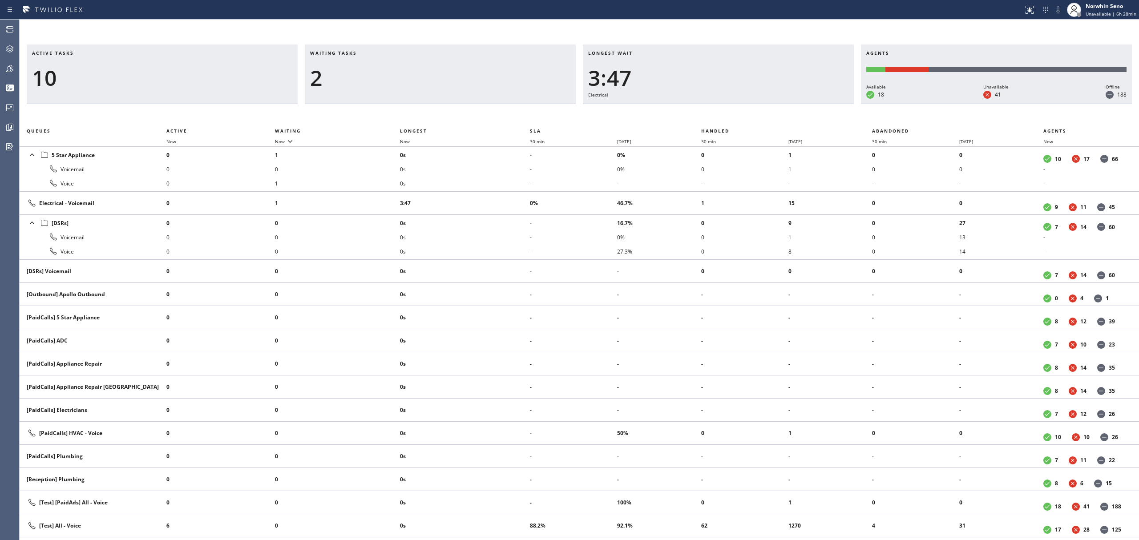
click at [729, 116] on div "Active tasks 10 Waiting tasks 2 Longest wait 3:47 Electrical Agents Available 1…" at bounding box center [580, 293] width 1120 height 496
click at [729, 116] on div "Active tasks 9 Waiting tasks 2 Longest wait 3:52 Electrical Agents Available 18…" at bounding box center [580, 293] width 1120 height 496
click at [729, 116] on div "Active tasks 9 Waiting tasks 2 Longest wait 3:57 Electrical Agents Available 18…" at bounding box center [580, 293] width 1120 height 496
click at [729, 116] on div "Active tasks 9 Waiting tasks 2 Longest wait 4:02 Electrical Agents Available 18…" at bounding box center [580, 293] width 1120 height 496
click at [729, 116] on div "Active tasks 8 Waiting tasks 2 Longest wait 4:07 Electrical Agents Available 18…" at bounding box center [580, 293] width 1120 height 496
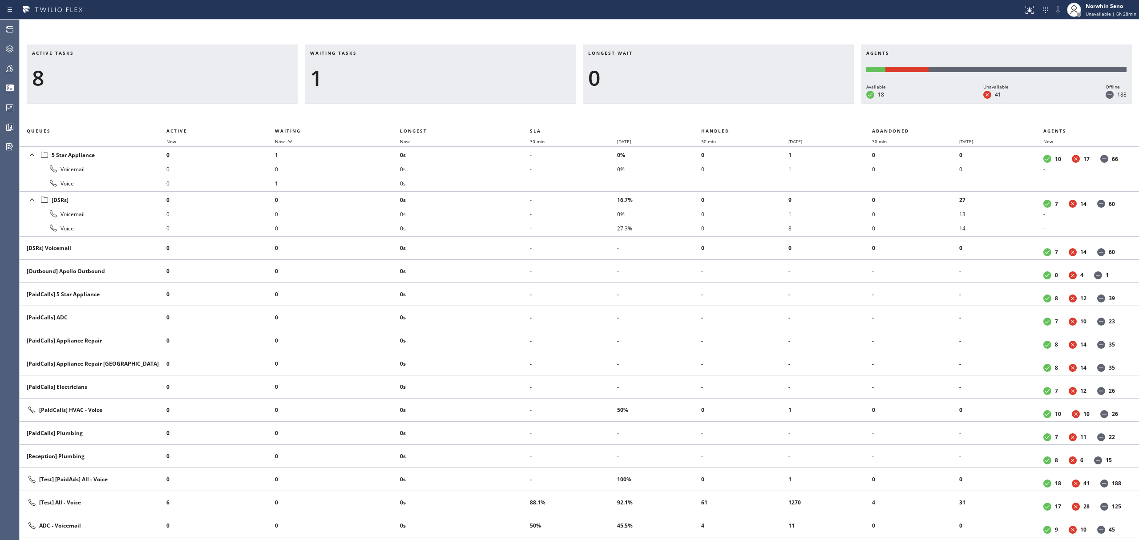
click at [729, 116] on div "Active tasks 8 Waiting tasks 1 Longest wait 0 Agents Available 18 Unavailable 4…" at bounding box center [580, 293] width 1120 height 496
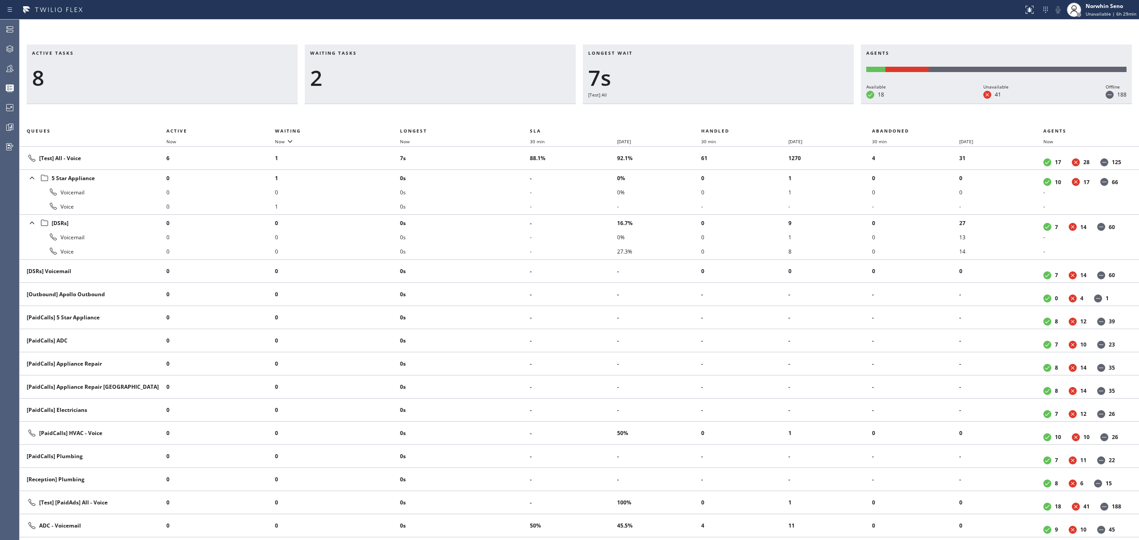
click at [729, 116] on div "Active tasks 8 Waiting tasks 2 Longest wait 7s [Test] All Agents Available 18 U…" at bounding box center [580, 293] width 1120 height 496
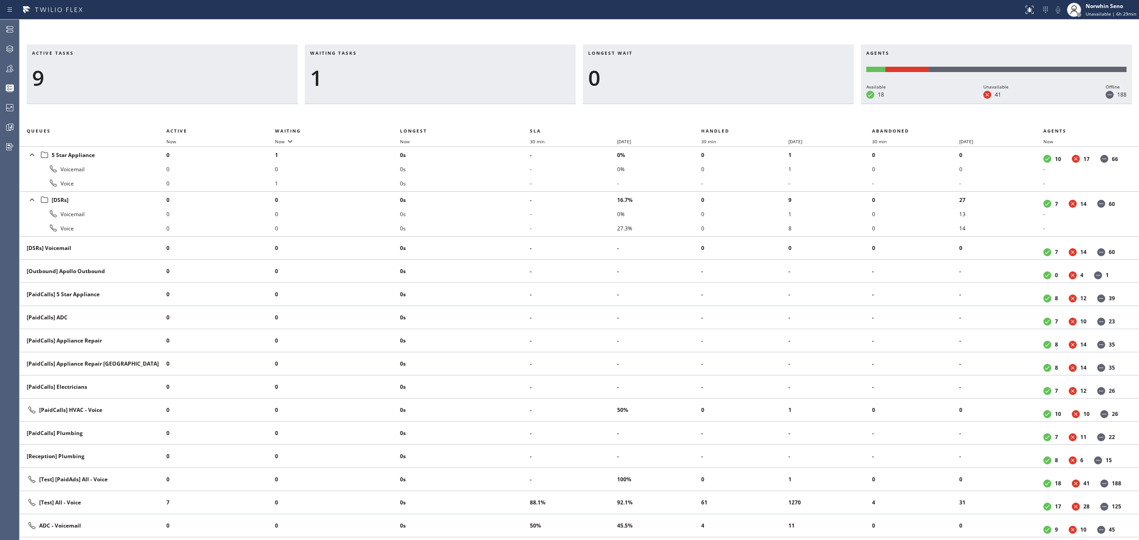
click at [729, 116] on div "Active tasks 9 Waiting tasks 1 Longest wait 0 Agents Available 18 Unavailable 4…" at bounding box center [580, 293] width 1120 height 496
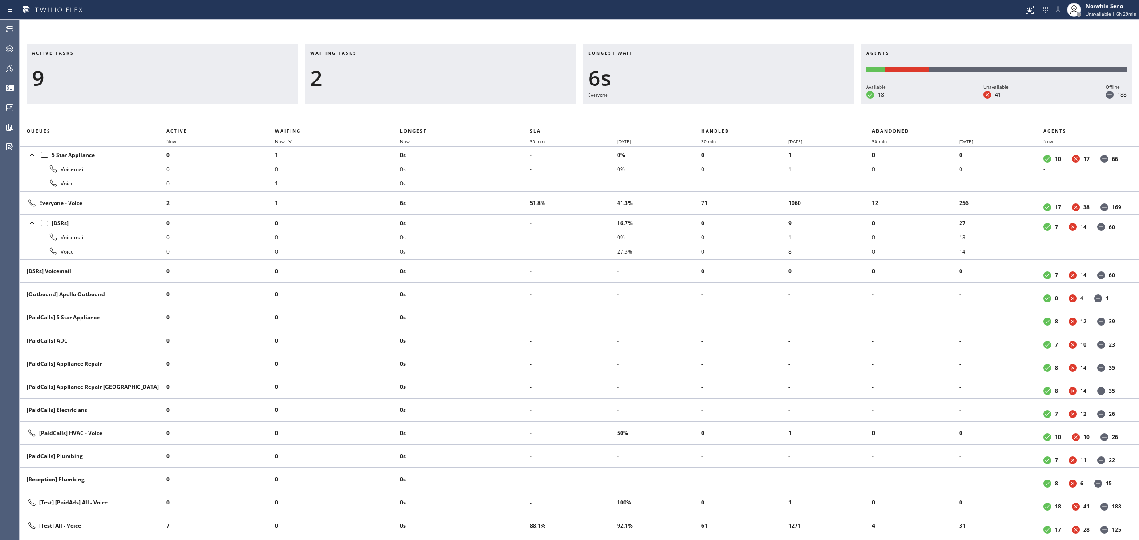
click at [729, 116] on div "Active tasks 9 Waiting tasks 2 Longest wait 6s Everyone Agents Available 18 Una…" at bounding box center [580, 293] width 1120 height 496
click at [729, 116] on div "Active tasks 10 Waiting tasks 2 Longest wait 6s [Test] All Agents Available 18 …" at bounding box center [580, 293] width 1120 height 496
click at [729, 116] on div "Active tasks 10 Waiting tasks 2 Longest wait 11s [Test] All Agents Available 18…" at bounding box center [580, 293] width 1120 height 496
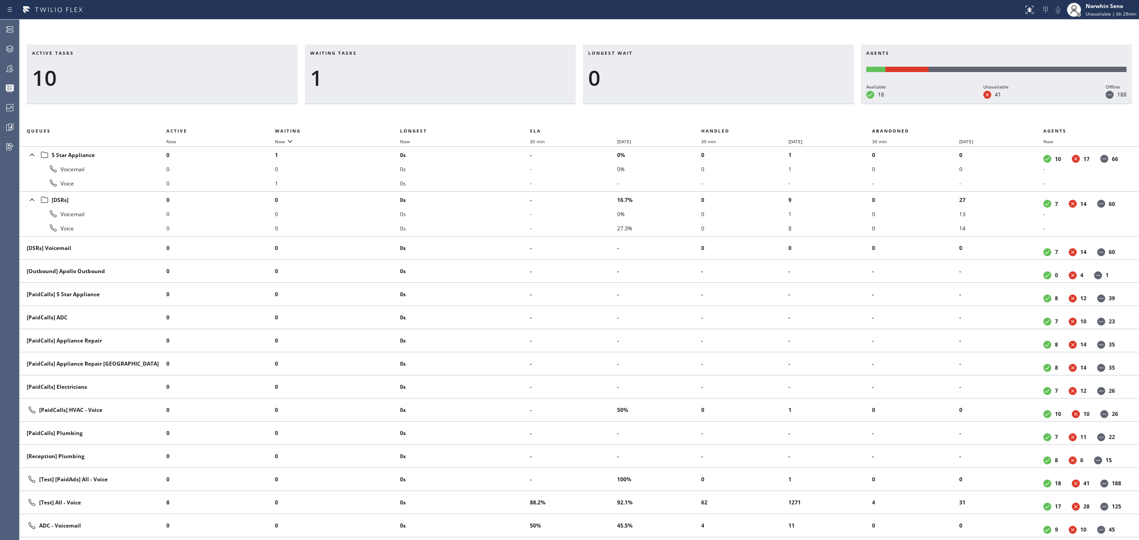
click at [729, 116] on div "Active tasks 10 Waiting tasks 1 Longest wait 0 Agents Available 18 Unavailable …" at bounding box center [580, 293] width 1120 height 496
click at [729, 116] on div "Active tasks 9 Waiting tasks 2 Longest wait 3s [DSRs] Agents Available 18 Unava…" at bounding box center [580, 293] width 1120 height 496
click at [729, 116] on div "Active tasks 9 Waiting tasks 2 Longest wait 8s [DSRs] Agents Available 18 Unava…" at bounding box center [580, 293] width 1120 height 496
click at [729, 116] on div "Active tasks 9 Waiting tasks 2 Longest wait 13s [DSRs] Agents Available 18 Unav…" at bounding box center [580, 293] width 1120 height 496
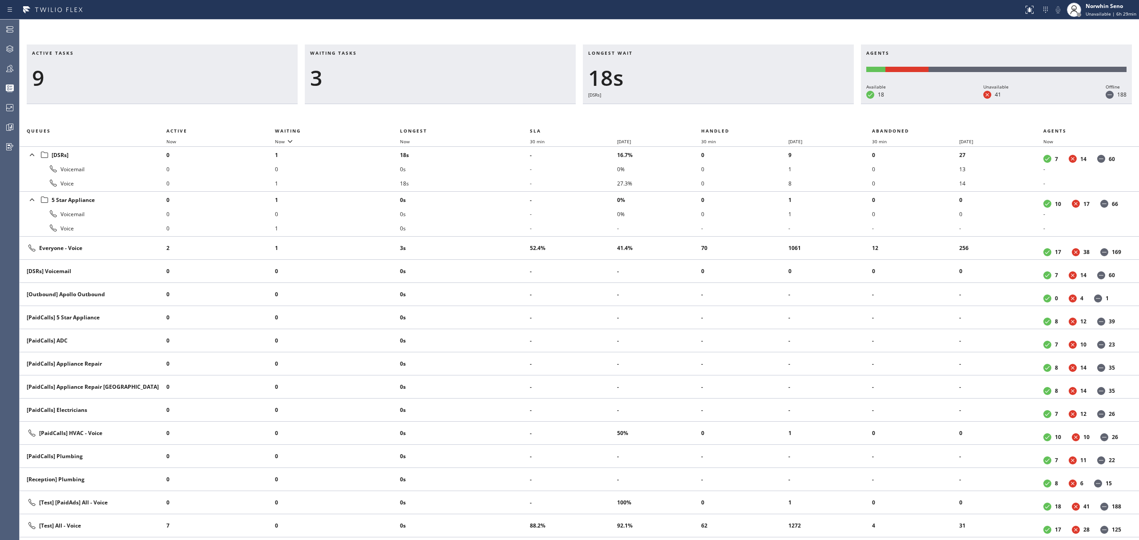
click at [729, 116] on div "Active tasks 9 Waiting tasks 3 Longest wait 18s [DSRs] Agents Available 18 Unav…" at bounding box center [580, 293] width 1120 height 496
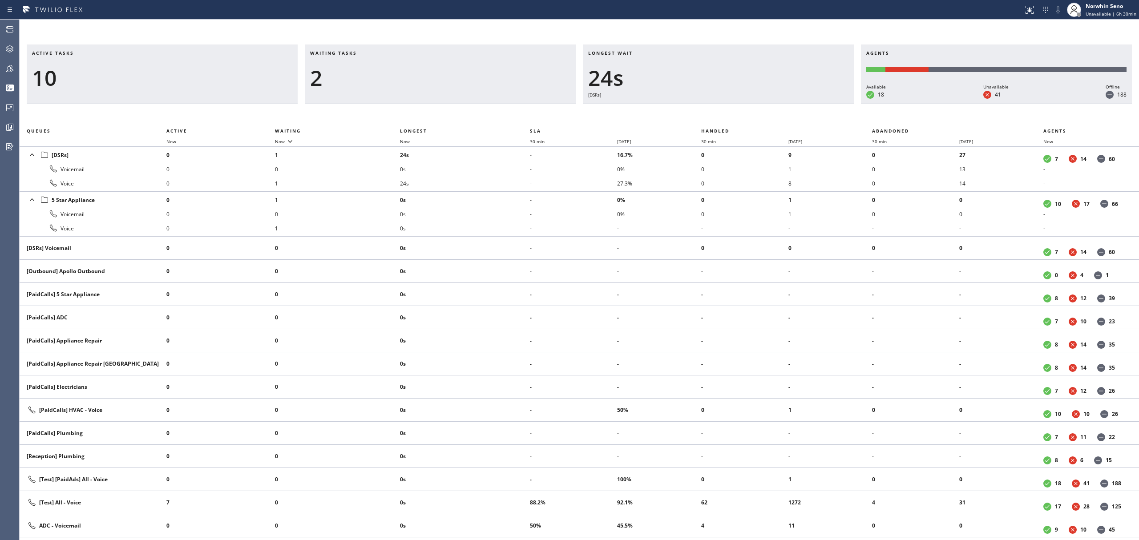
click at [729, 116] on div "Active tasks 10 Waiting tasks 2 Longest wait 24s [DSRs] Agents Available 18 Una…" at bounding box center [580, 293] width 1120 height 496
click at [729, 116] on div "Active tasks 10 Waiting tasks 2 Longest wait 29s [DSRs] Agents Available 18 Una…" at bounding box center [580, 293] width 1120 height 496
click at [729, 116] on div "Active tasks 10 Waiting tasks 2 Longest wait 34s [DSRs] Agents Available 18 Una…" at bounding box center [580, 293] width 1120 height 496
click at [729, 116] on div "Active tasks 9 Waiting tasks 2 Longest wait 39s [DSRs] Agents Available 19 Unav…" at bounding box center [580, 293] width 1120 height 496
click at [729, 116] on div "Active tasks 9 Waiting tasks 2 Longest wait 44s [DSRs] Agents Available 19 Unav…" at bounding box center [580, 293] width 1120 height 496
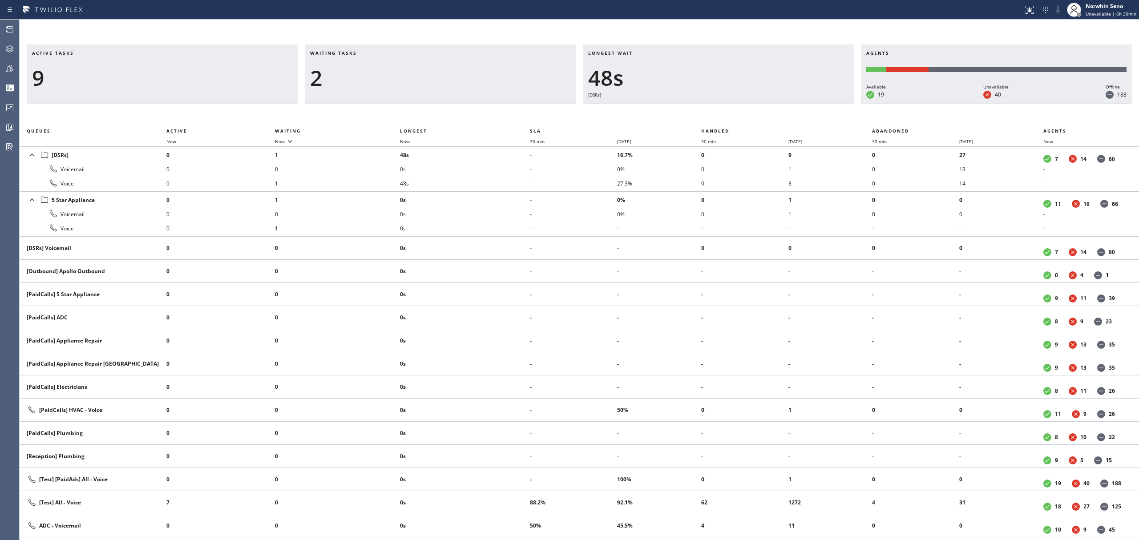
click at [729, 116] on div "Active tasks 9 Waiting tasks 2 Longest wait 48s [DSRs] Agents Available 19 Unav…" at bounding box center [580, 293] width 1120 height 496
click at [729, 116] on div "Active tasks 9 Waiting tasks 2 Longest wait 54s [DSRs] Agents Available 19 Unav…" at bounding box center [580, 293] width 1120 height 496
click at [729, 116] on div "Active tasks 9 Waiting tasks 2 Longest wait 59s [DSRs] Agents Available 19 Unav…" at bounding box center [580, 293] width 1120 height 496
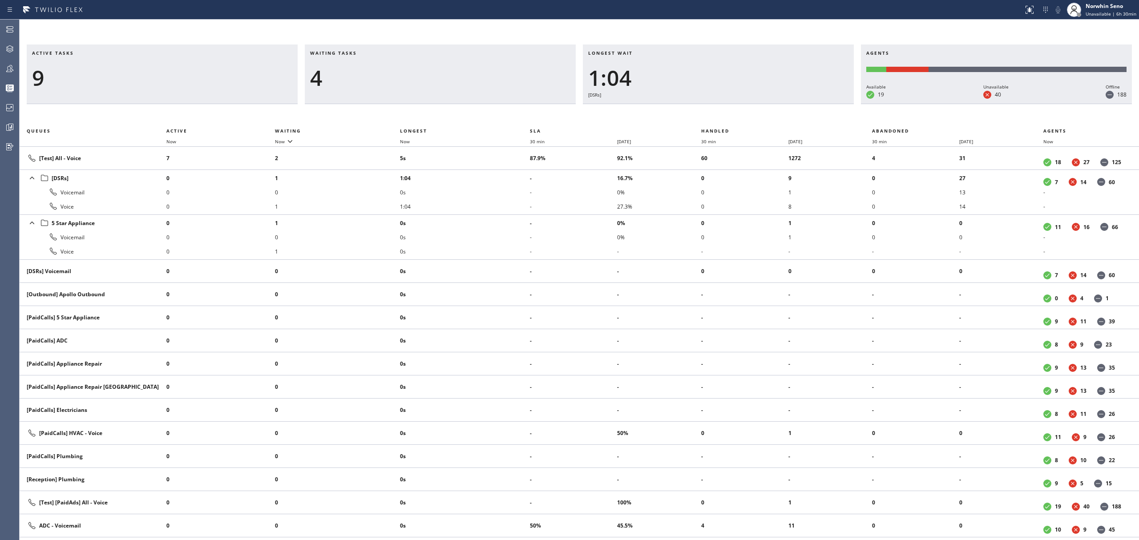
click at [729, 116] on div "Active tasks 9 Waiting tasks 4 Longest wait 1:04 [DSRs] Agents Available 19 Una…" at bounding box center [580, 293] width 1120 height 496
click at [729, 116] on div "Active tasks 9 Waiting tasks 4 Longest wait 1:09 [DSRs] Agents Available 19 Una…" at bounding box center [580, 293] width 1120 height 496
click at [729, 116] on div "Active tasks 10 Waiting tasks 3 Longest wait 1:14 [DSRs] Agents Available 19 Un…" at bounding box center [580, 293] width 1120 height 496
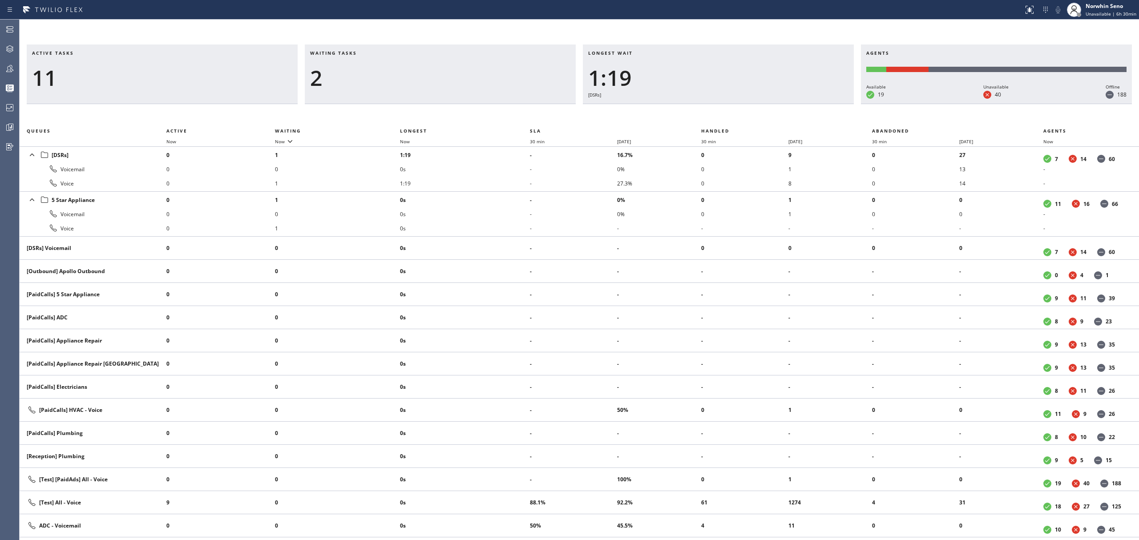
click at [729, 116] on div "Active tasks 11 Waiting tasks 2 Longest wait 1:19 [DSRs] Agents Available 19 Un…" at bounding box center [580, 293] width 1120 height 496
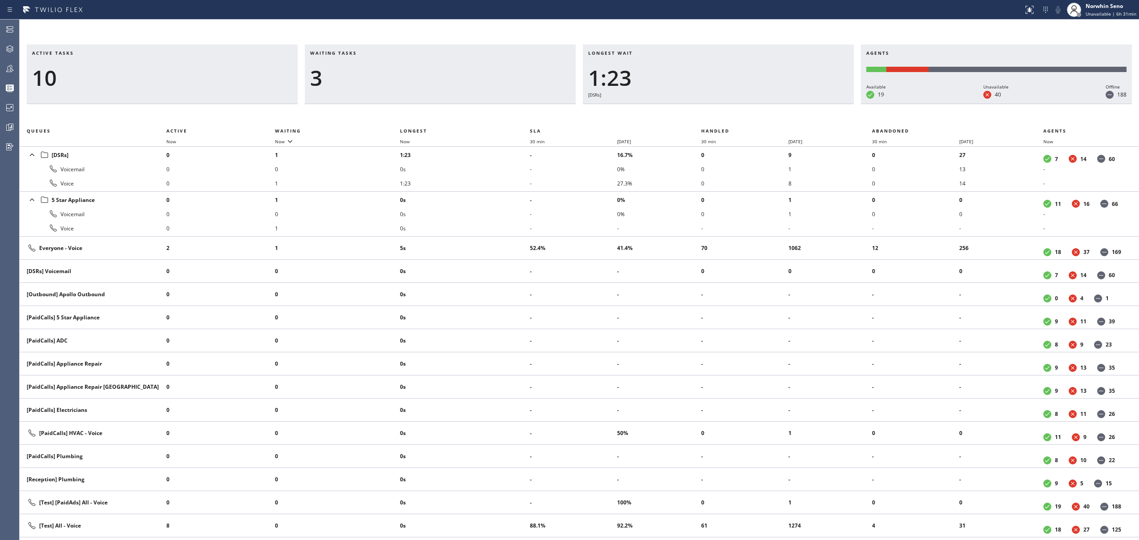
click at [729, 116] on div "Active tasks 10 Waiting tasks 3 Longest wait 1:23 [DSRs] Agents Available 19 Un…" at bounding box center [580, 293] width 1120 height 496
click at [729, 116] on div "Active tasks 11 Waiting tasks 3 Longest wait 1:30 [DSRs] Agents Available 19 Un…" at bounding box center [580, 293] width 1120 height 496
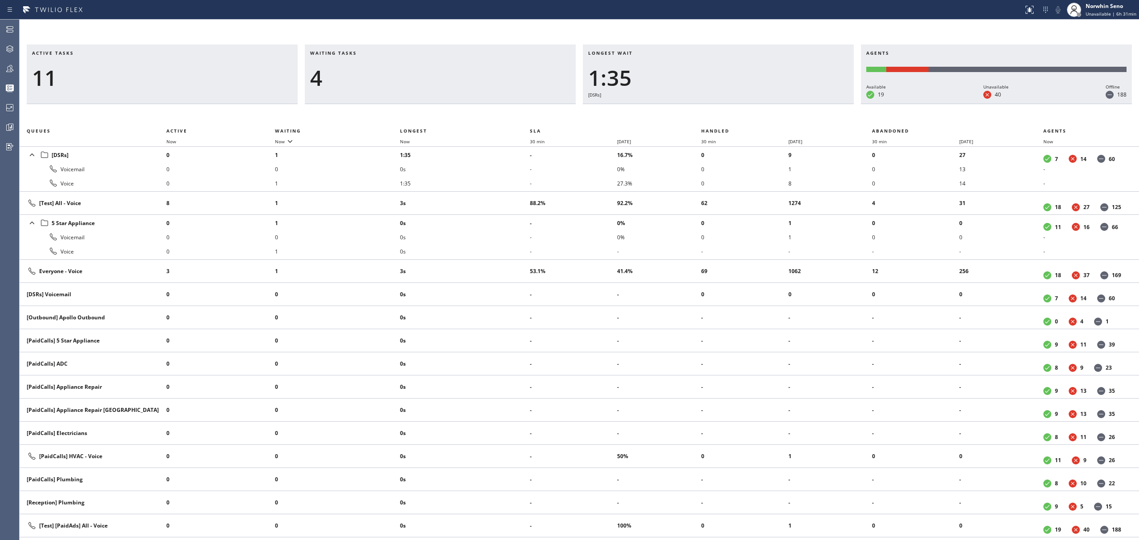
click at [729, 116] on div "Active tasks 11 Waiting tasks 4 Longest wait 1:35 [DSRs] Agents Available 19 Un…" at bounding box center [580, 293] width 1120 height 496
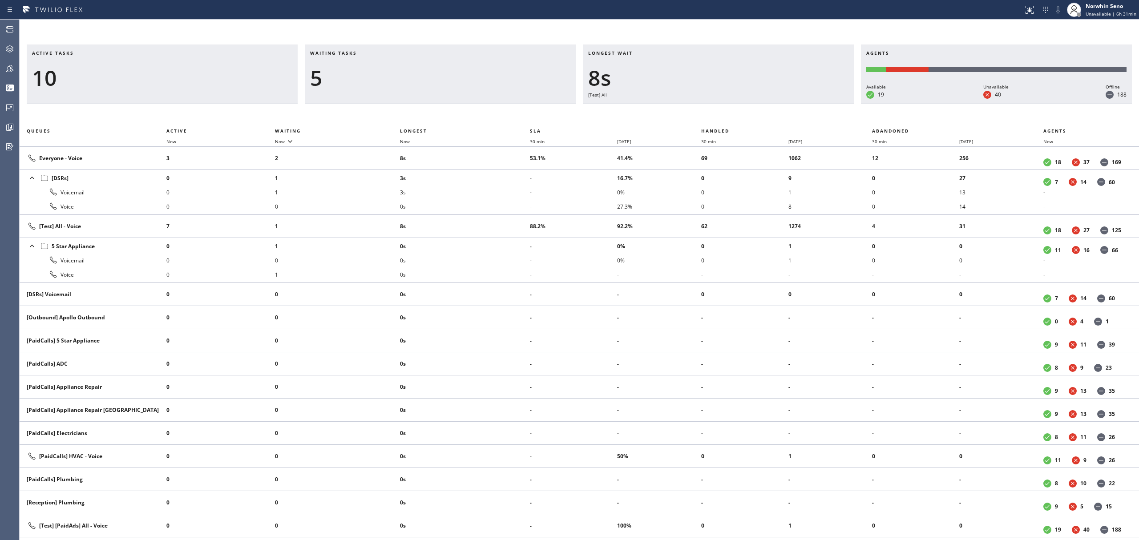
click at [729, 116] on div "Active tasks 10 Waiting tasks 5 Longest wait 8s [Test] All Agents Available 19 …" at bounding box center [580, 293] width 1120 height 496
click at [729, 116] on div "Active tasks 11 Waiting tasks 5 Longest wait 13s [Test] All Agents Available 19…" at bounding box center [580, 293] width 1120 height 496
click at [729, 116] on div "Active tasks 11 Waiting tasks 5 Longest wait 18s [Test] All Agents Available 19…" at bounding box center [580, 293] width 1120 height 496
click at [729, 116] on div "Active tasks 12 Waiting tasks 6 Longest wait 23s Everyone Agents Available 19 U…" at bounding box center [580, 293] width 1120 height 496
click at [729, 116] on div "Active tasks 12 Waiting tasks 7 Longest wait 28s Everyone Agents Available 19 U…" at bounding box center [580, 293] width 1120 height 496
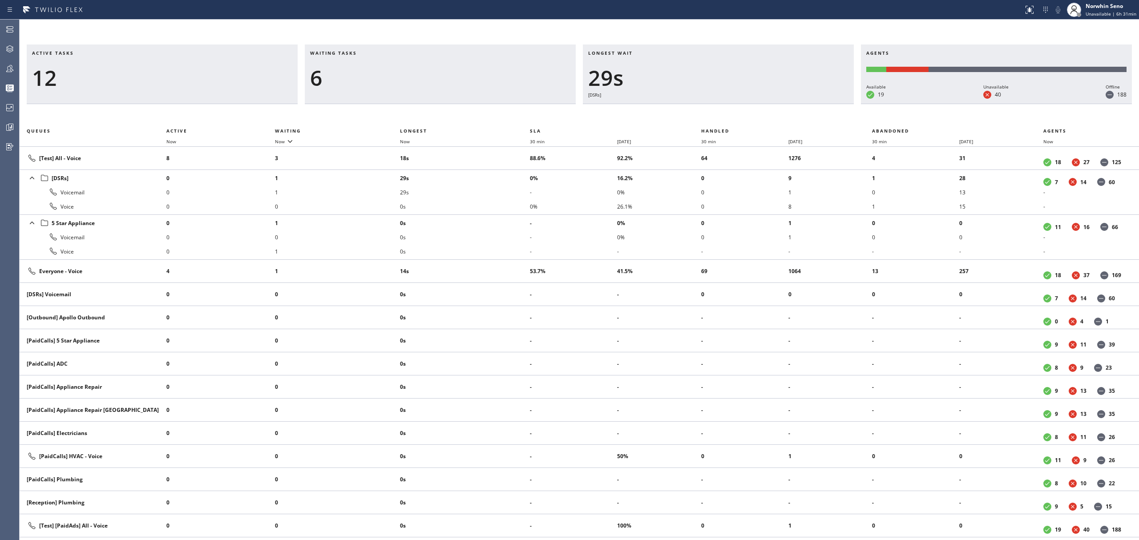
click at [729, 116] on div "Active tasks 12 Waiting tasks 6 Longest wait 29s [DSRs] Agents Available 19 Una…" at bounding box center [580, 293] width 1120 height 496
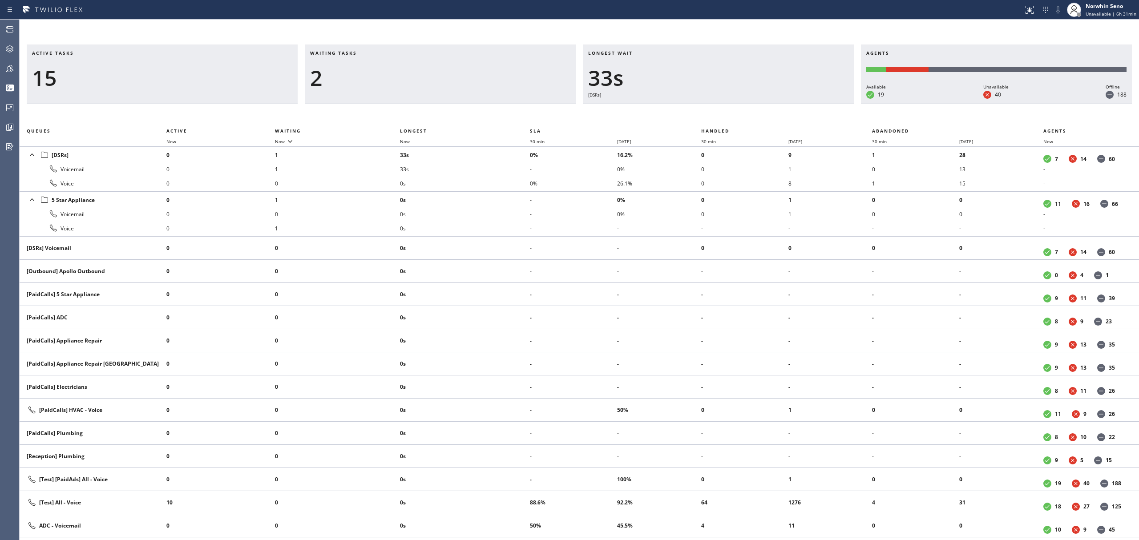
click at [729, 116] on div "Active tasks 15 Waiting tasks 2 Longest wait 33s [DSRs] Agents Available 19 Una…" at bounding box center [580, 293] width 1120 height 496
click at [729, 116] on div "Active tasks 13 Waiting tasks 2 Longest wait 38s [DSRs] Agents Available 19 Una…" at bounding box center [580, 293] width 1120 height 496
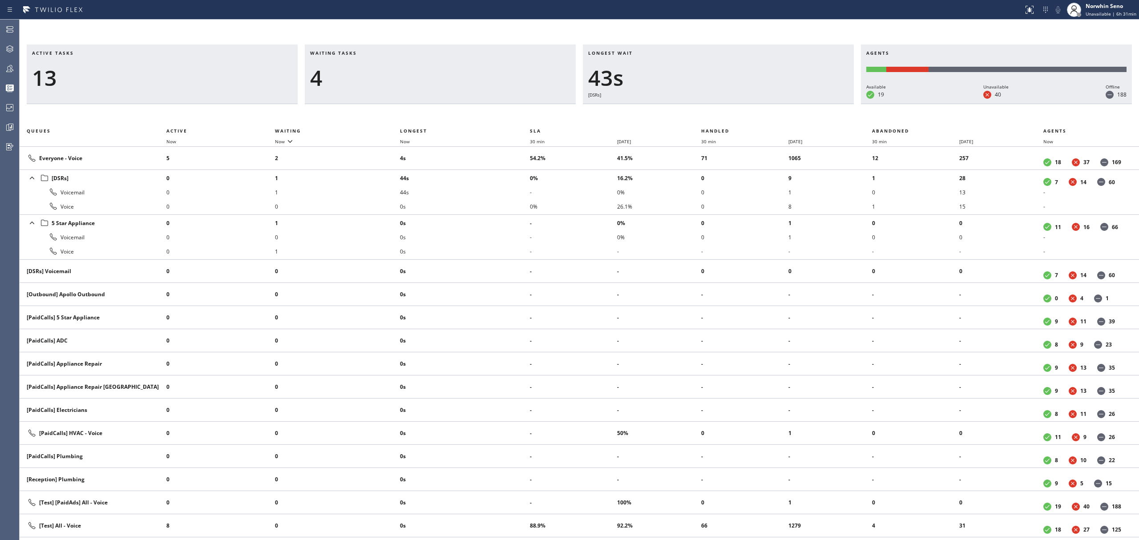
click at [729, 116] on div "Active tasks 13 Waiting tasks 4 Longest wait 43s [DSRs] Agents Available 19 Una…" at bounding box center [580, 293] width 1120 height 496
click at [729, 116] on div "Active tasks 11 Waiting tasks 4 Longest wait 48s [DSRs] Agents Available 19 Una…" at bounding box center [580, 293] width 1120 height 496
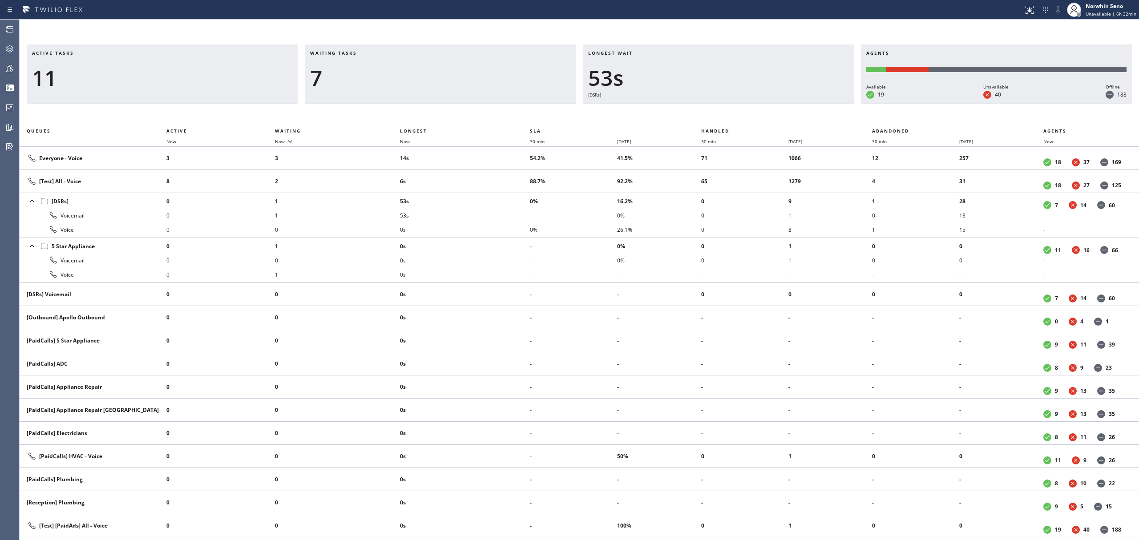
click at [729, 116] on div "Active tasks 11 Waiting tasks 7 Longest wait 53s [DSRs] Agents Available 19 Una…" at bounding box center [580, 293] width 1120 height 496
click at [729, 116] on div "Active tasks 11 Waiting tasks 7 Longest wait 59s [DSRs] Agents Available 19 Una…" at bounding box center [580, 293] width 1120 height 496
click at [729, 116] on div "Active tasks 11 Waiting tasks 7 Longest wait 25s Everyone Agents Available 19 U…" at bounding box center [580, 293] width 1120 height 496
click at [729, 116] on div "Active tasks 12 Waiting tasks 5 Longest wait 30s Everyone Agents Available 20 U…" at bounding box center [580, 293] width 1120 height 496
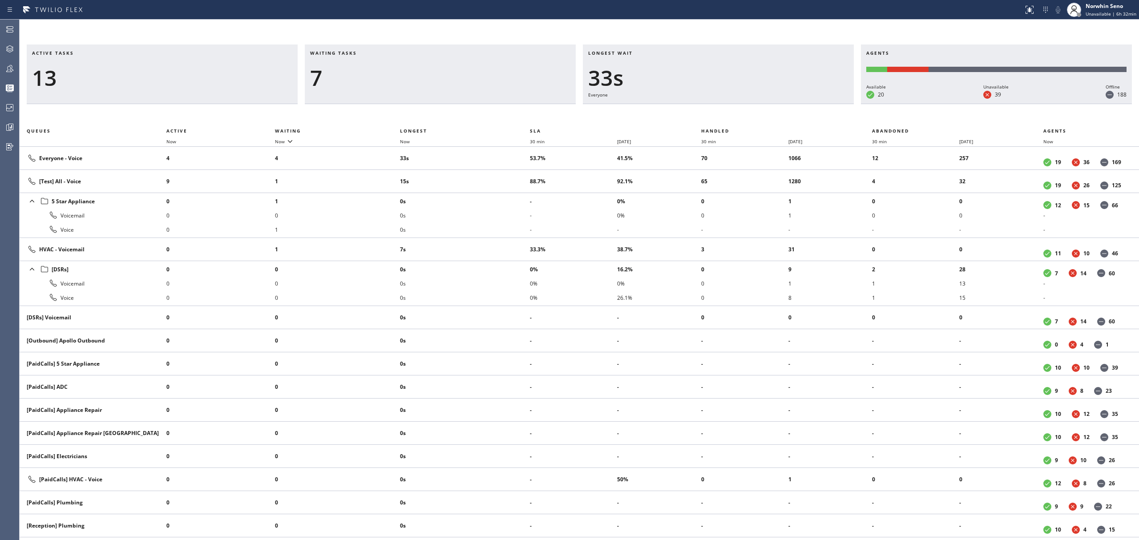
click at [729, 116] on div "Active tasks 13 Waiting tasks 7 Longest wait 33s Everyone Agents Available 20 U…" at bounding box center [580, 293] width 1120 height 496
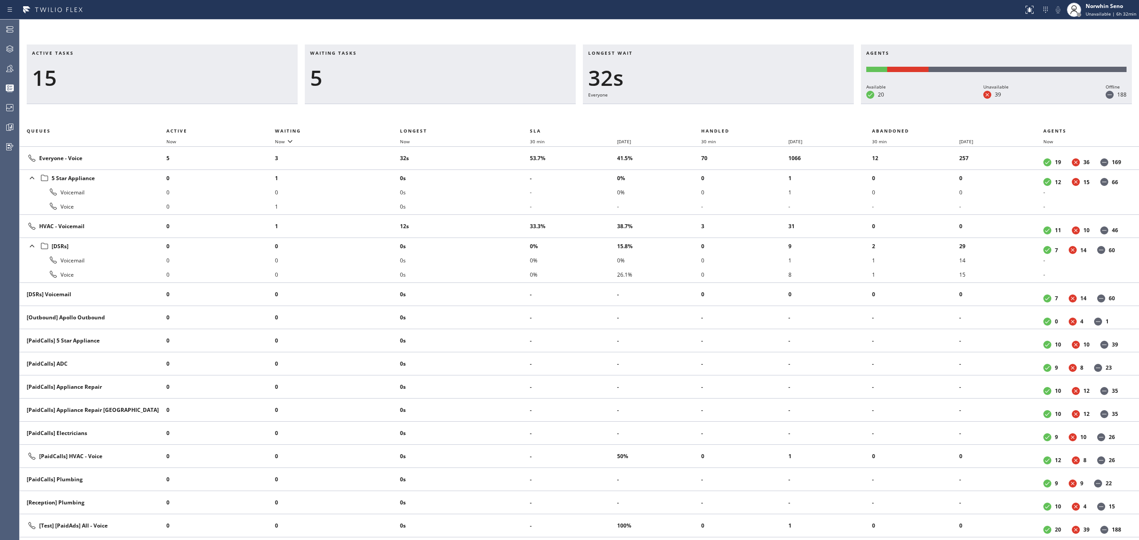
click at [729, 116] on div "Active tasks 15 Waiting tasks 5 Longest wait 32s Everyone Agents Available 20 U…" at bounding box center [580, 293] width 1120 height 496
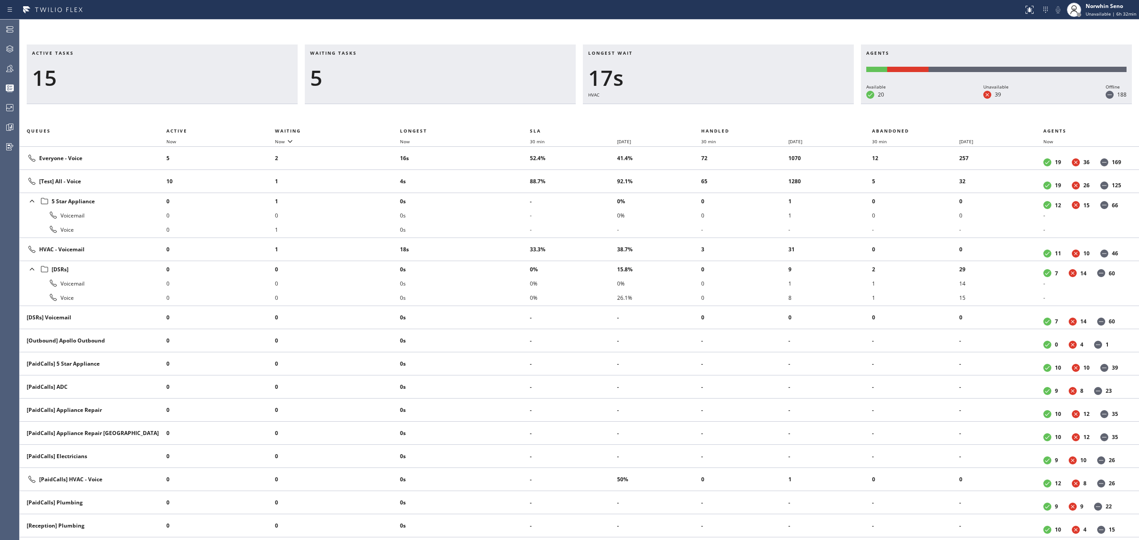
click at [729, 116] on div "Active tasks 15 Waiting tasks 5 Longest wait 17s HVAC Agents Available 20 Unava…" at bounding box center [580, 293] width 1120 height 496
click at [729, 116] on div "Active tasks 16 Waiting tasks 5 Longest wait 22s HVAC Agents Available 20 Unava…" at bounding box center [580, 293] width 1120 height 496
click at [729, 116] on div "Active tasks 13 Waiting tasks 5 Longest wait 27s HVAC Agents Available 20 Unava…" at bounding box center [580, 293] width 1120 height 496
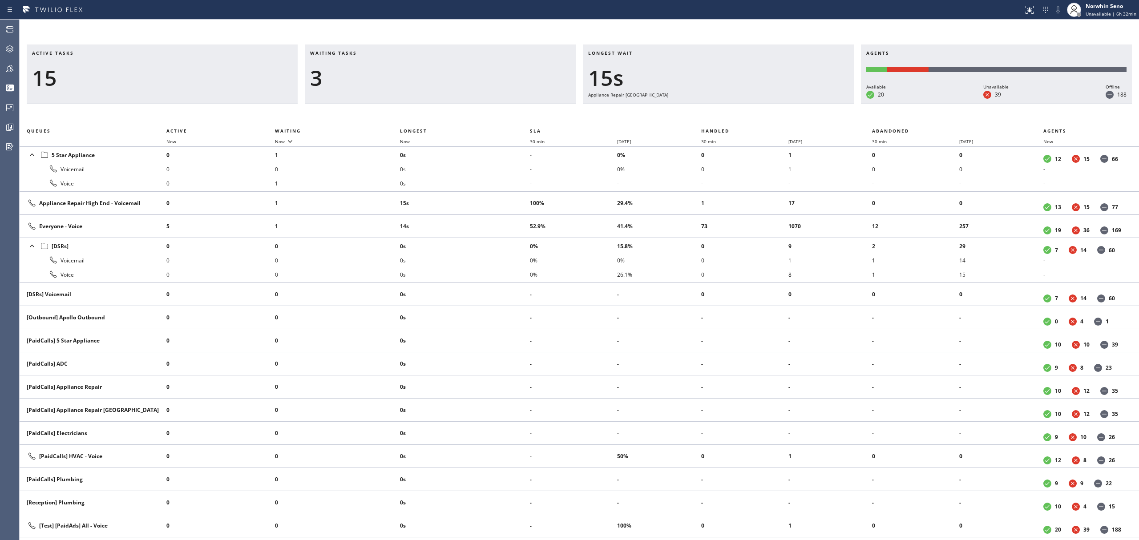
click at [729, 116] on div "Active tasks 15 Waiting tasks 3 Longest wait 15s Appliance Repair High End Agen…" at bounding box center [580, 293] width 1120 height 496
click at [729, 116] on div "Active tasks 14 Waiting tasks 3 Longest wait 20s Appliance Repair High End Agen…" at bounding box center [580, 293] width 1120 height 496
click at [729, 116] on div "Active tasks 15 Waiting tasks 3 Longest wait 25s Appliance Repair High End Agen…" at bounding box center [580, 293] width 1120 height 496
click at [729, 116] on div "Active tasks 15 Waiting tasks 3 Longest wait 30s Appliance Repair High End Agen…" at bounding box center [580, 293] width 1120 height 496
click at [729, 116] on div "Active tasks 15 Waiting tasks 3 Longest wait 36s Appliance Repair High End Agen…" at bounding box center [580, 293] width 1120 height 496
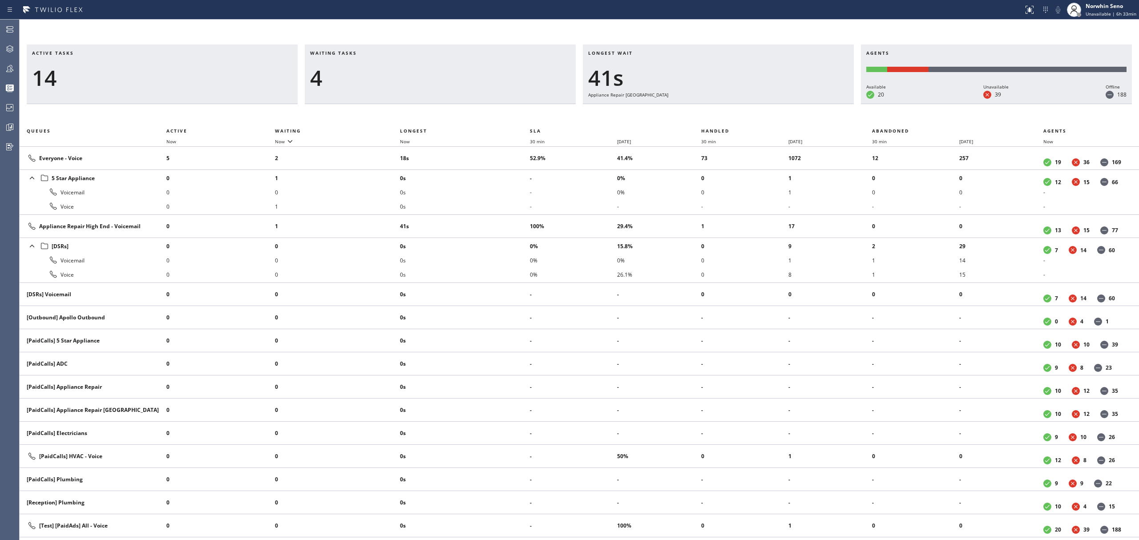
click at [729, 116] on div "Active tasks 14 Waiting tasks 4 Longest wait 41s Appliance Repair High End Agen…" at bounding box center [580, 293] width 1120 height 496
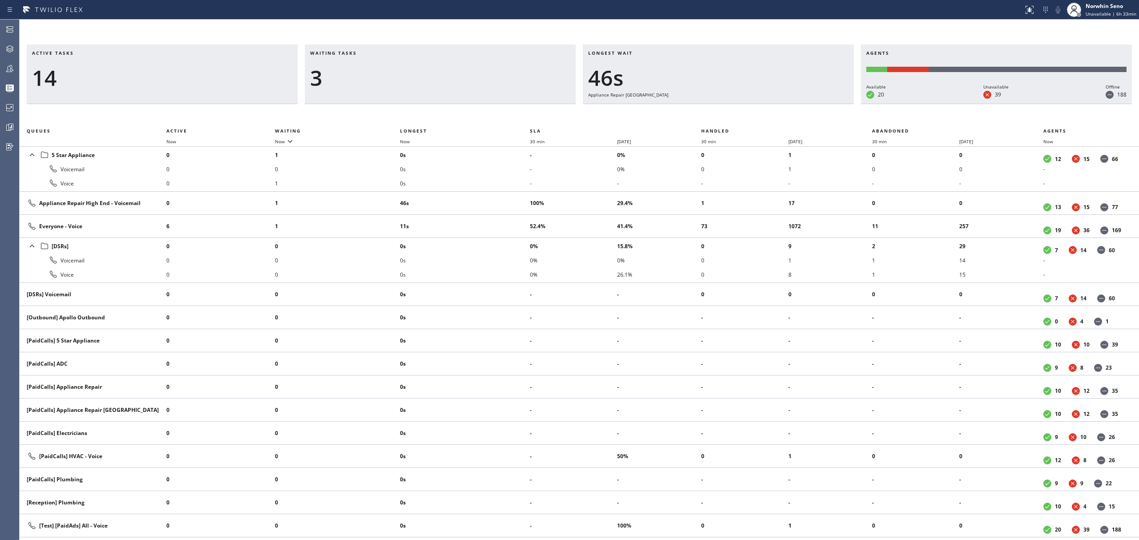
click at [729, 116] on div "Active tasks 14 Waiting tasks 3 Longest wait 46s Appliance Repair High End Agen…" at bounding box center [580, 293] width 1120 height 496
click at [729, 116] on div "Active tasks 14 Waiting tasks 3 Longest wait 51s Appliance Repair High End Agen…" at bounding box center [580, 293] width 1120 height 496
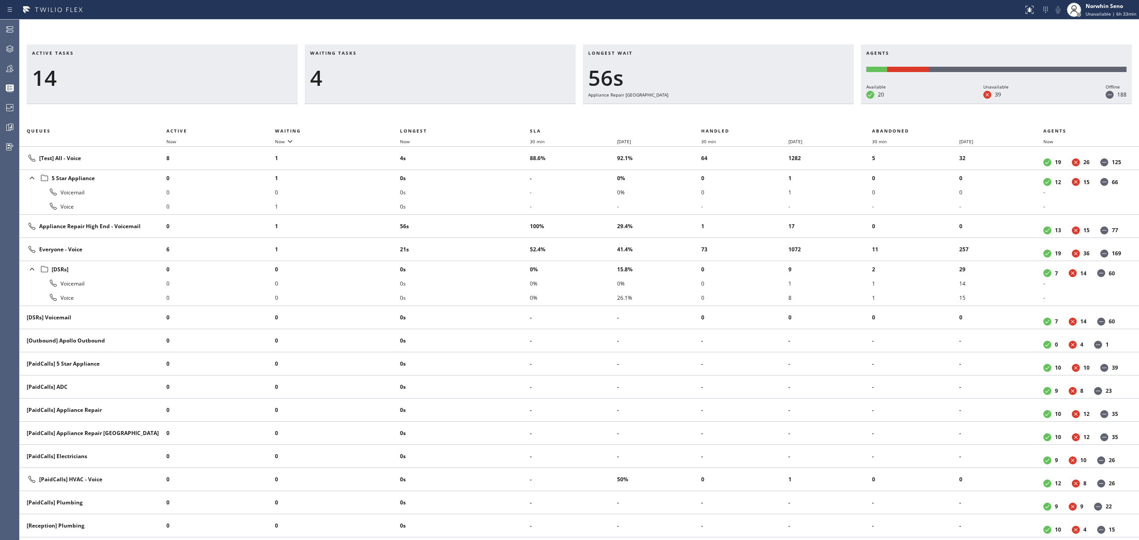
click at [729, 116] on div "Active tasks 14 Waiting tasks 4 Longest wait 56s Appliance Repair High End Agen…" at bounding box center [580, 293] width 1120 height 496
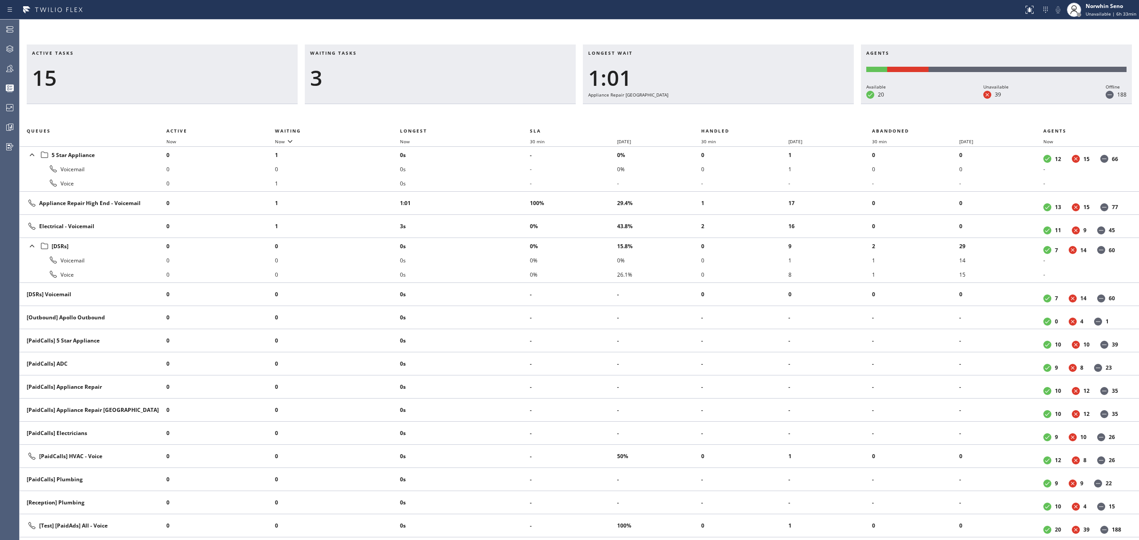
click at [729, 116] on div "Active tasks 15 Waiting tasks 3 Longest wait 1:01 Appliance Repair High End Age…" at bounding box center [580, 293] width 1120 height 496
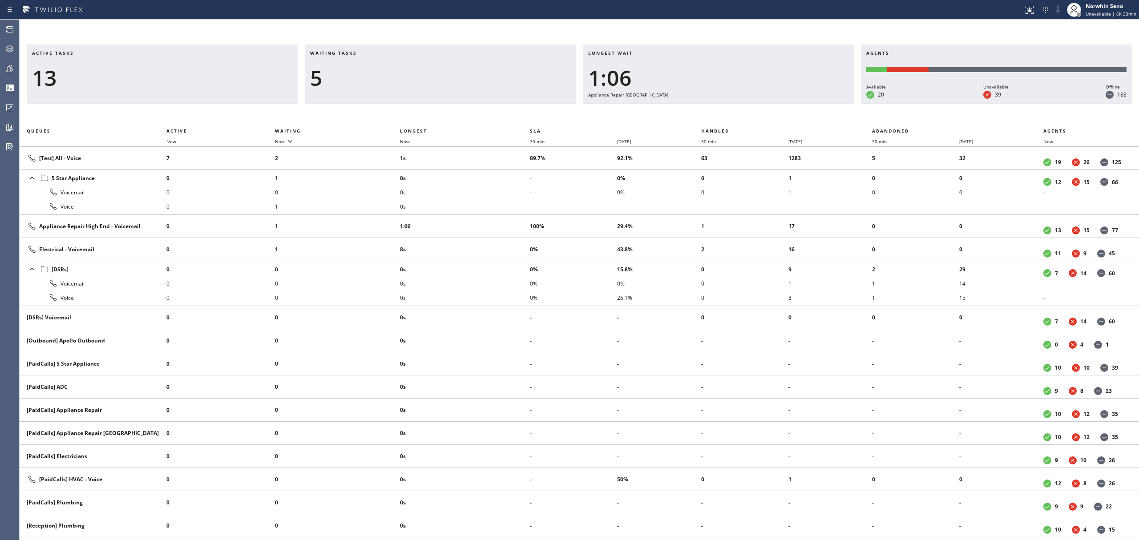
click at [729, 116] on div "Active tasks 13 Waiting tasks 5 Longest wait 1:06 Appliance Repair High End Age…" at bounding box center [580, 293] width 1120 height 496
click at [729, 116] on div "Active tasks 11 Waiting tasks 5 Longest wait 1:11 Appliance Repair High End Age…" at bounding box center [580, 293] width 1120 height 496
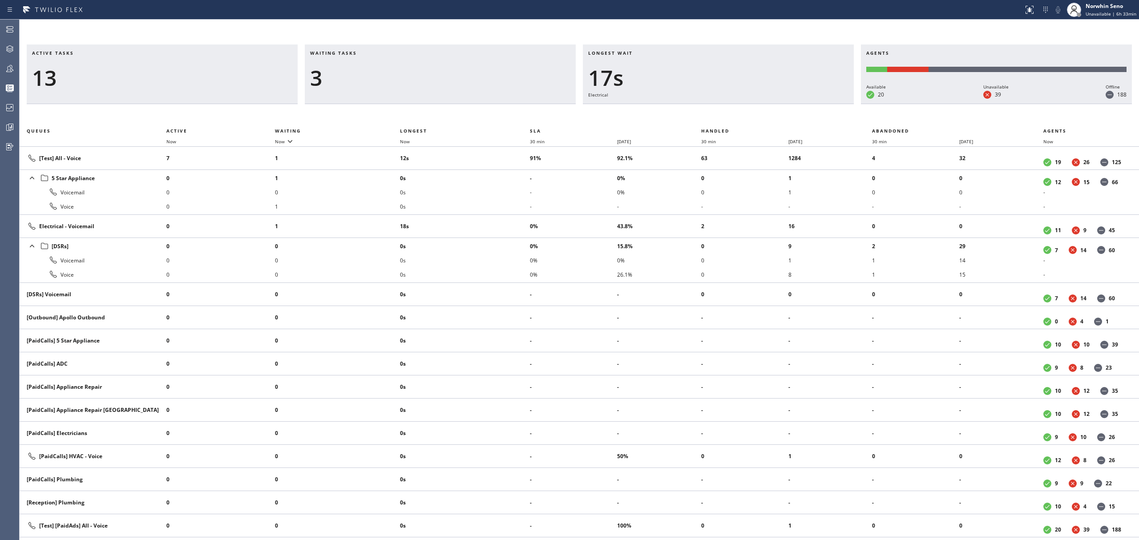
click at [729, 116] on div "Active tasks 13 Waiting tasks 3 Longest wait 17s Electrical Agents Available 20…" at bounding box center [580, 293] width 1120 height 496
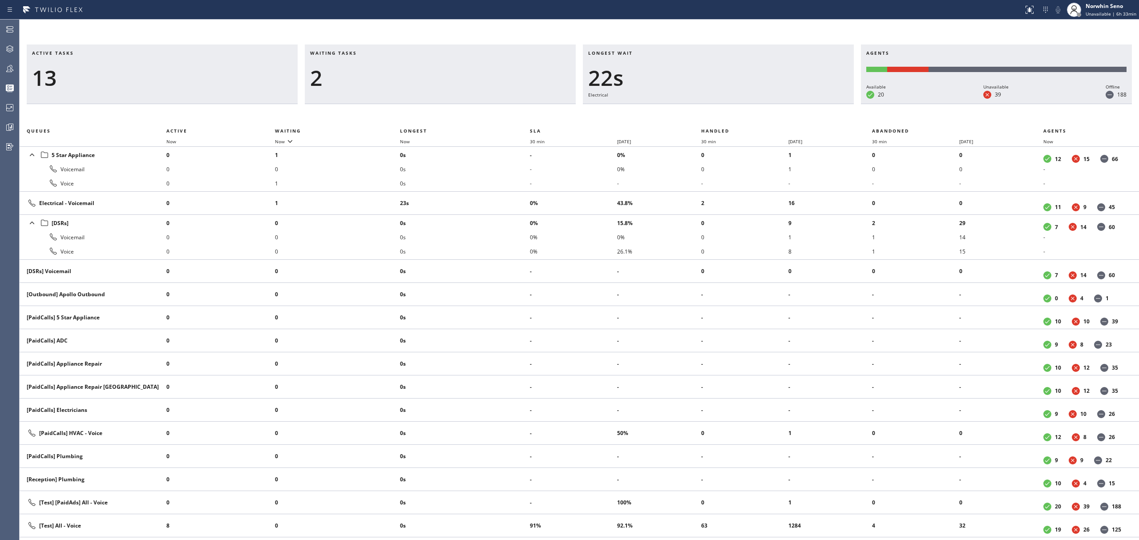
click at [729, 116] on div "Active tasks 13 Waiting tasks 2 Longest wait 22s Electrical Agents Available 20…" at bounding box center [580, 293] width 1120 height 496
click at [729, 116] on div "Active tasks 13 Waiting tasks 2 Longest wait 27s Electrical Agents Available 20…" at bounding box center [580, 293] width 1120 height 496
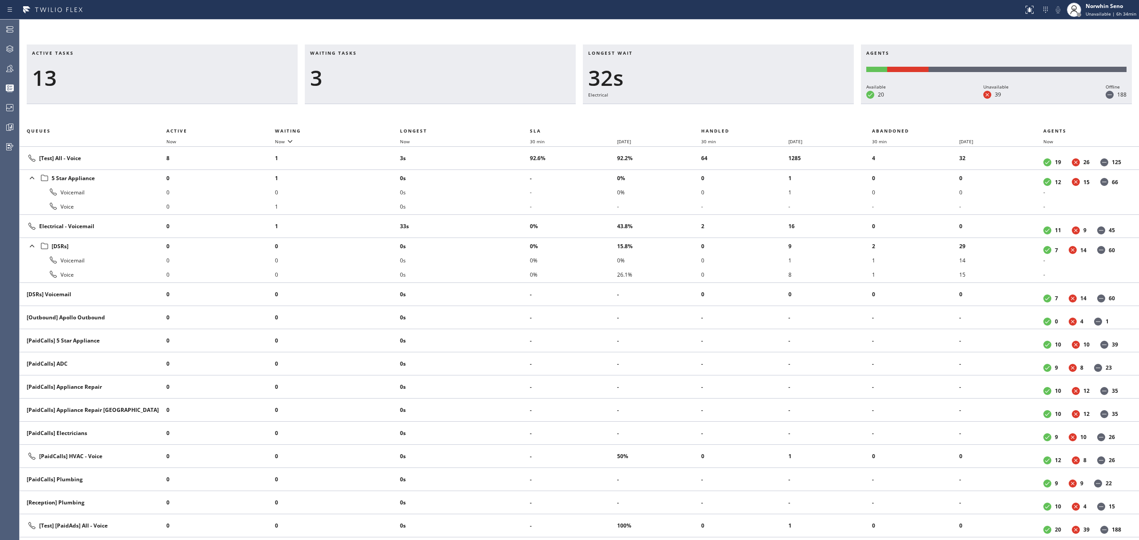
click at [729, 116] on div "Active tasks 13 Waiting tasks 3 Longest wait 32s Electrical Agents Available 20…" at bounding box center [580, 293] width 1120 height 496
click at [729, 116] on div "Active tasks 12 Waiting tasks 5 Longest wait 38s Electrical Agents Available 20…" at bounding box center [580, 293] width 1120 height 496
click at [729, 116] on div "Active tasks 13 Waiting tasks 4 Longest wait 43s Electrical Agents Available 20…" at bounding box center [580, 293] width 1120 height 496
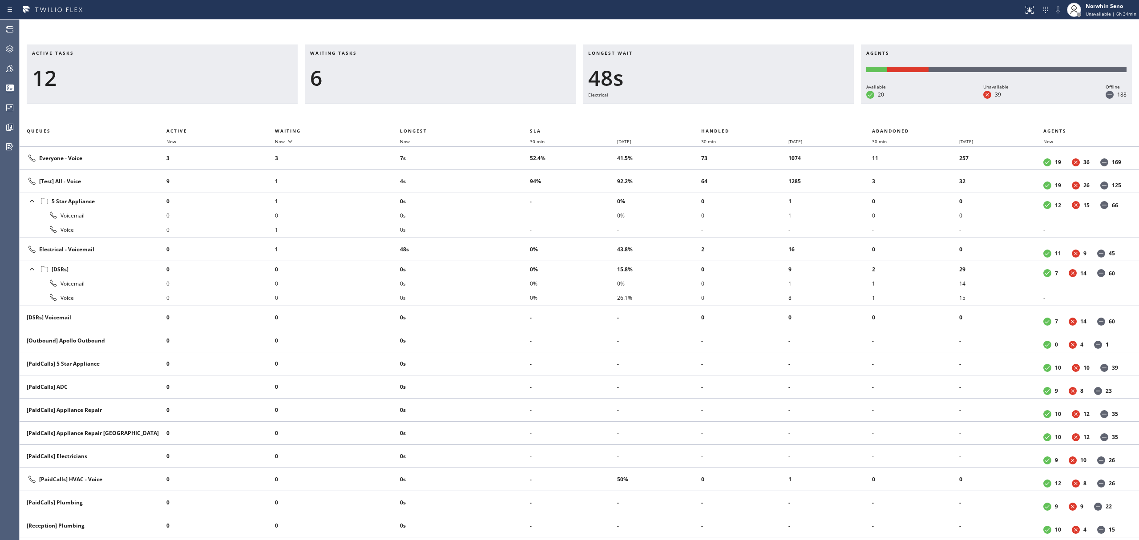
click at [729, 116] on div "Active tasks 12 Waiting tasks 6 Longest wait 48s Electrical Agents Available 20…" at bounding box center [580, 293] width 1120 height 496
click at [729, 116] on div "Active tasks 11 Waiting tasks 5 Longest wait 53s Electrical Agents Available 20…" at bounding box center [580, 293] width 1120 height 496
click at [729, 116] on div "Active tasks 11 Waiting tasks 6 Longest wait 58s Electrical Agents Available 20…" at bounding box center [580, 293] width 1120 height 496
click at [729, 116] on div "Active tasks 12 Waiting tasks 6 Longest wait 1:03 Electrical Agents Available 2…" at bounding box center [580, 293] width 1120 height 496
click at [729, 116] on div "Active tasks 10 Waiting tasks 6 Longest wait 1:08 Electrical Agents Available 2…" at bounding box center [580, 293] width 1120 height 496
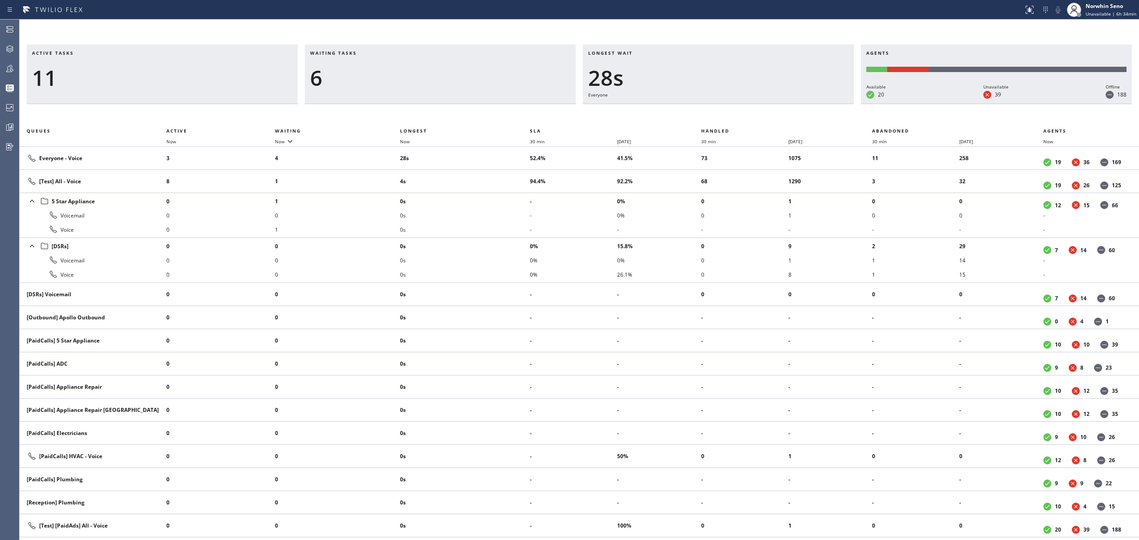
click at [729, 116] on div "Active tasks 11 Waiting tasks 6 Longest wait 28s Everyone Agents Available 20 U…" at bounding box center [580, 293] width 1120 height 496
click at [729, 116] on div "Active tasks 13 Waiting tasks 4 Longest wait 33s Everyone Agents Available 20 U…" at bounding box center [580, 293] width 1120 height 496
click at [729, 116] on div "Active tasks 12 Waiting tasks 3 Longest wait 38s Everyone Agents Available 20 U…" at bounding box center [580, 293] width 1120 height 496
click at [729, 116] on div "Active tasks 12 Waiting tasks 4 Longest wait 43s Everyone Agents Available 20 U…" at bounding box center [580, 293] width 1120 height 496
click at [729, 116] on div "Active tasks 14 Waiting tasks 3 Longest wait 11s Everyone Agents Available 20 U…" at bounding box center [580, 293] width 1120 height 496
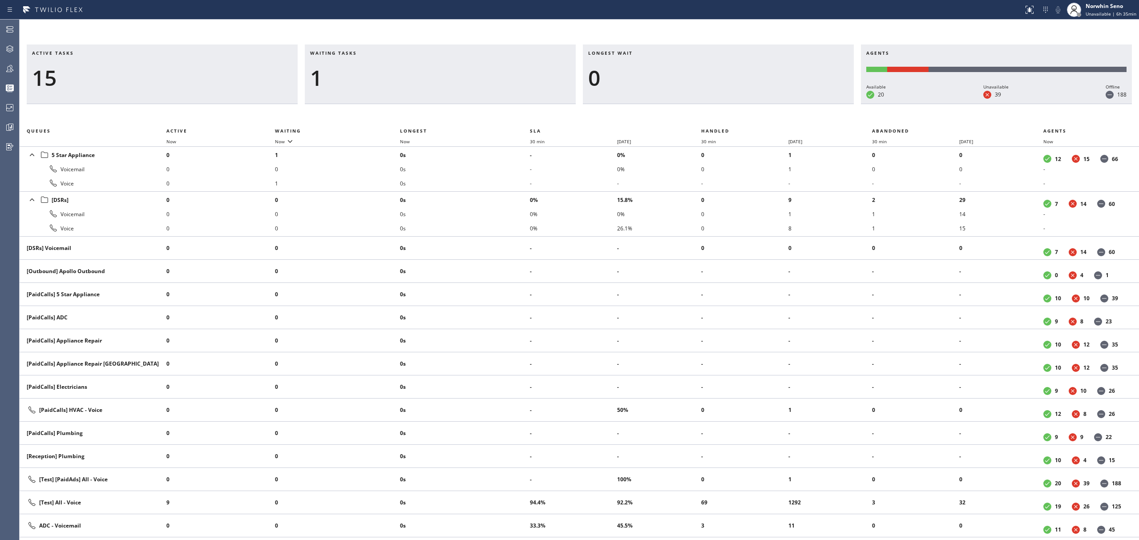
click at [729, 116] on div "Active tasks 15 Waiting tasks 1 Longest wait 0 Agents Available 20 Unavailable …" at bounding box center [580, 293] width 1120 height 496
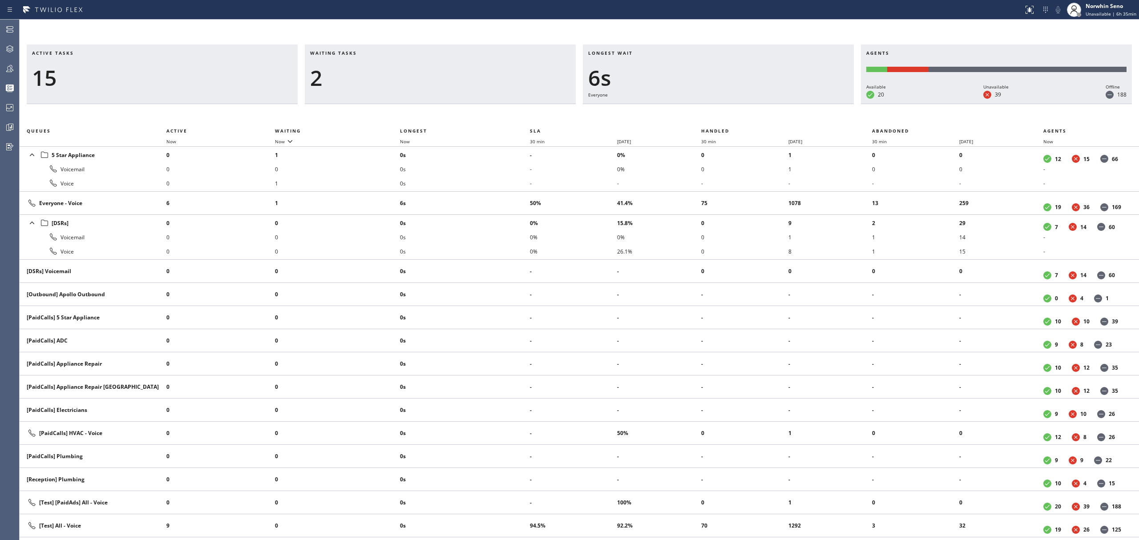
click at [729, 116] on div "Active tasks 15 Waiting tasks 2 Longest wait 6s Everyone Agents Available 20 Un…" at bounding box center [580, 293] width 1120 height 496
click at [729, 116] on div "Active tasks 14 Waiting tasks 3 Longest wait 11s Everyone Agents Available 20 U…" at bounding box center [580, 293] width 1120 height 496
click at [729, 116] on div "Active tasks 15 Waiting tasks 2 Longest wait 8s Everyone Agents Available 20 Un…" at bounding box center [580, 293] width 1120 height 496
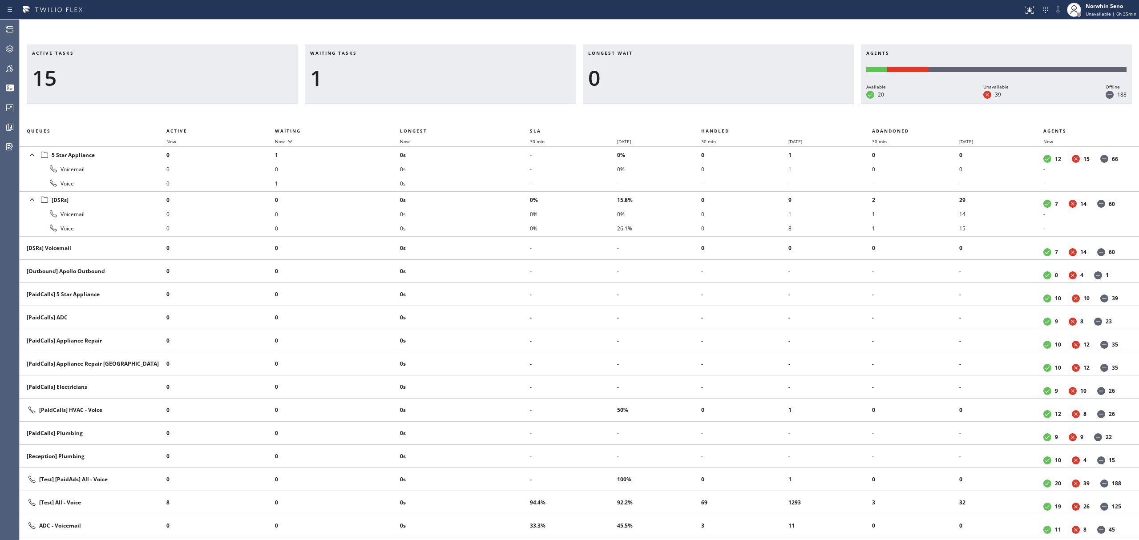
click at [727, 117] on div "Active tasks 15 Waiting tasks 1 Longest wait 0 Agents Available 20 Unavailable …" at bounding box center [580, 293] width 1120 height 496
click at [718, 127] on th "Handled" at bounding box center [786, 131] width 171 height 11
